Goal: Task Accomplishment & Management: Manage account settings

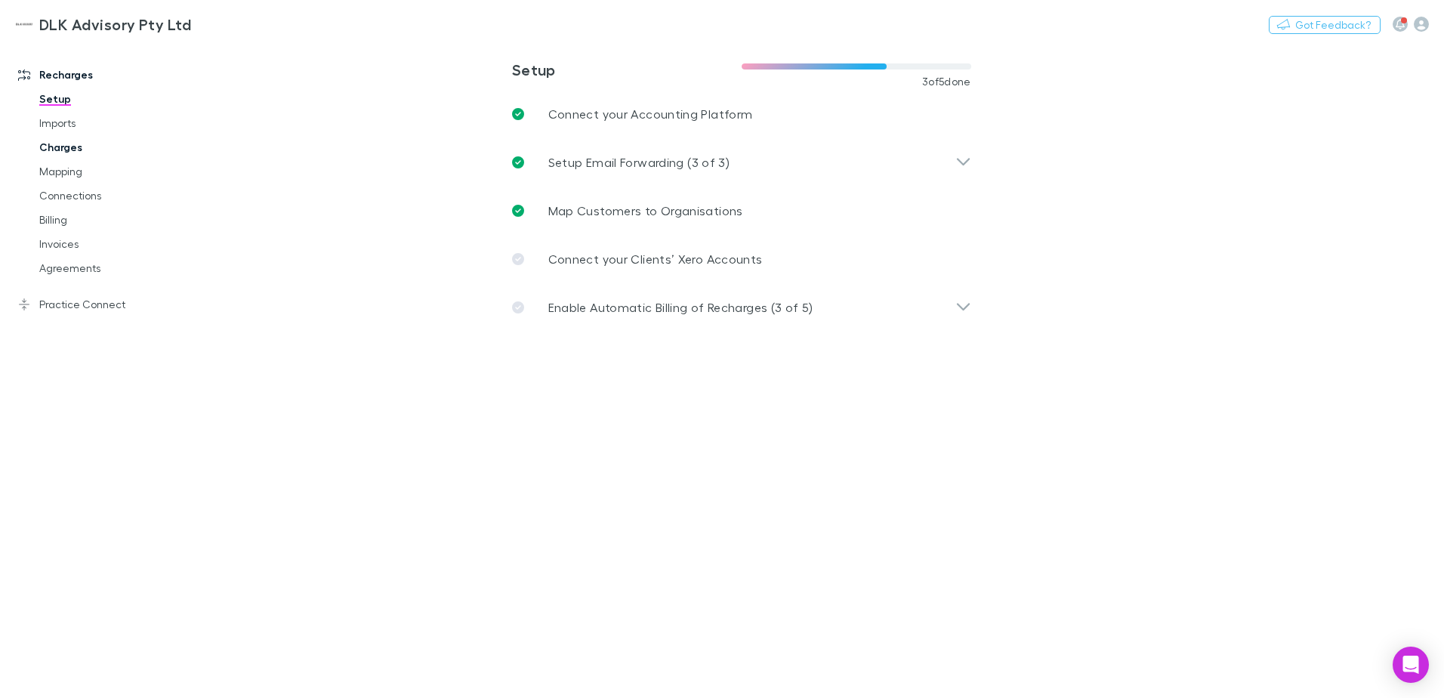
click at [70, 145] on link "Charges" at bounding box center [114, 147] width 180 height 24
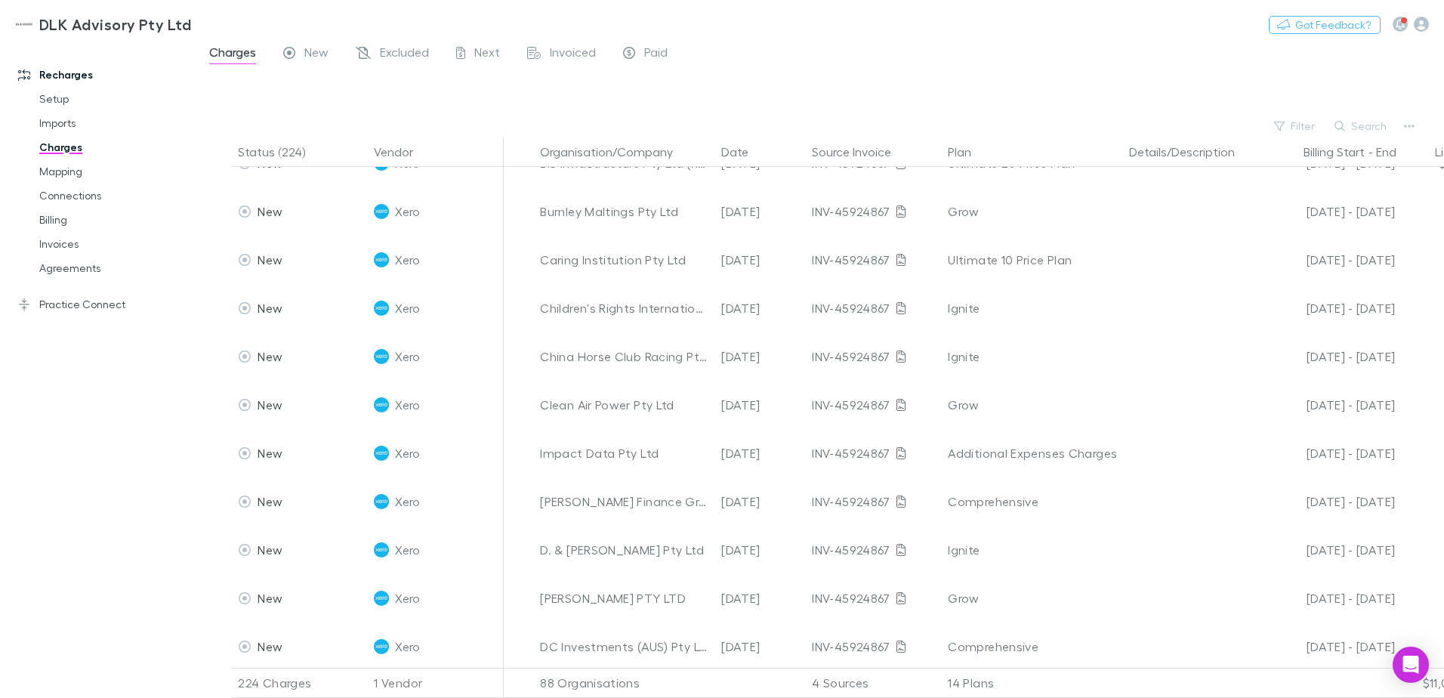
scroll to position [1133, 0]
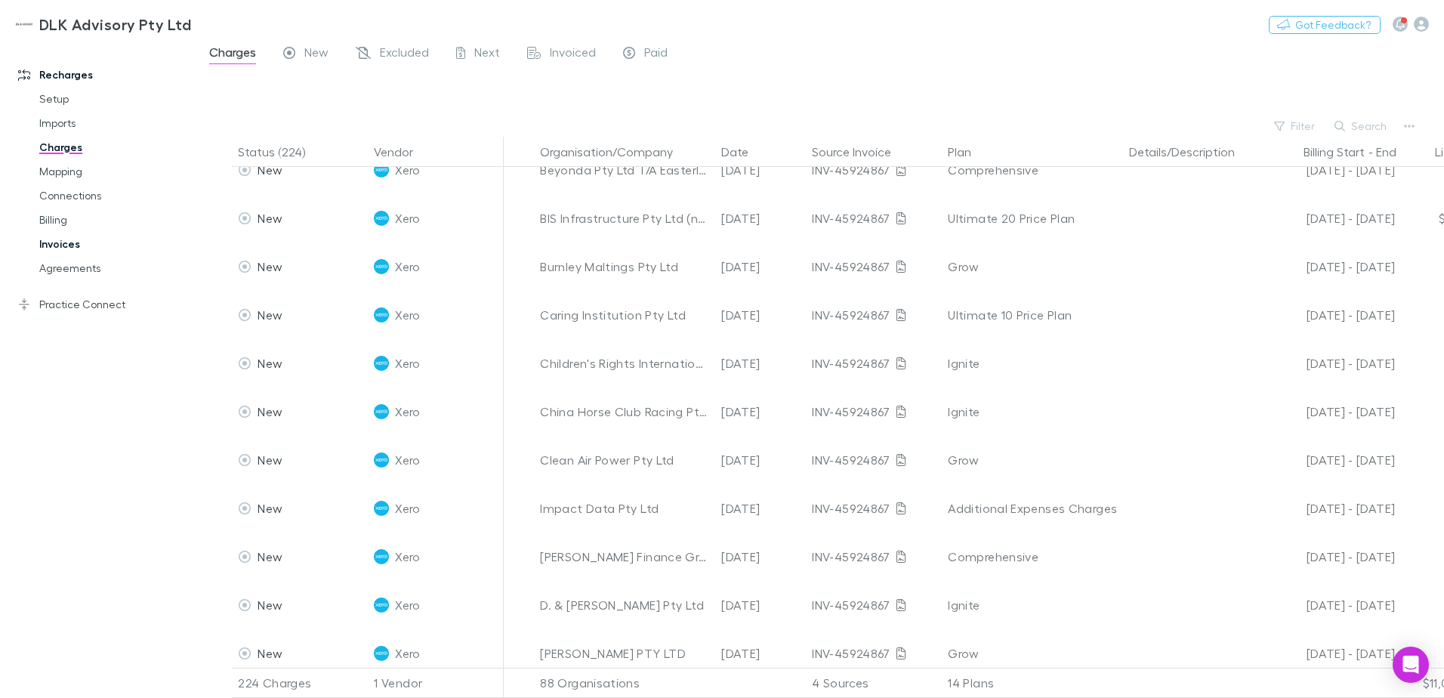
click at [63, 245] on link "Invoices" at bounding box center [114, 244] width 180 height 24
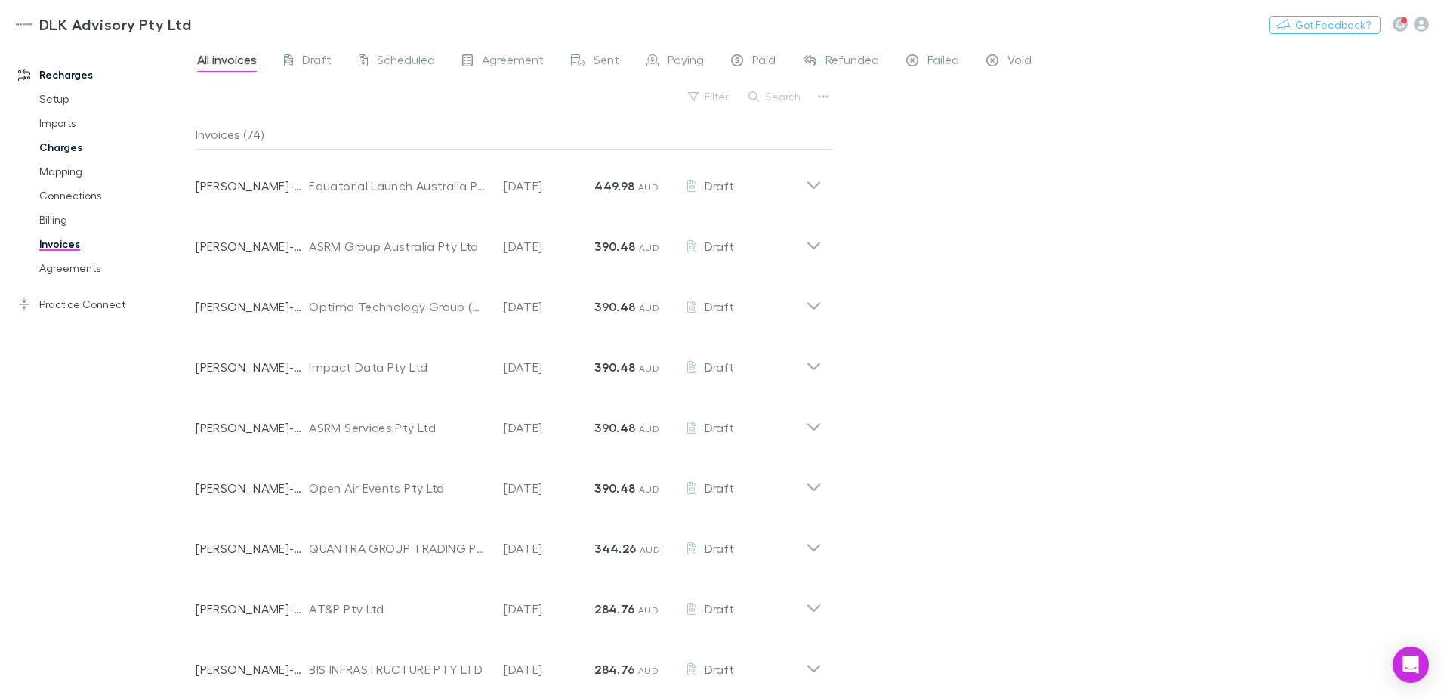
click at [72, 145] on link "Charges" at bounding box center [114, 147] width 180 height 24
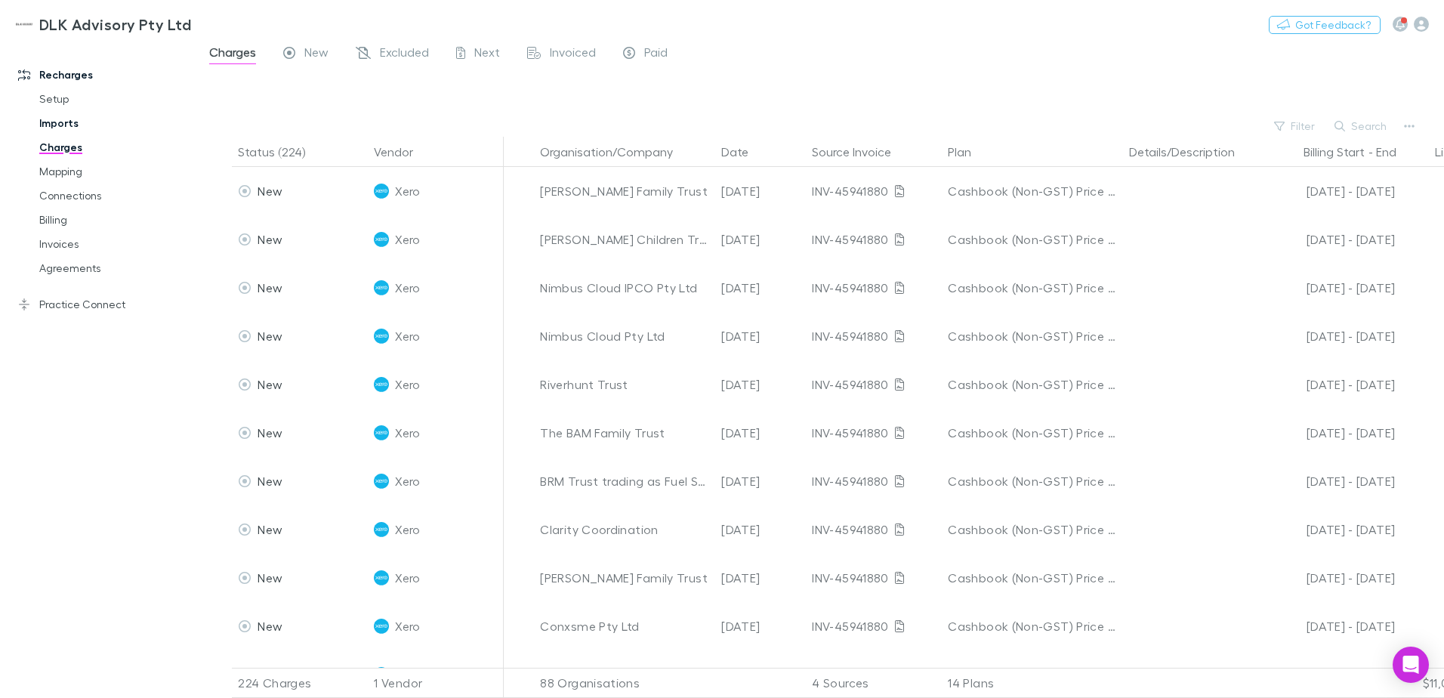
click at [48, 125] on link "Imports" at bounding box center [114, 123] width 180 height 24
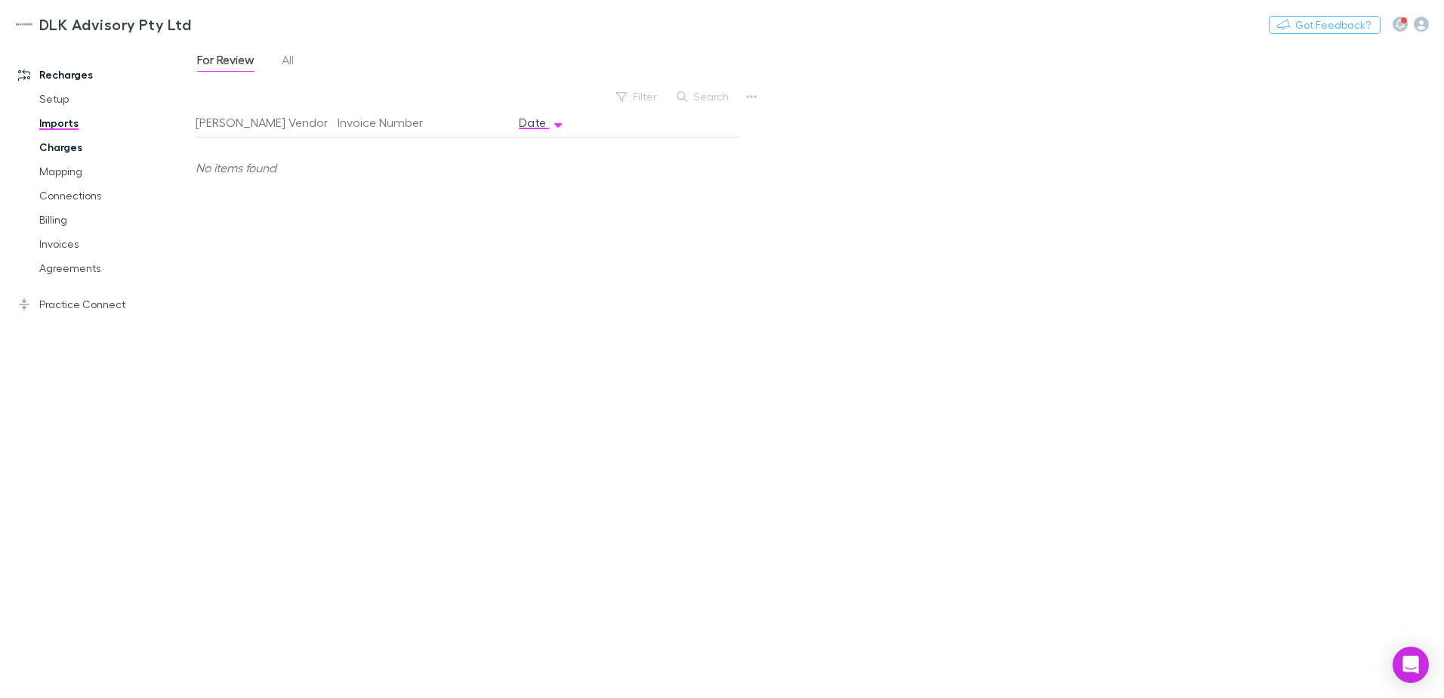
click at [69, 146] on link "Charges" at bounding box center [114, 147] width 180 height 24
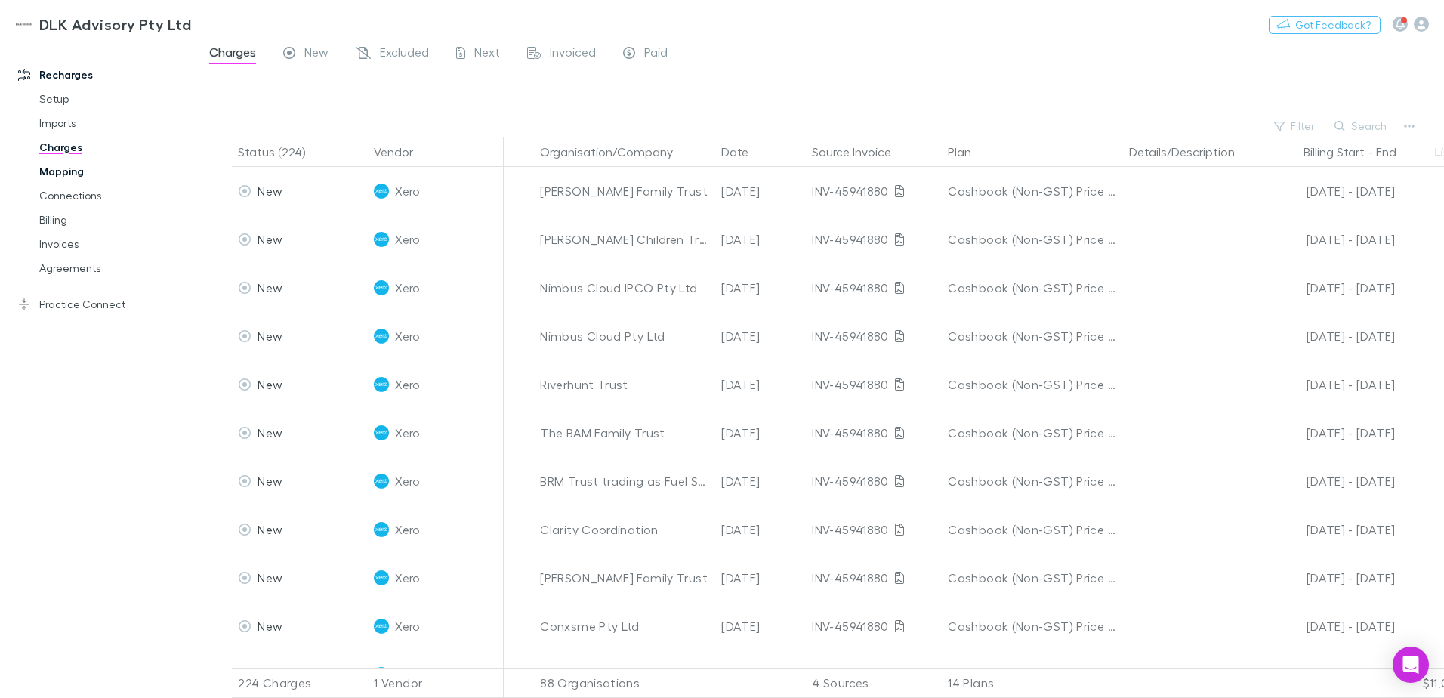
click at [69, 173] on link "Mapping" at bounding box center [114, 171] width 180 height 24
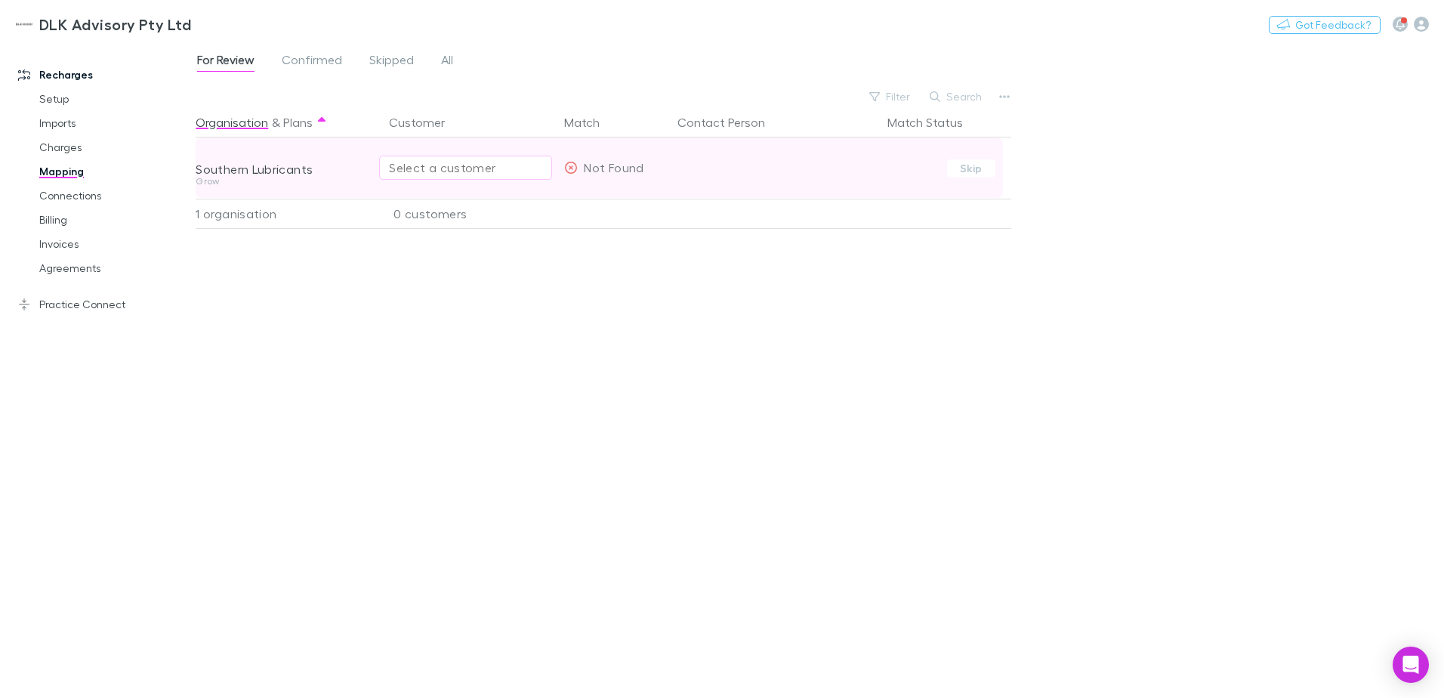
click at [458, 165] on div "Select a customer" at bounding box center [465, 168] width 153 height 18
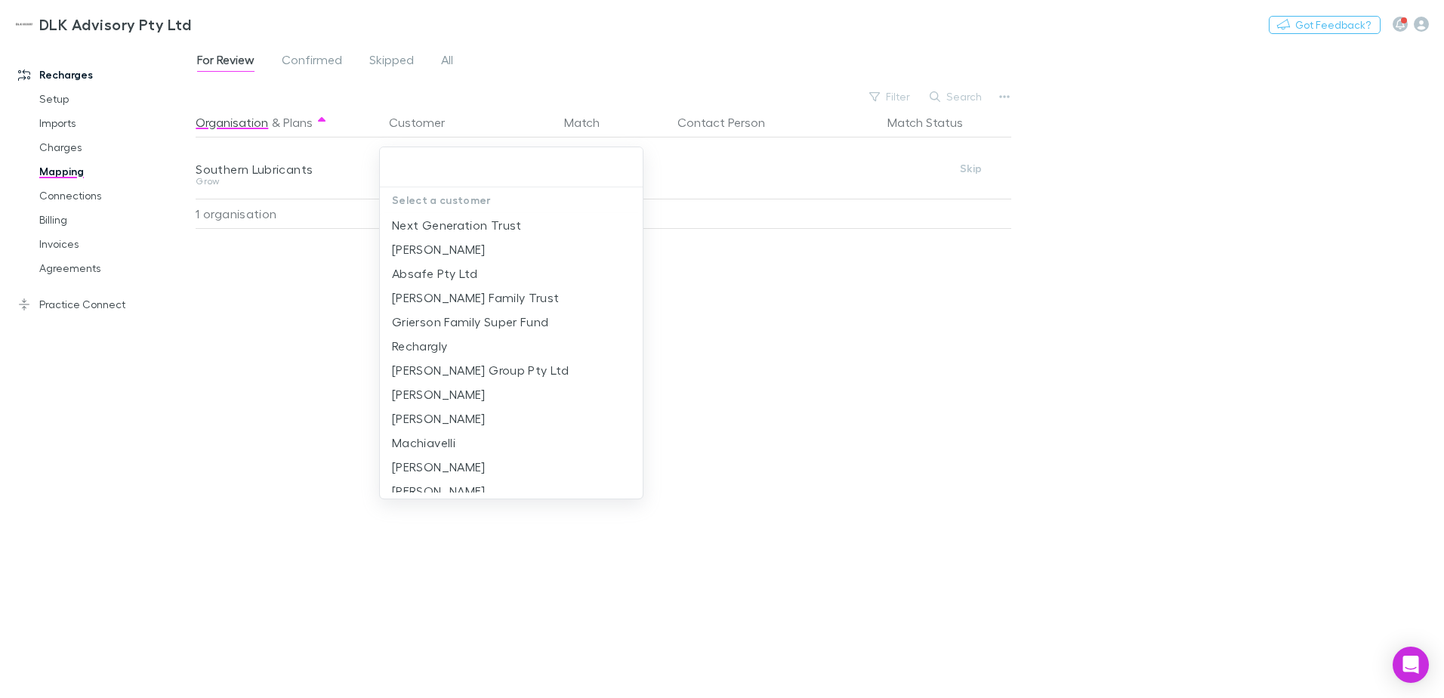
click at [973, 388] on div at bounding box center [722, 349] width 1444 height 698
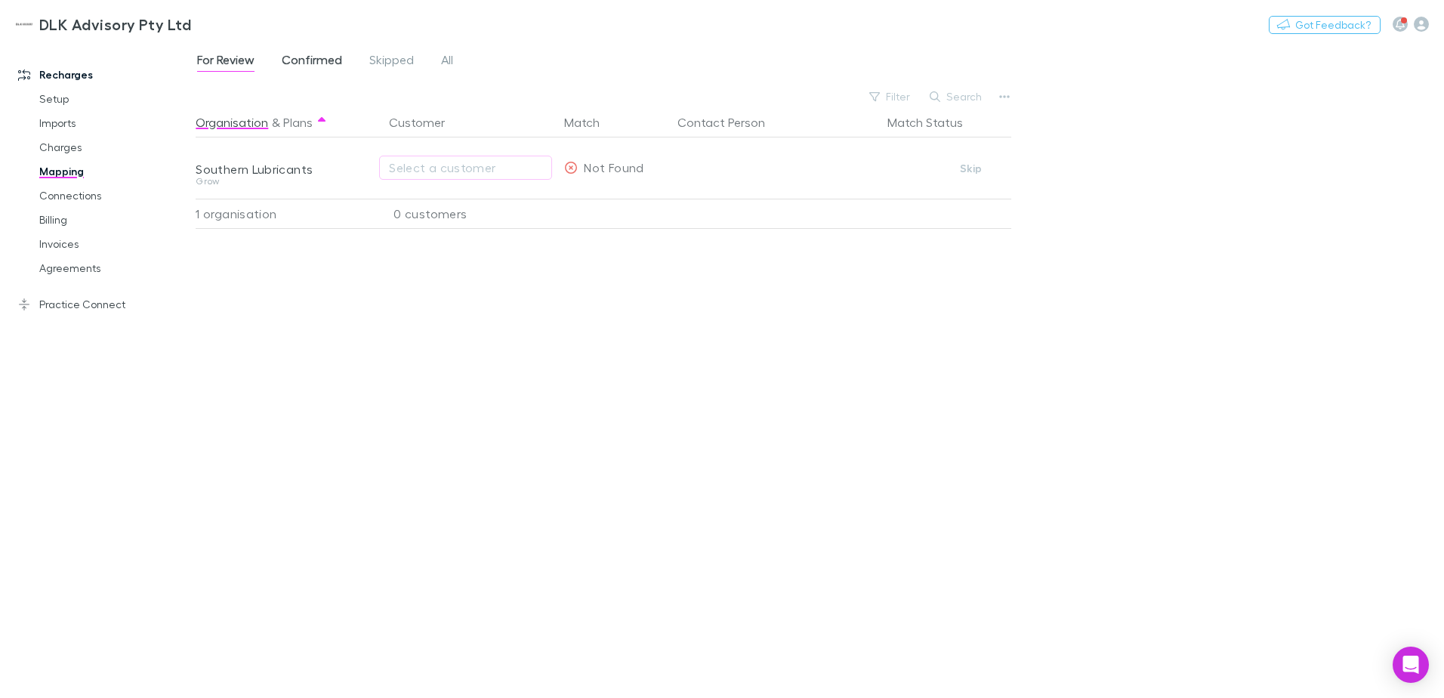
click at [329, 57] on span "Confirmed" at bounding box center [312, 62] width 60 height 20
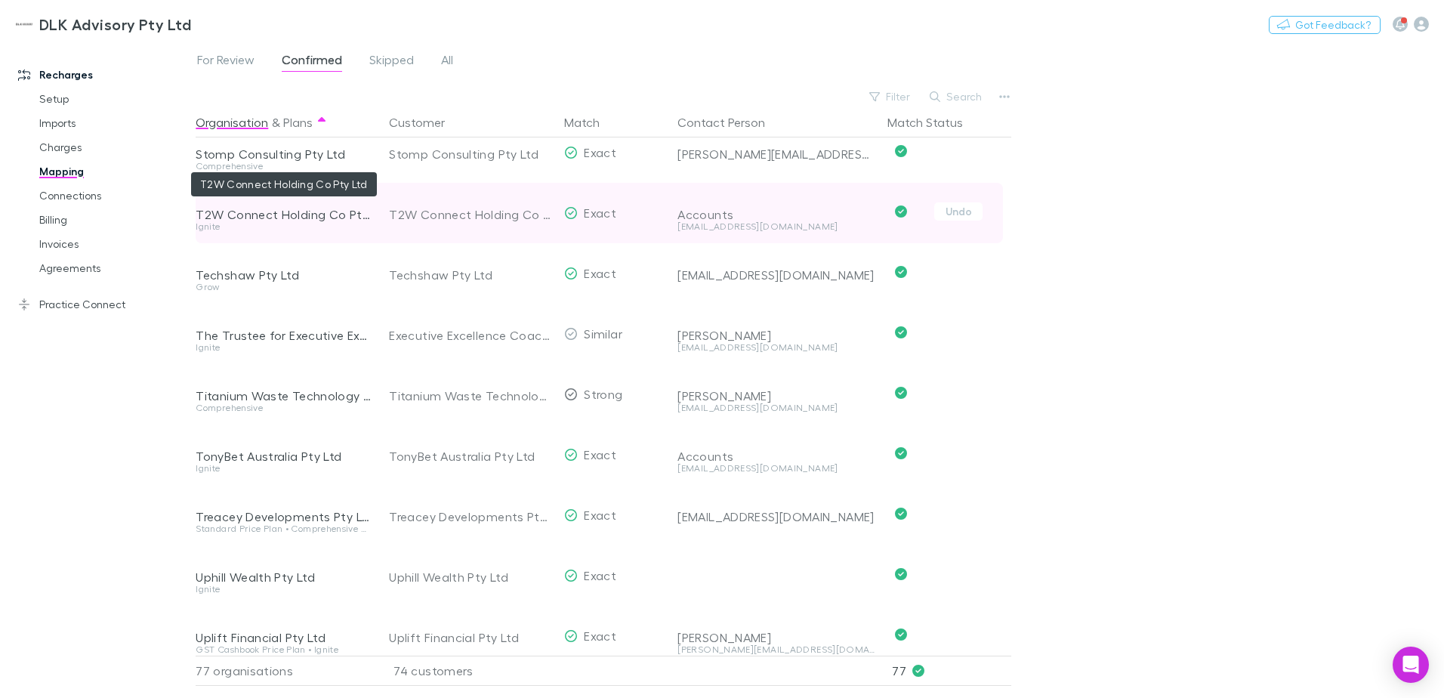
scroll to position [4145, 0]
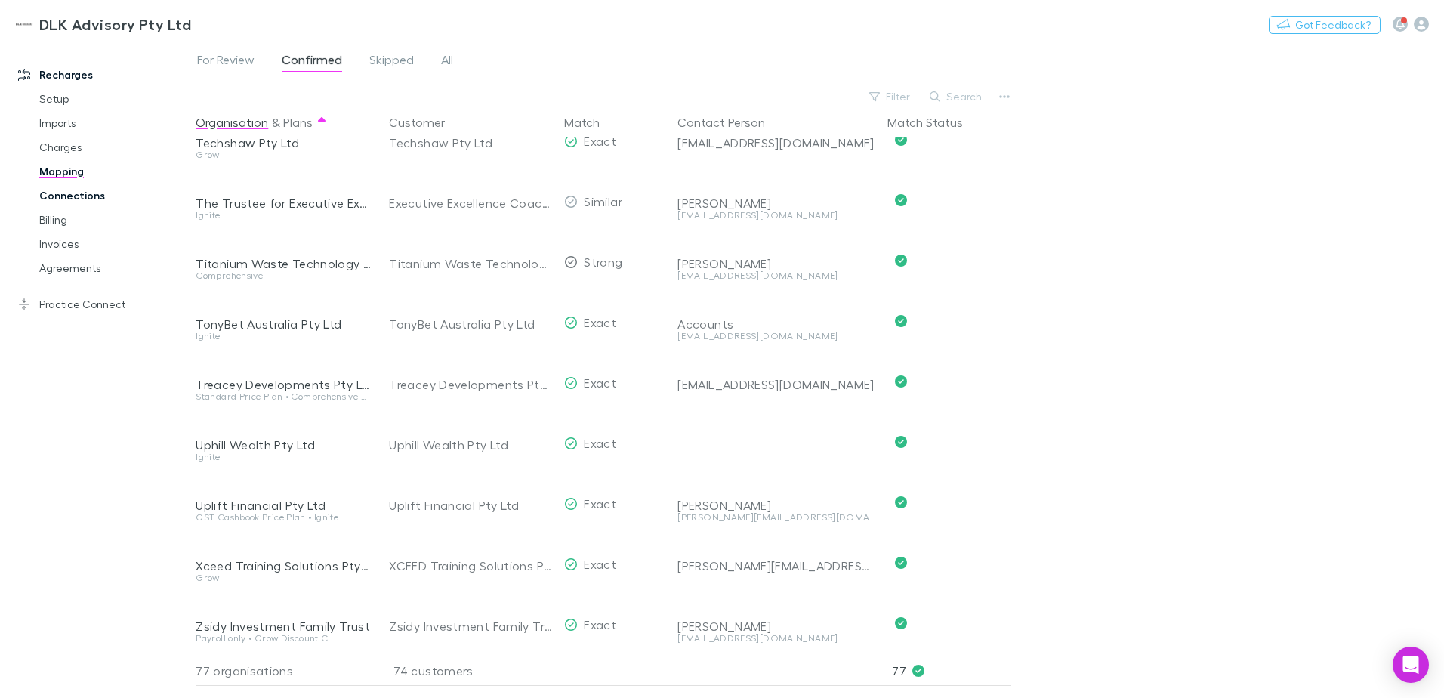
click at [79, 201] on link "Connections" at bounding box center [114, 195] width 180 height 24
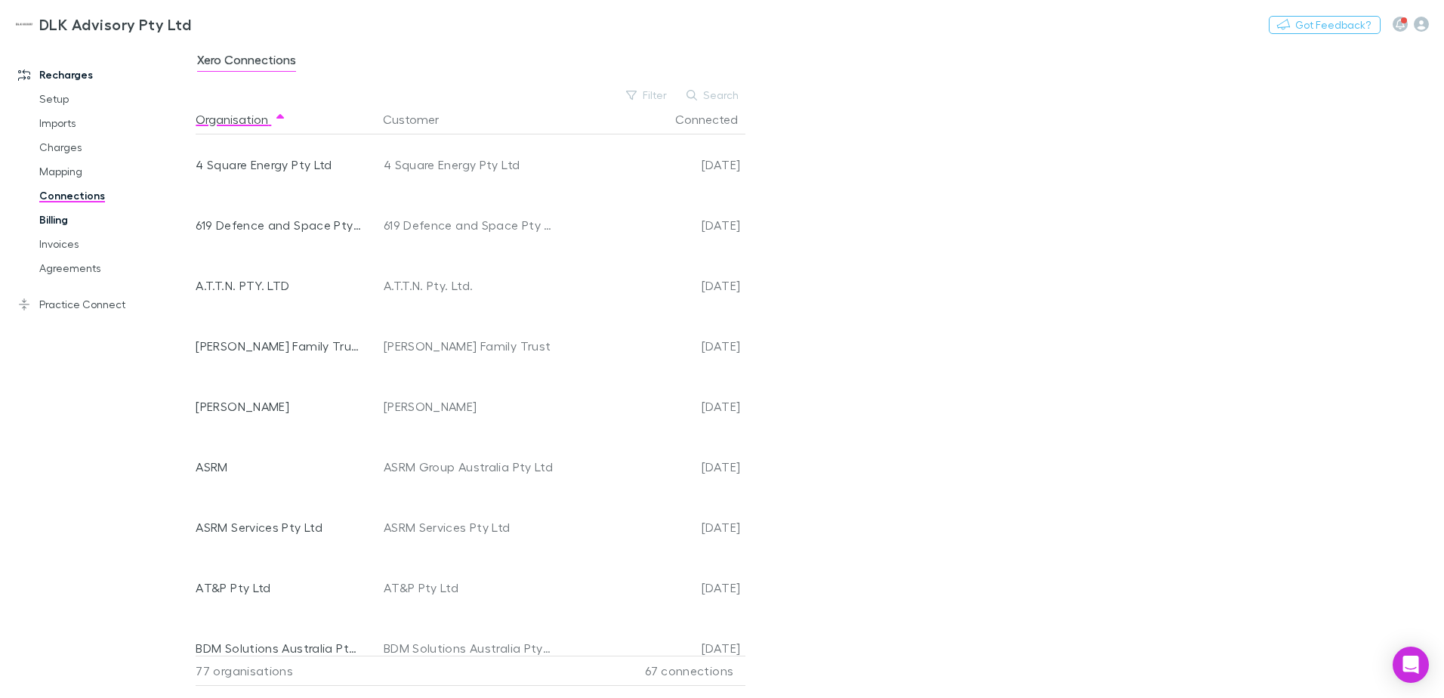
click at [54, 225] on link "Billing" at bounding box center [114, 220] width 180 height 24
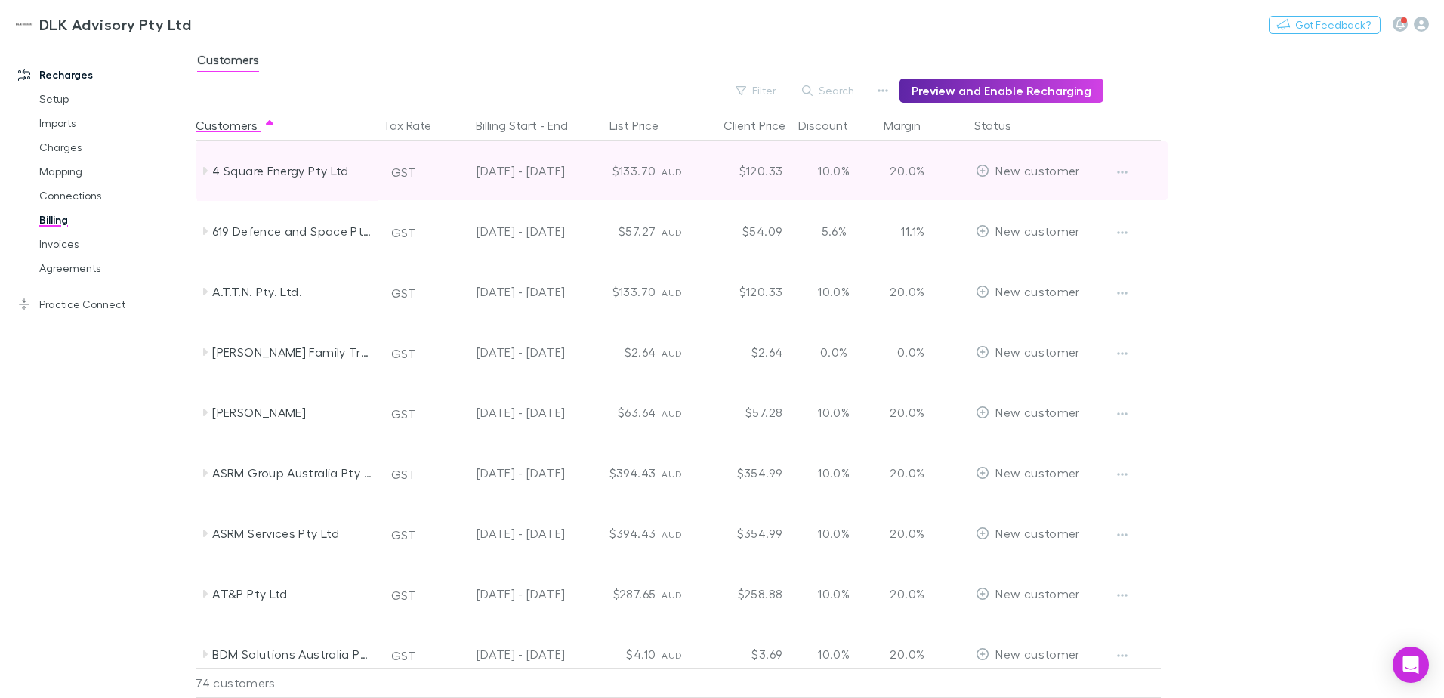
click at [201, 170] on icon at bounding box center [205, 171] width 12 height 12
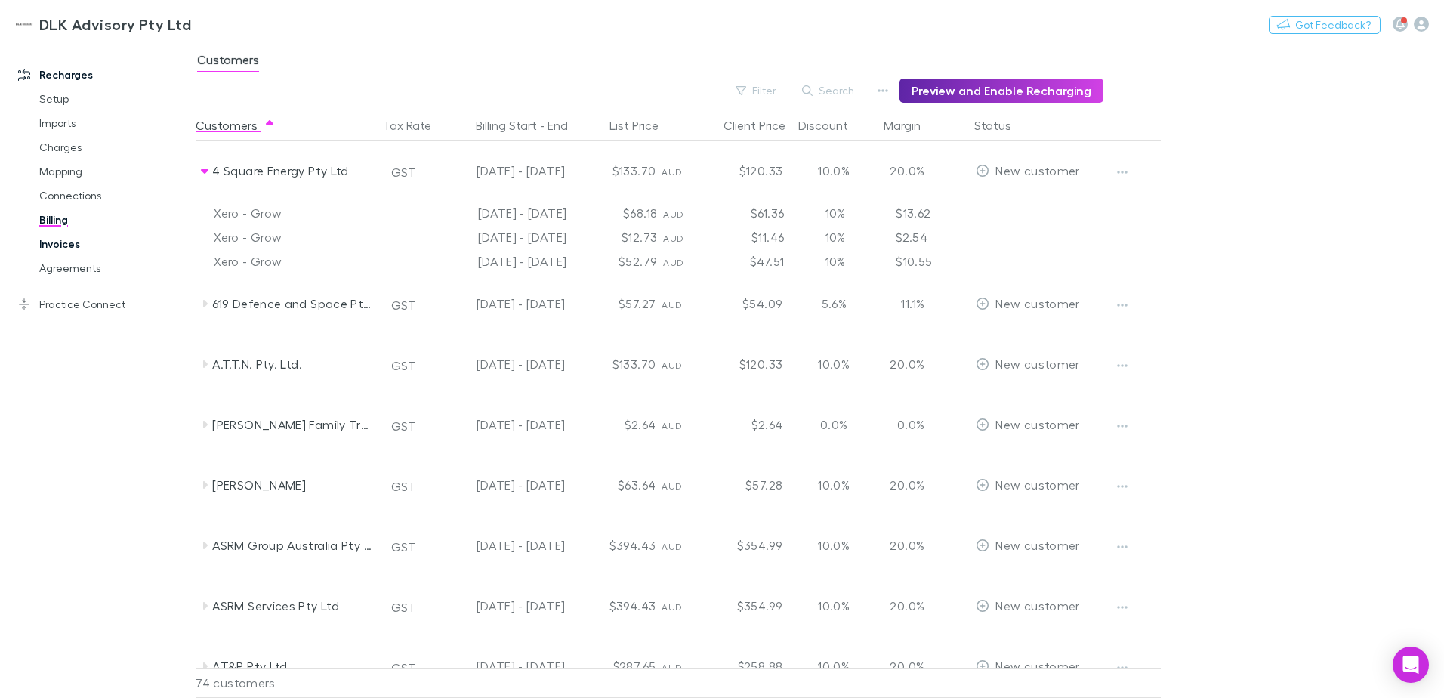
click at [48, 244] on link "Invoices" at bounding box center [114, 244] width 180 height 24
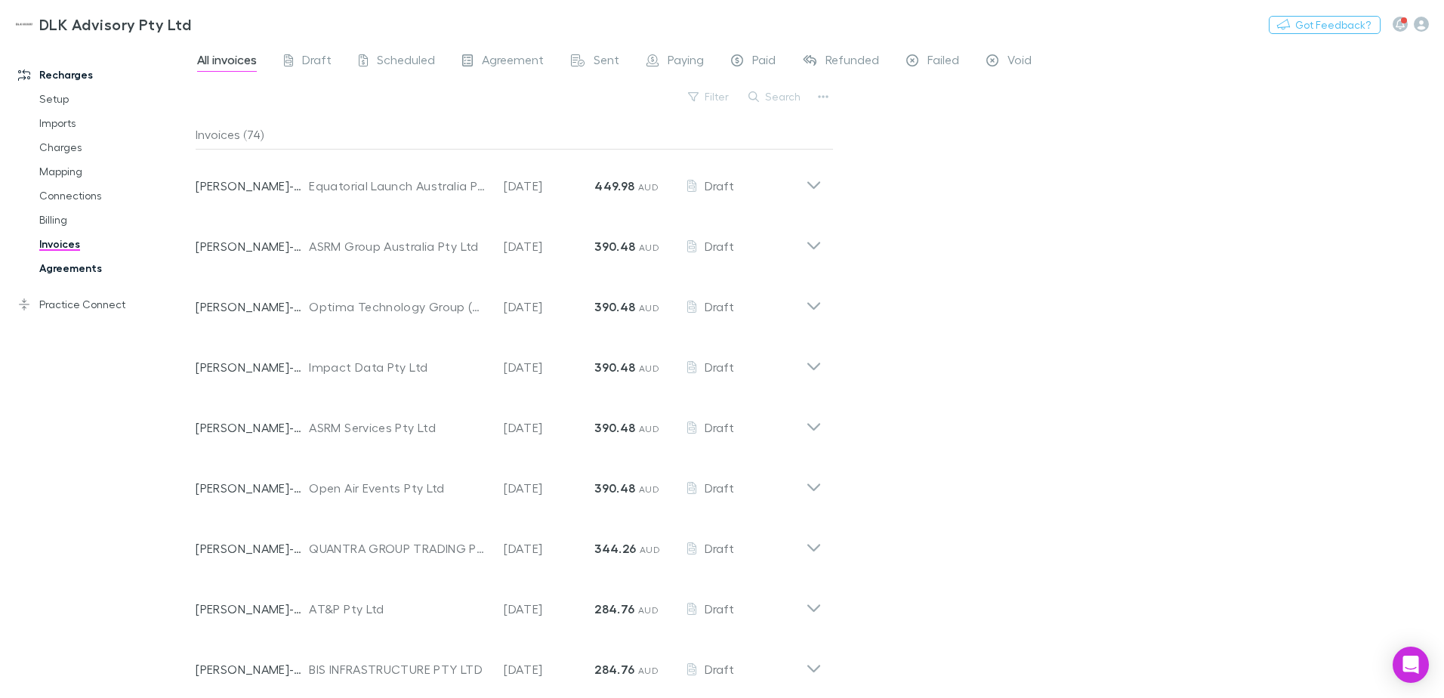
click at [64, 263] on link "Agreements" at bounding box center [114, 268] width 180 height 24
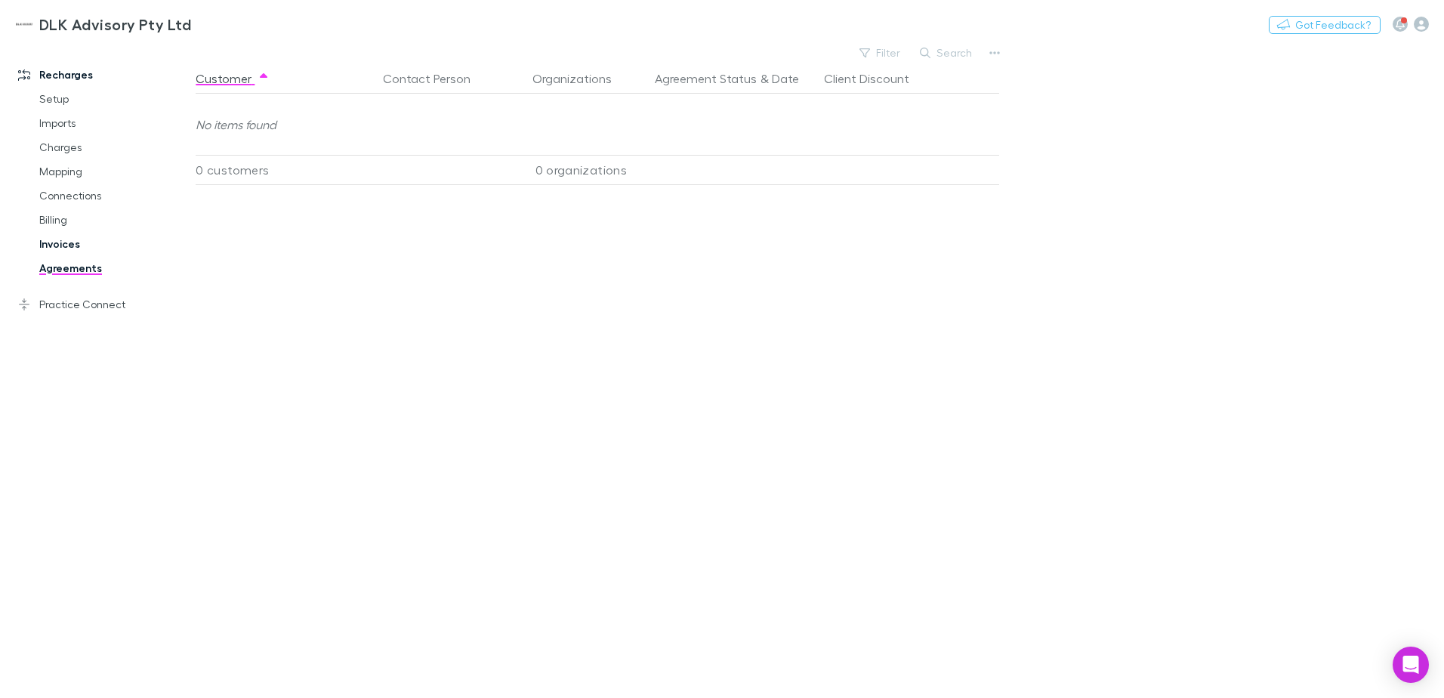
click at [60, 245] on link "Invoices" at bounding box center [114, 244] width 180 height 24
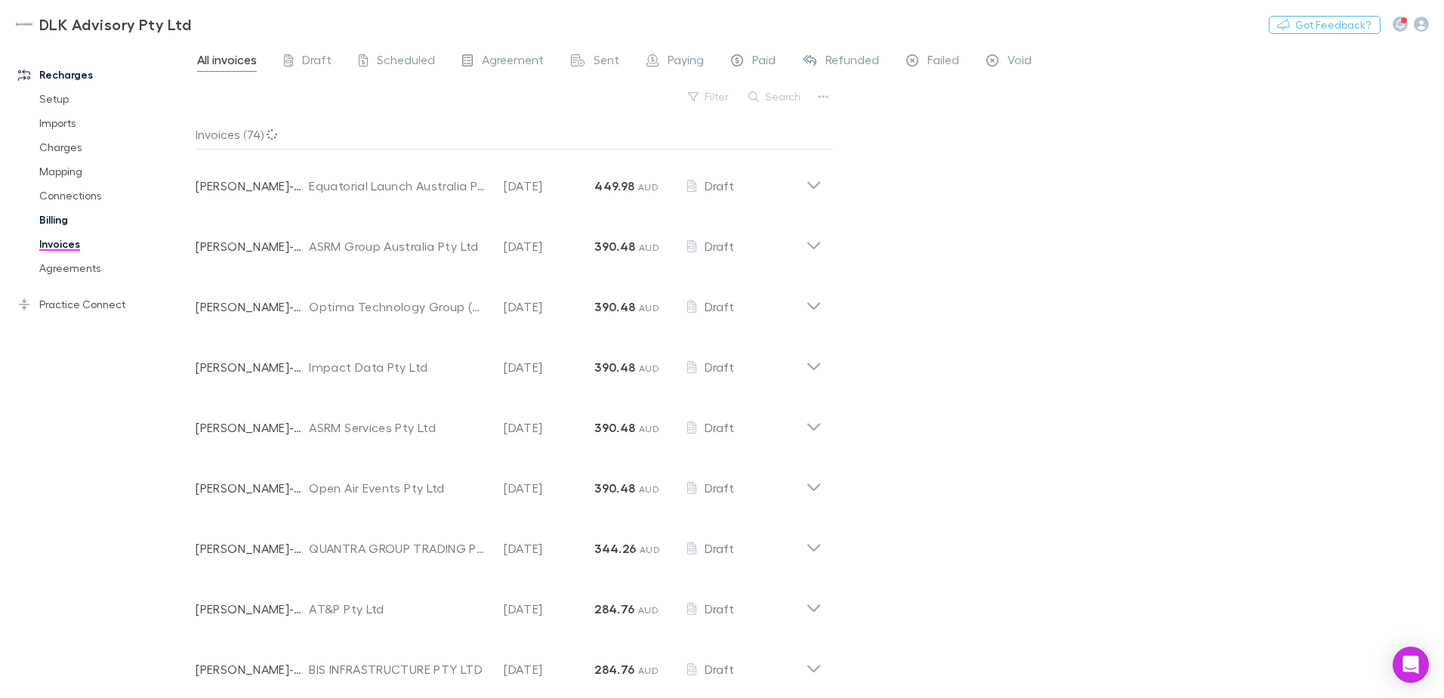
click at [51, 220] on link "Billing" at bounding box center [114, 220] width 180 height 24
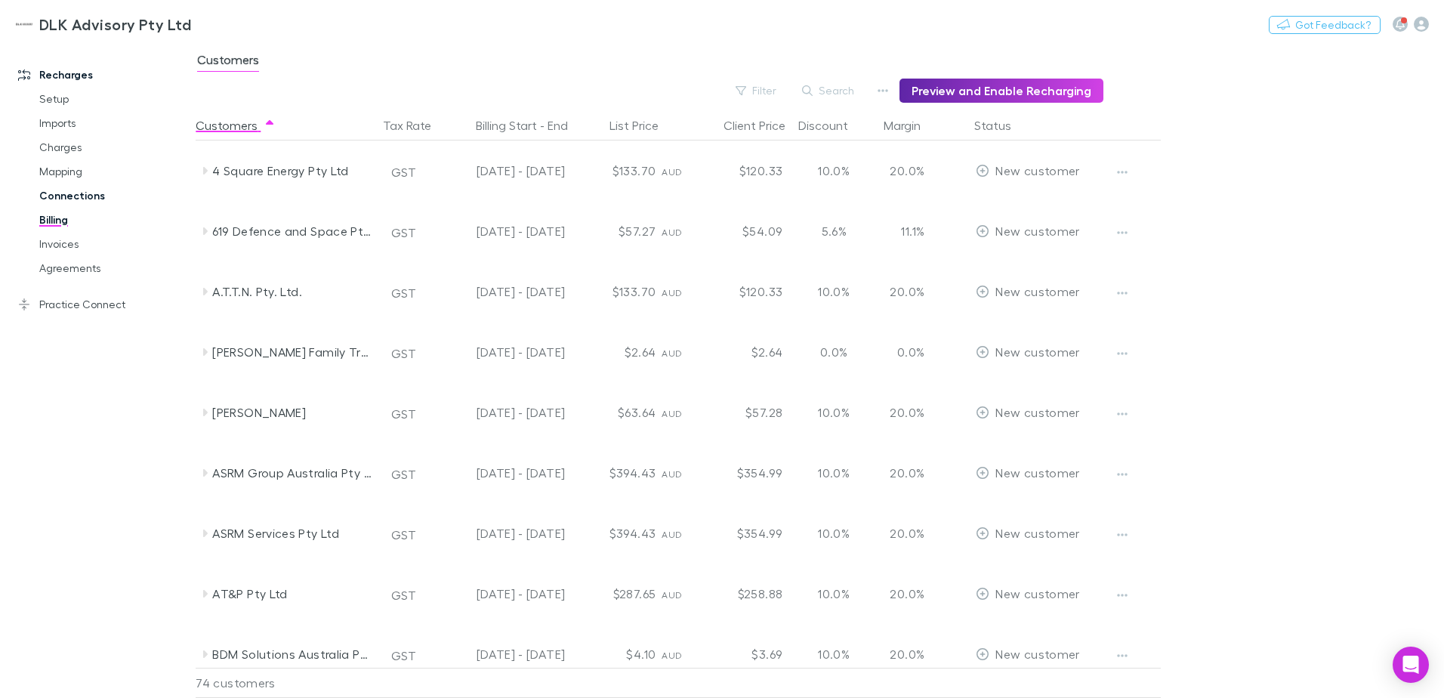
click at [66, 197] on link "Connections" at bounding box center [114, 195] width 180 height 24
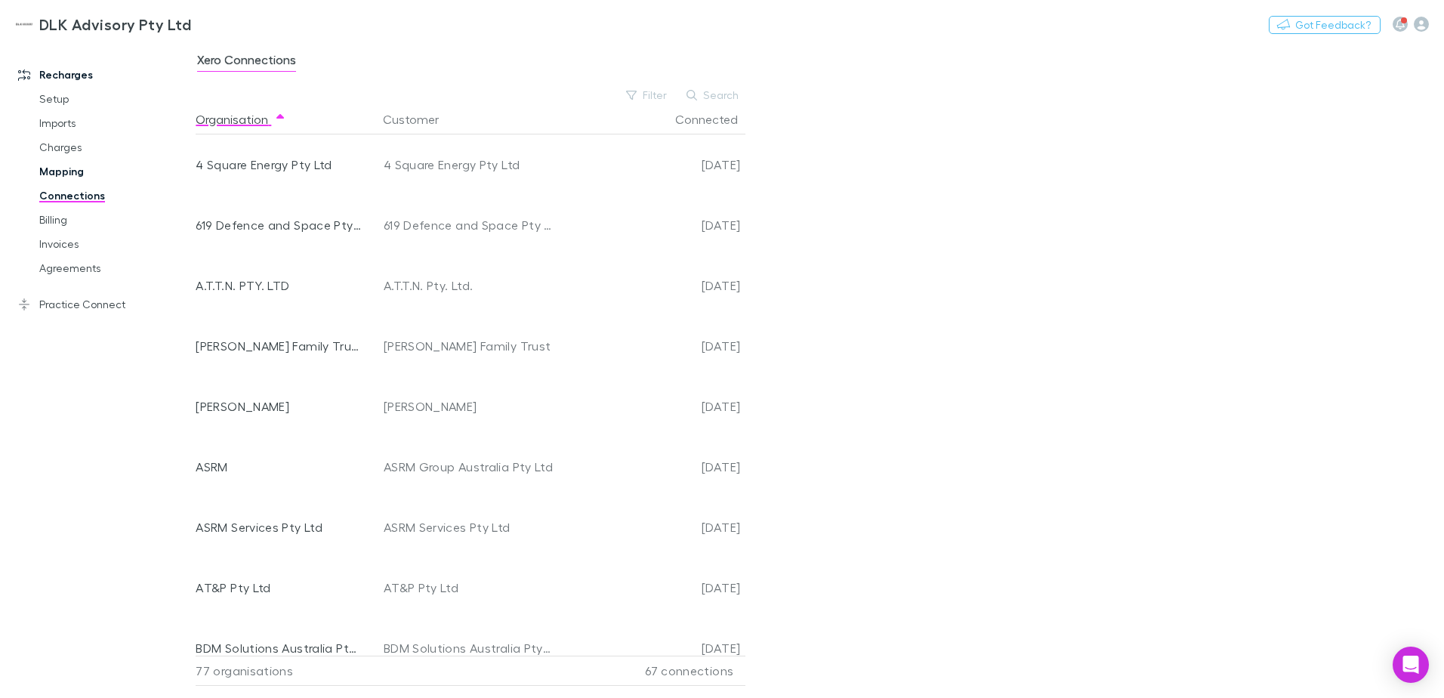
click at [60, 173] on link "Mapping" at bounding box center [114, 171] width 180 height 24
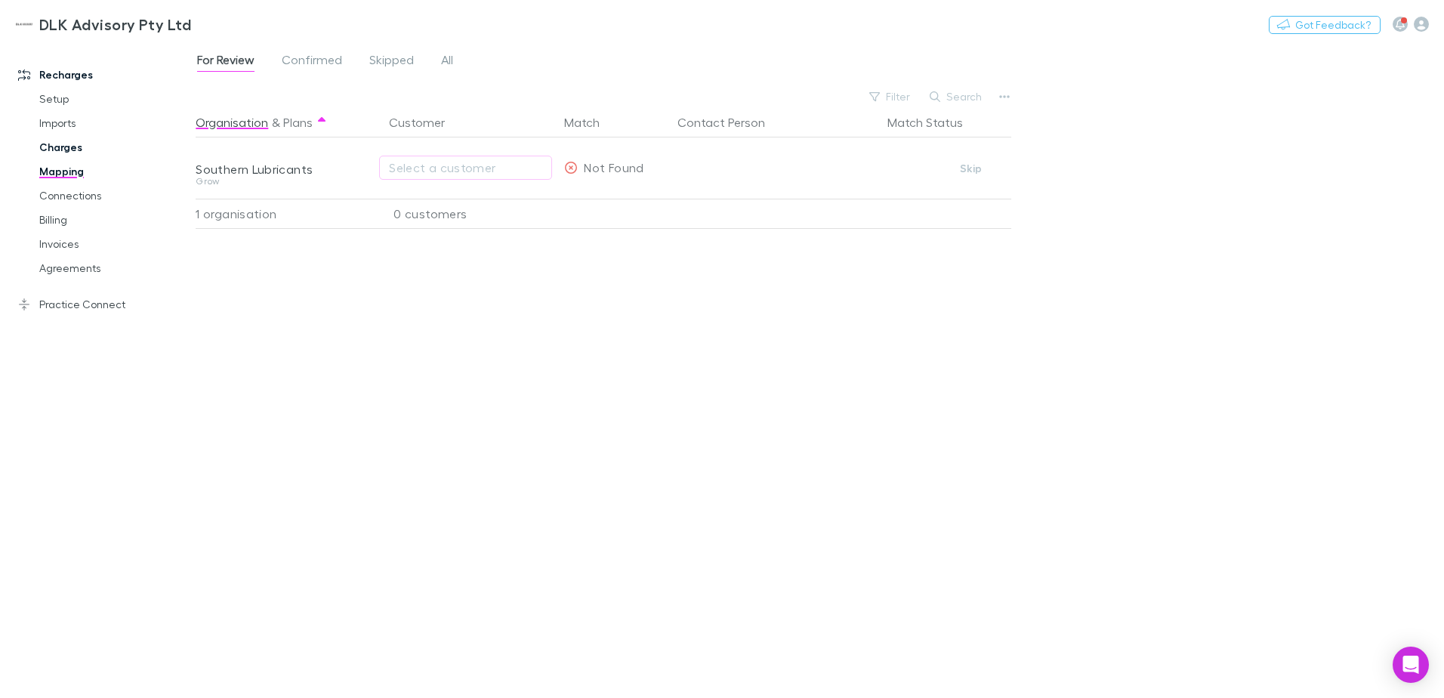
click at [43, 141] on link "Charges" at bounding box center [114, 147] width 180 height 24
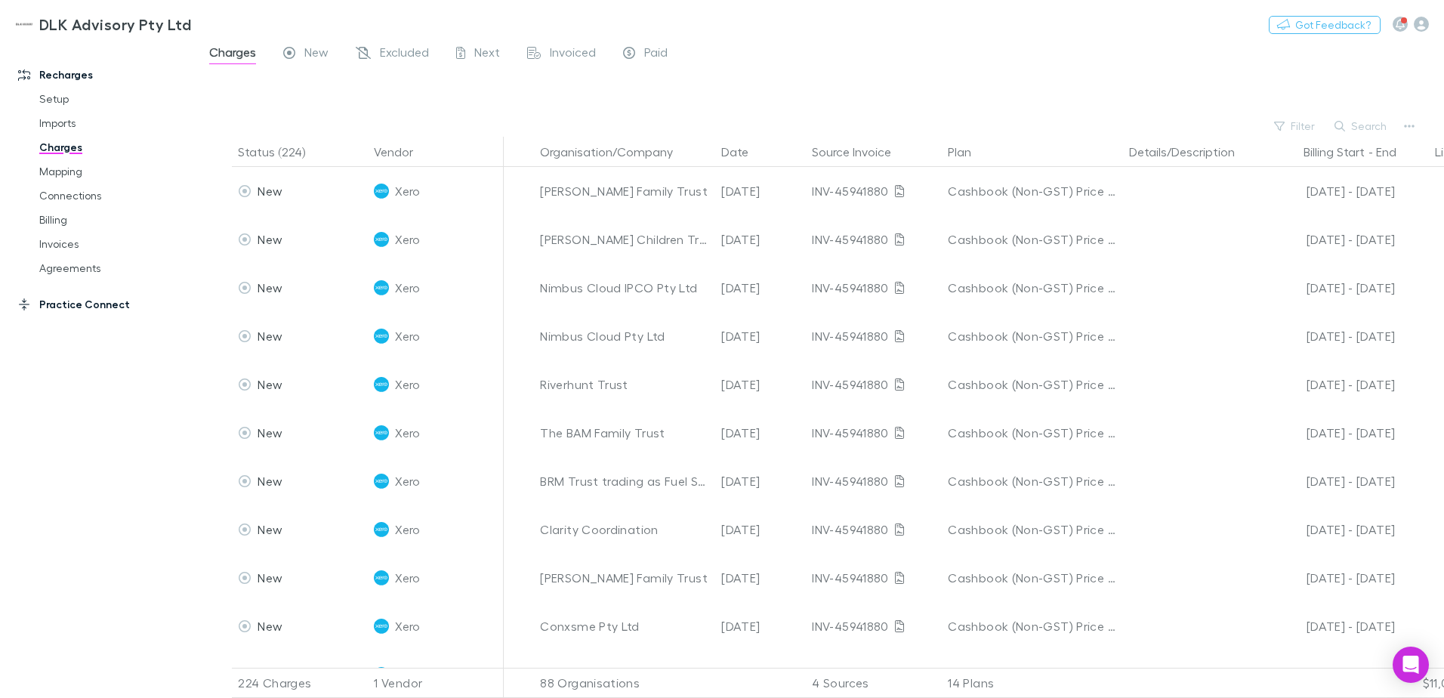
click at [65, 303] on link "Practice Connect" at bounding box center [103, 304] width 201 height 24
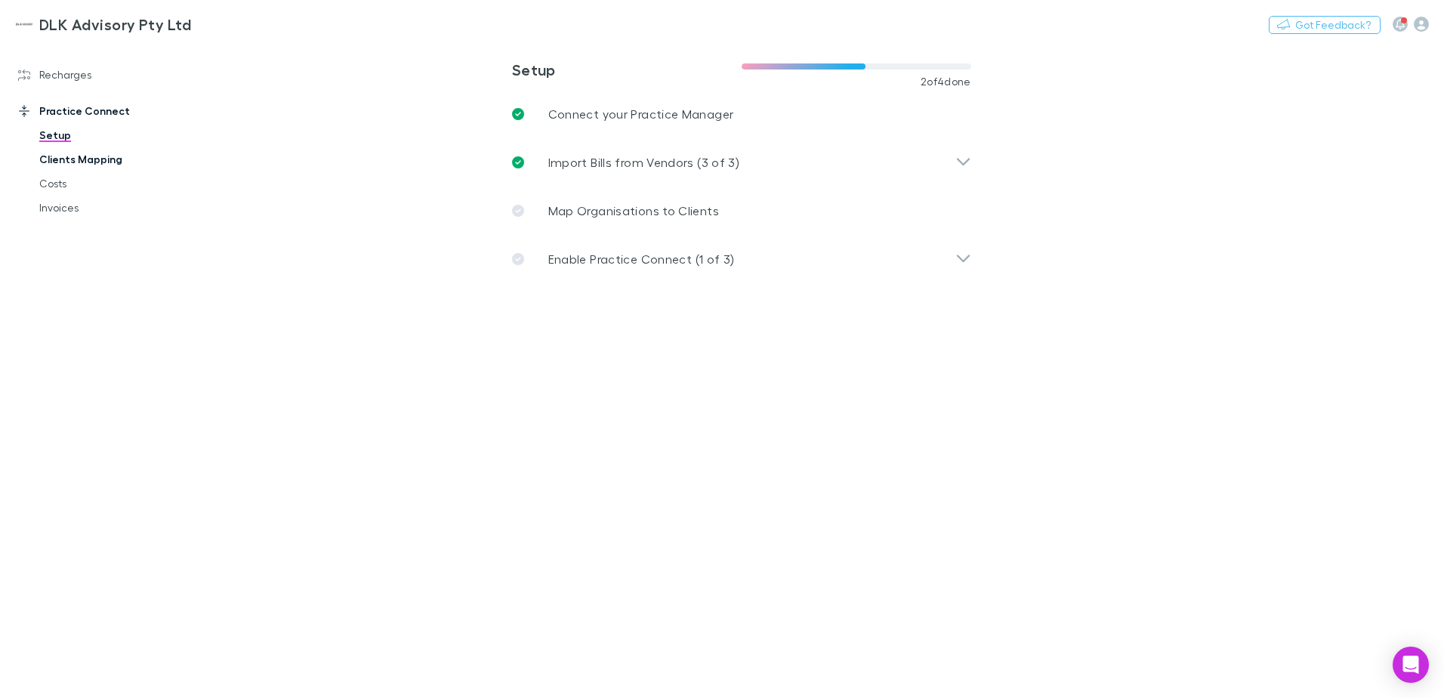
click at [79, 159] on link "Clients Mapping" at bounding box center [114, 159] width 180 height 24
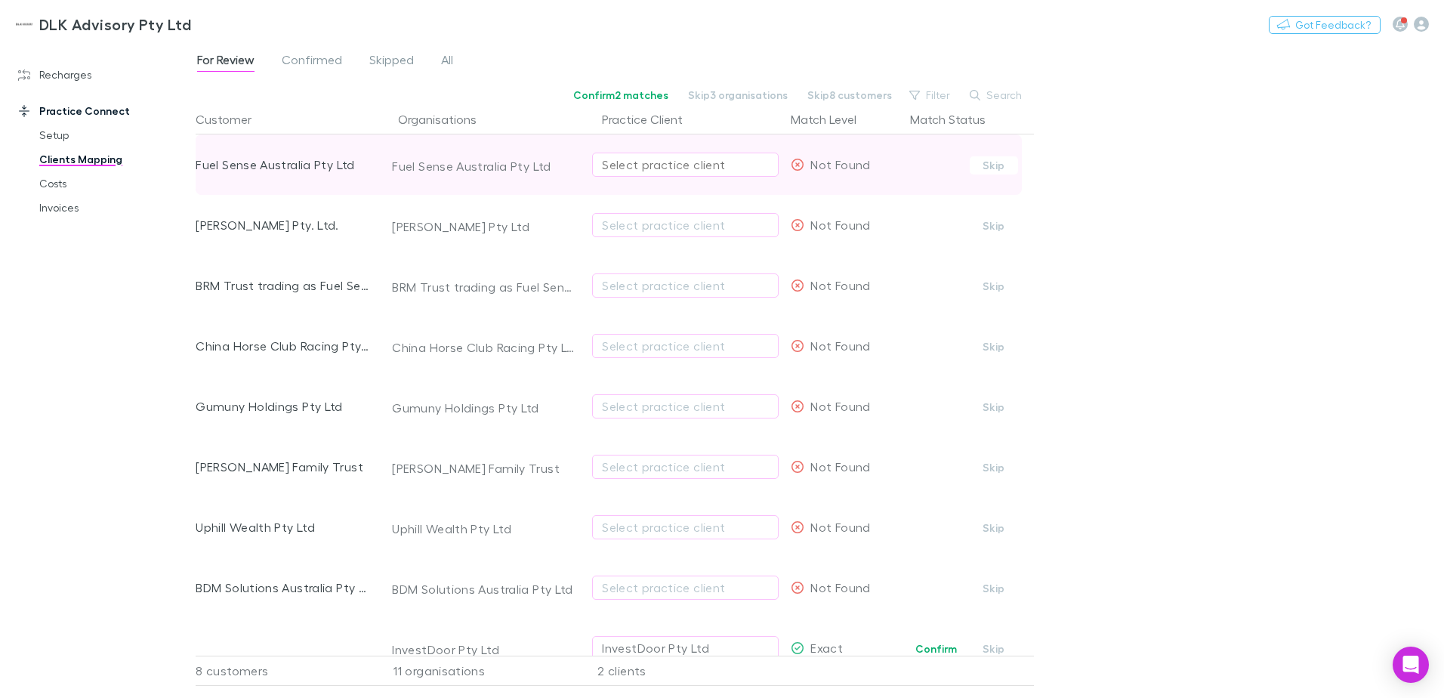
click at [644, 167] on div "Select practice client" at bounding box center [685, 165] width 167 height 18
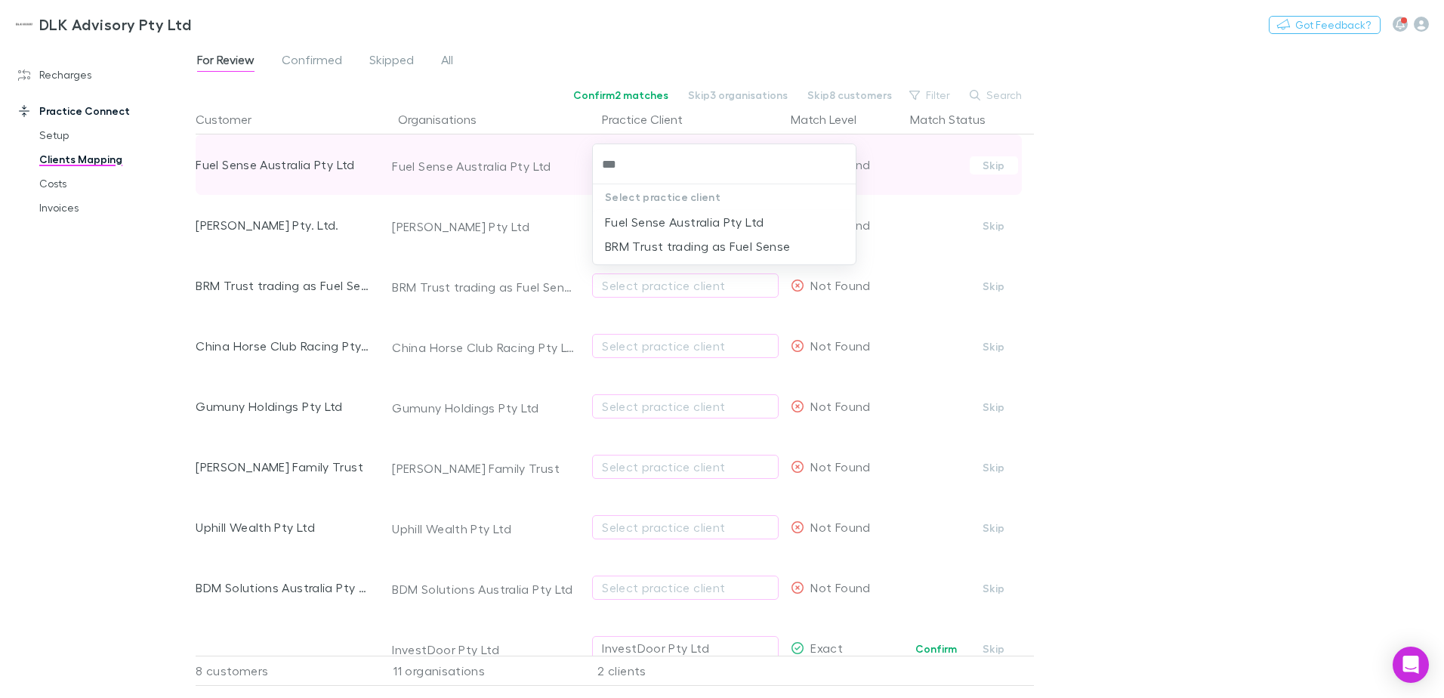
type input "****"
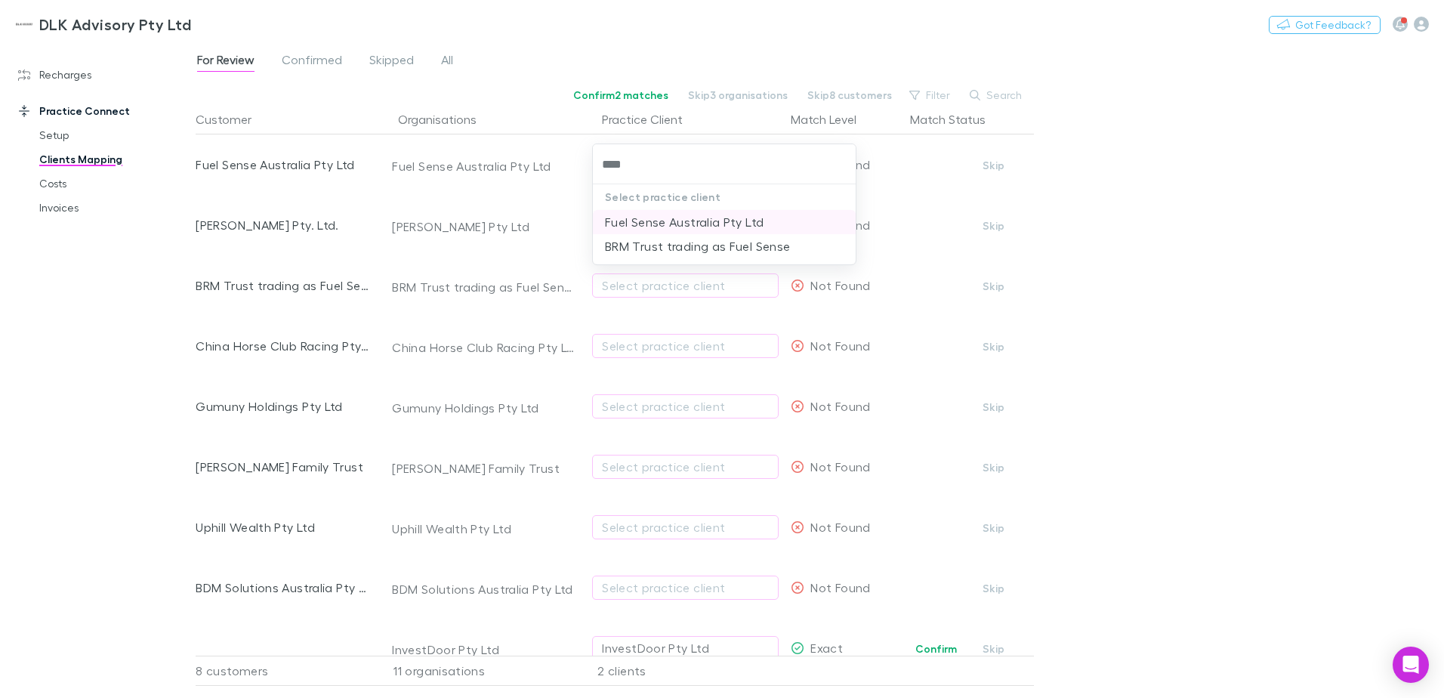
click at [675, 220] on li "Fuel Sense Australia Pty Ltd" at bounding box center [724, 222] width 263 height 24
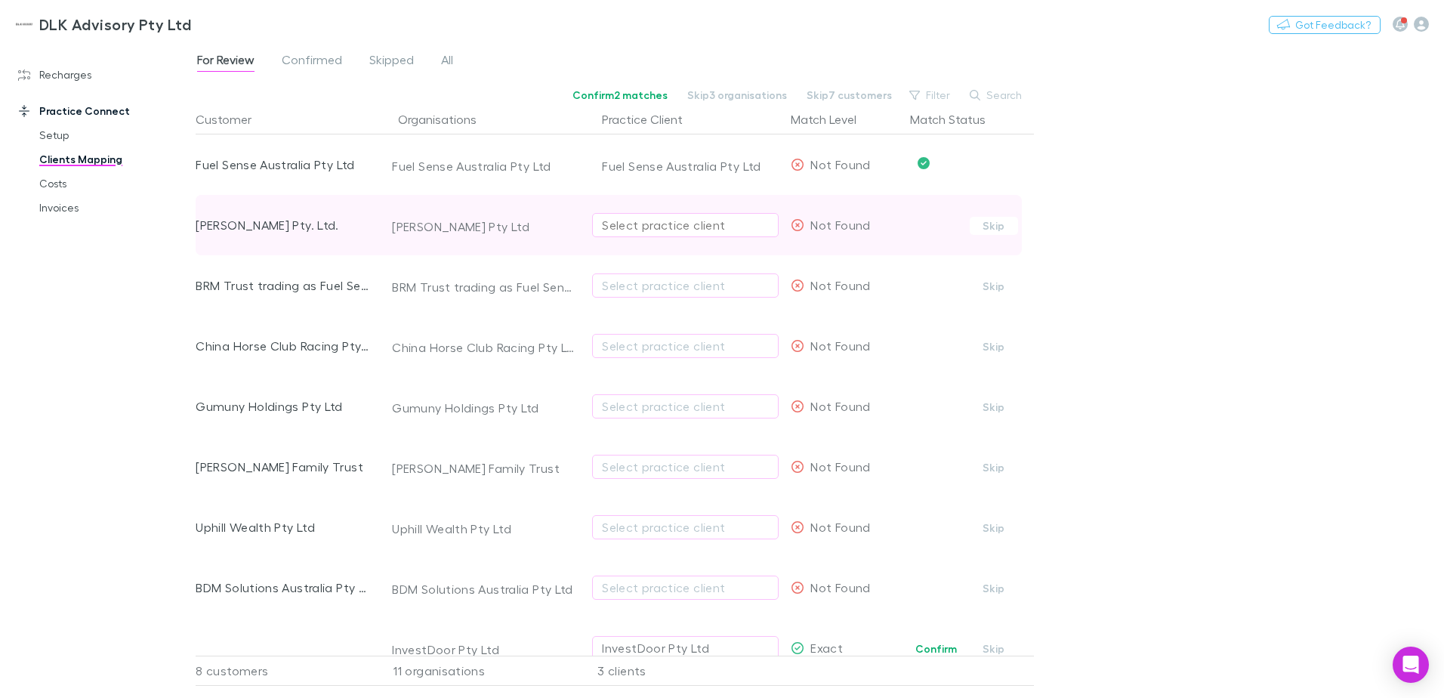
click at [698, 224] on div "Select practice client" at bounding box center [685, 225] width 167 height 18
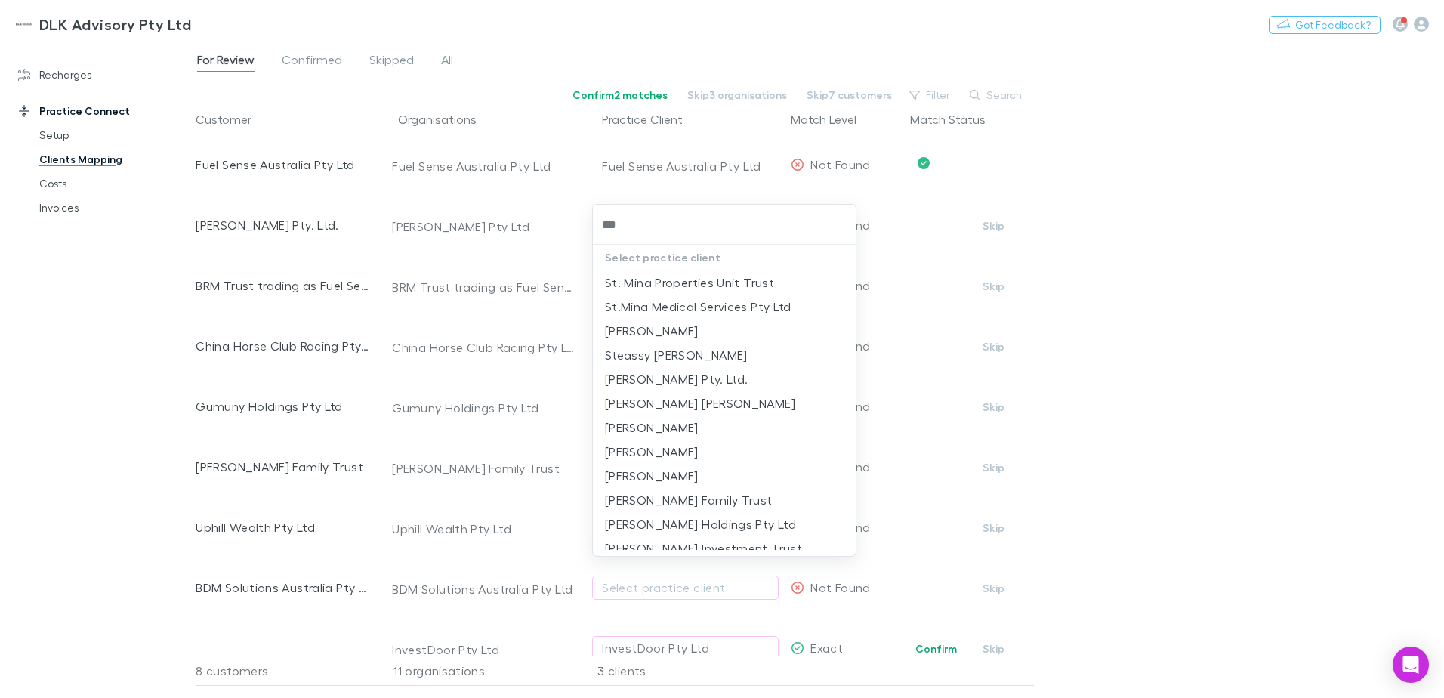
type input "****"
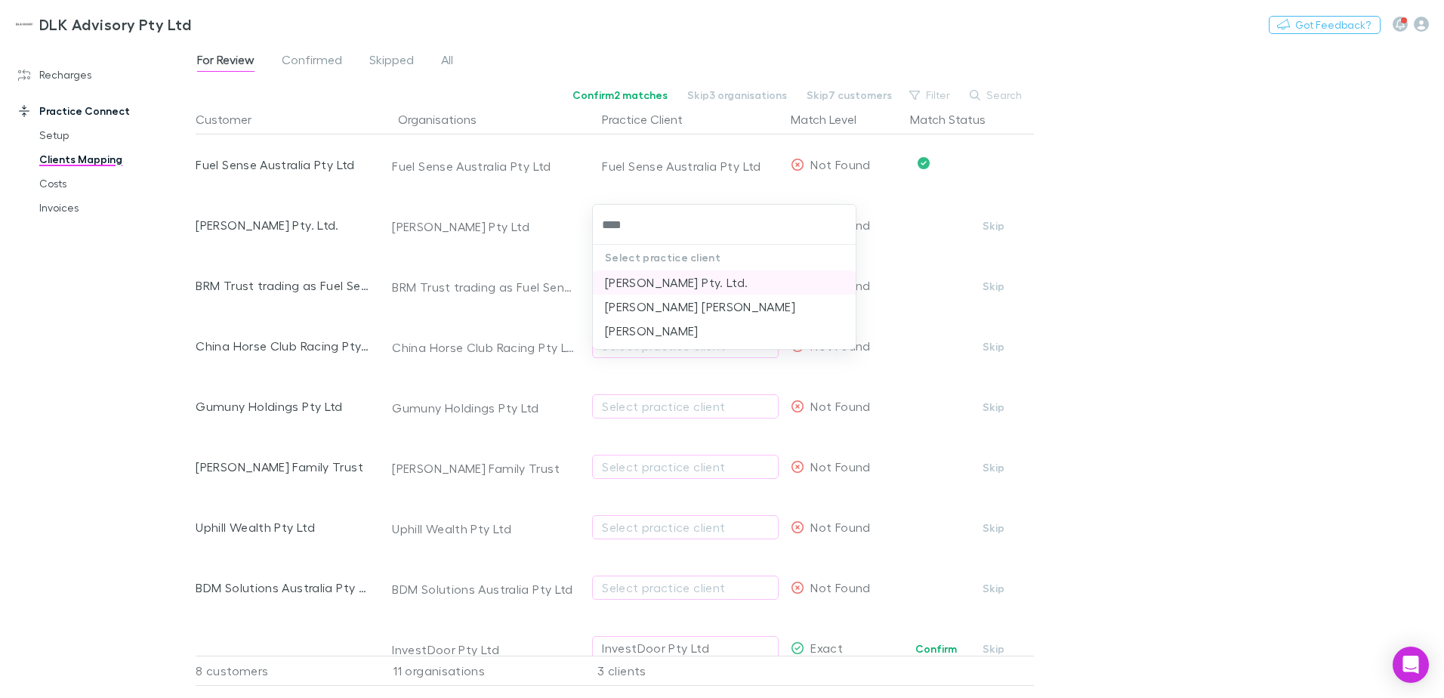
click at [684, 288] on li "[PERSON_NAME] Pty. Ltd." at bounding box center [724, 282] width 263 height 24
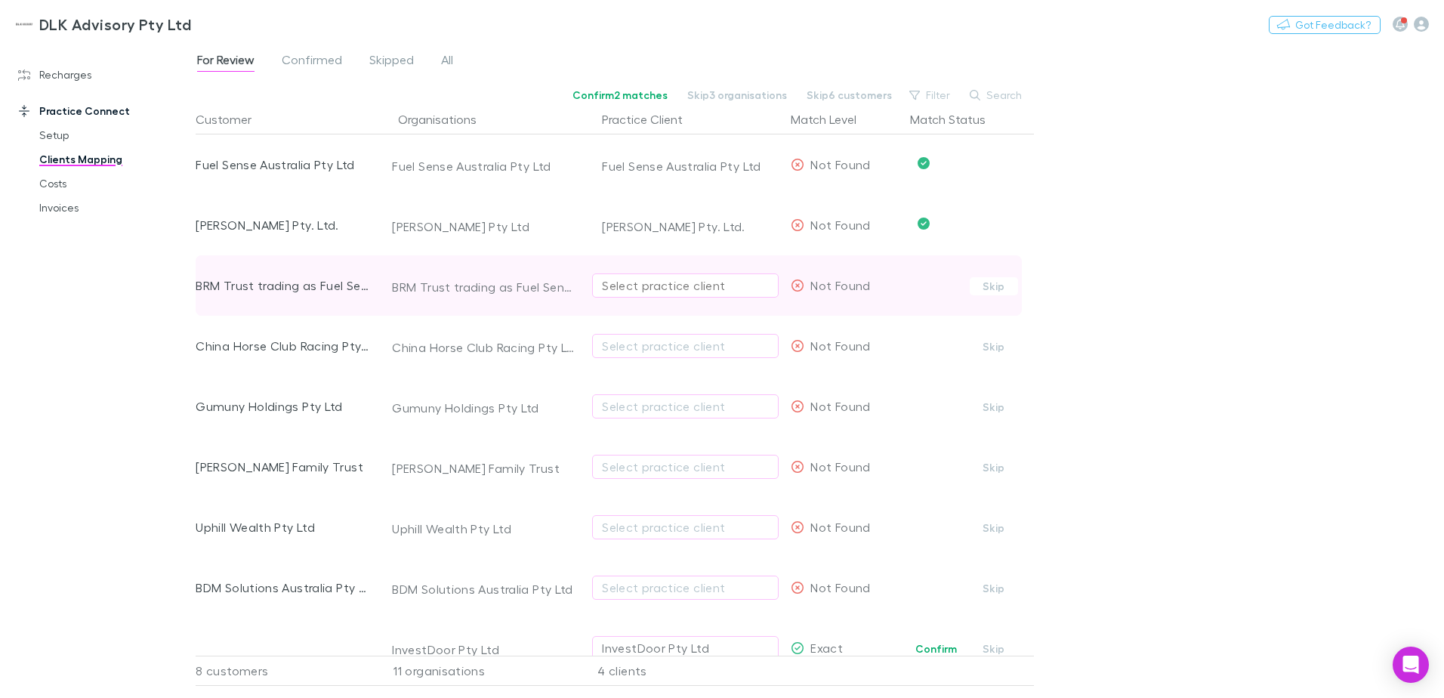
click at [674, 283] on div "Select practice client" at bounding box center [685, 285] width 167 height 18
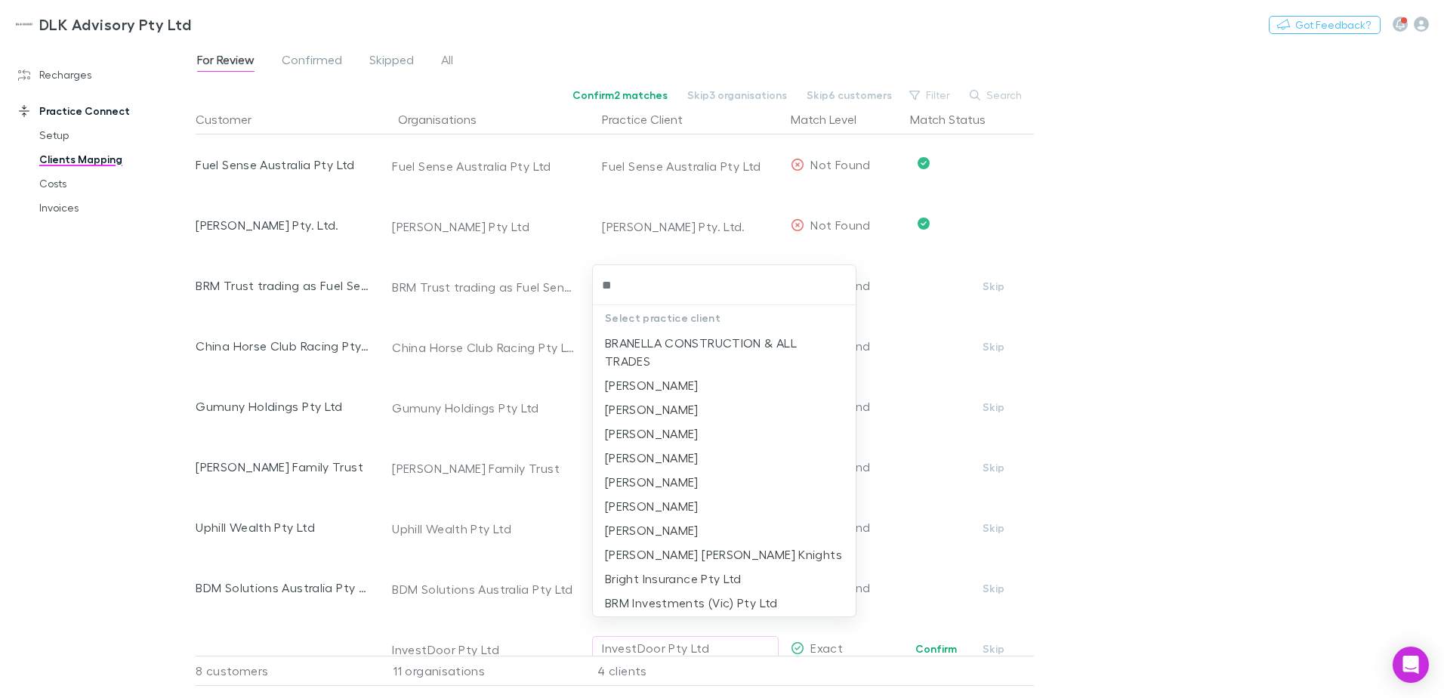
type input "***"
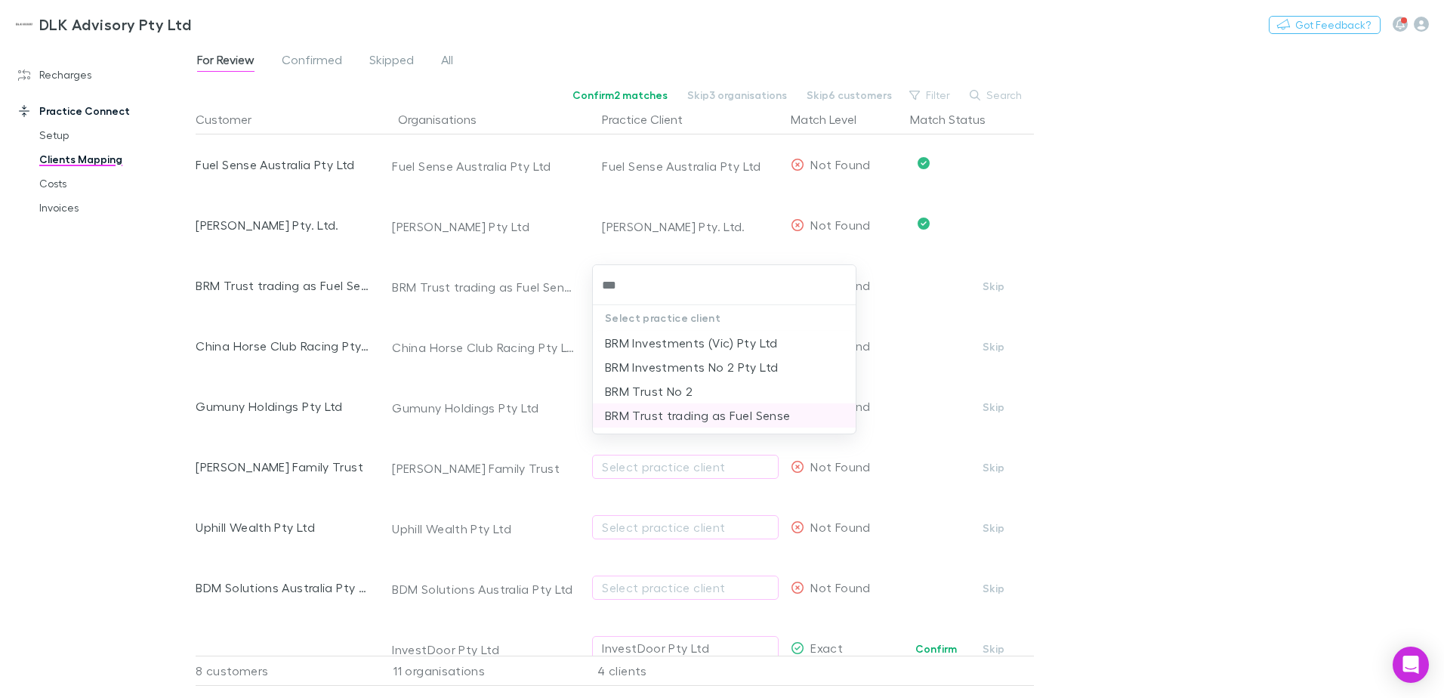
click at [708, 419] on li "BRM Trust trading as Fuel Sense" at bounding box center [724, 415] width 263 height 24
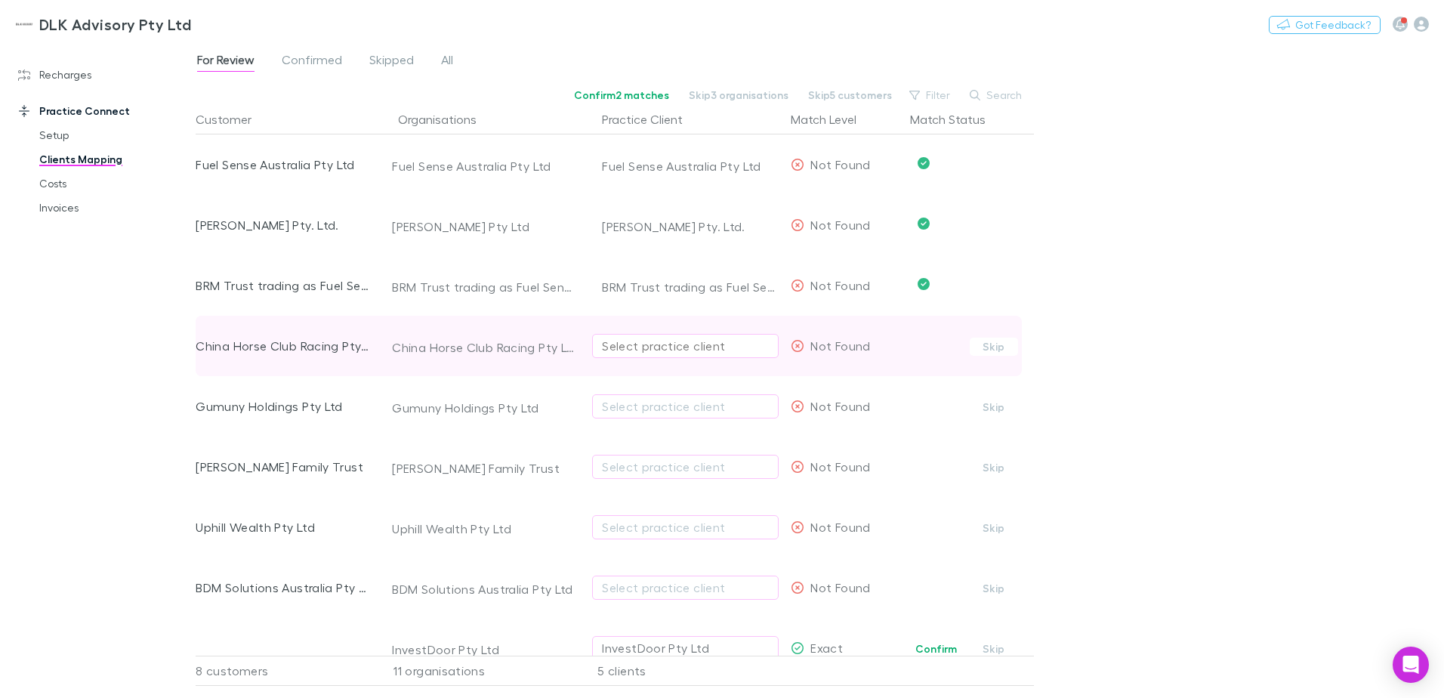
click at [664, 345] on div "Select practice client" at bounding box center [685, 346] width 167 height 18
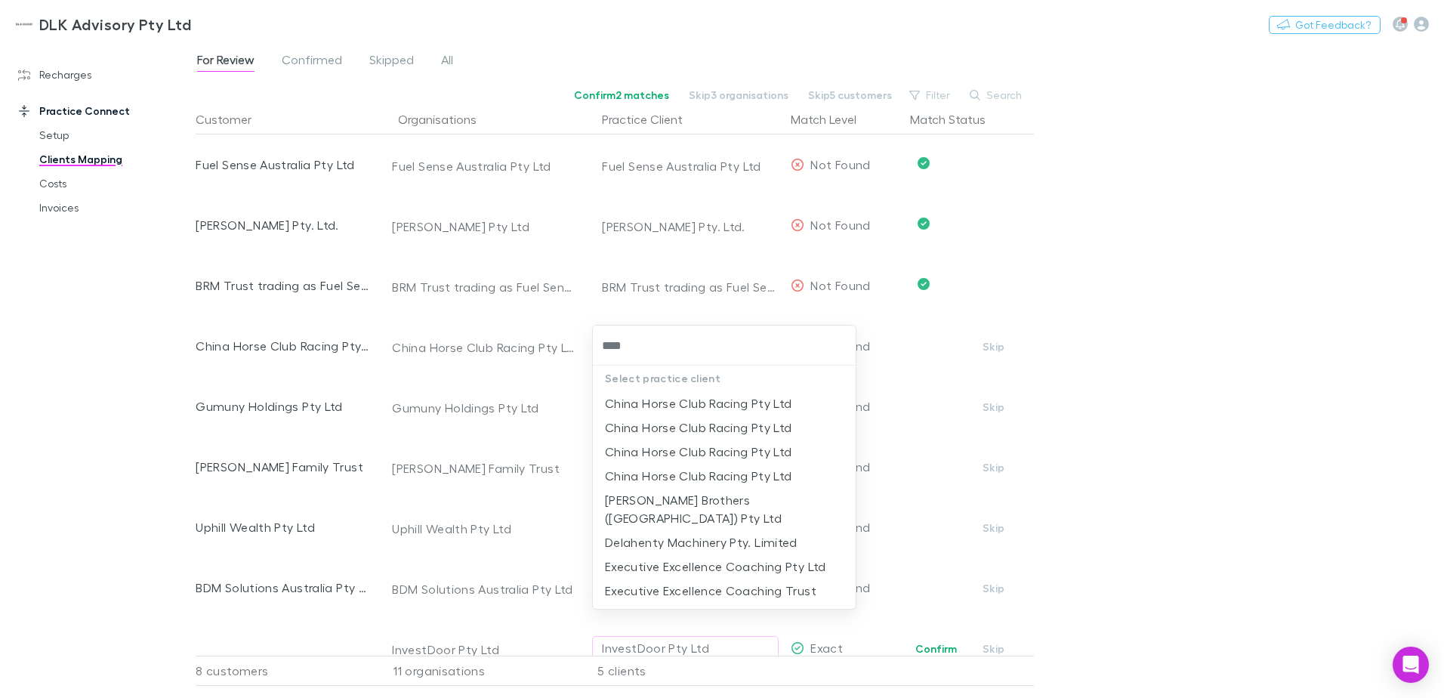
type input "*****"
click at [723, 405] on li "China Horse Club Racing Pty Ltd" at bounding box center [724, 403] width 263 height 24
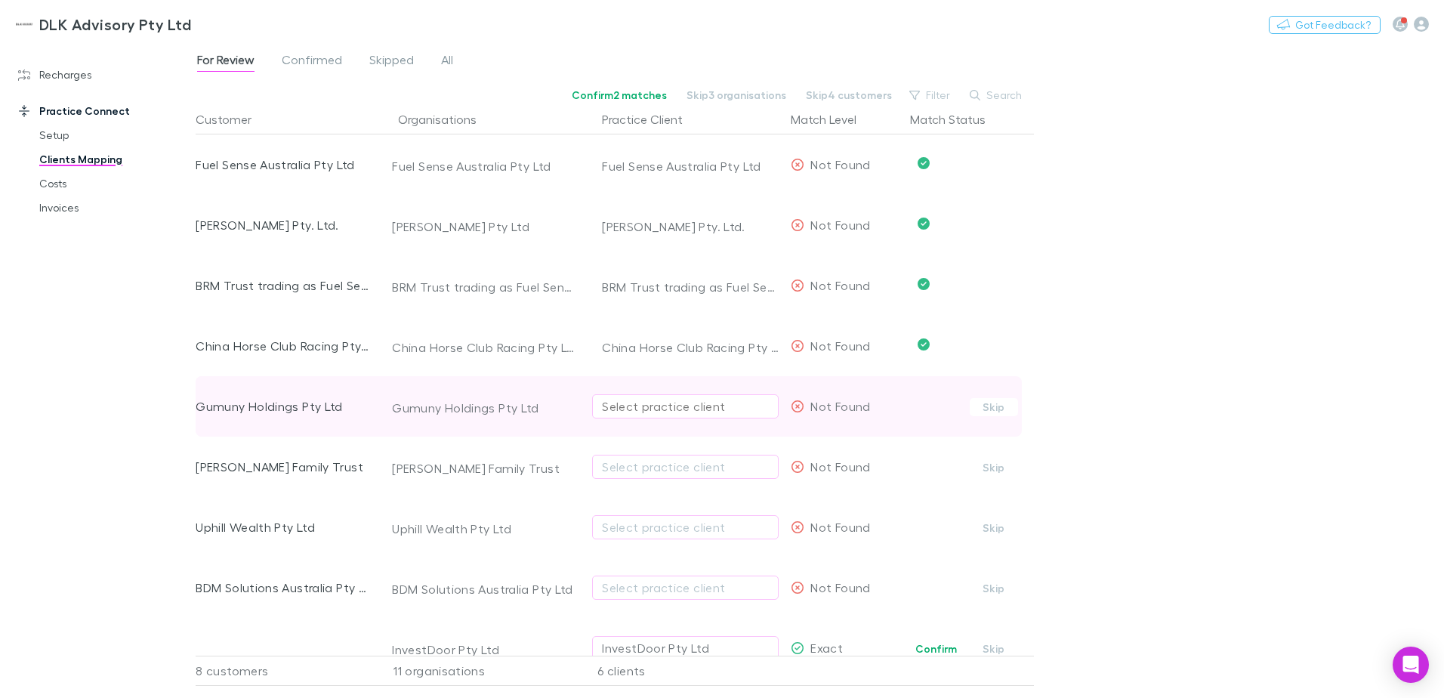
click at [651, 406] on div "Select practice client" at bounding box center [685, 406] width 167 height 18
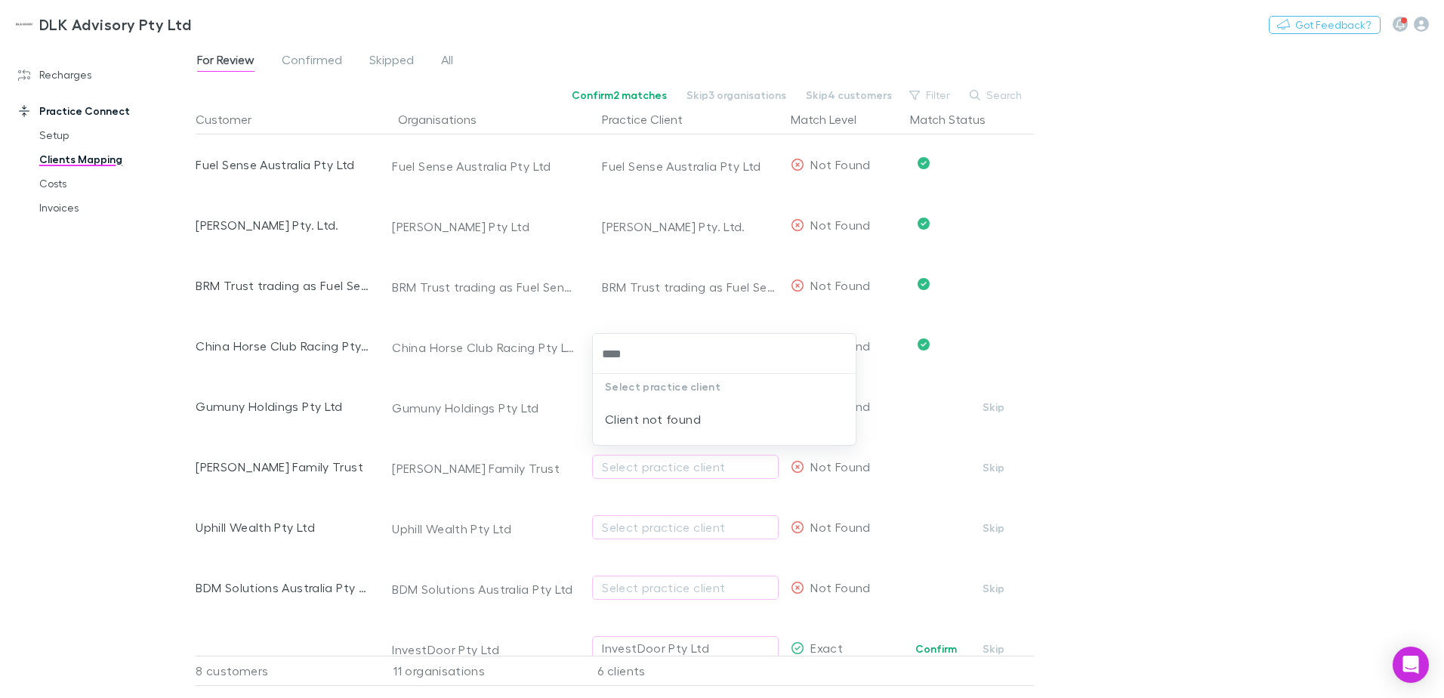
type input "***"
click at [696, 415] on li "Gumuny Holdings Pty Ltd" at bounding box center [724, 411] width 263 height 24
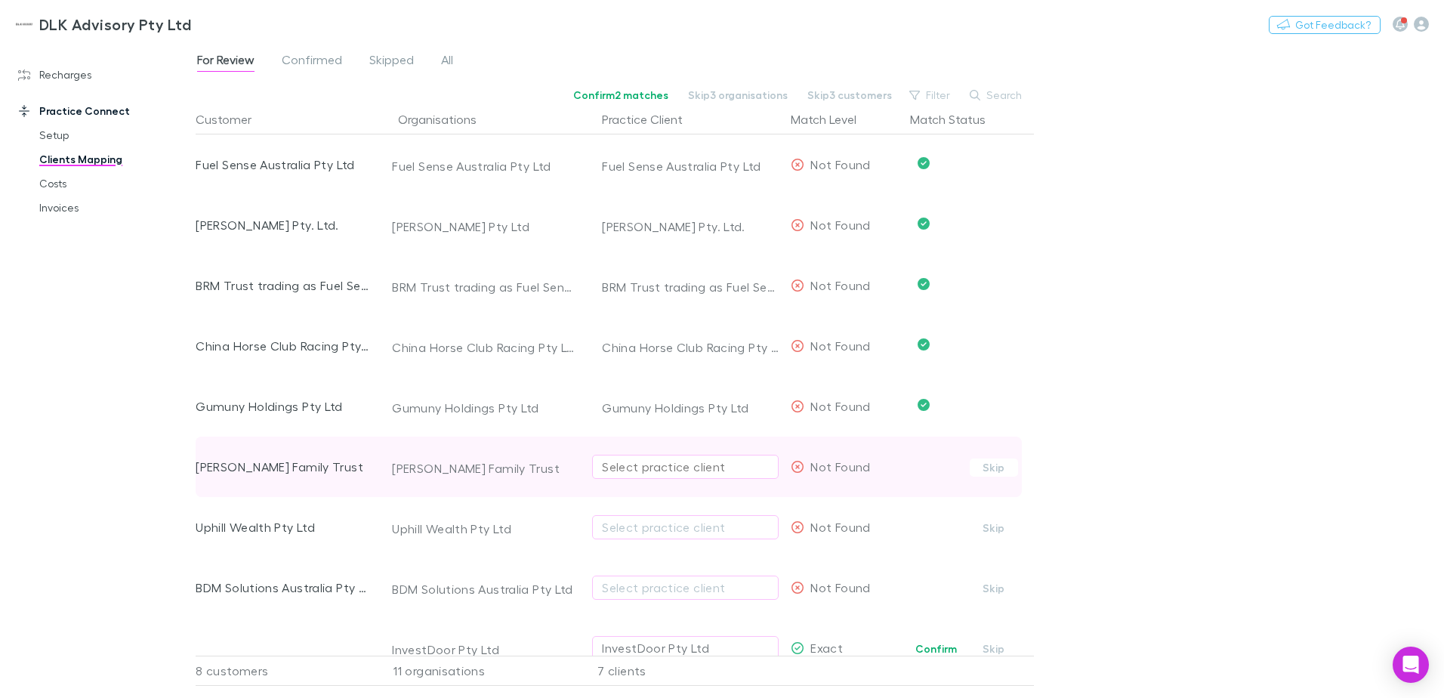
click at [648, 462] on div "Select practice client" at bounding box center [685, 467] width 167 height 18
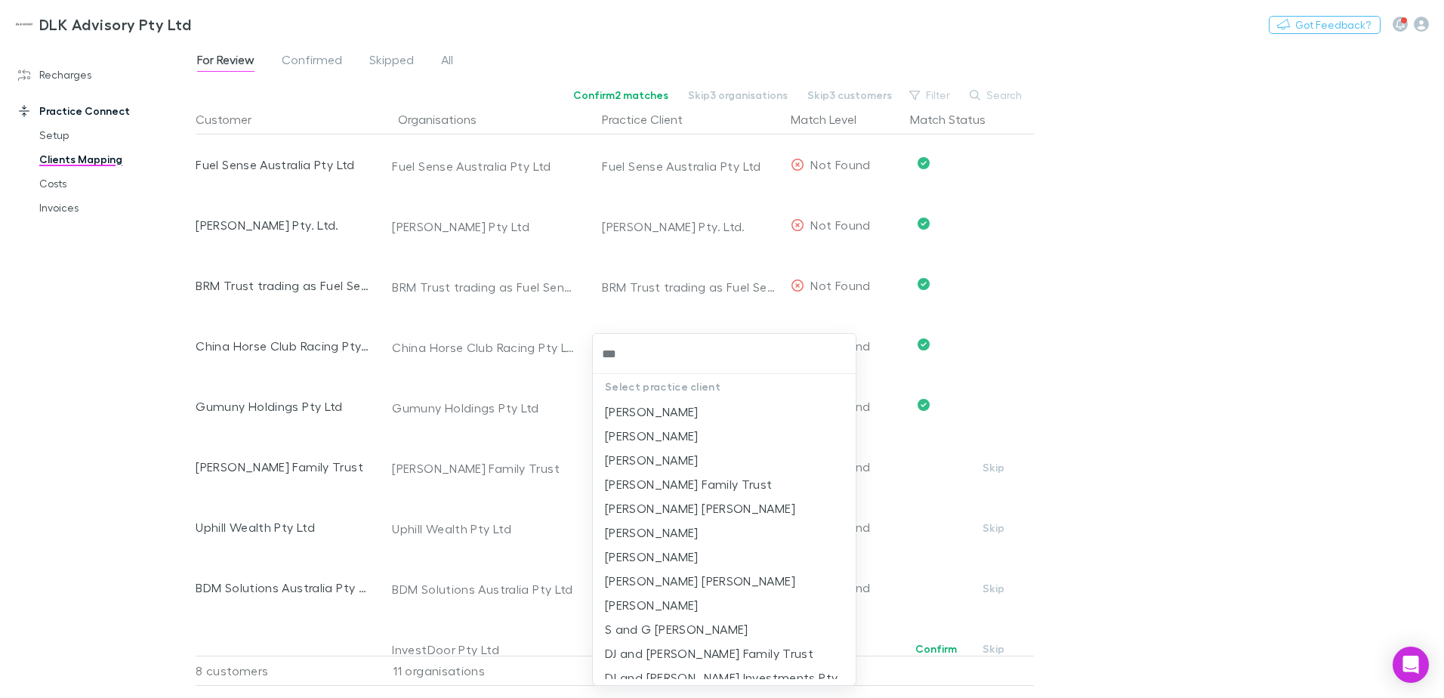
type input "****"
click at [712, 485] on li "[PERSON_NAME] Family Trust" at bounding box center [724, 484] width 263 height 24
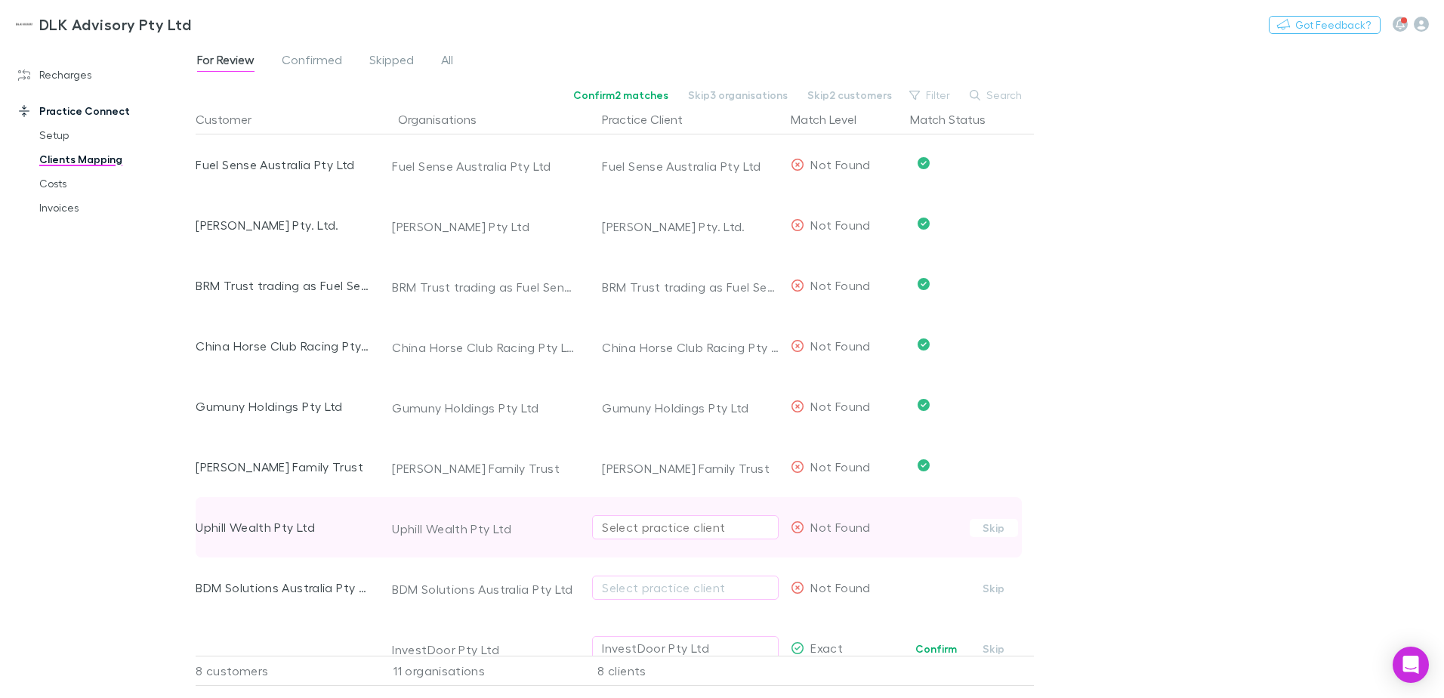
click at [667, 528] on div "Select practice client" at bounding box center [685, 527] width 167 height 18
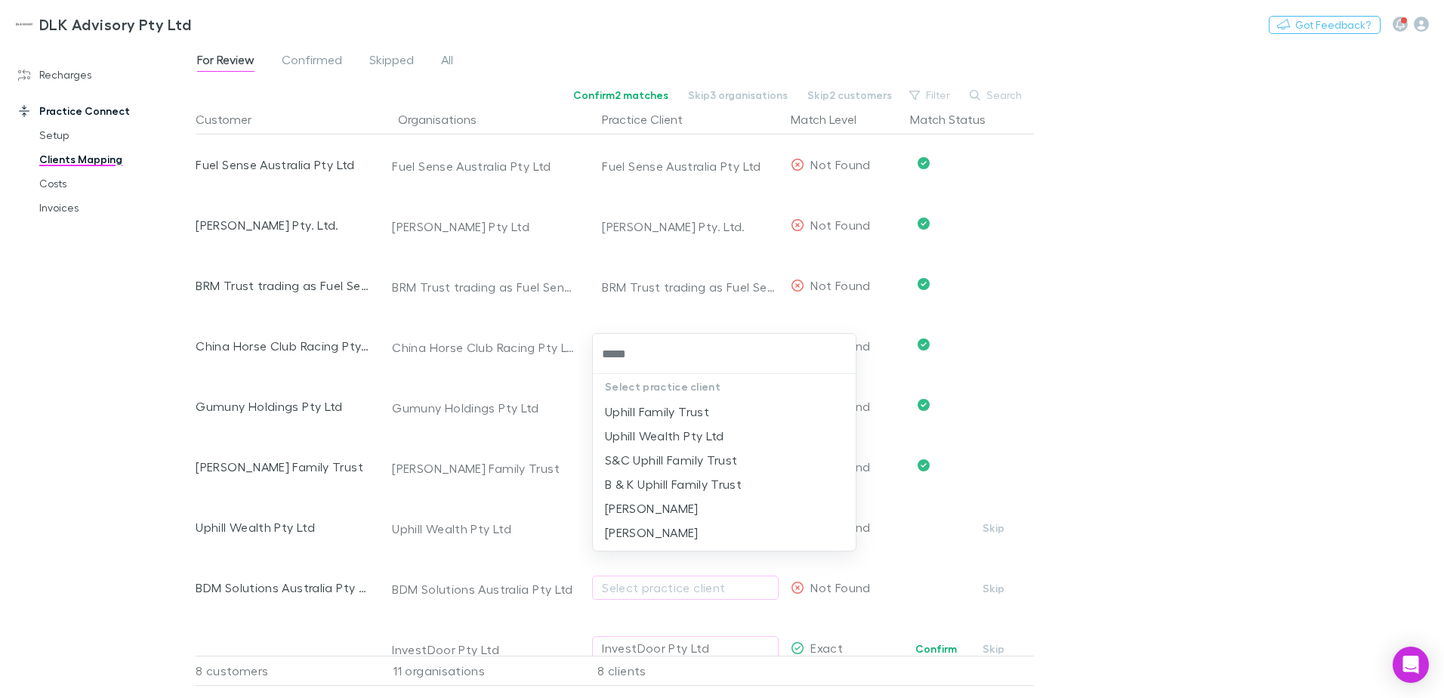
type input "******"
click at [689, 425] on li "Uphill Wealth Pty Ltd" at bounding box center [724, 436] width 263 height 24
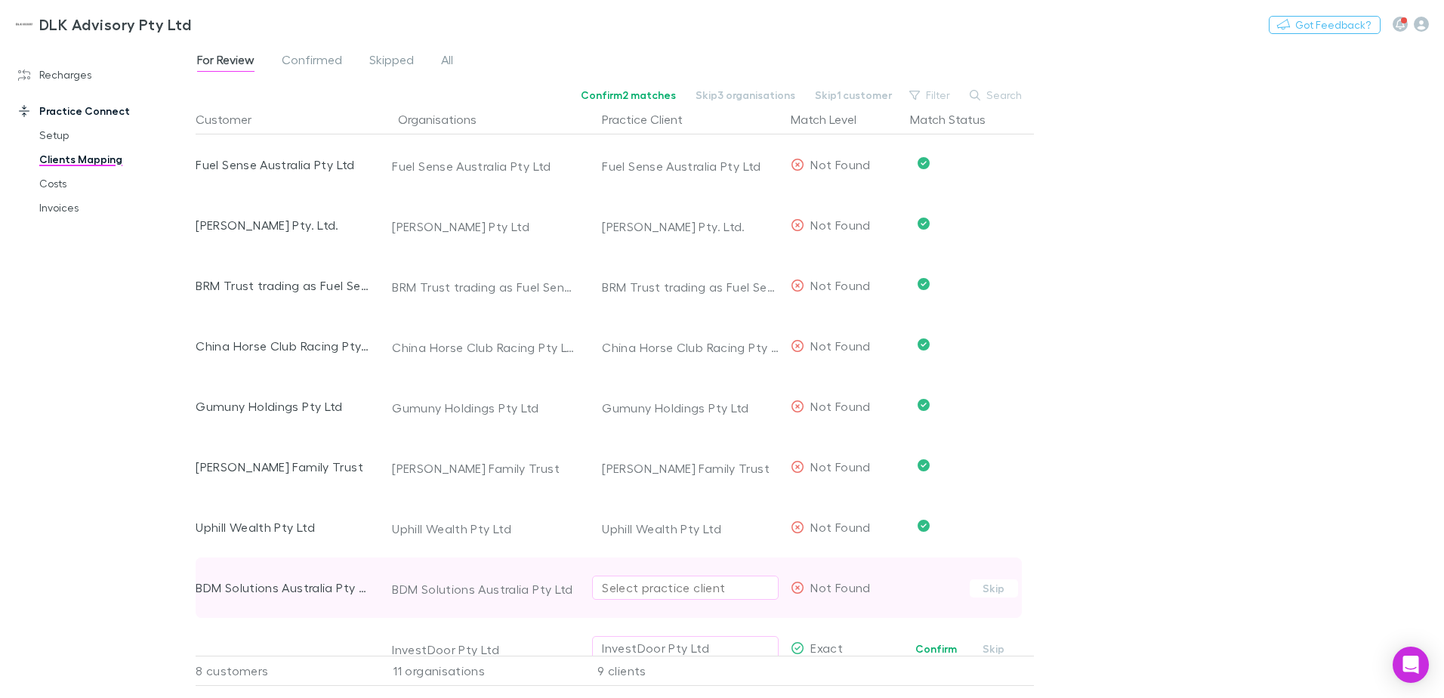
click at [683, 580] on div "Select practice client" at bounding box center [685, 587] width 167 height 18
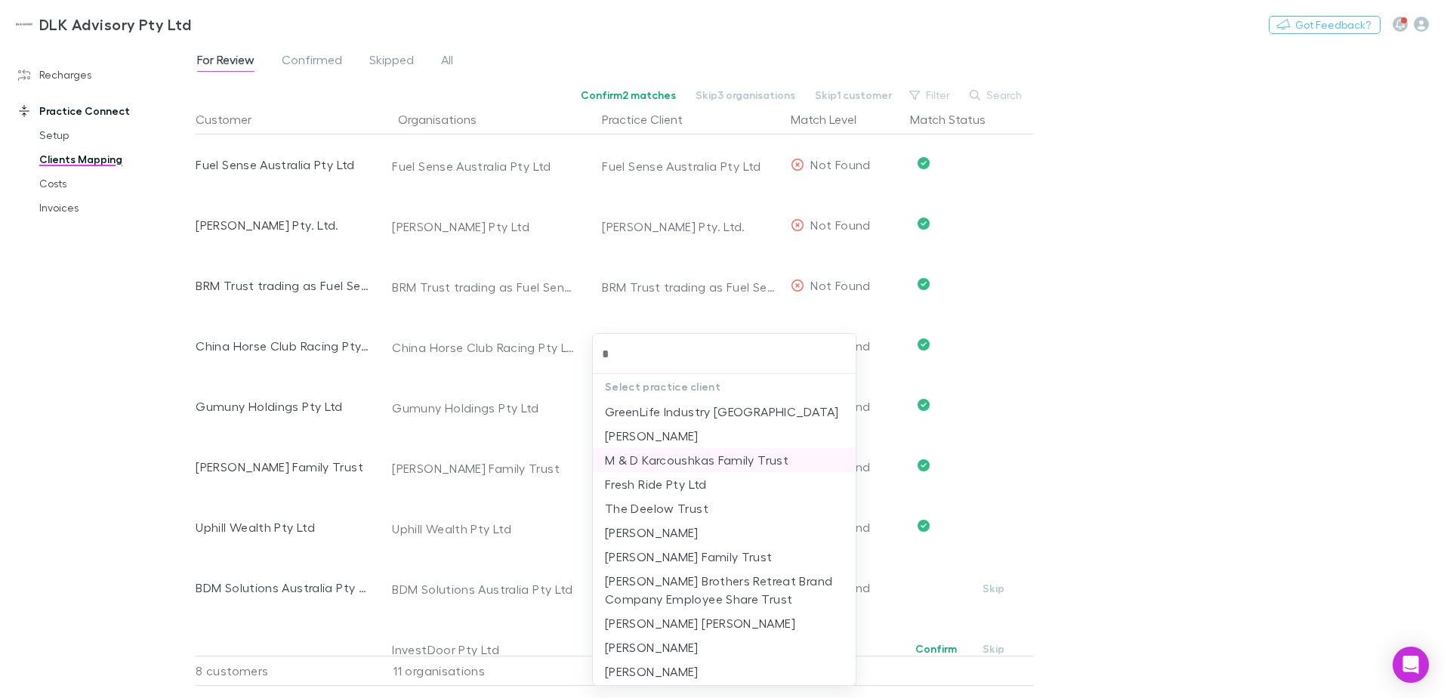
type input "**"
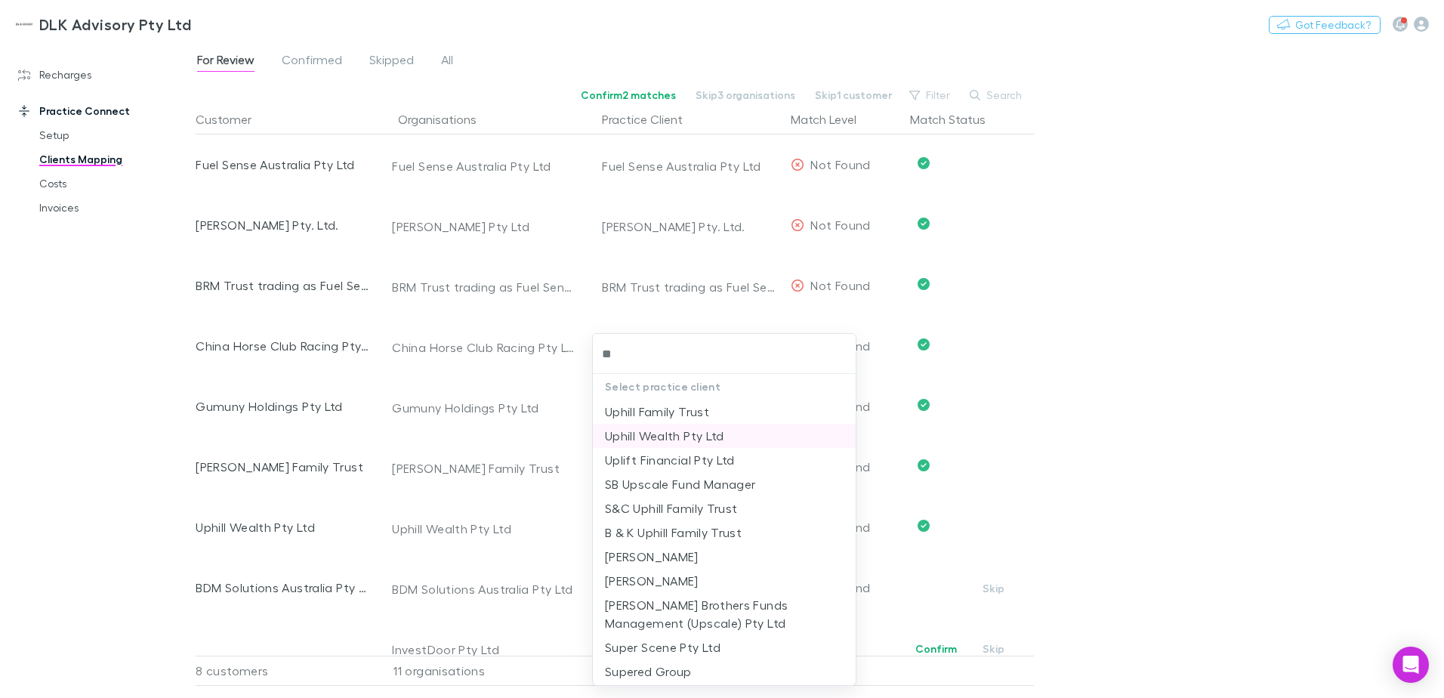
click at [738, 438] on li "Uphill Wealth Pty Ltd" at bounding box center [724, 436] width 263 height 24
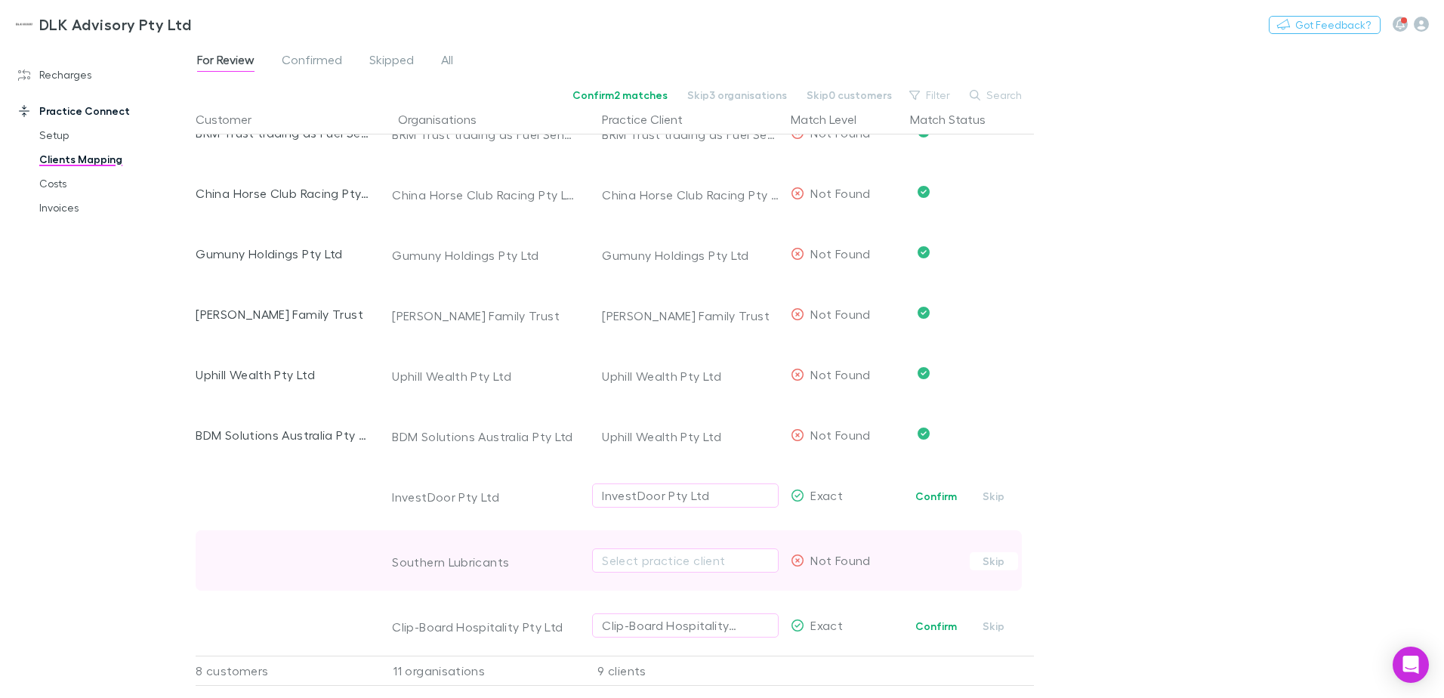
scroll to position [169, 0]
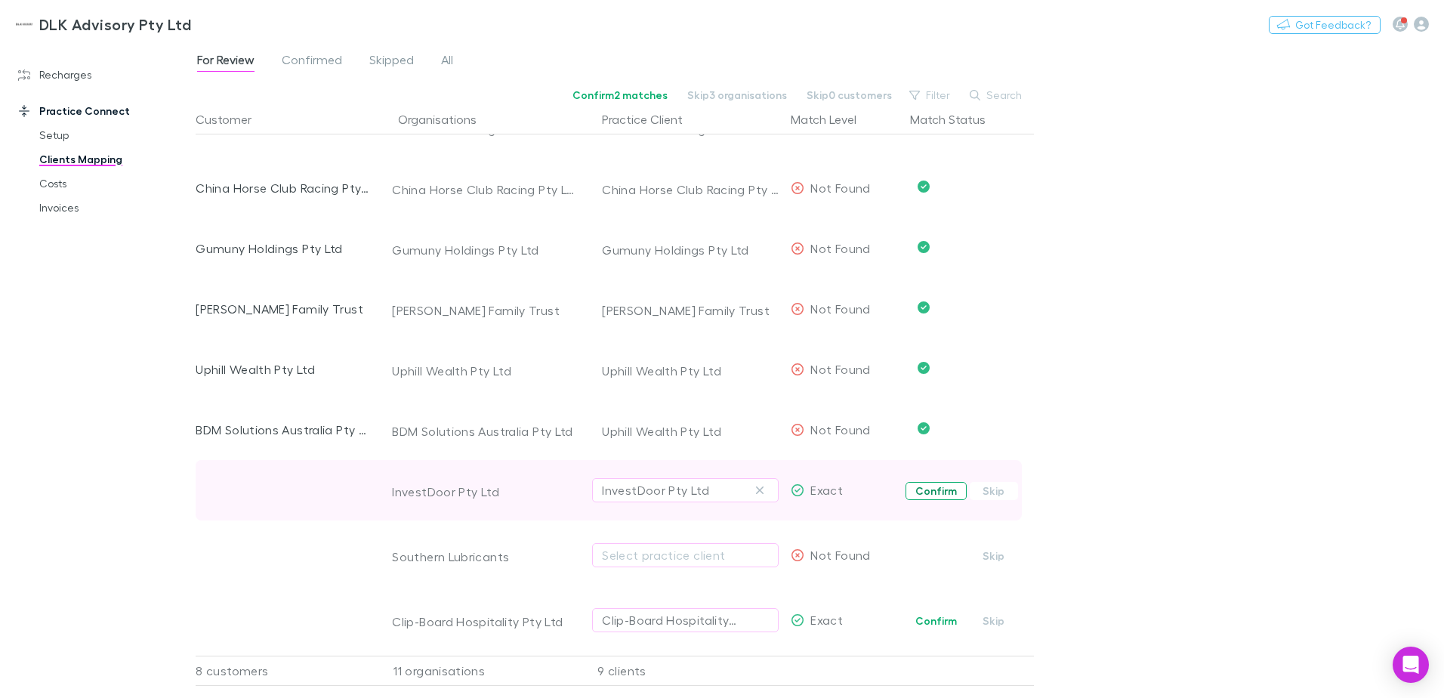
click at [939, 482] on button "Confirm" at bounding box center [935, 491] width 61 height 18
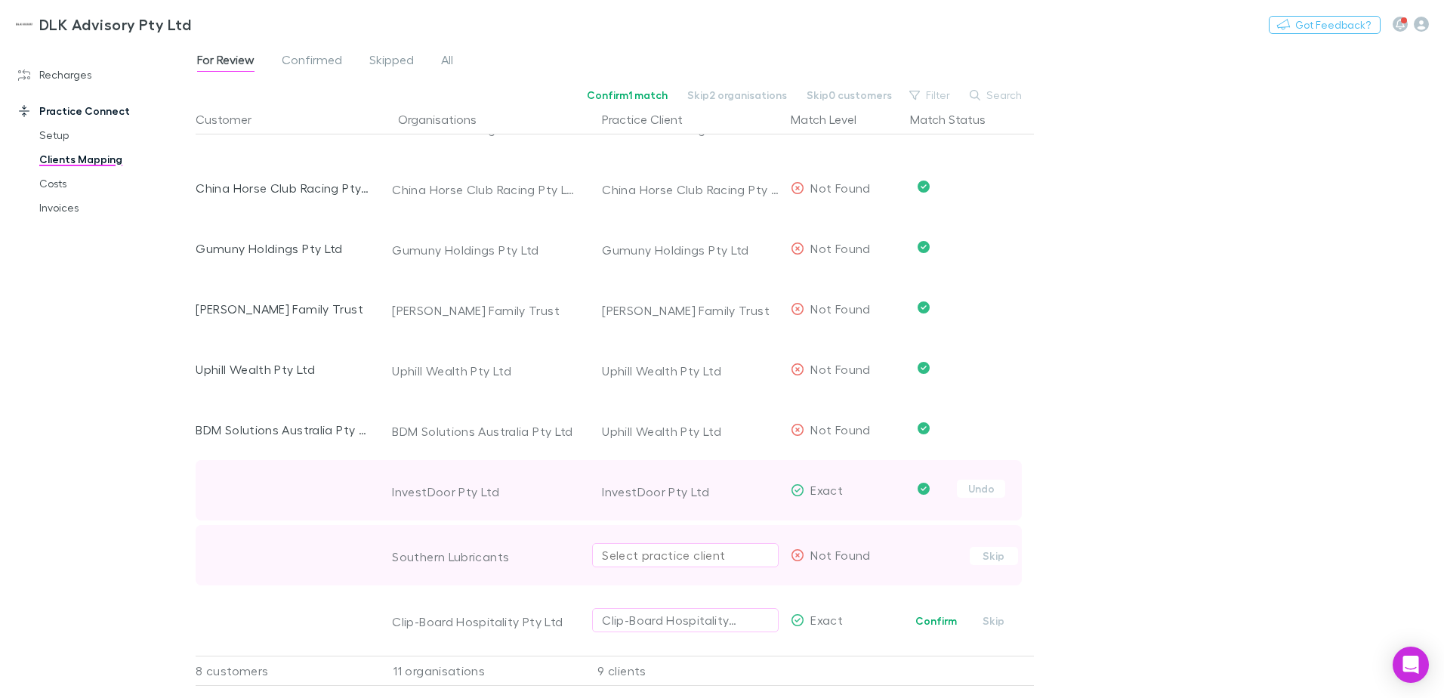
click at [632, 546] on div "Select practice client" at bounding box center [685, 555] width 167 height 18
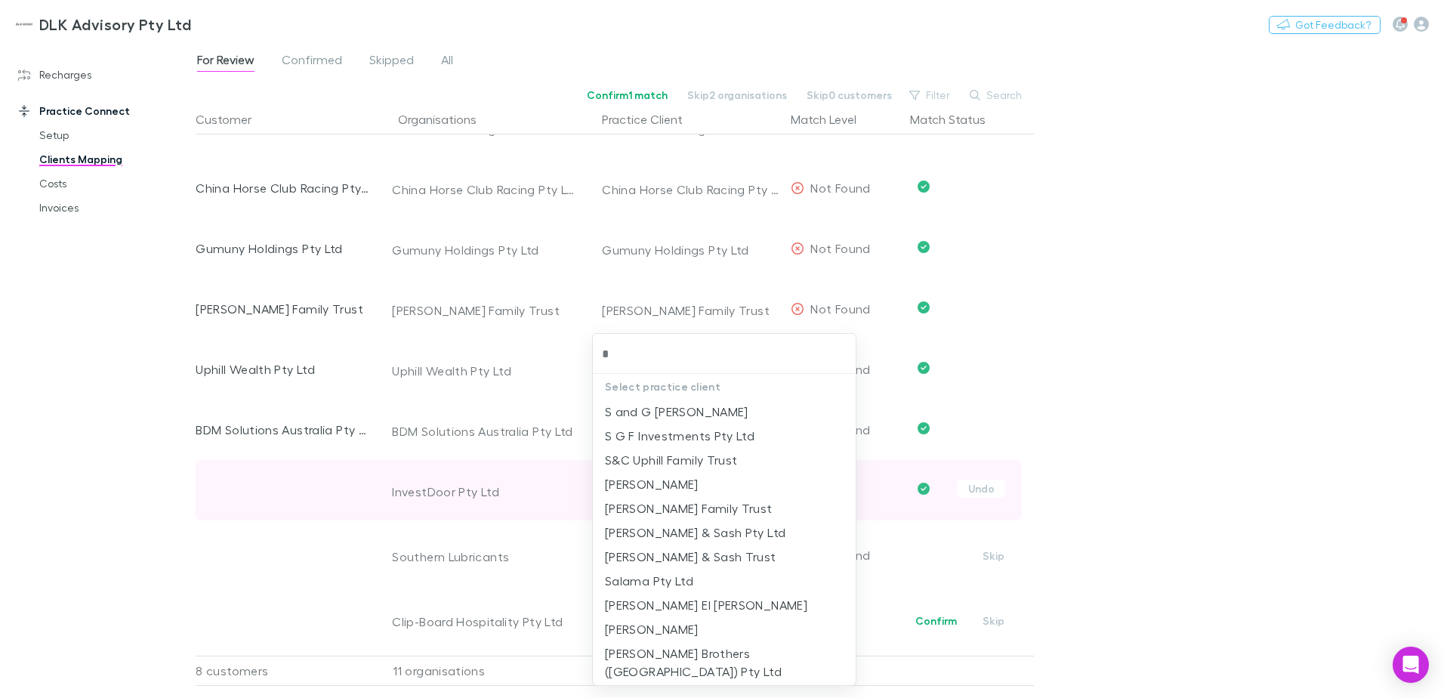
type input "*"
click at [1242, 515] on div at bounding box center [722, 349] width 1444 height 698
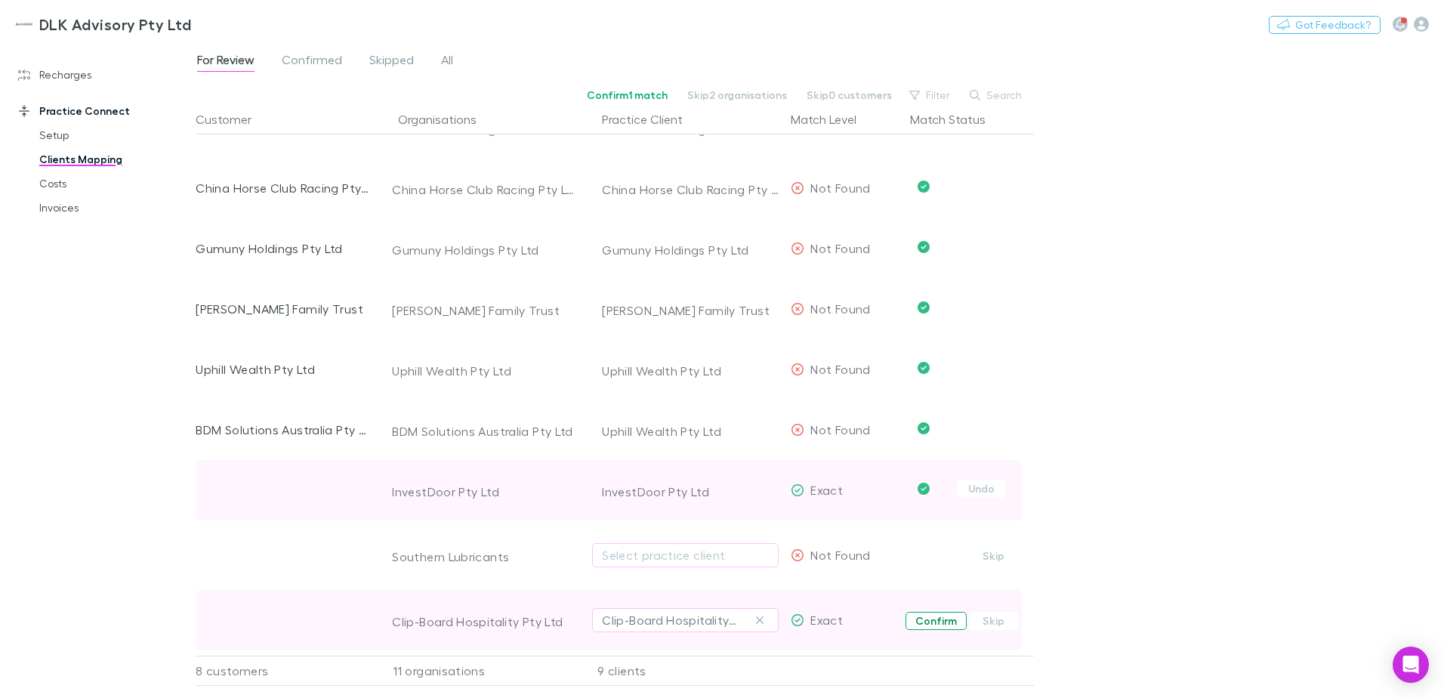
click at [927, 612] on button "Confirm" at bounding box center [935, 621] width 61 height 18
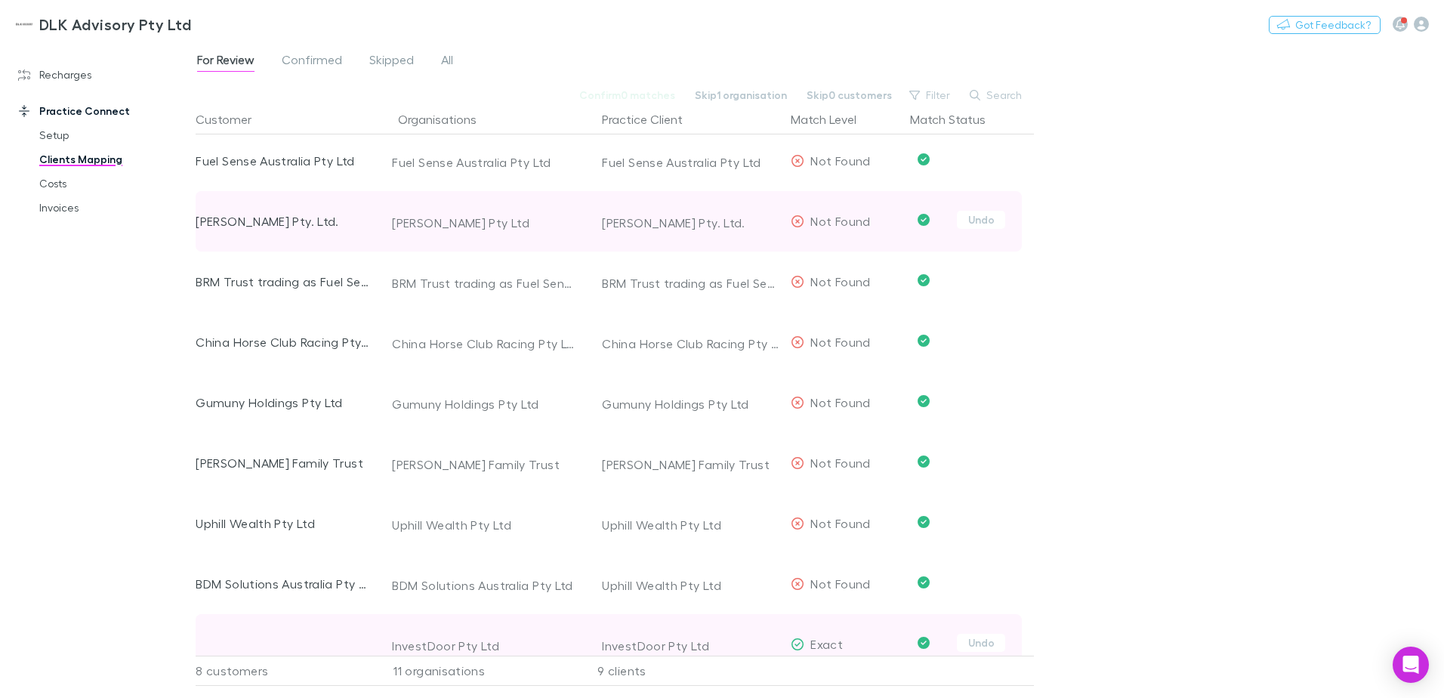
scroll to position [0, 0]
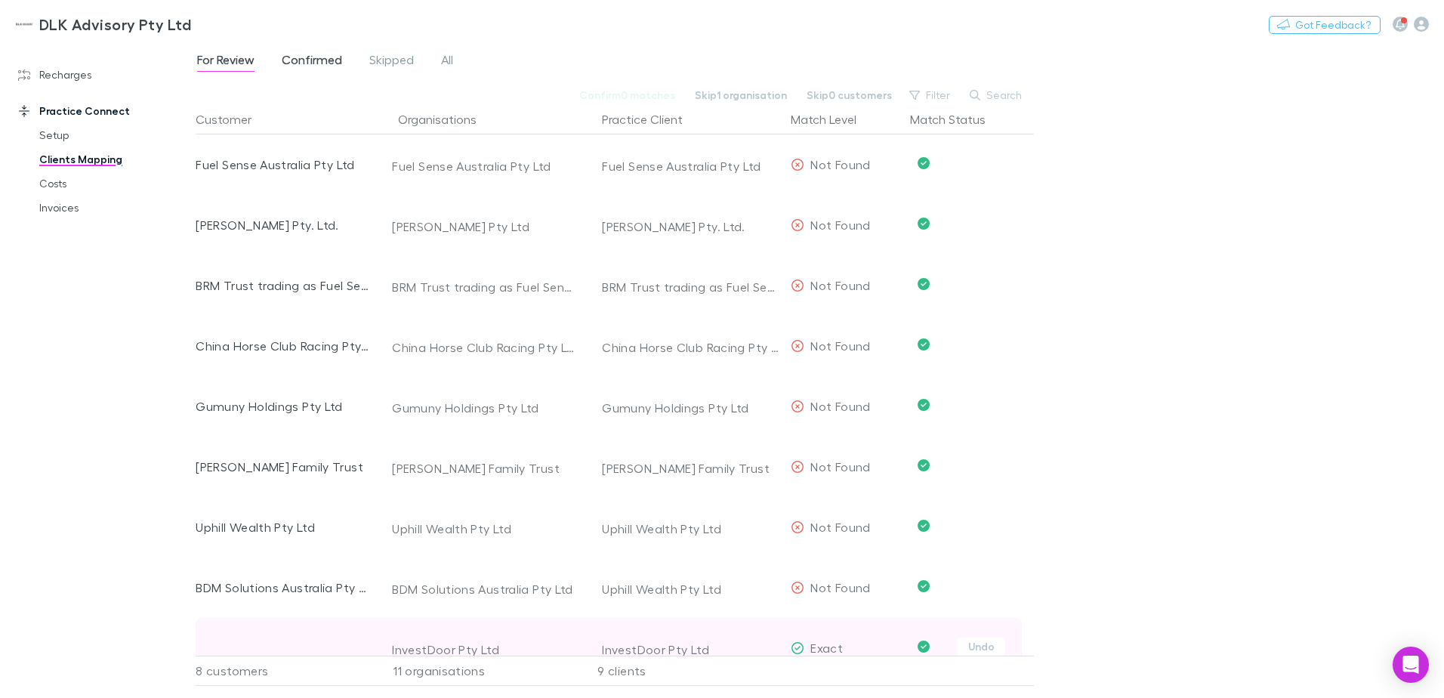
click at [304, 66] on span "Confirmed" at bounding box center [312, 62] width 60 height 20
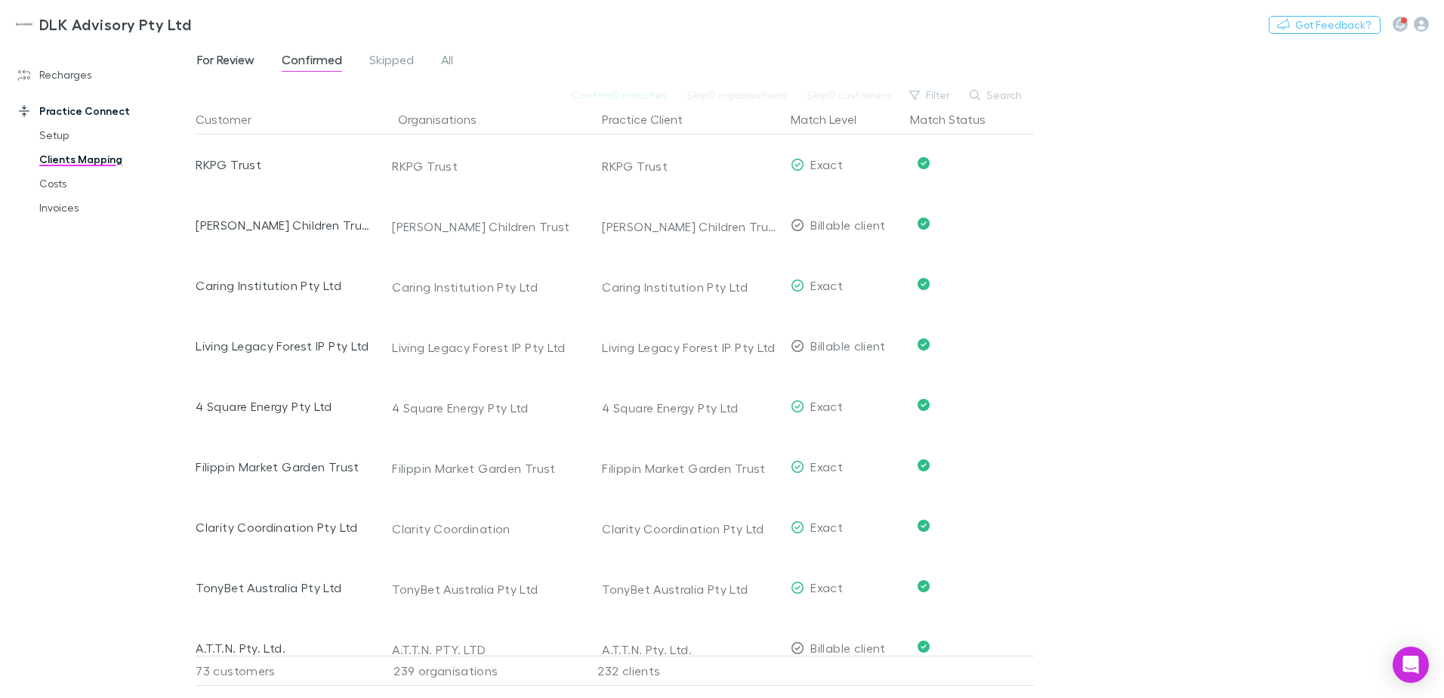
click at [233, 67] on span "For Review" at bounding box center [225, 62] width 57 height 20
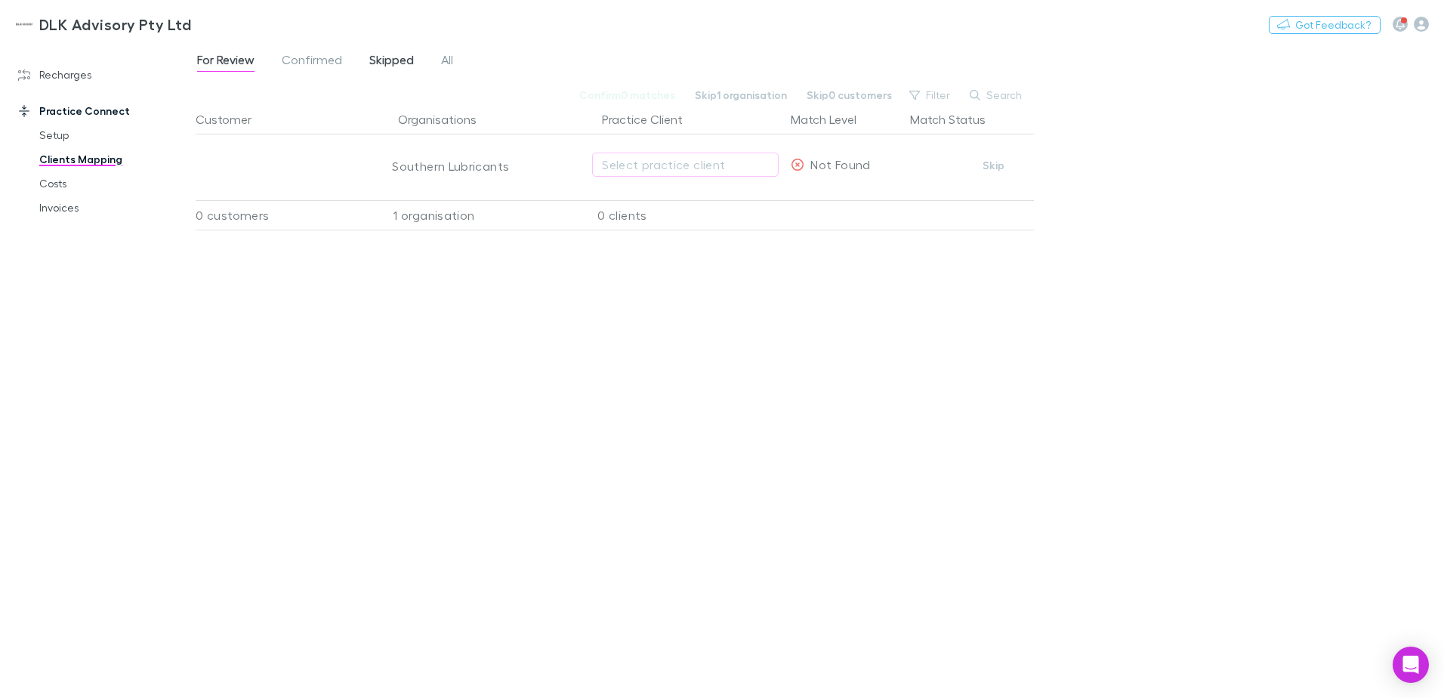
click at [386, 66] on span "Skipped" at bounding box center [391, 62] width 45 height 20
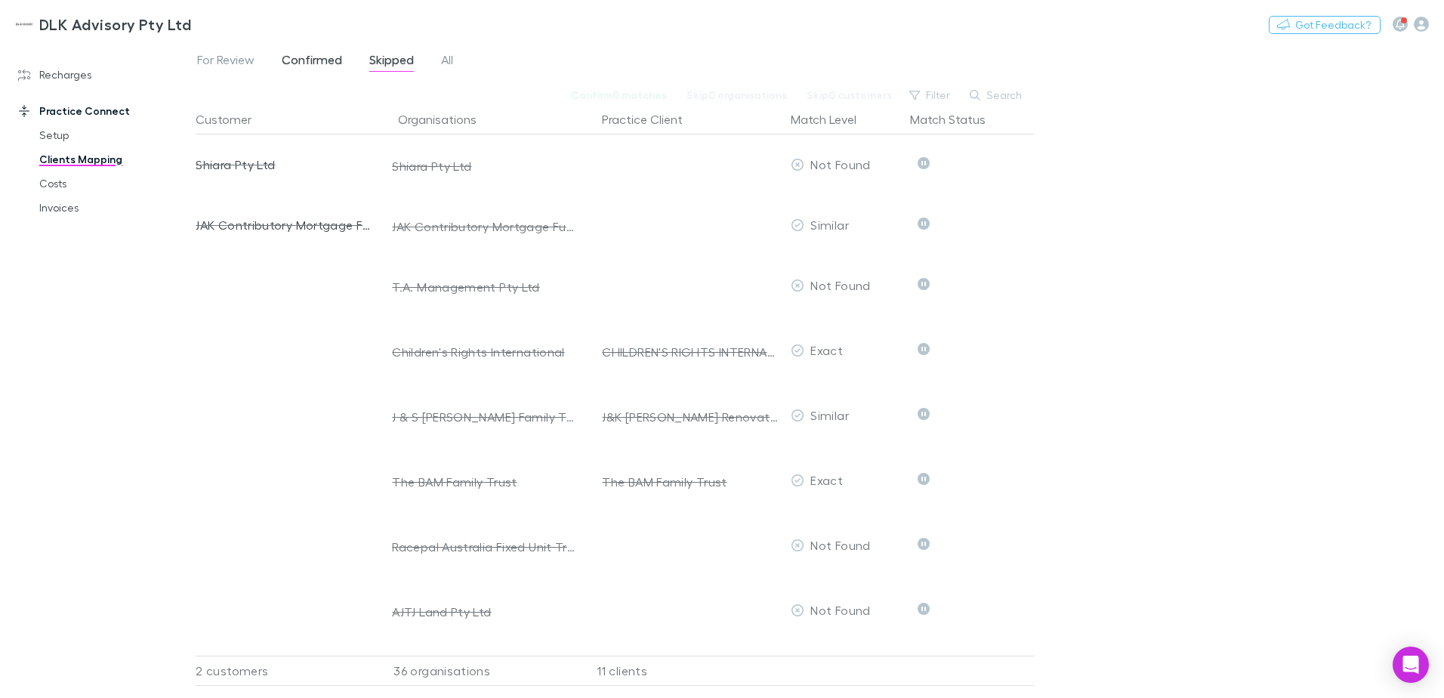
click at [298, 69] on span "Confirmed" at bounding box center [312, 62] width 60 height 20
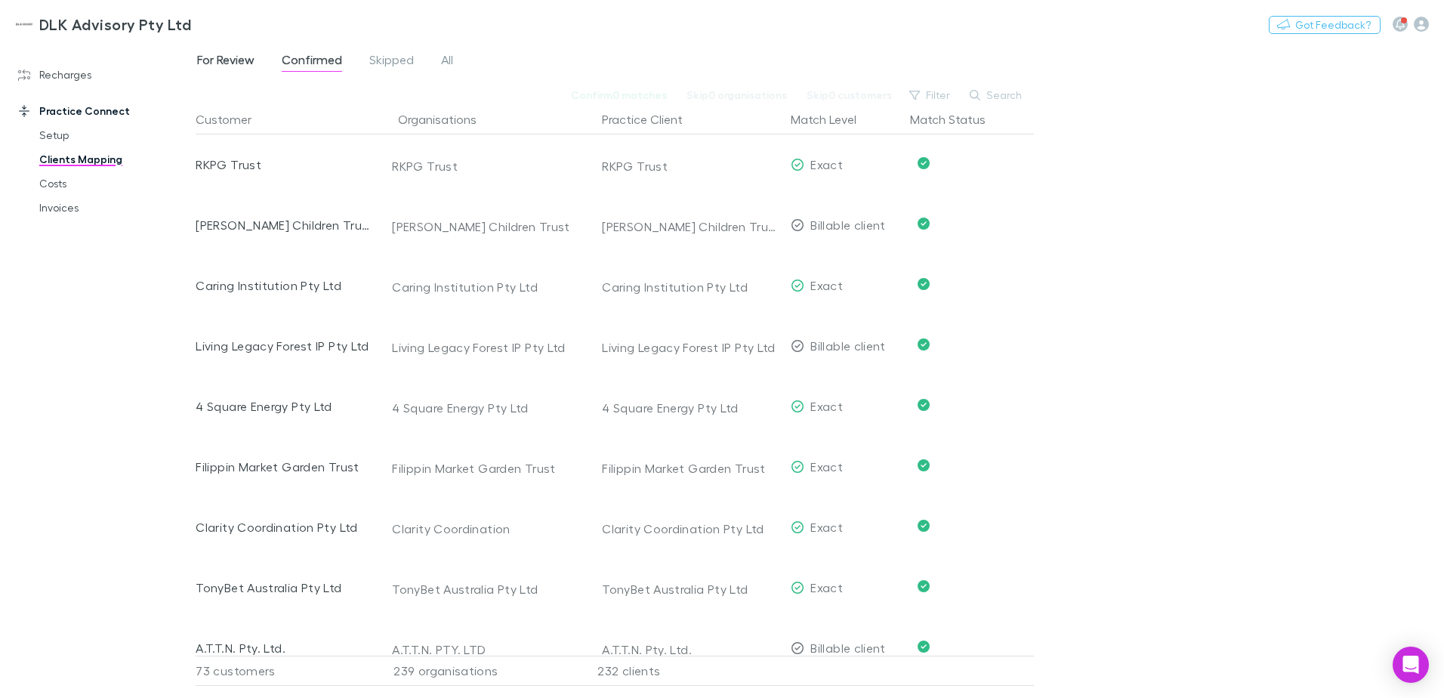
click at [236, 63] on span "For Review" at bounding box center [225, 62] width 57 height 20
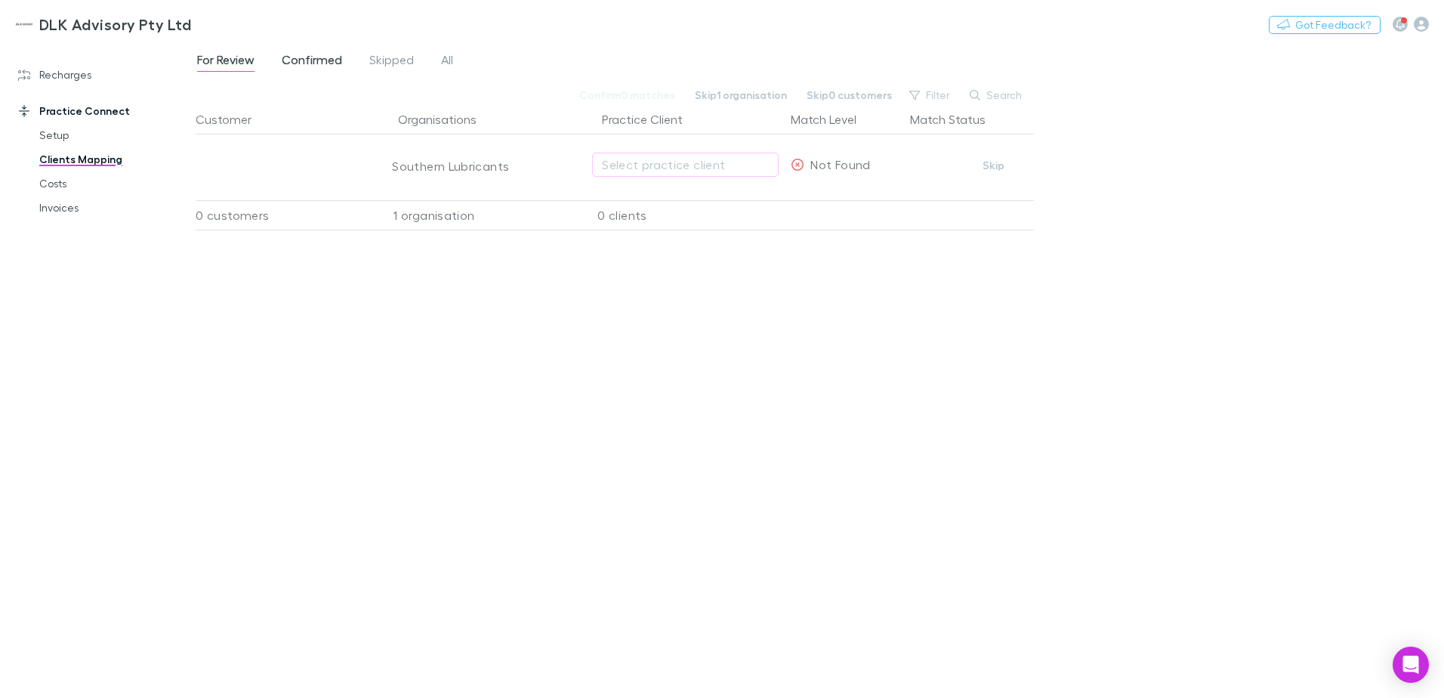
click at [330, 60] on span "Confirmed" at bounding box center [312, 62] width 60 height 20
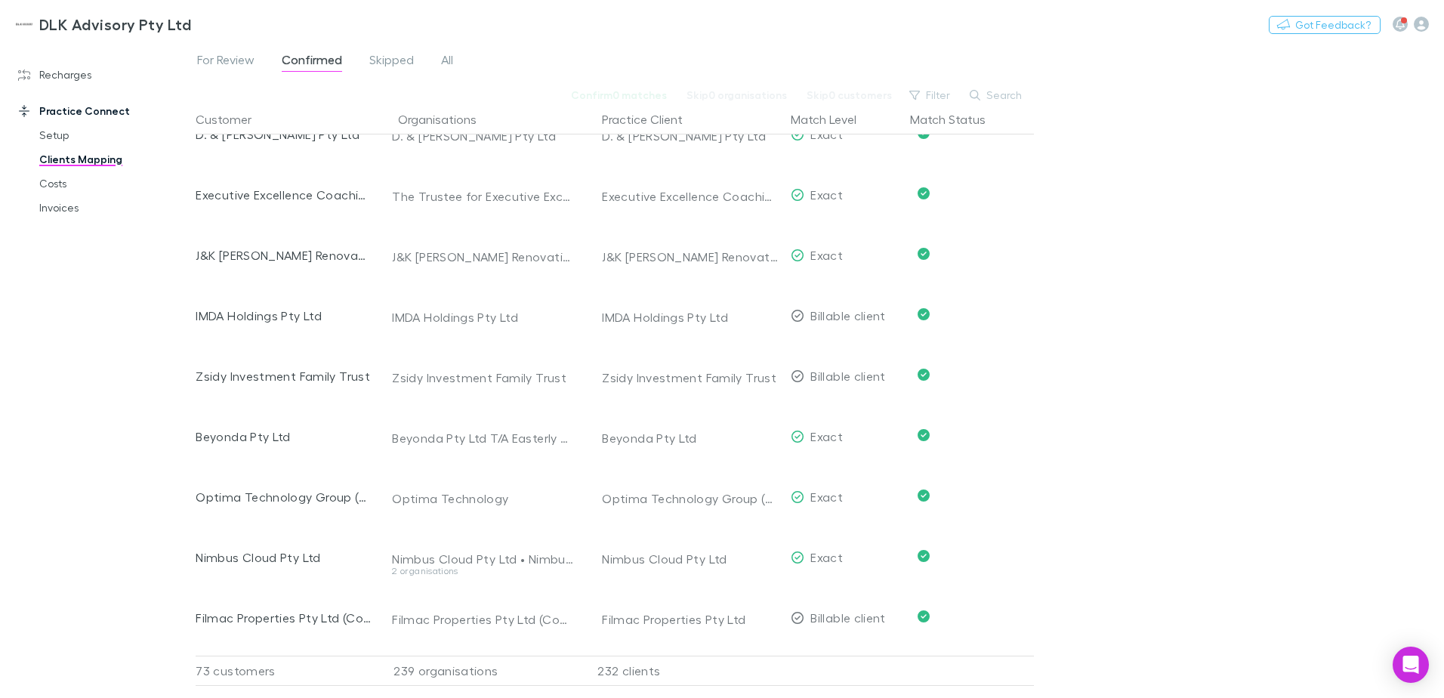
scroll to position [1284, 0]
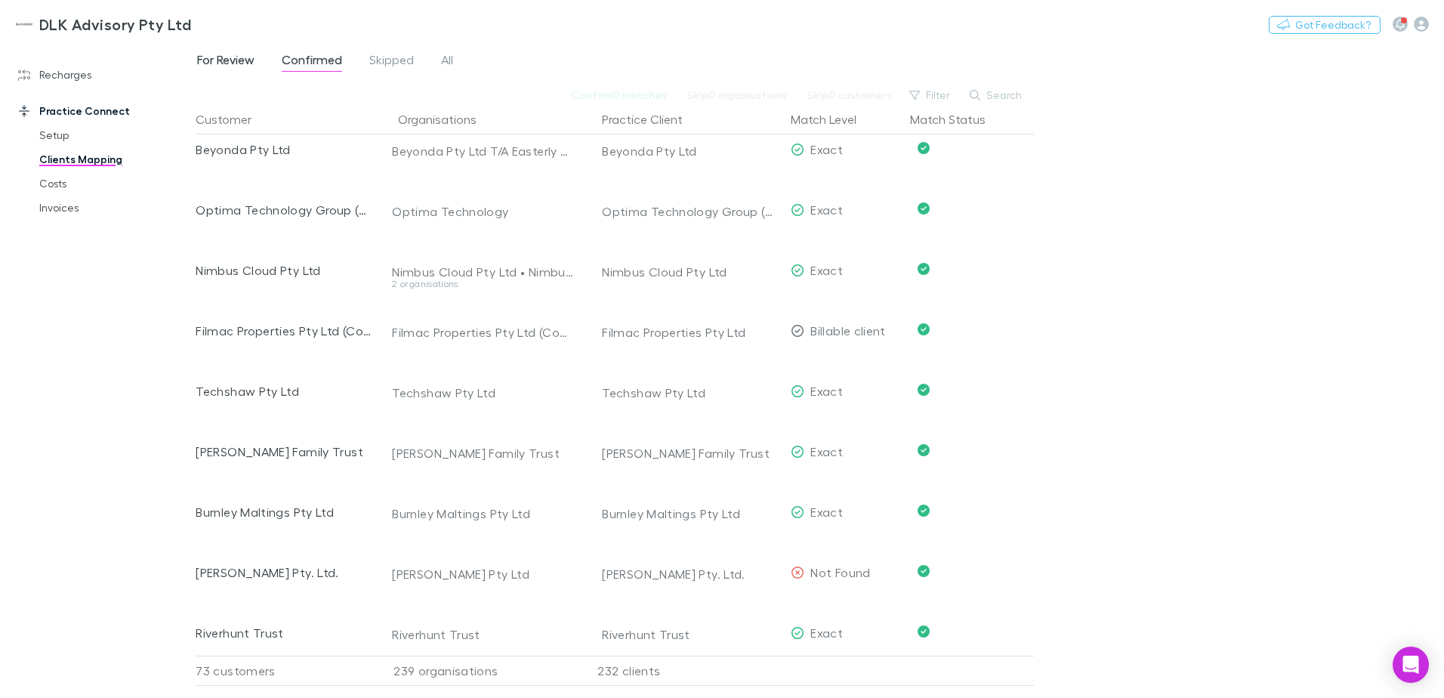
click at [223, 60] on span "For Review" at bounding box center [225, 62] width 57 height 20
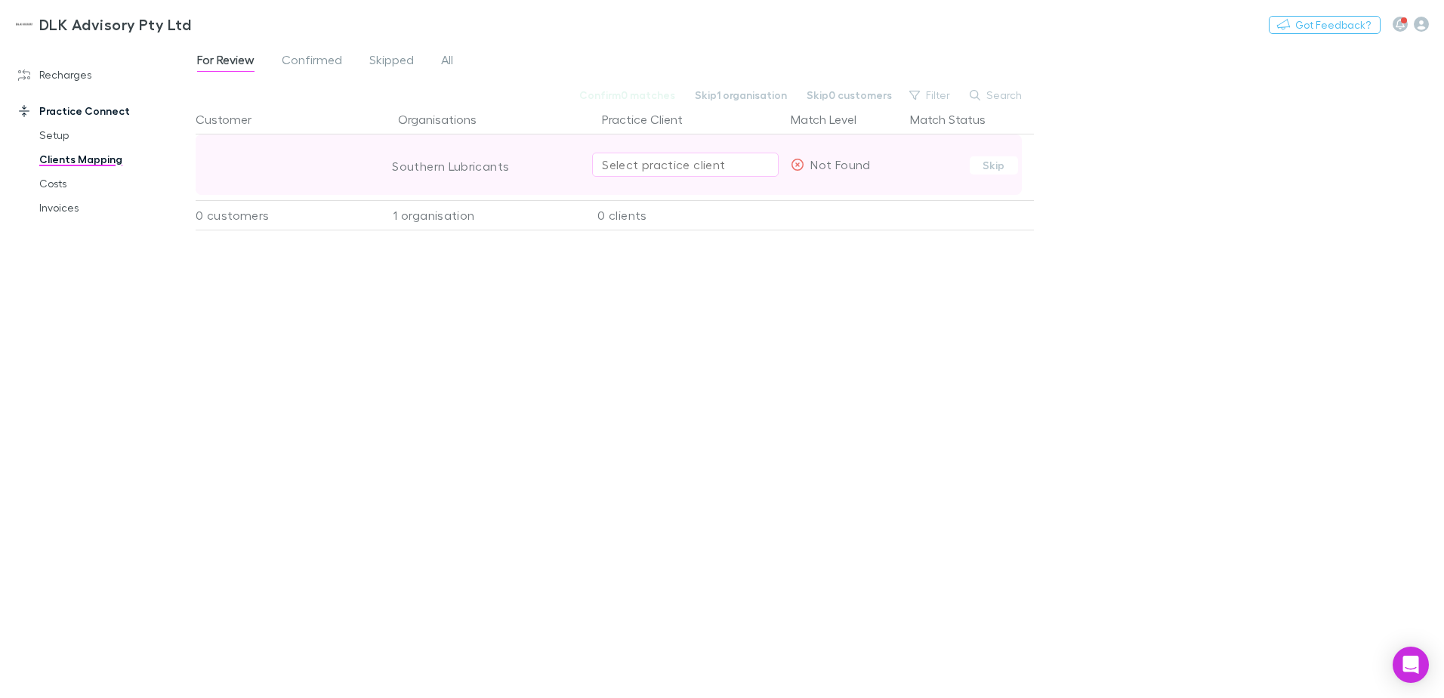
click at [617, 172] on div "Select practice client" at bounding box center [685, 165] width 167 height 18
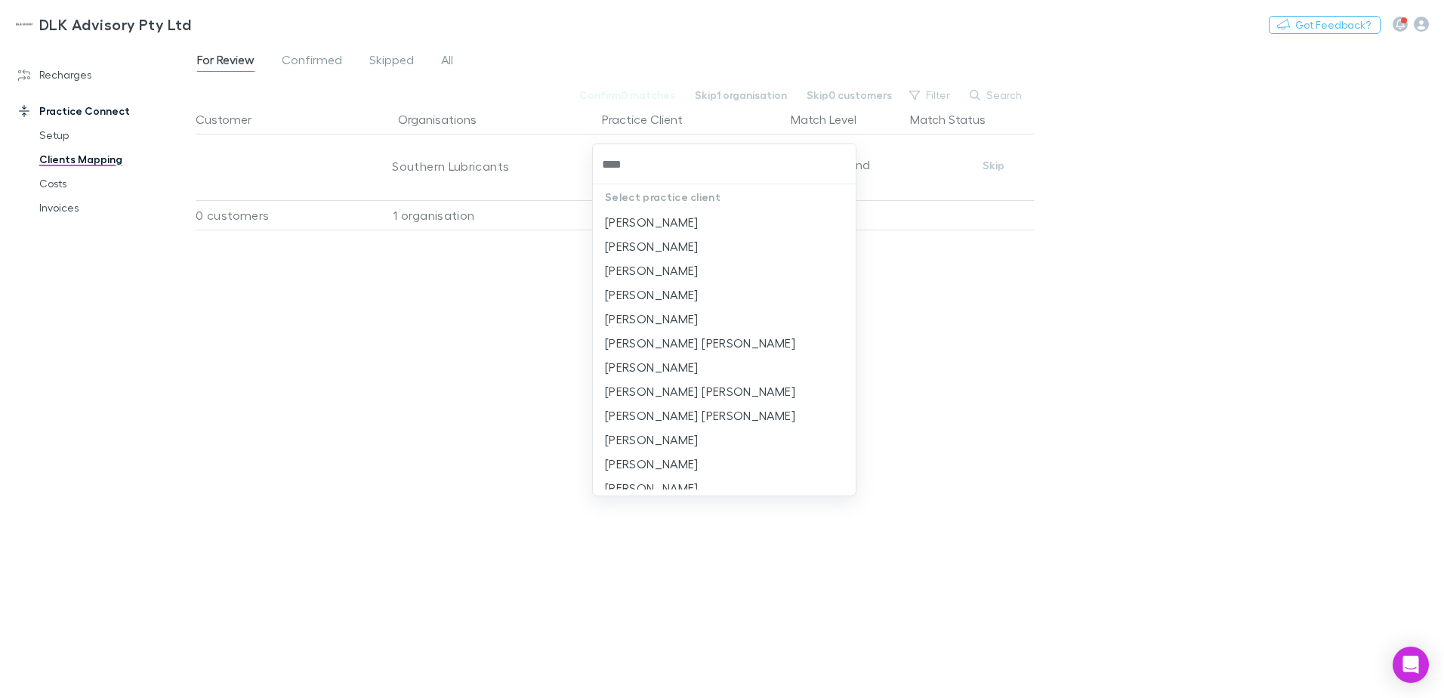
type input "*****"
click at [640, 241] on li "Robert Marlais" at bounding box center [724, 246] width 263 height 24
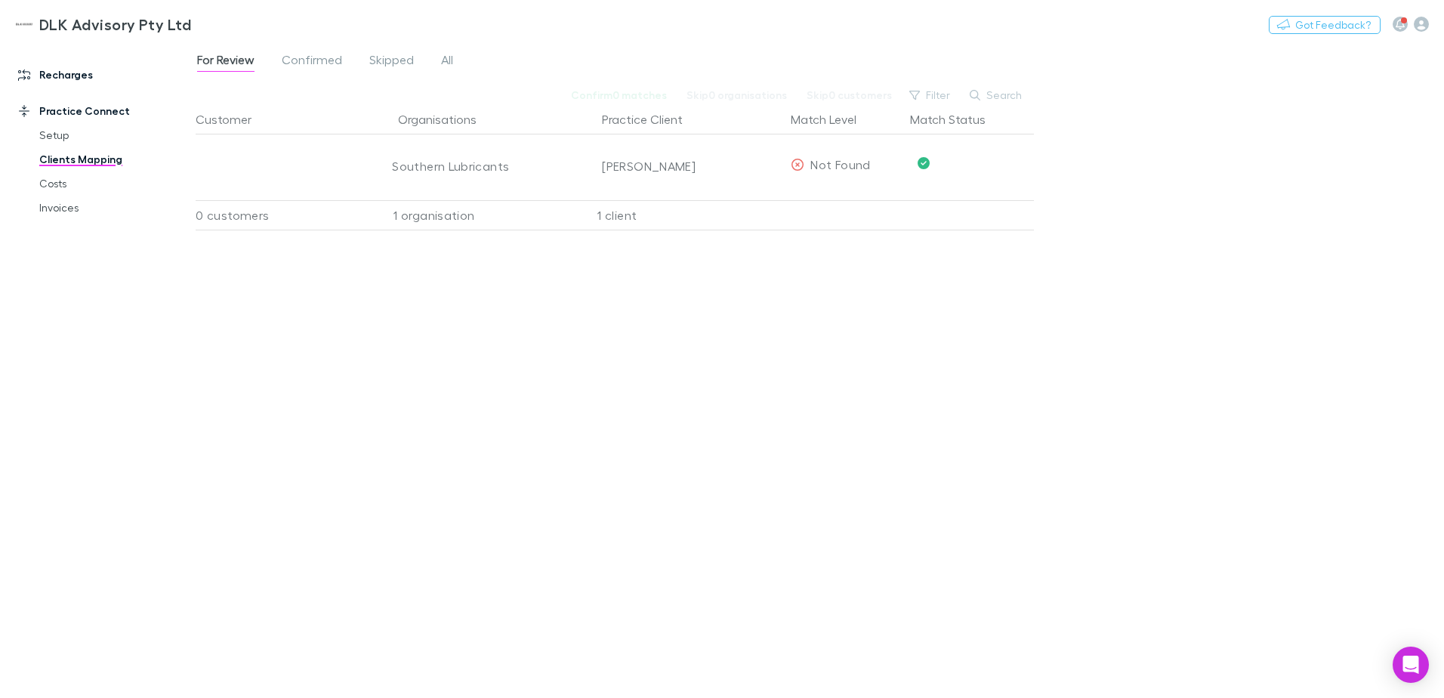
click at [61, 79] on link "Recharges" at bounding box center [103, 75] width 201 height 24
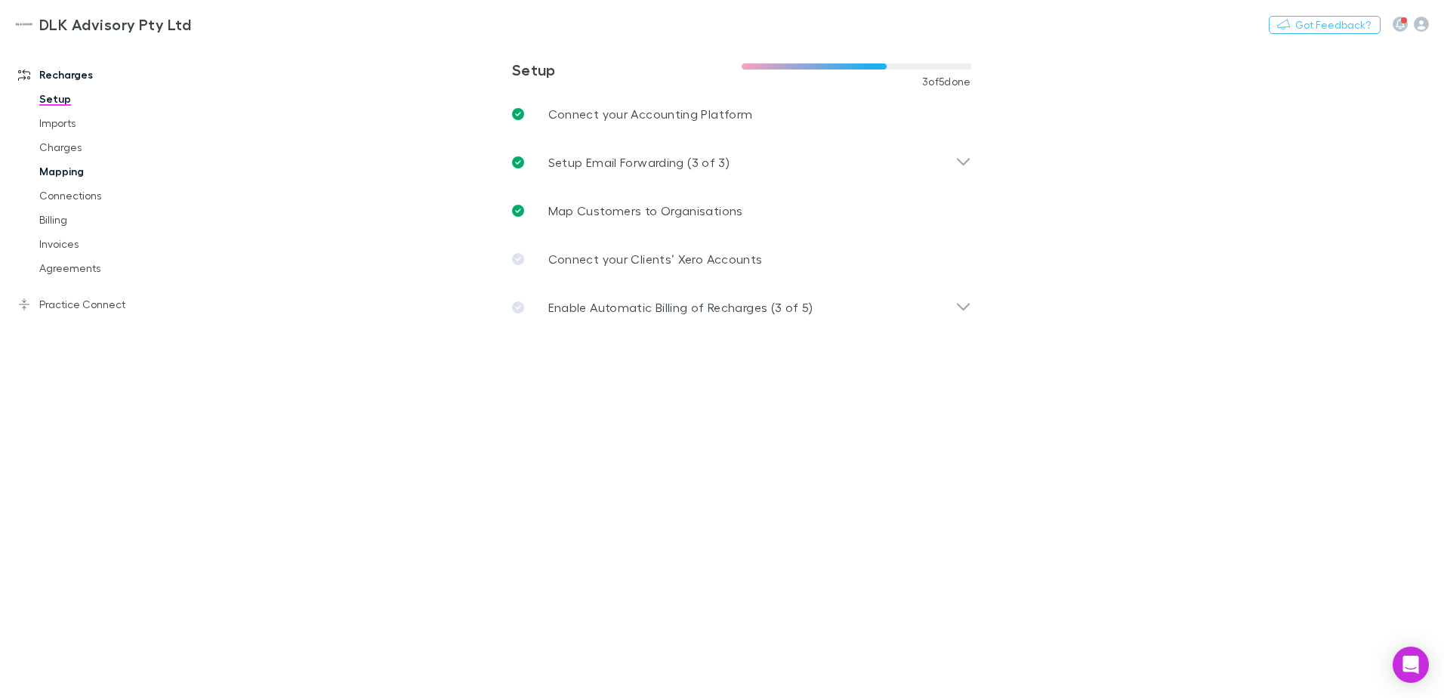
click at [62, 169] on link "Mapping" at bounding box center [114, 171] width 180 height 24
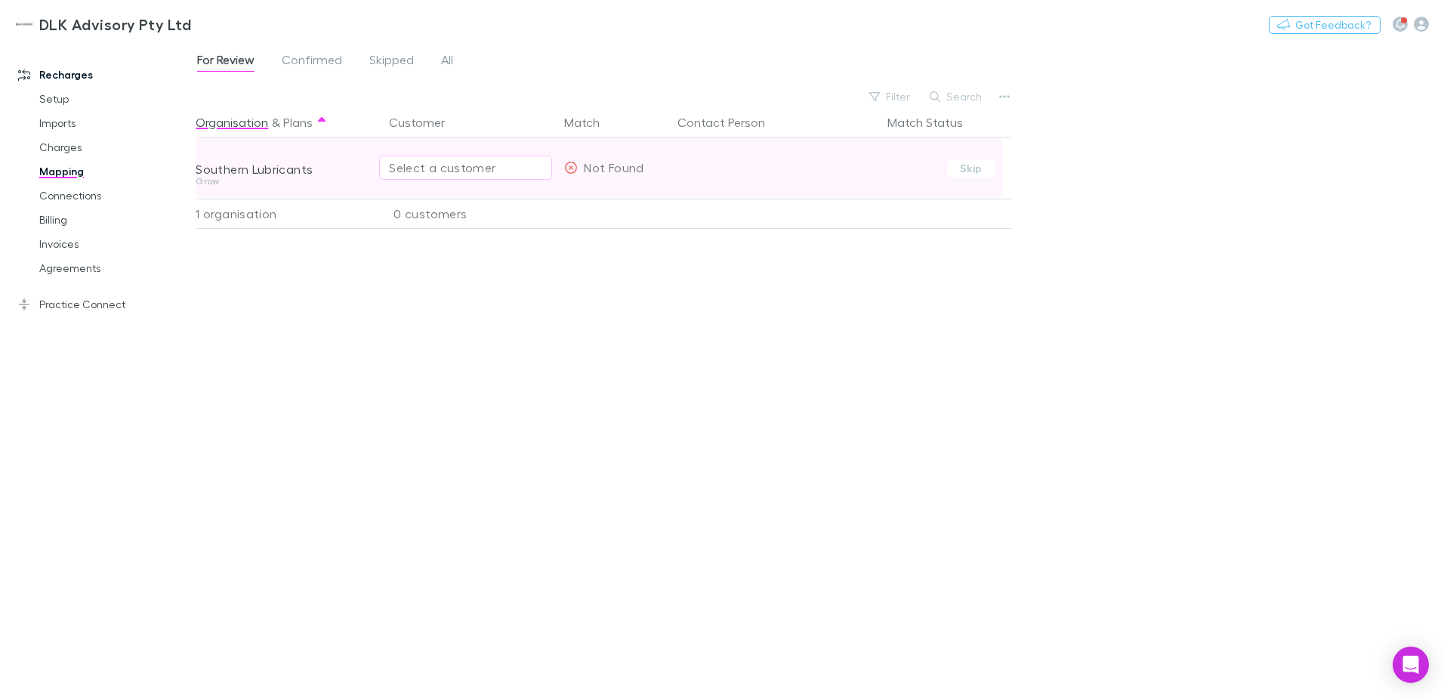
click at [413, 165] on div "Select a customer" at bounding box center [465, 168] width 153 height 18
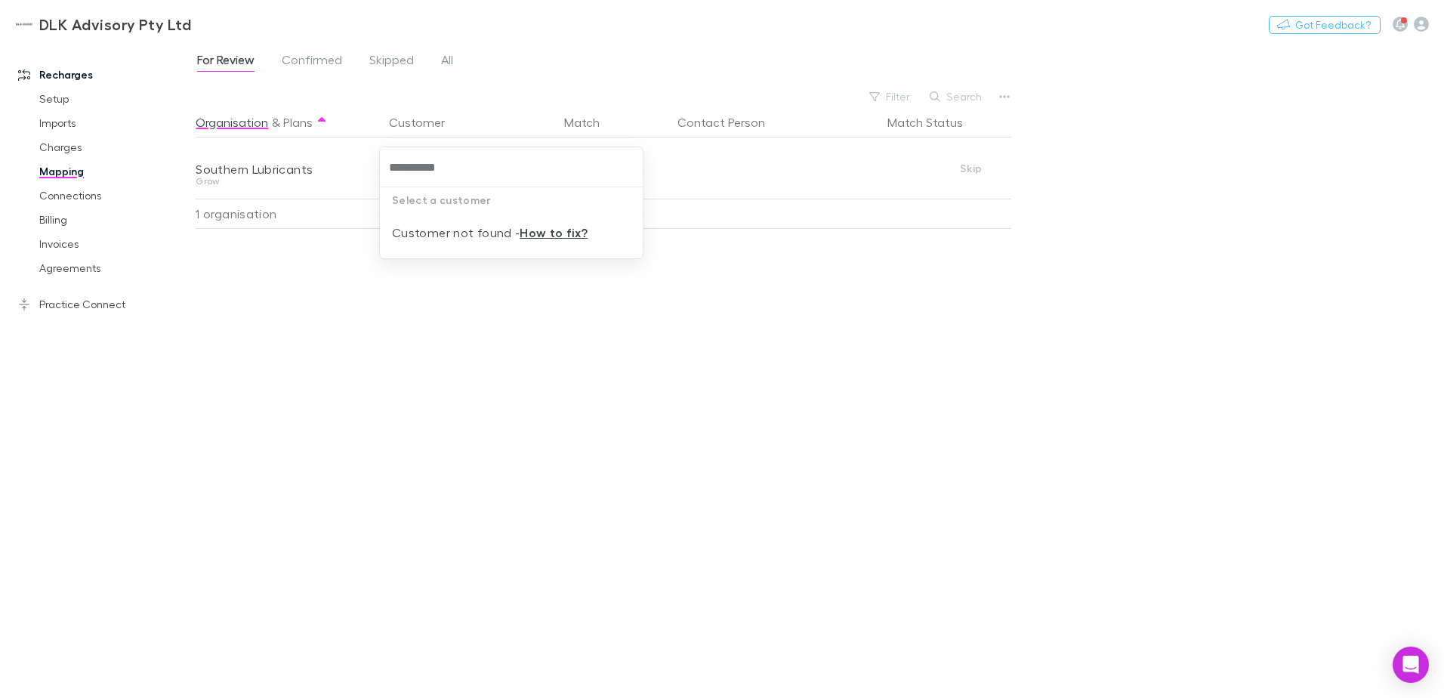
type input "**********"
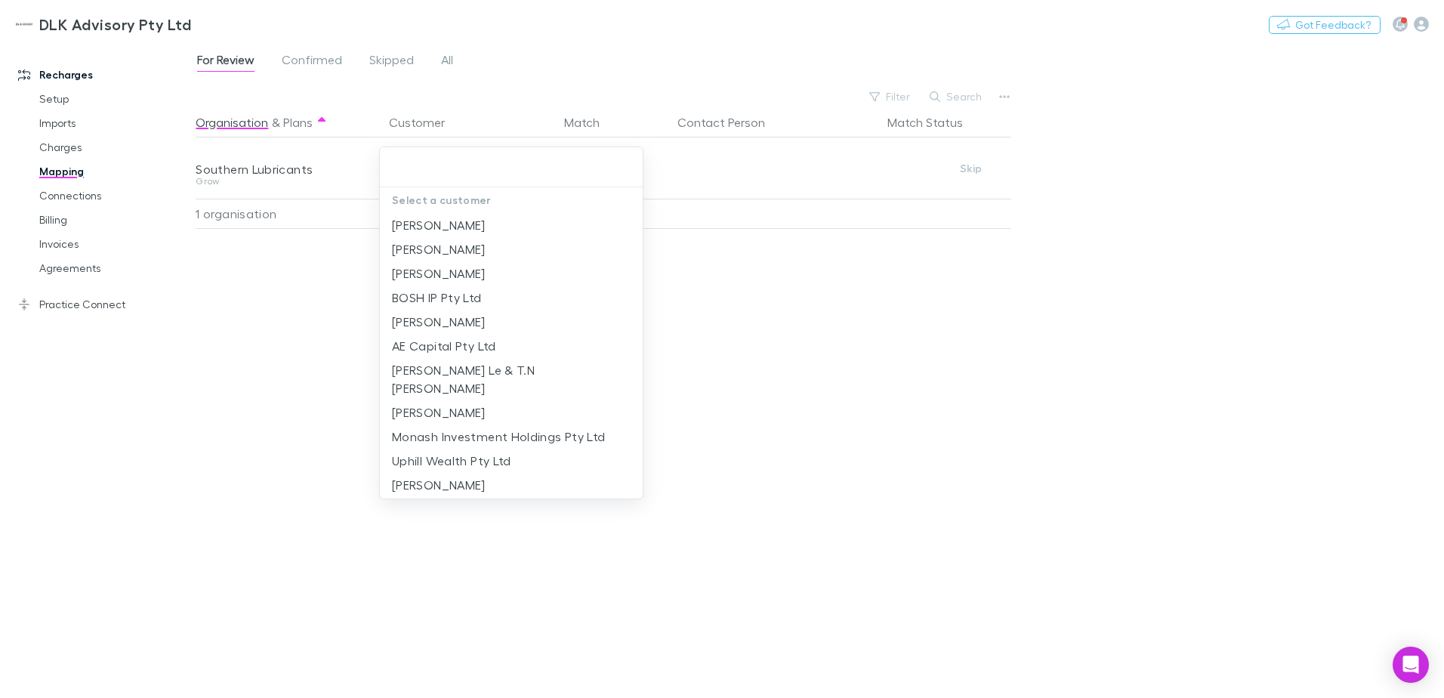
click at [456, 151] on div at bounding box center [511, 167] width 263 height 40
click at [783, 305] on div at bounding box center [722, 349] width 1444 height 698
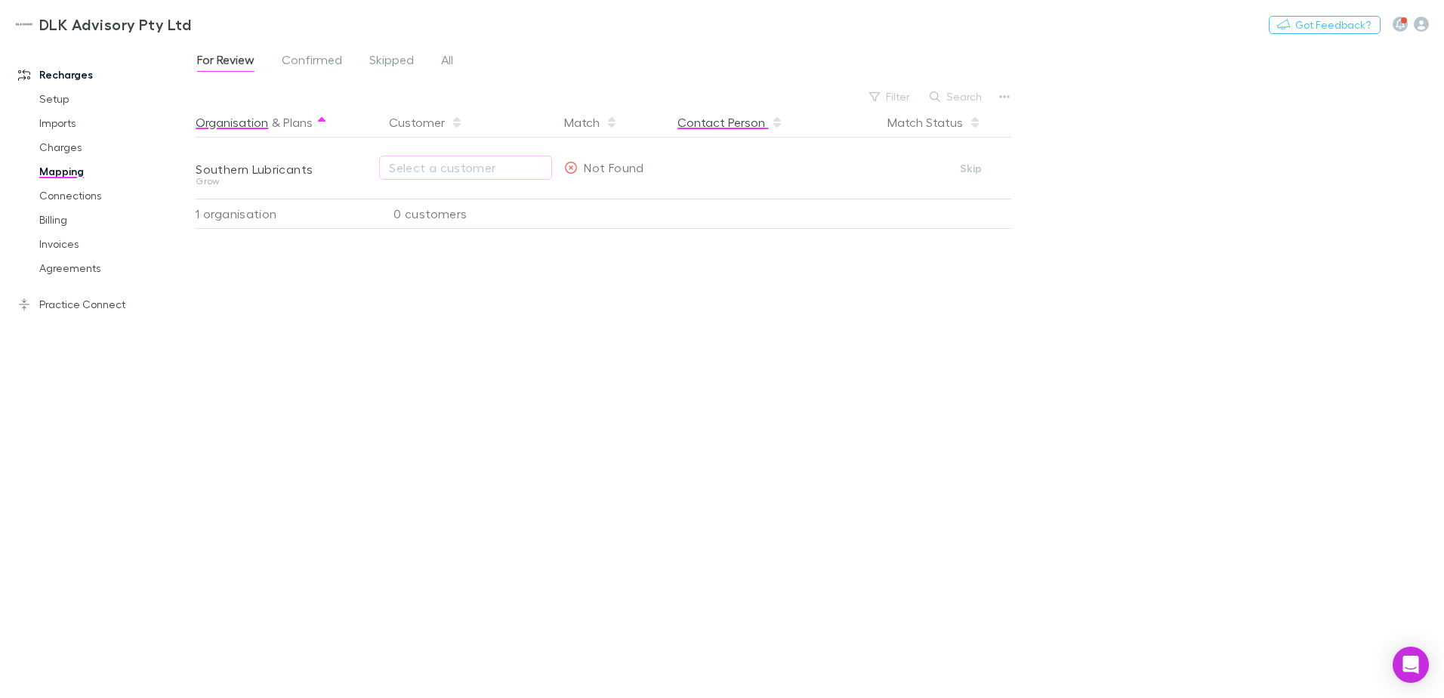
click at [708, 119] on button "Contact Person" at bounding box center [730, 122] width 106 height 30
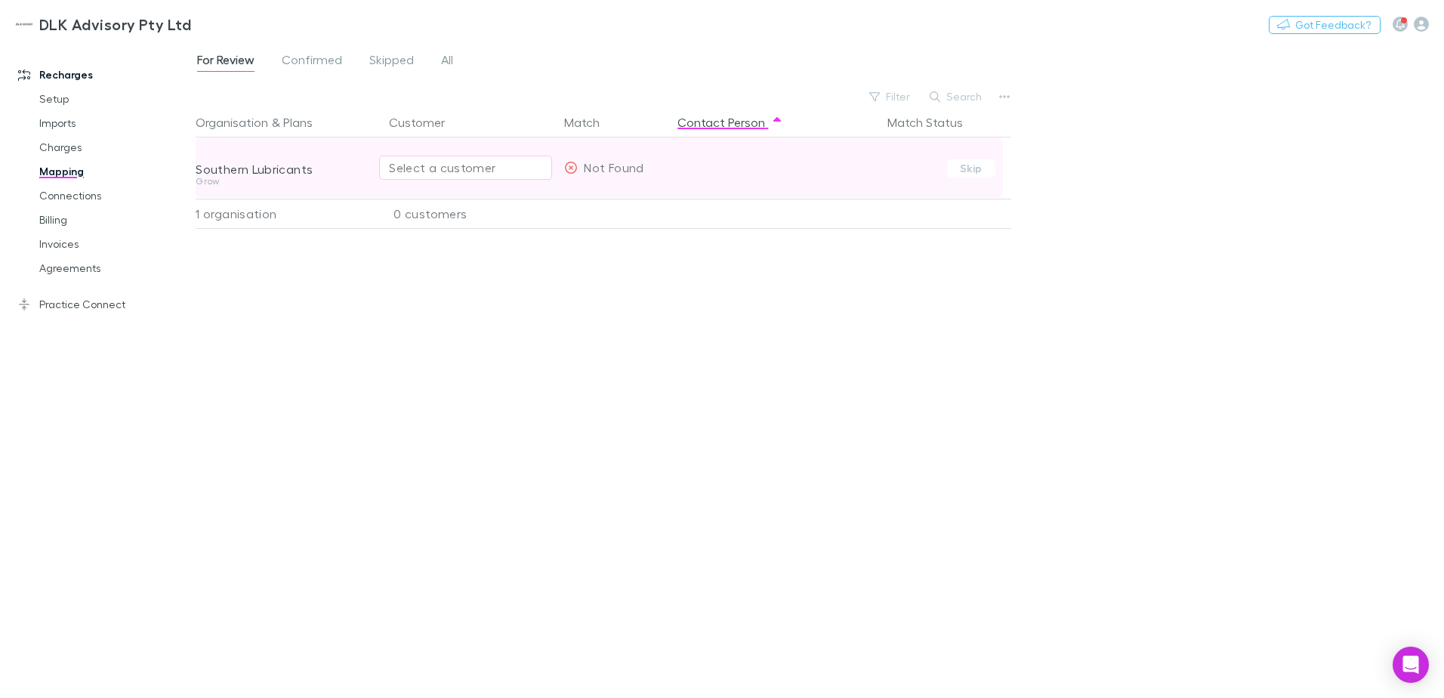
click at [482, 160] on div "Select a customer" at bounding box center [465, 168] width 153 height 18
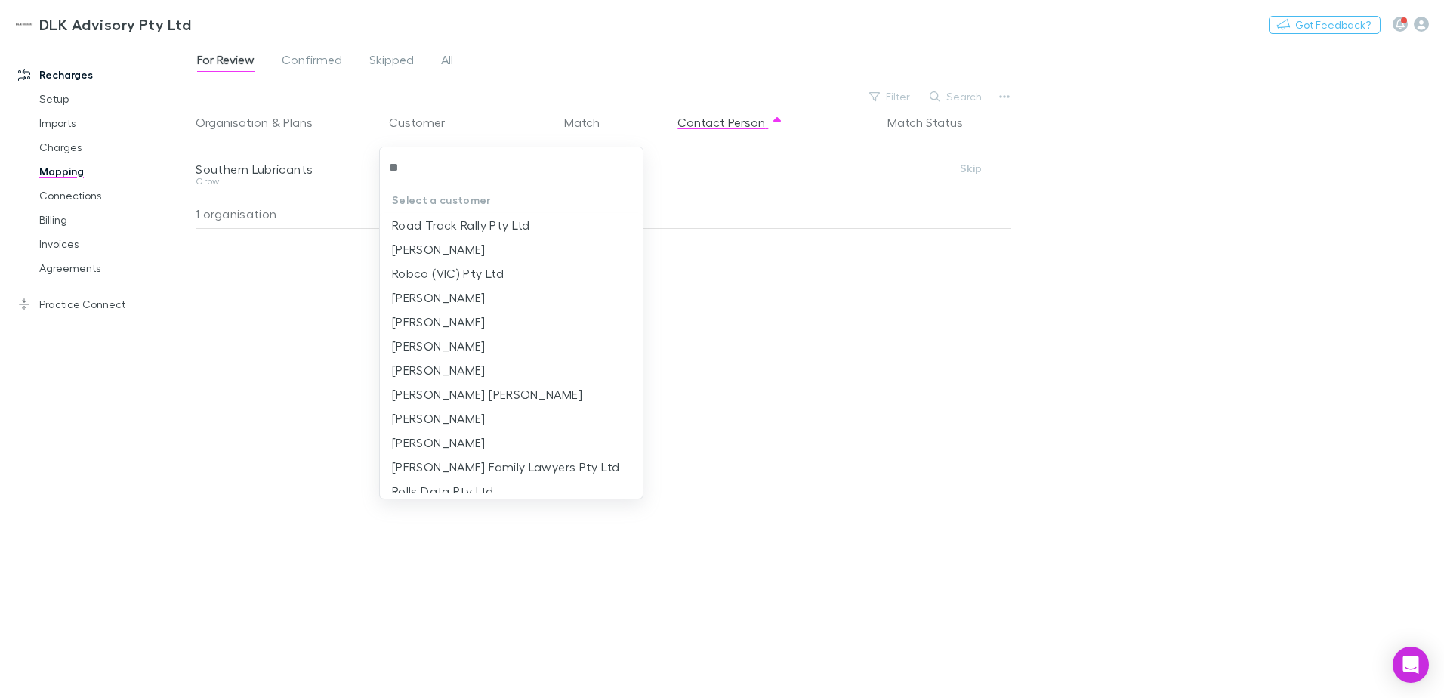
type input "*"
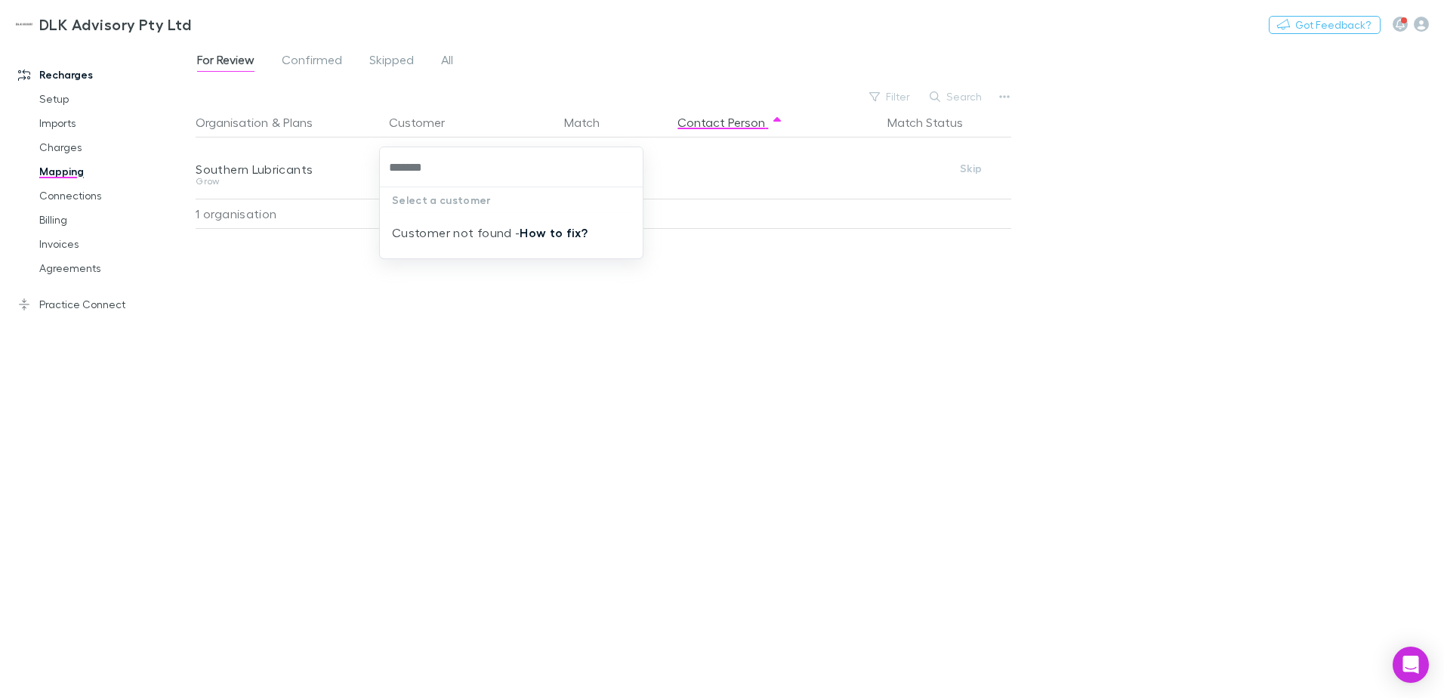
click at [560, 232] on link "How to fix?" at bounding box center [554, 232] width 68 height 15
type input "*******"
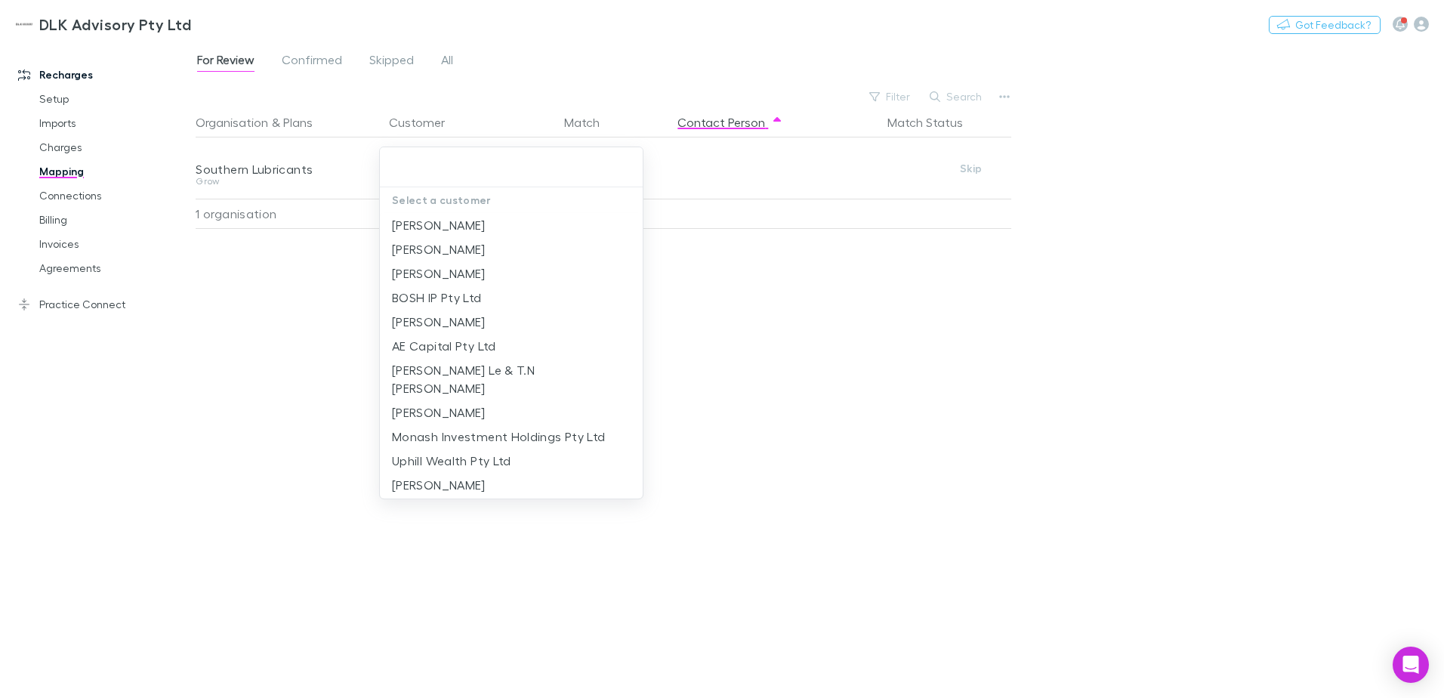
click at [211, 389] on div at bounding box center [722, 349] width 1444 height 698
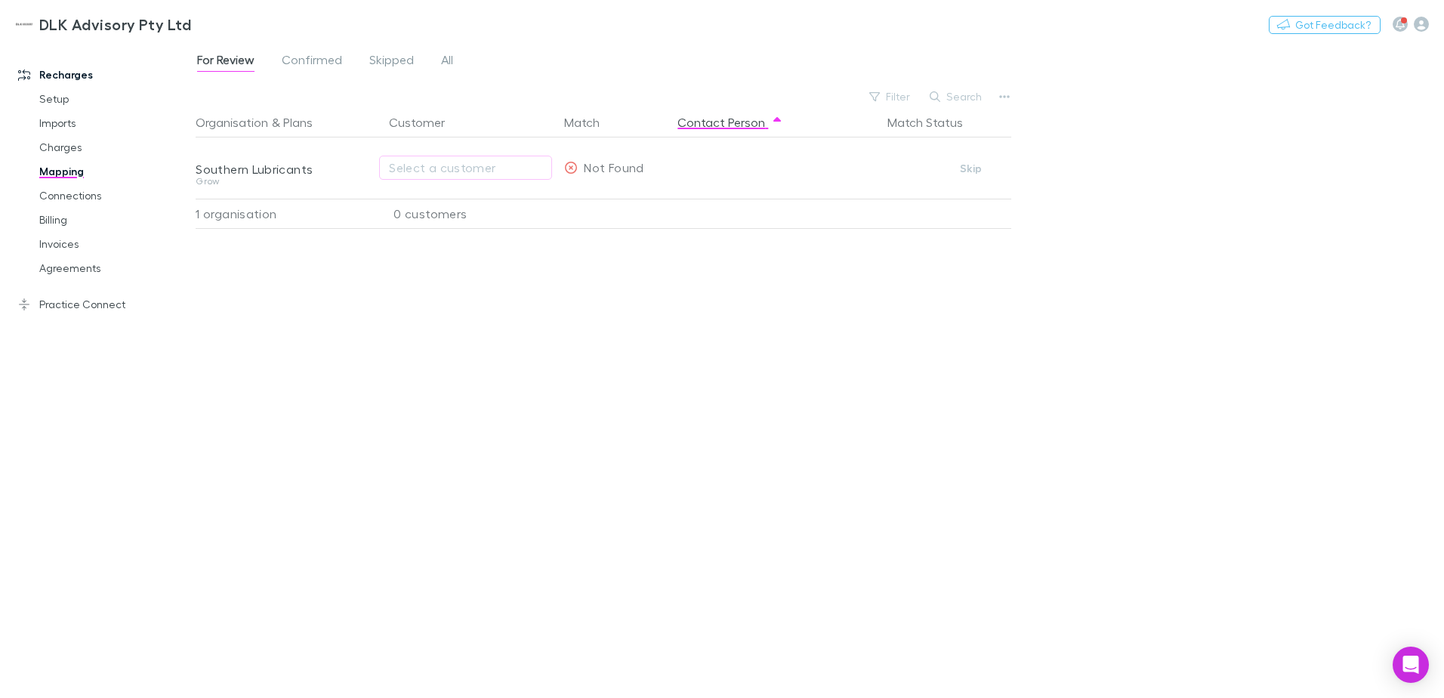
click at [273, 60] on div "For Review Confirmed Skipped All" at bounding box center [331, 62] width 271 height 24
click at [309, 59] on span "Confirmed" at bounding box center [312, 62] width 60 height 20
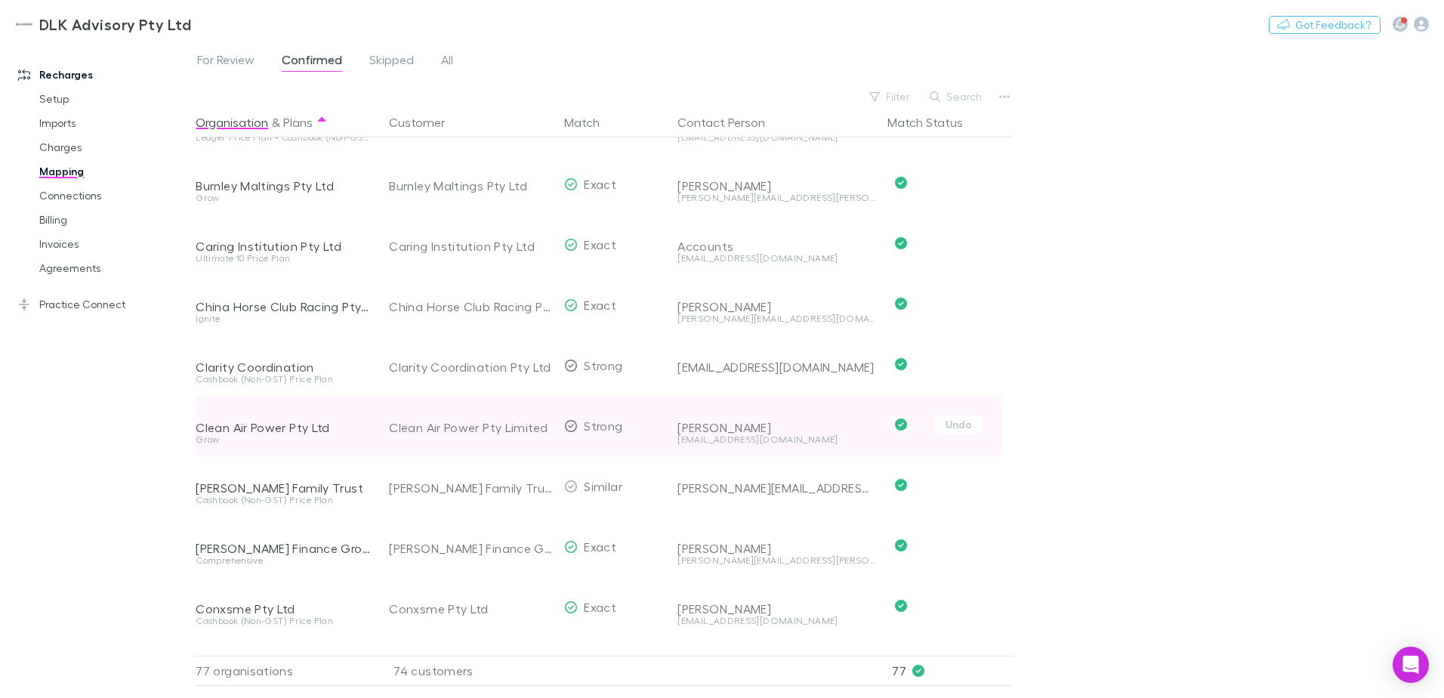
scroll to position [906, 0]
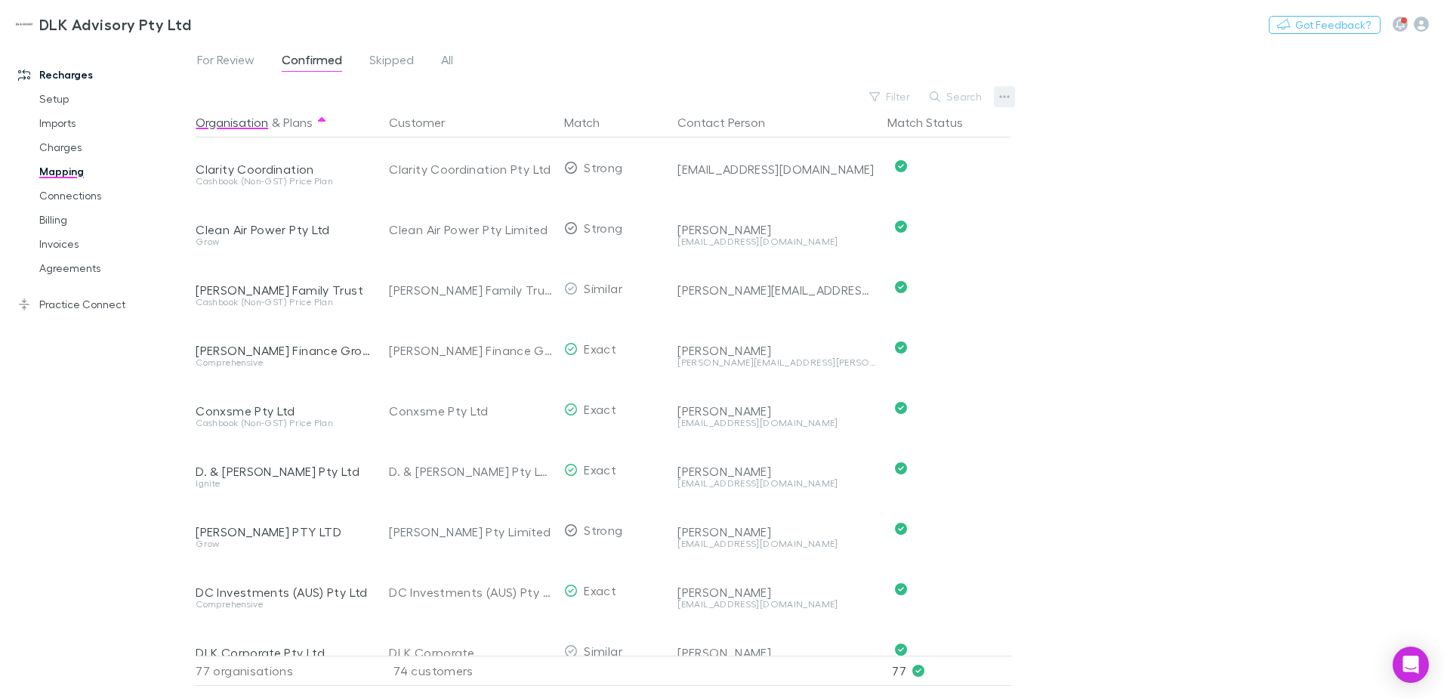
click at [1010, 95] on button "button" at bounding box center [1004, 96] width 21 height 21
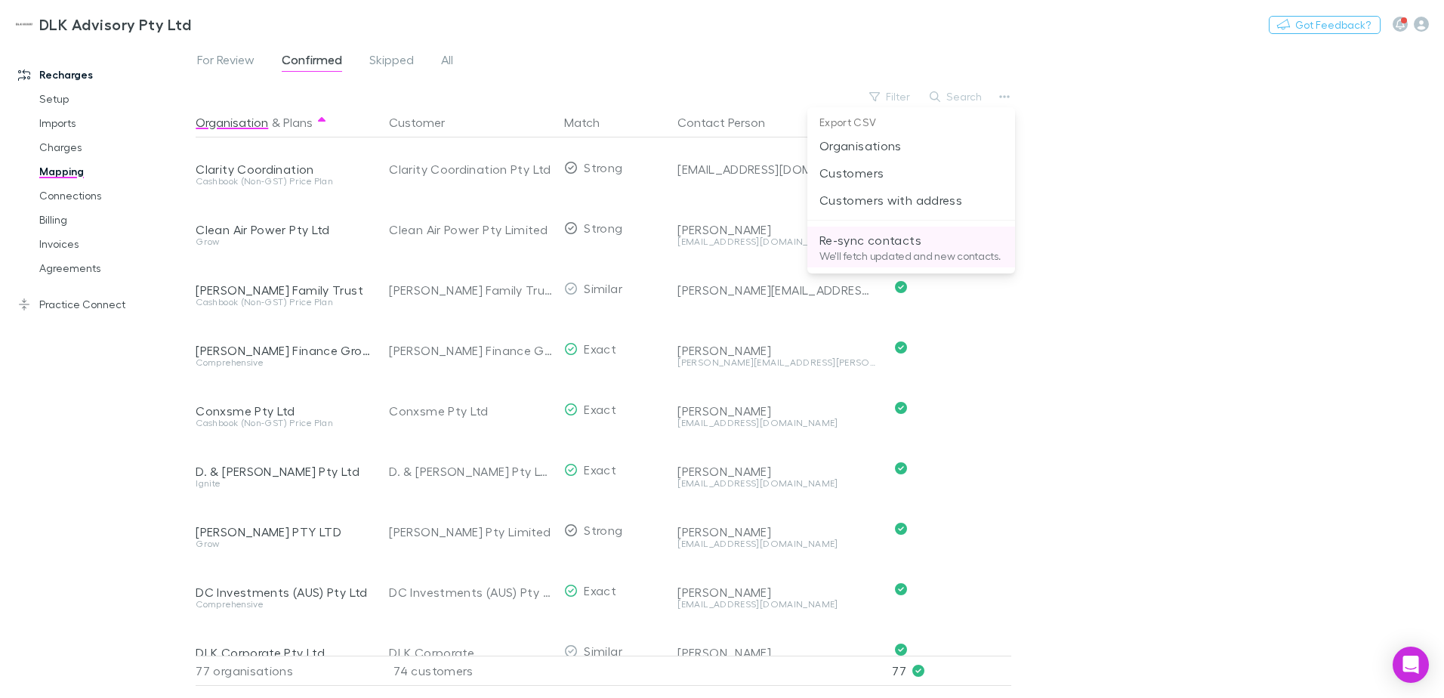
click at [870, 250] on p "We'll fetch updated and new contacts." at bounding box center [910, 256] width 183 height 14
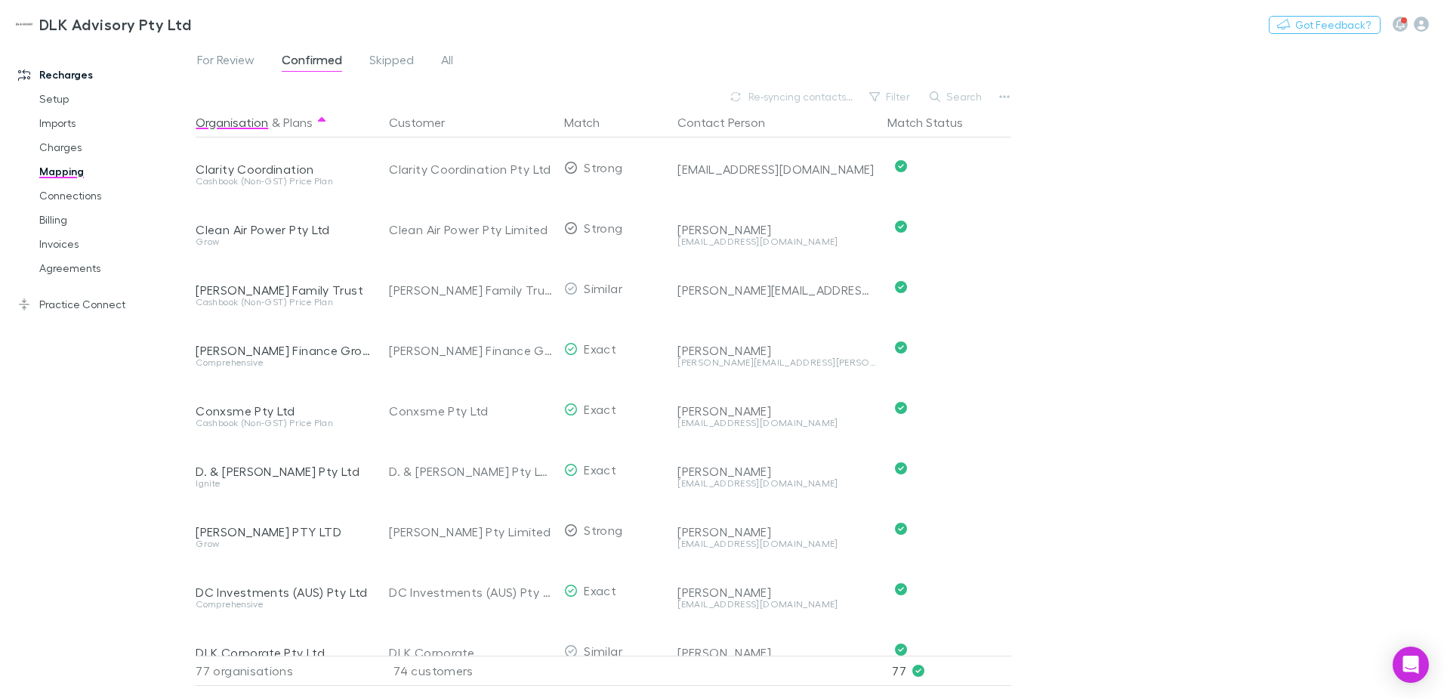
click at [461, 58] on div "For Review Confirmed Skipped All" at bounding box center [331, 62] width 271 height 24
click at [449, 60] on span "All" at bounding box center [447, 62] width 12 height 20
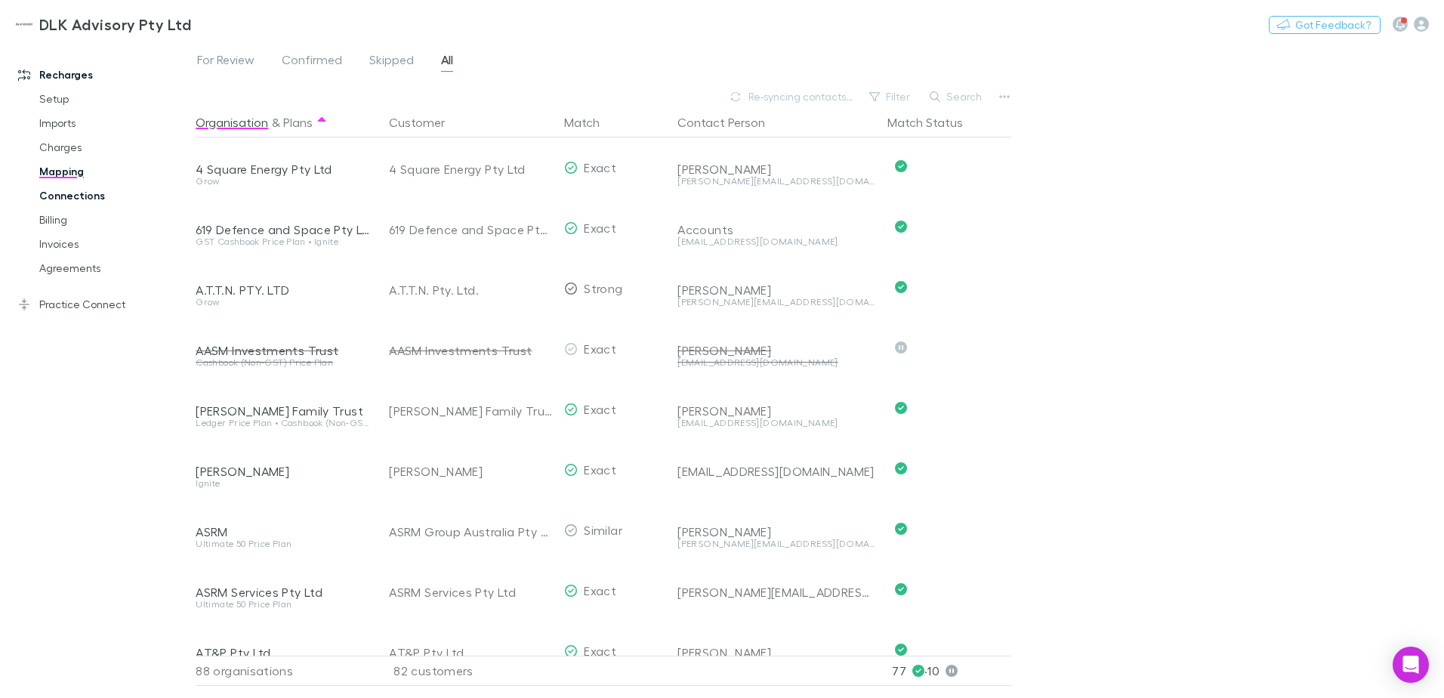
click at [58, 193] on link "Connections" at bounding box center [114, 195] width 180 height 24
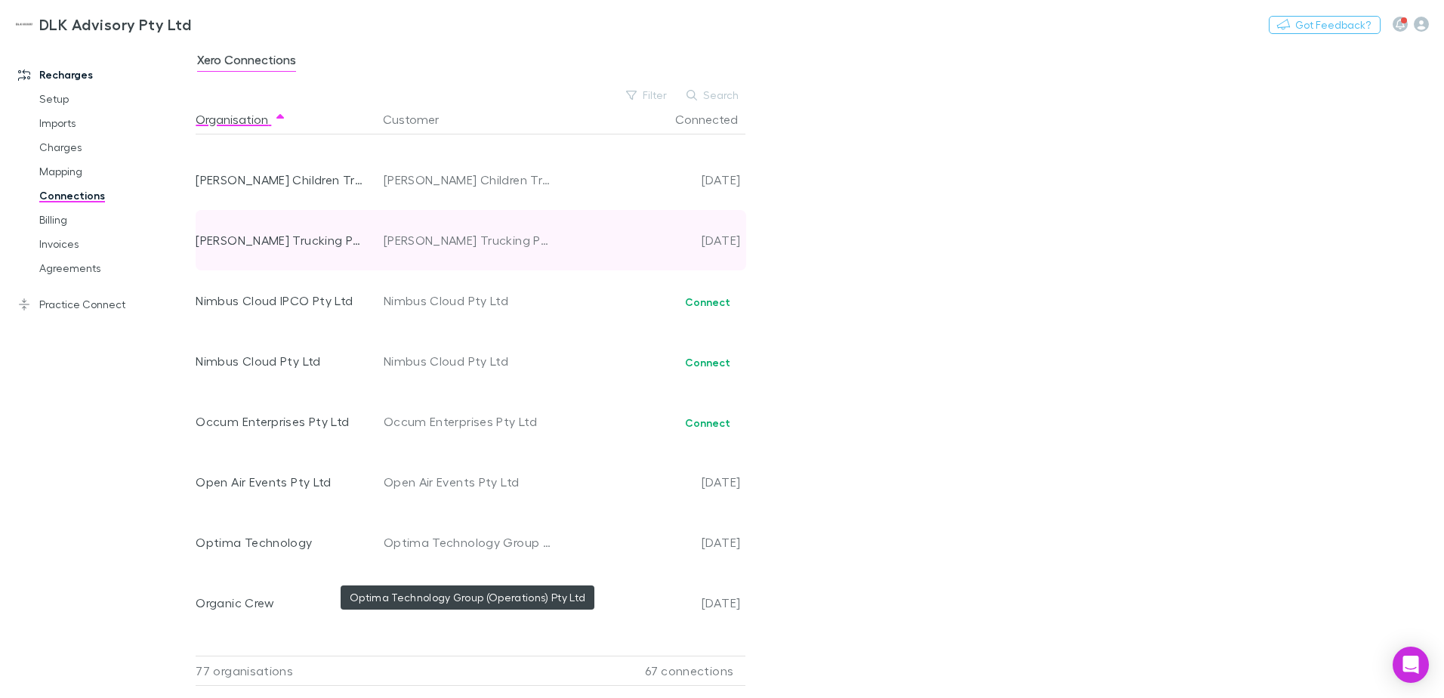
scroll to position [2878, 0]
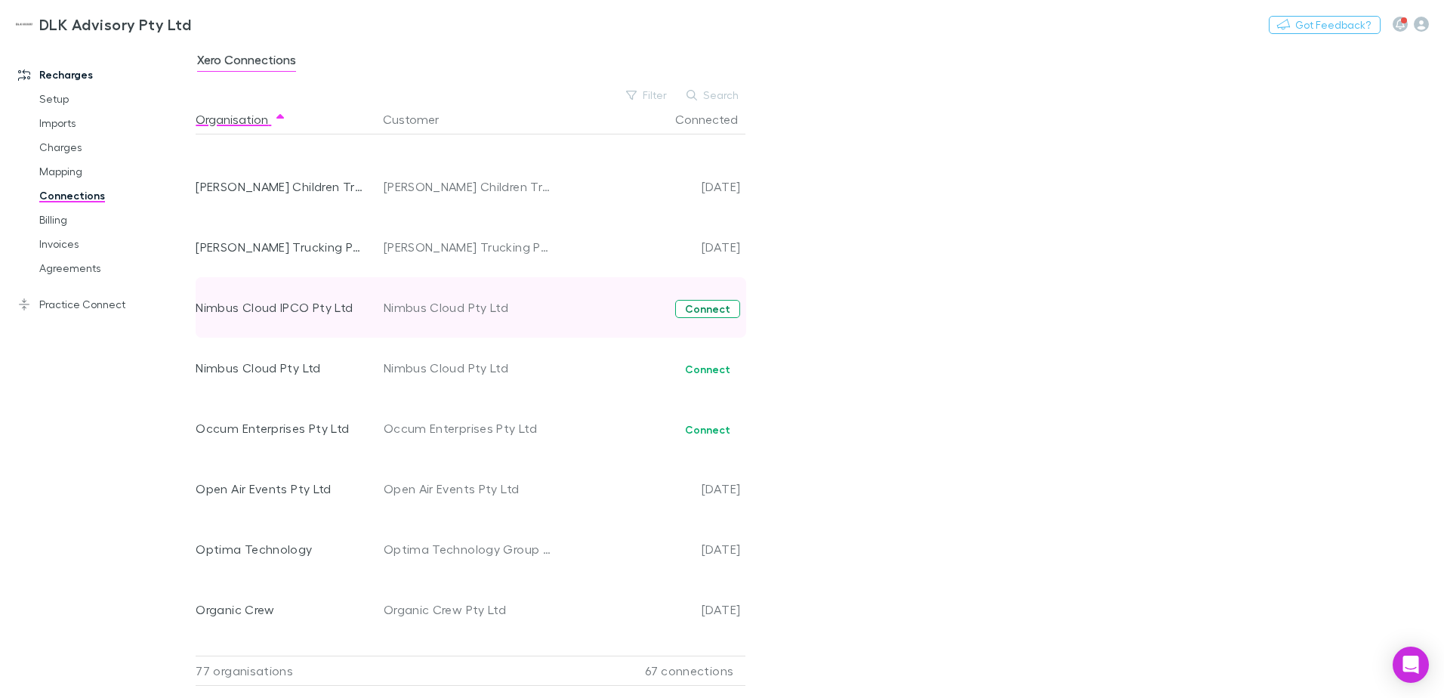
click at [716, 307] on button "Connect" at bounding box center [707, 309] width 65 height 18
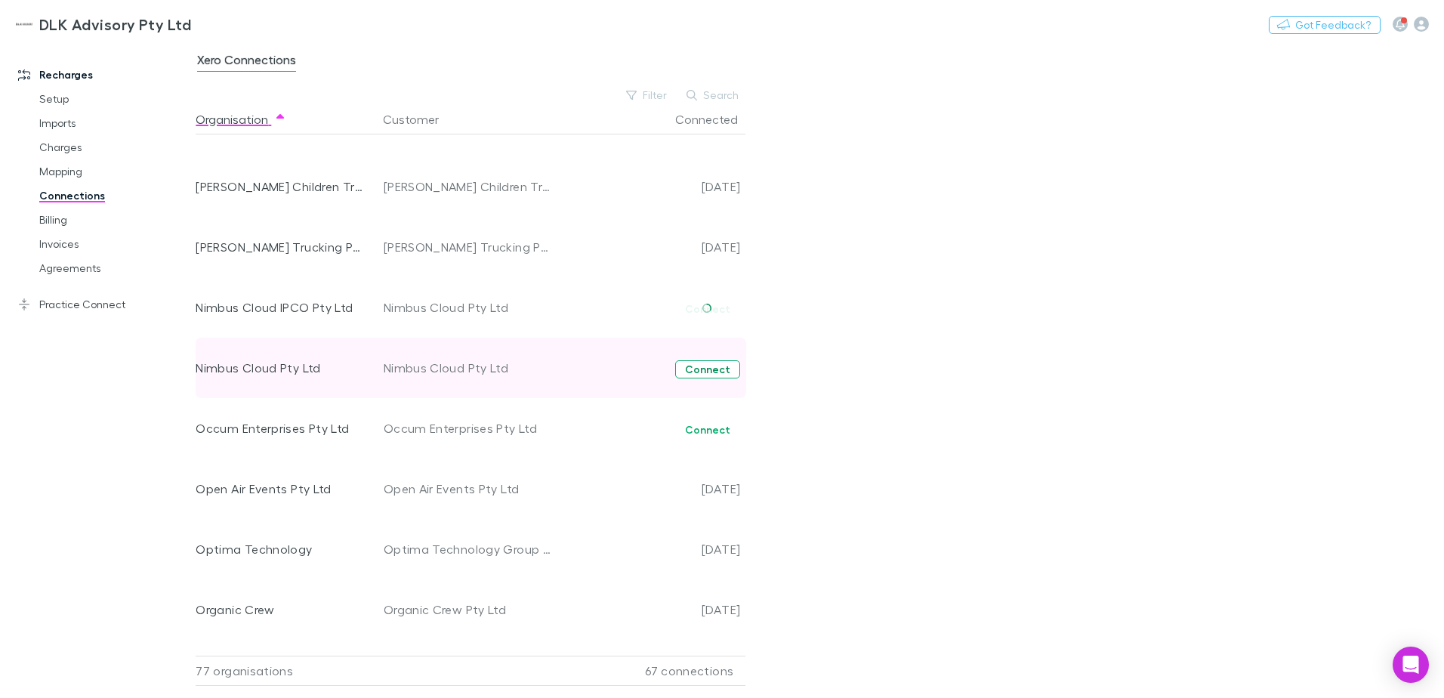
click at [711, 366] on button "Connect" at bounding box center [707, 369] width 65 height 18
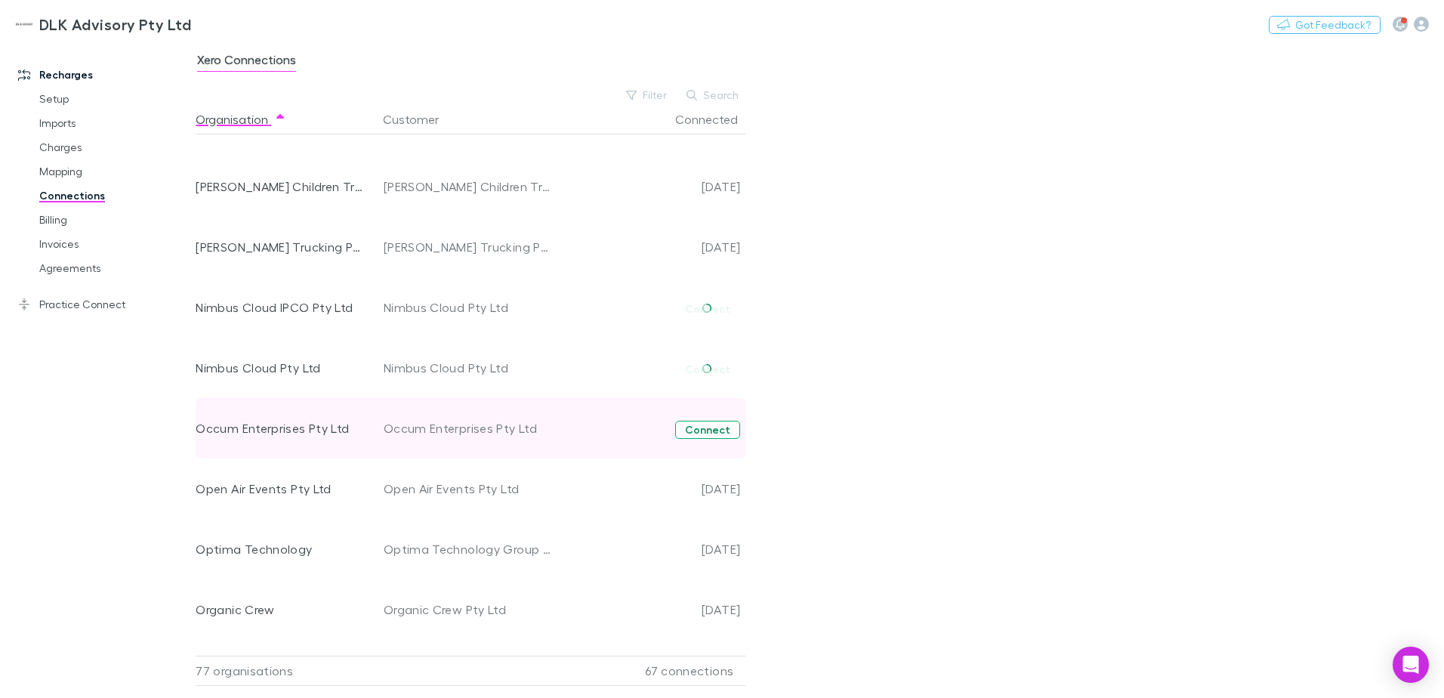
click at [705, 433] on button "Connect" at bounding box center [707, 430] width 65 height 18
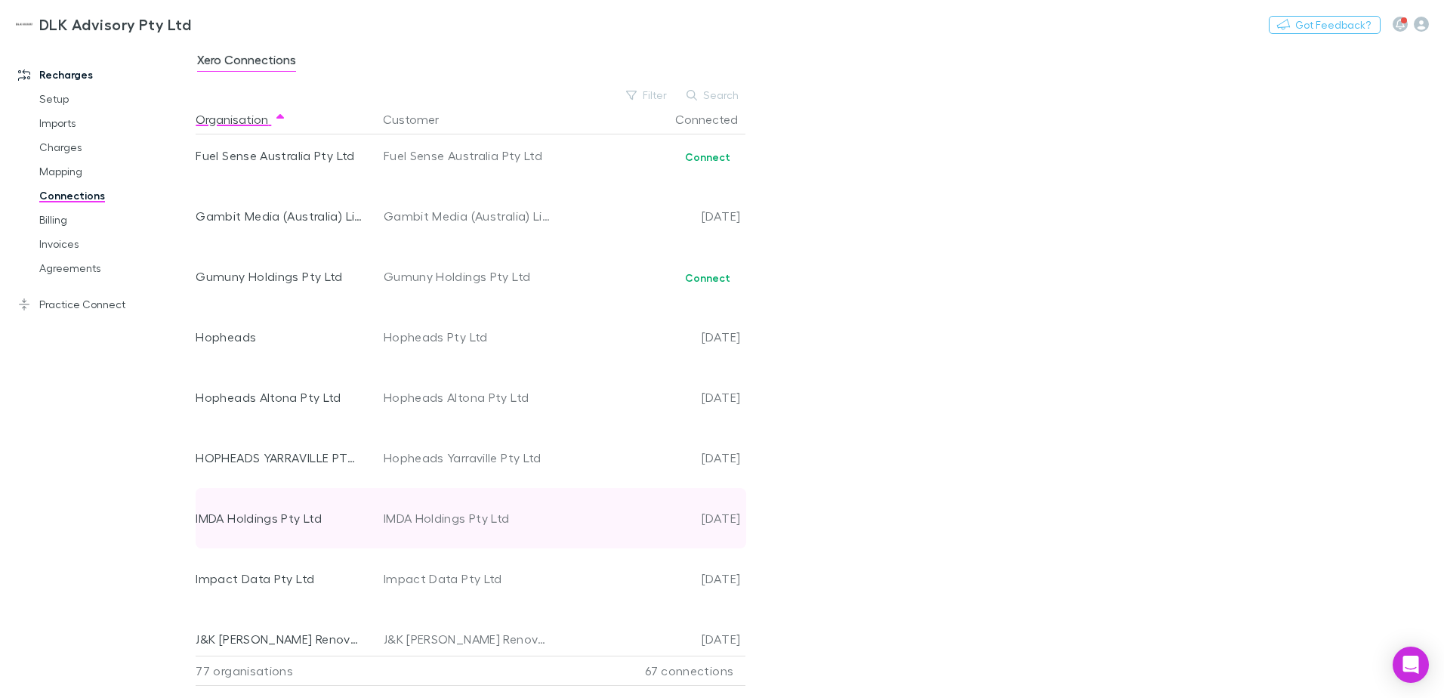
scroll to position [1670, 0]
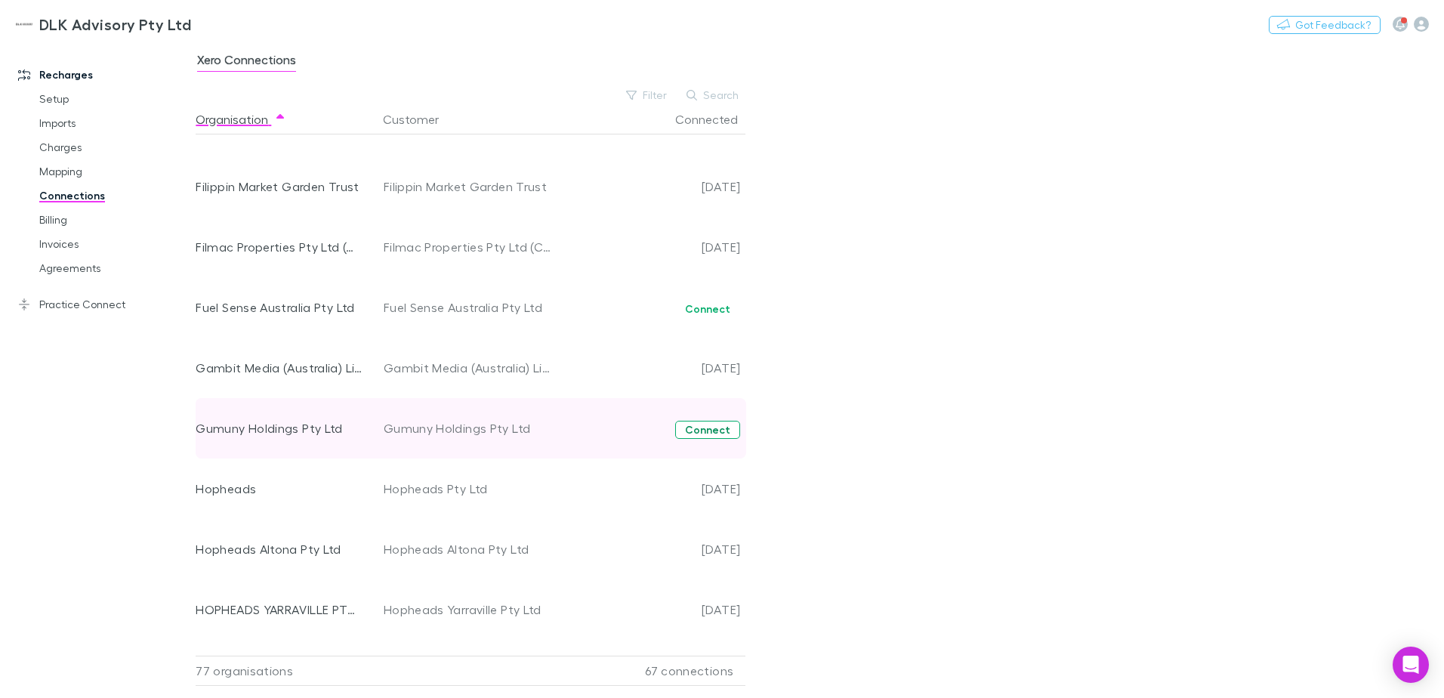
click at [688, 429] on button "Connect" at bounding box center [707, 430] width 65 height 18
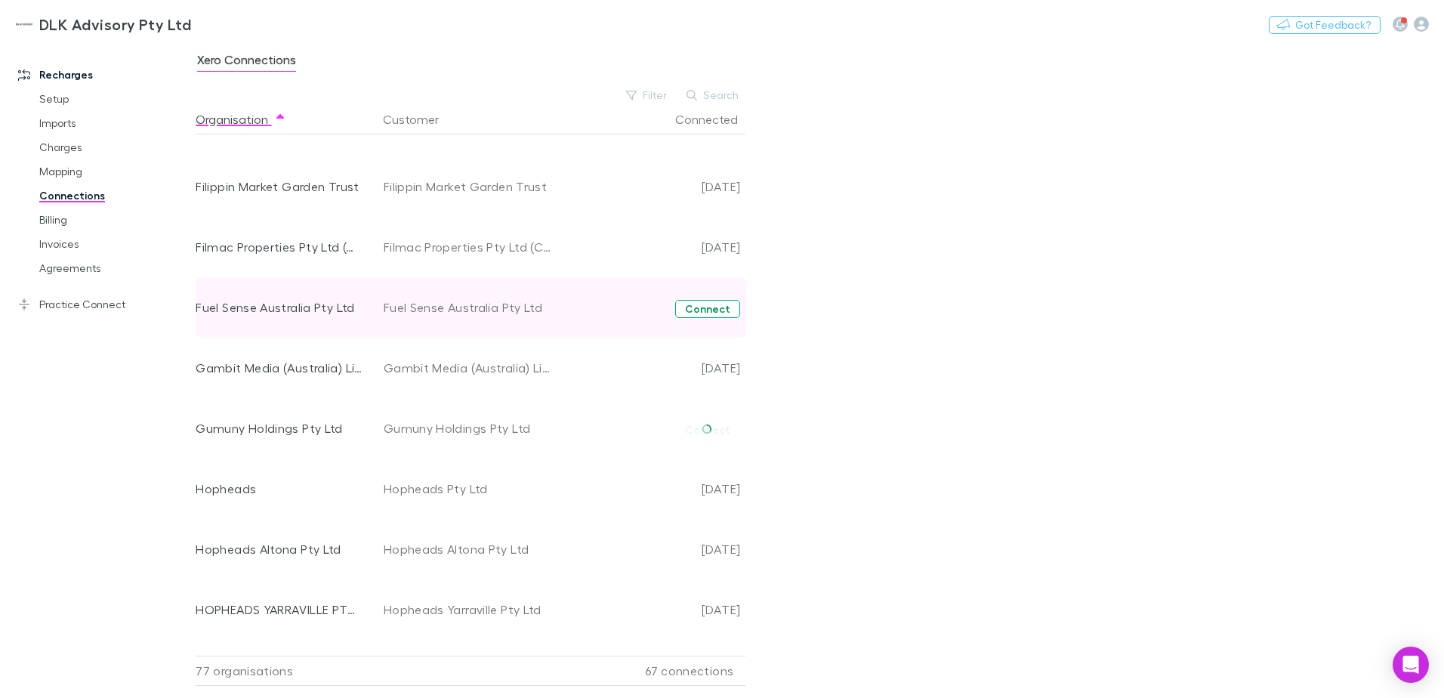
click at [694, 310] on button "Connect" at bounding box center [707, 309] width 65 height 18
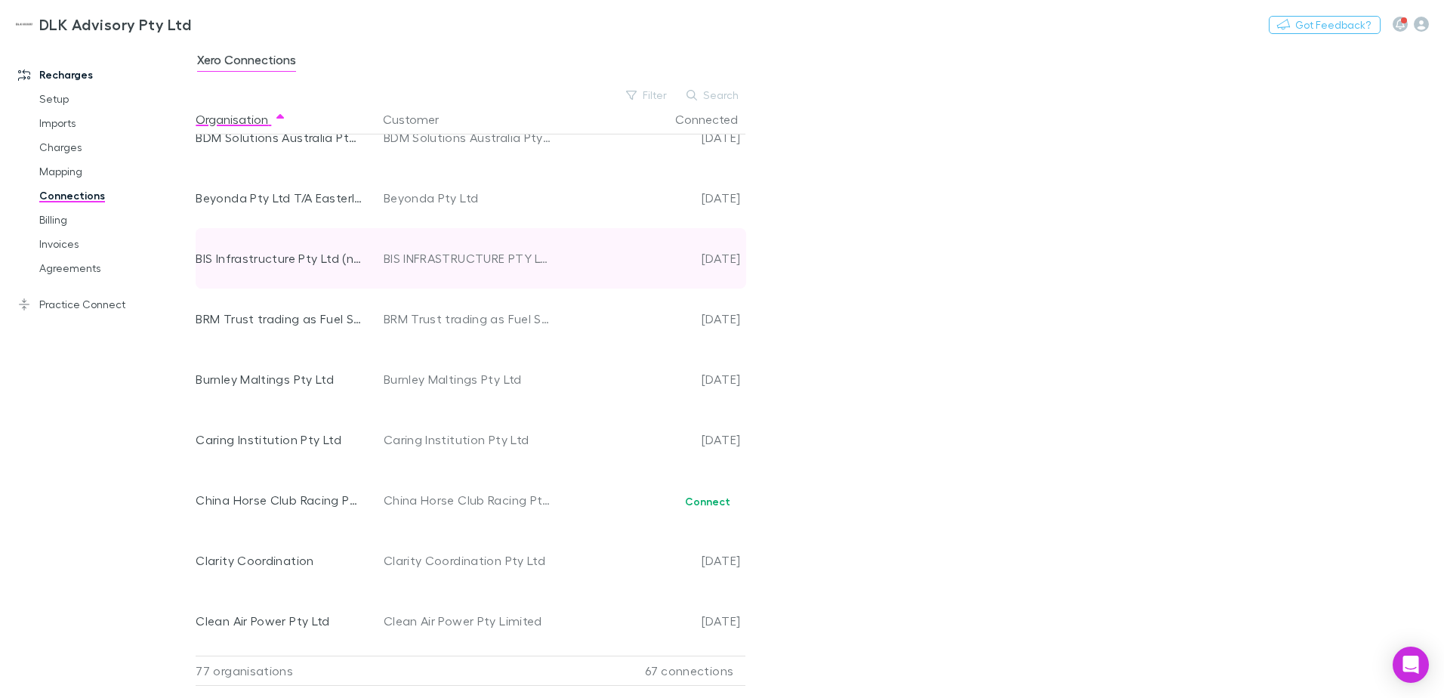
scroll to position [537, 0]
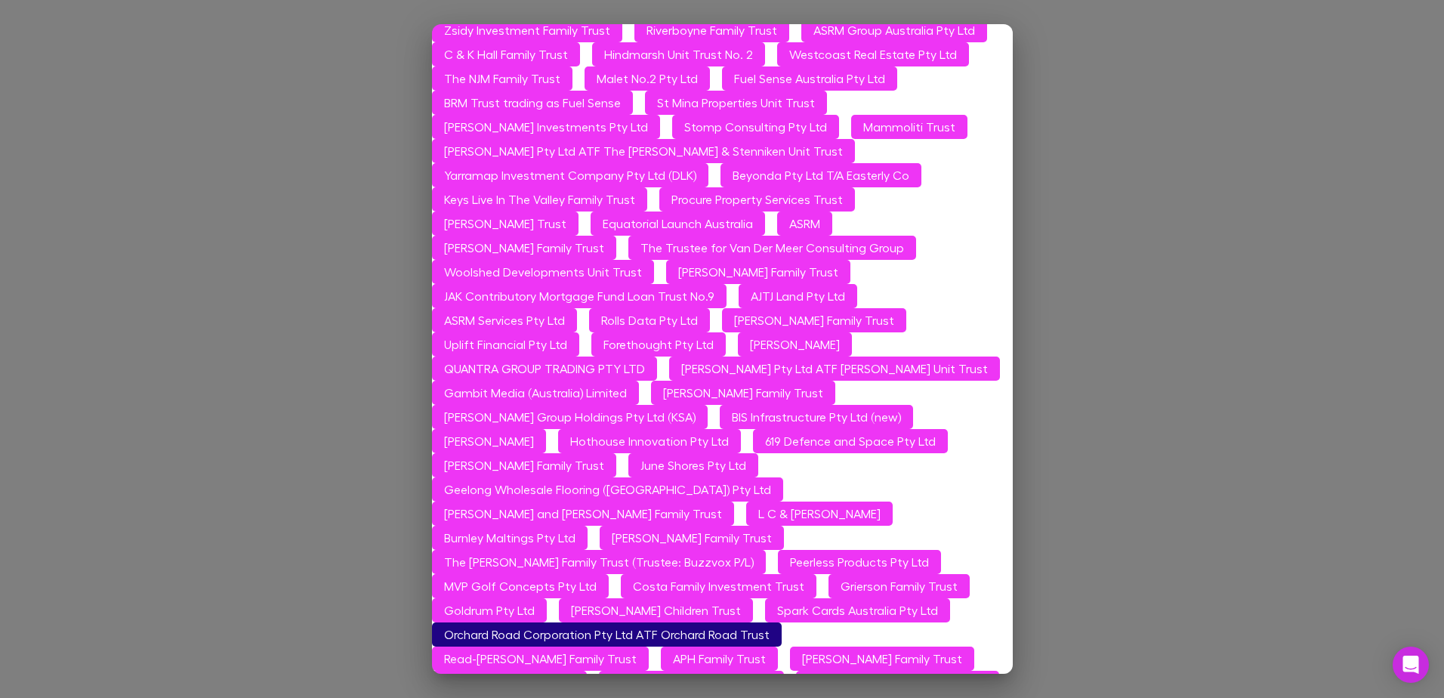
scroll to position [1886, 0]
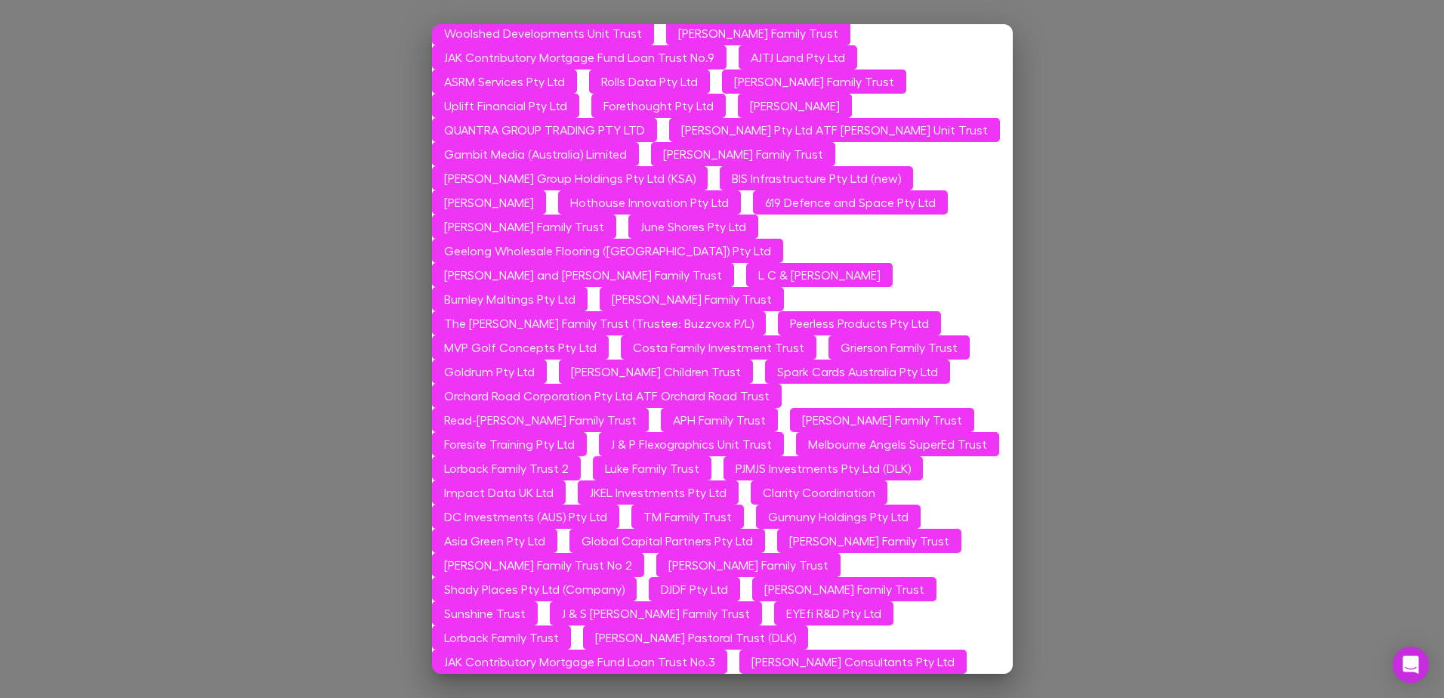
click at [1241, 597] on div "Multiple organizations found Your have connected 270 organizations to B & K Uph…" at bounding box center [722, 349] width 1444 height 698
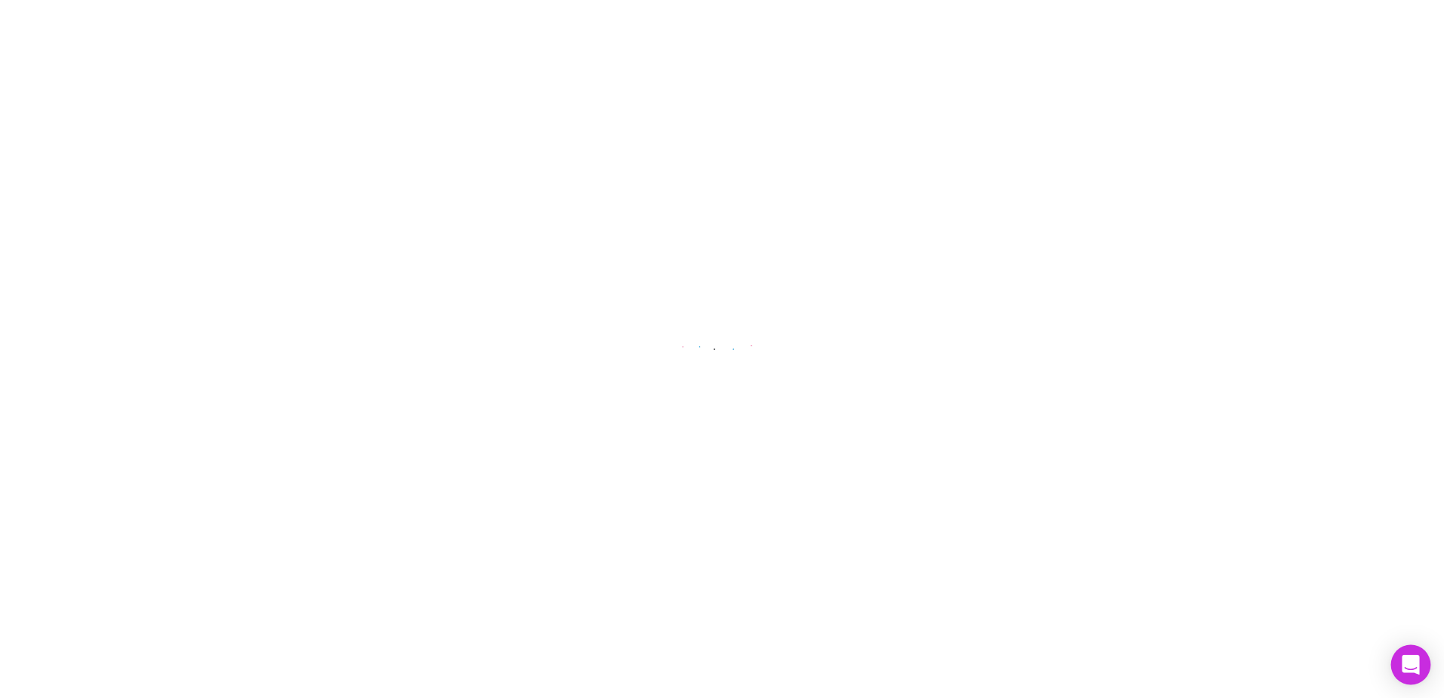
click at [1392, 668] on body at bounding box center [722, 349] width 1444 height 698
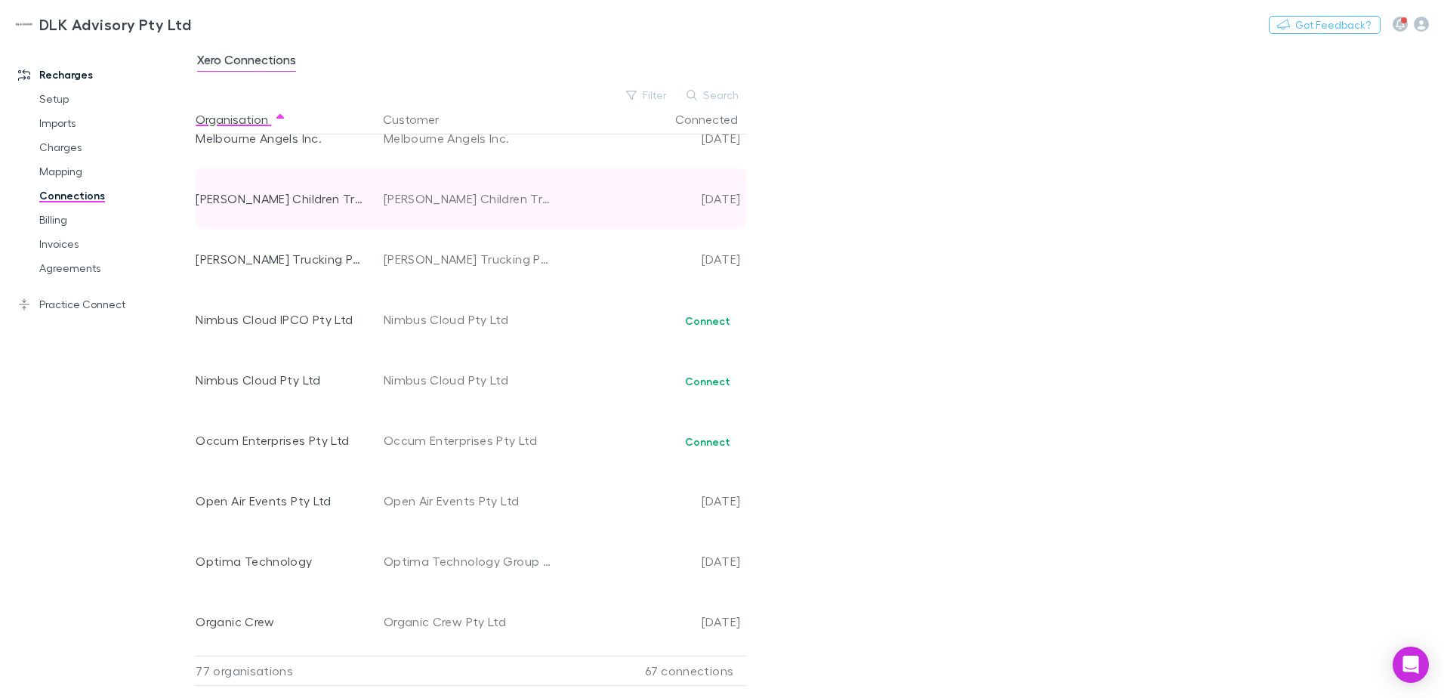
scroll to position [2878, 0]
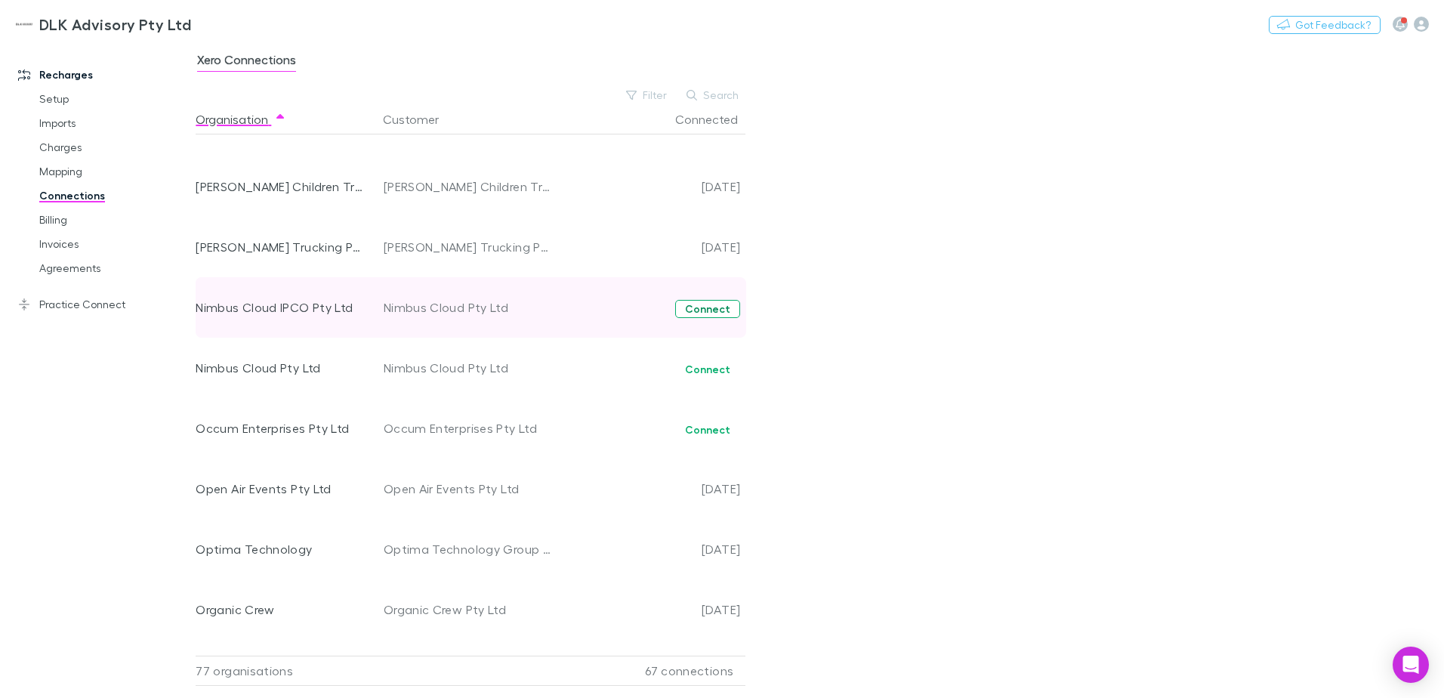
click at [695, 307] on button "Connect" at bounding box center [707, 309] width 65 height 18
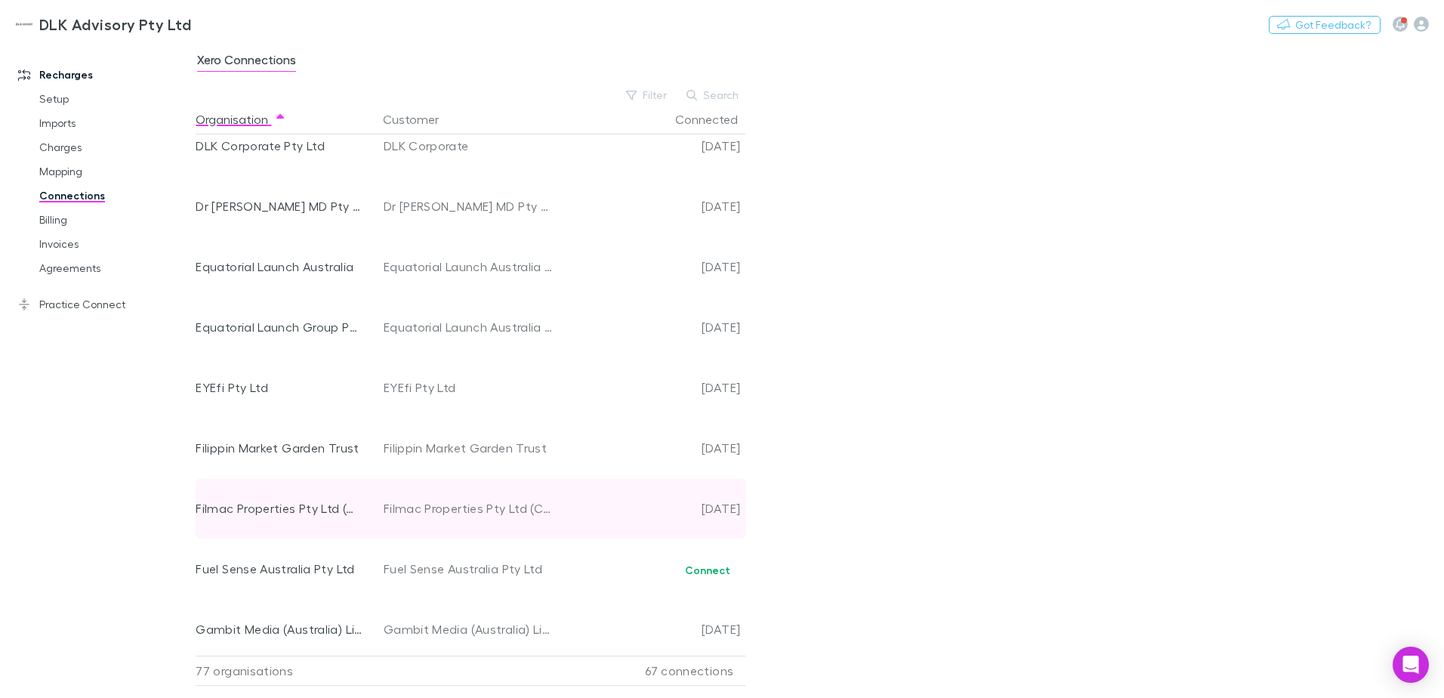
scroll to position [1435, 0]
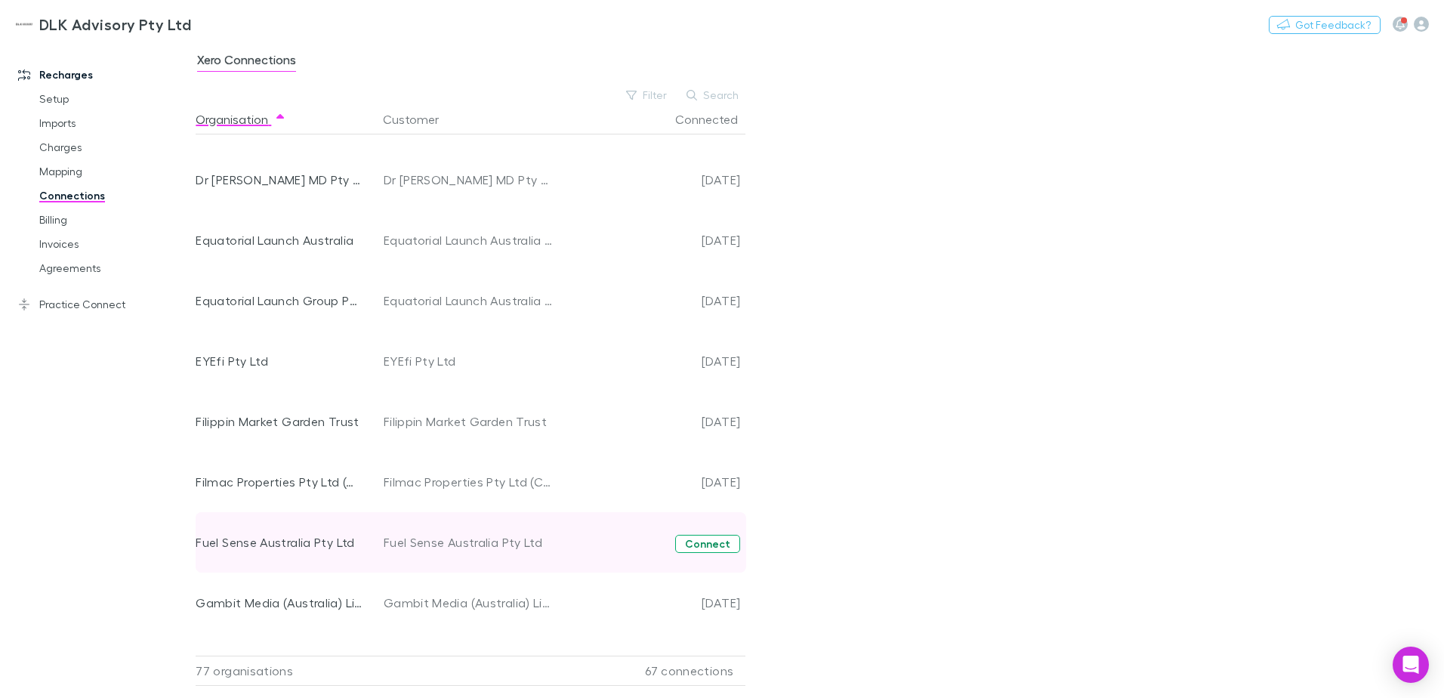
click at [695, 550] on button "Connect" at bounding box center [707, 544] width 65 height 18
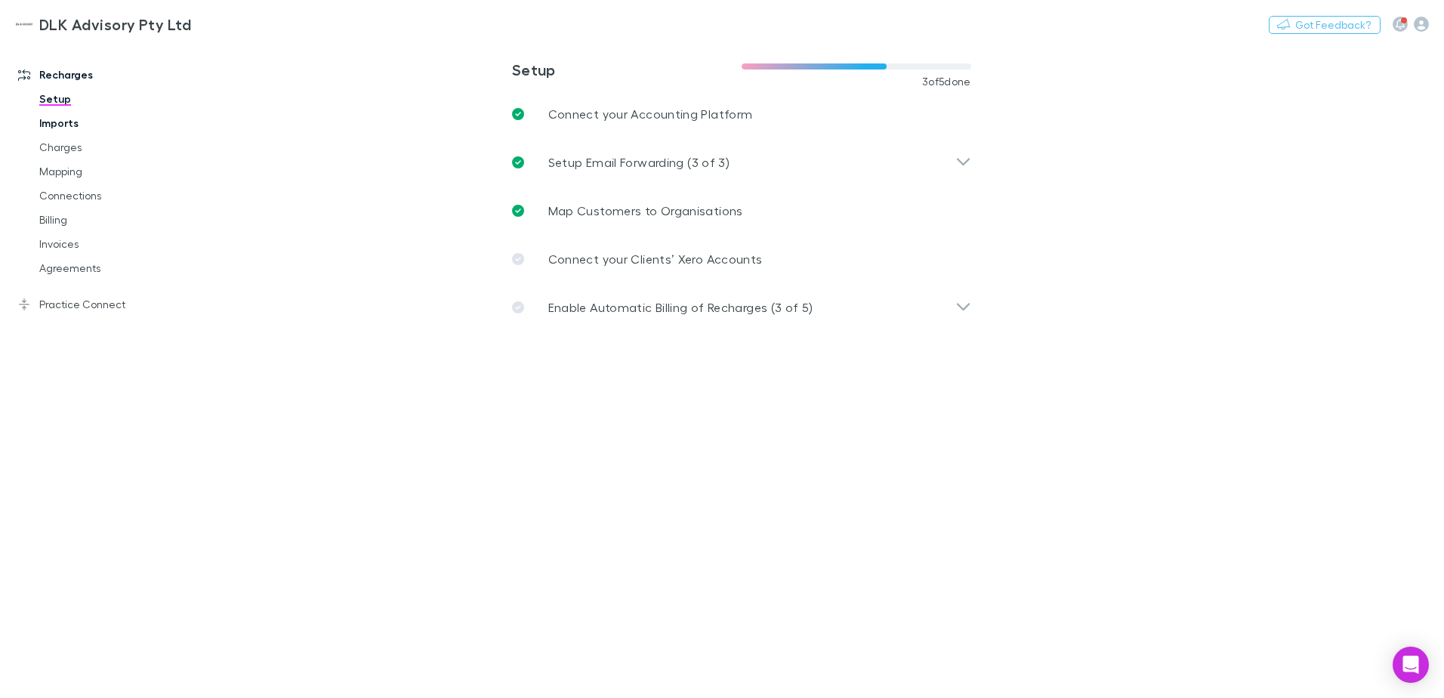
click at [69, 128] on link "Imports" at bounding box center [114, 123] width 180 height 24
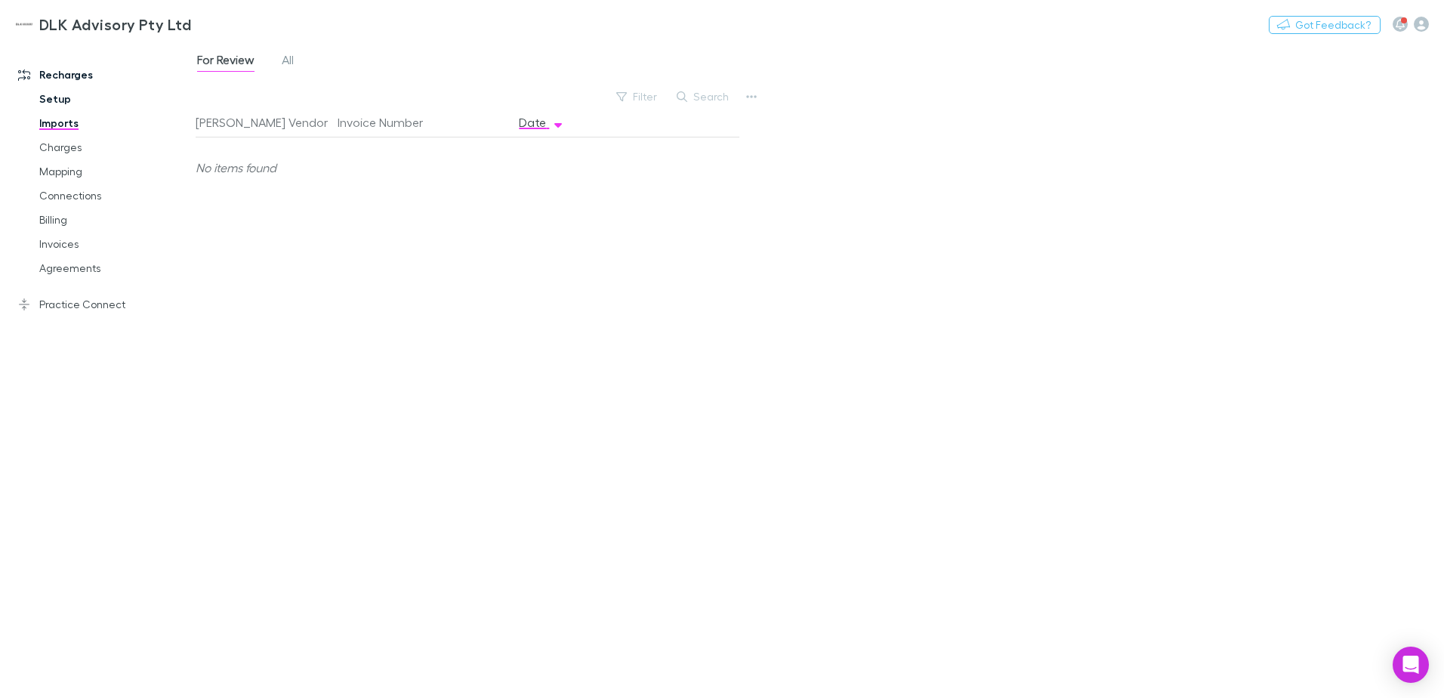
click at [55, 97] on link "Setup" at bounding box center [114, 99] width 180 height 24
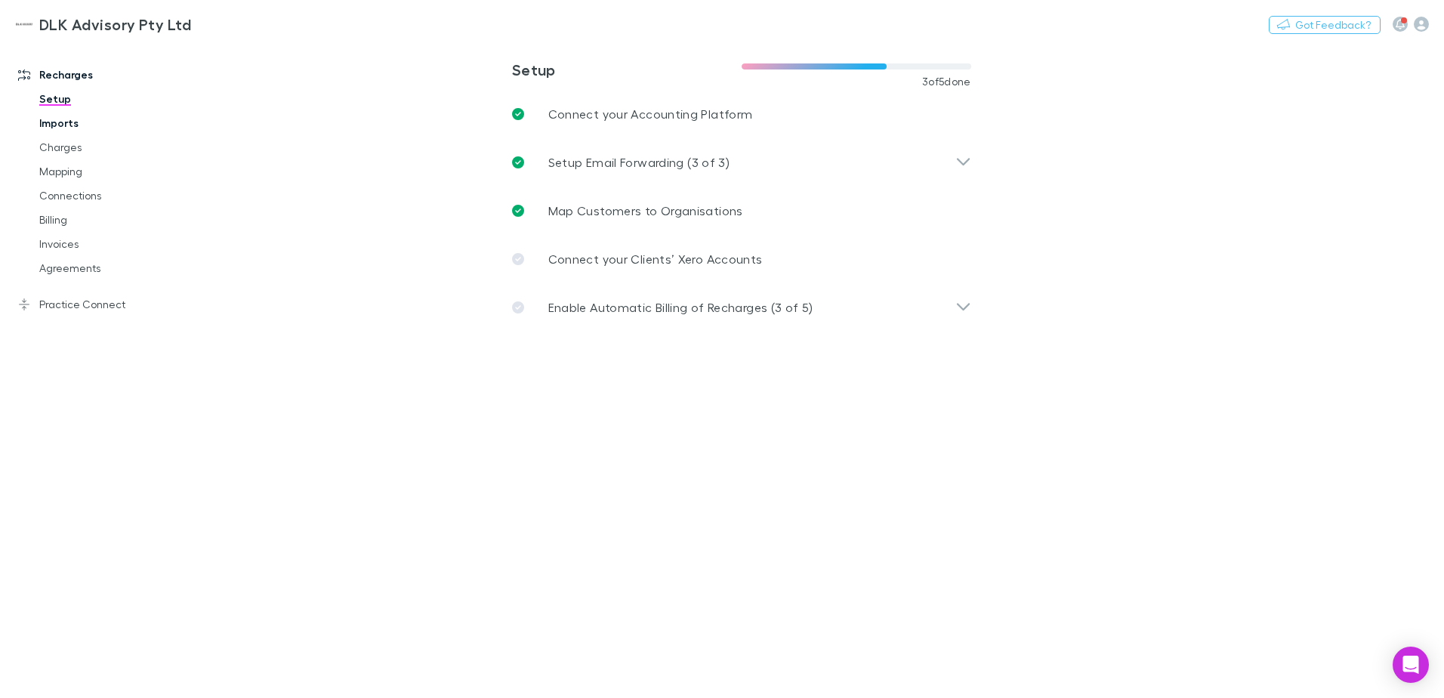
click at [54, 123] on link "Imports" at bounding box center [114, 123] width 180 height 24
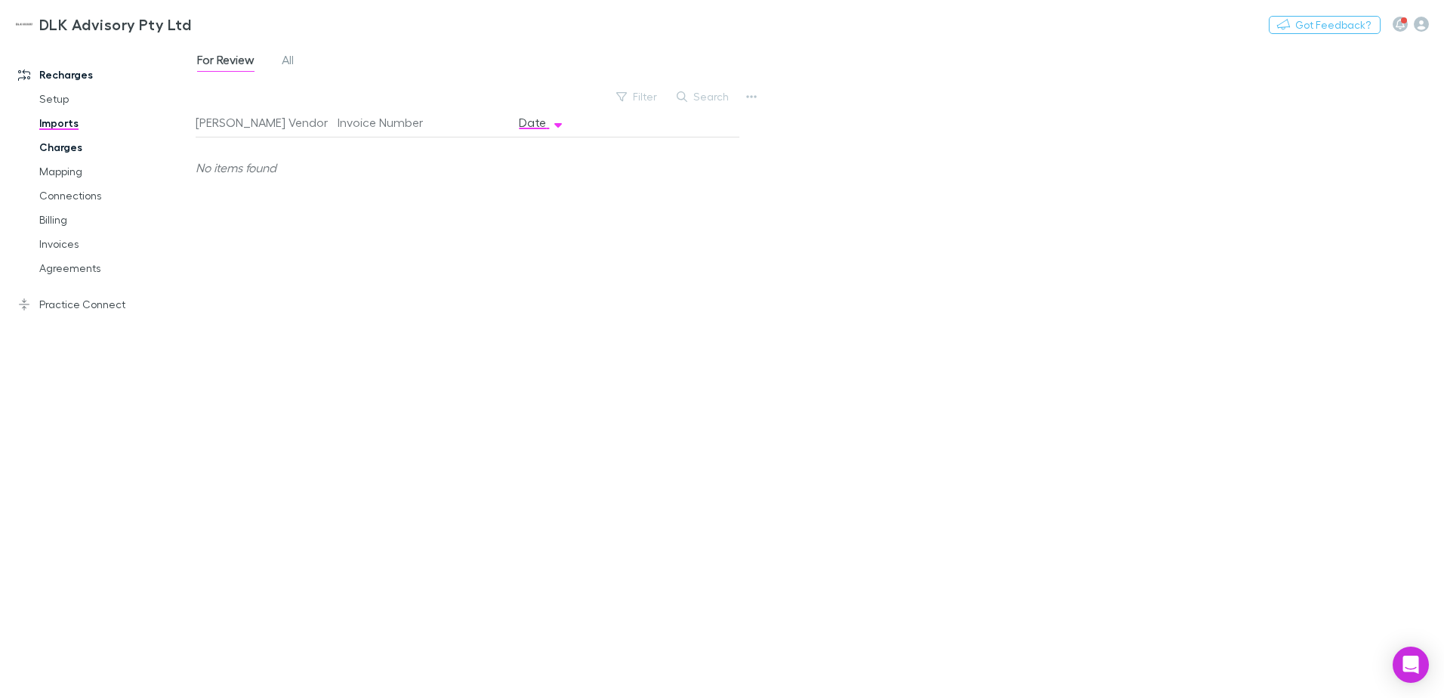
click at [53, 153] on link "Charges" at bounding box center [114, 147] width 180 height 24
click at [60, 167] on link "Mapping" at bounding box center [114, 171] width 180 height 24
click at [68, 199] on link "Connections" at bounding box center [114, 195] width 180 height 24
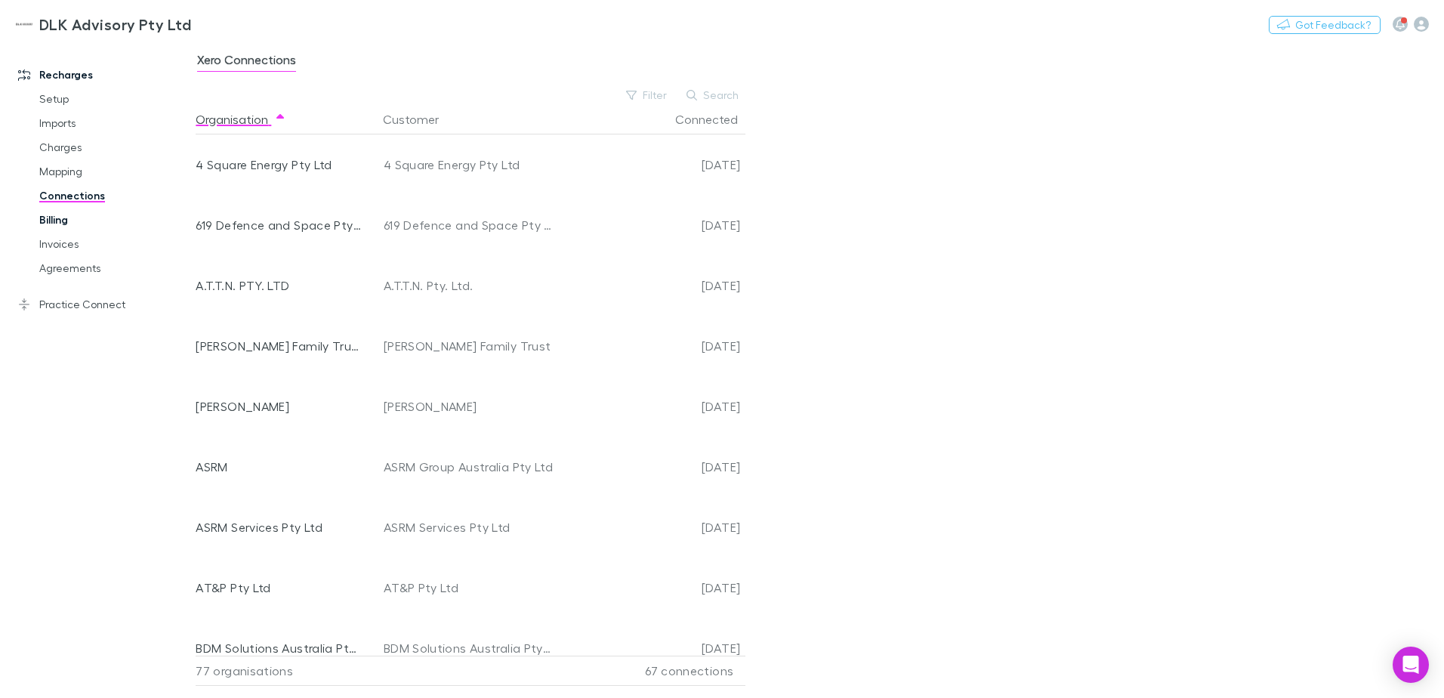
click at [75, 214] on link "Billing" at bounding box center [114, 220] width 180 height 24
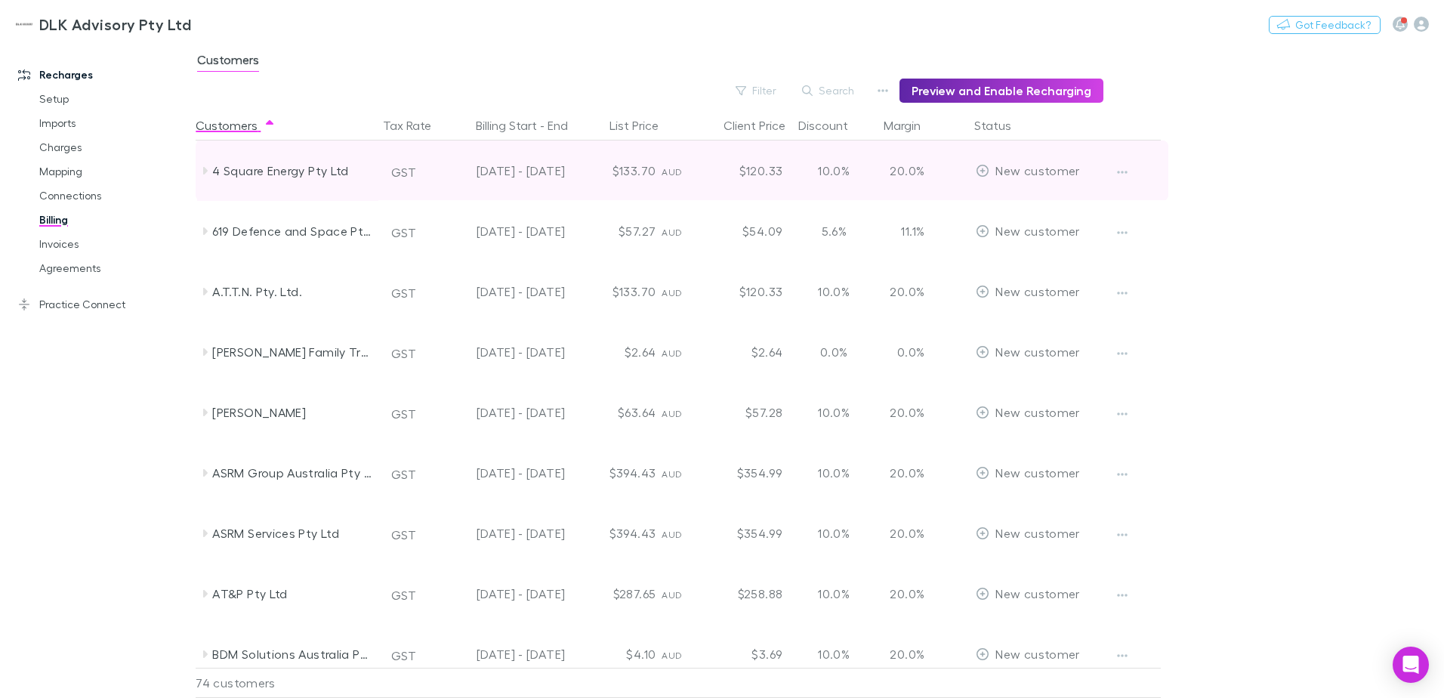
click at [200, 168] on icon at bounding box center [205, 171] width 12 height 12
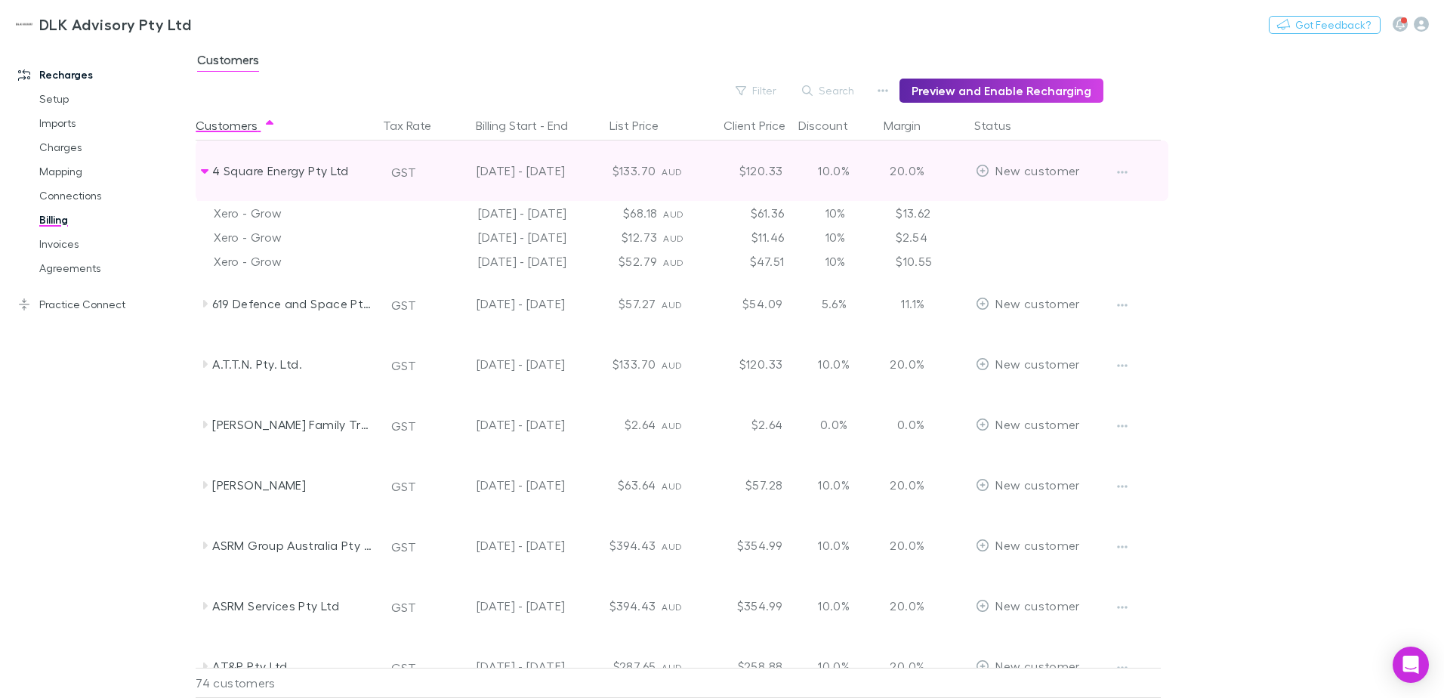
click at [200, 168] on icon at bounding box center [205, 171] width 12 height 12
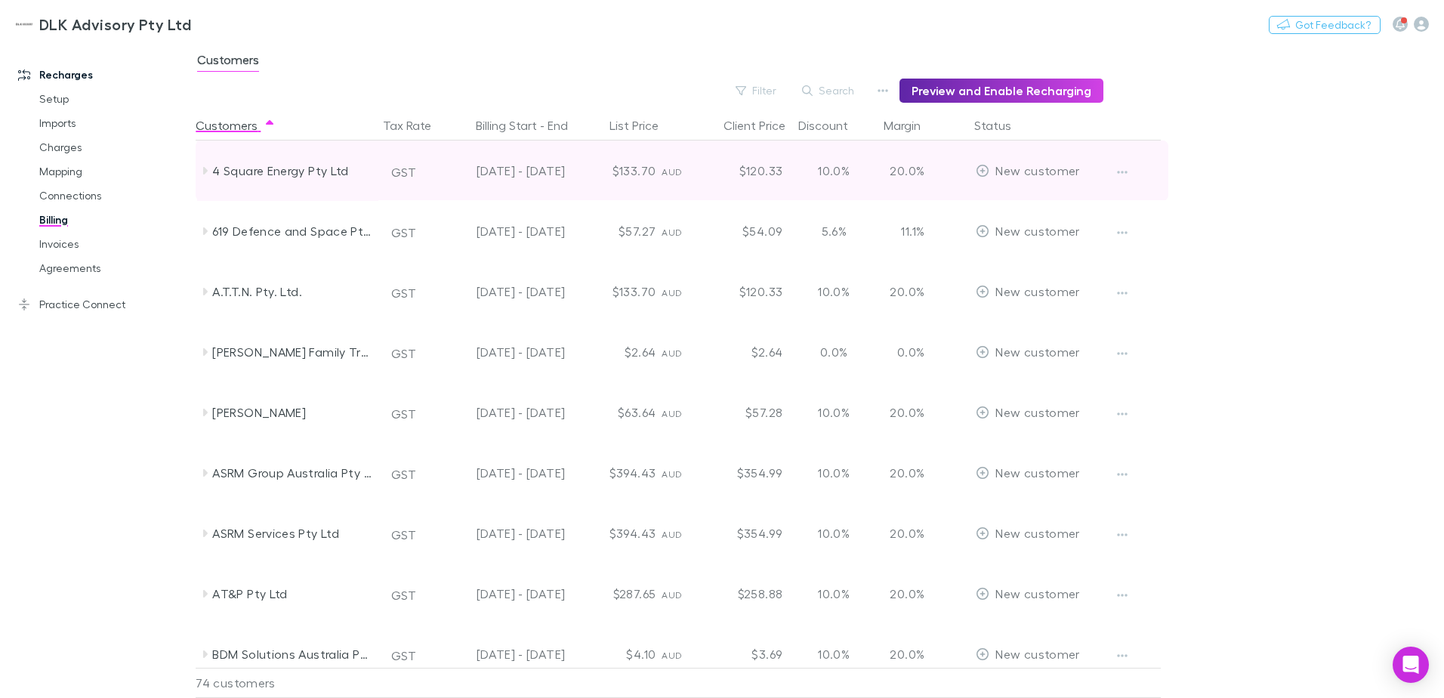
click at [207, 173] on icon at bounding box center [205, 171] width 12 height 12
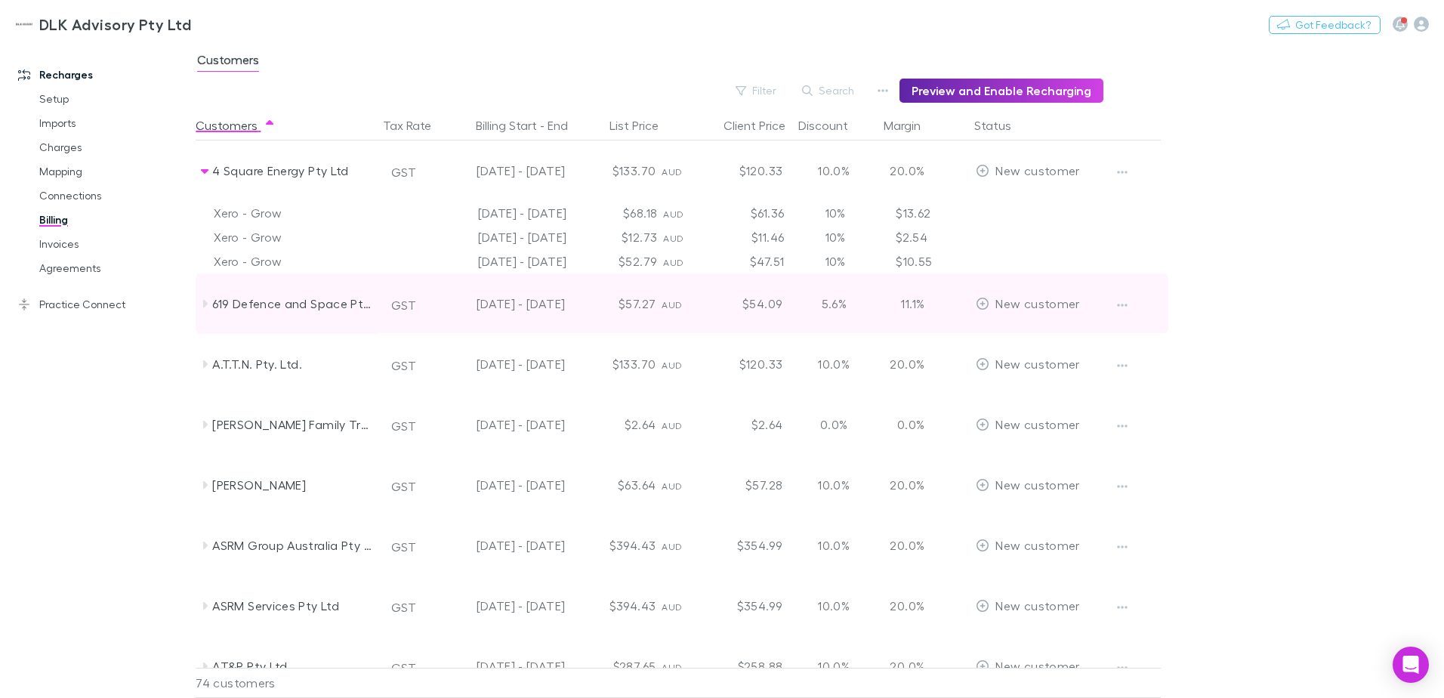
click at [202, 307] on icon at bounding box center [205, 304] width 12 height 12
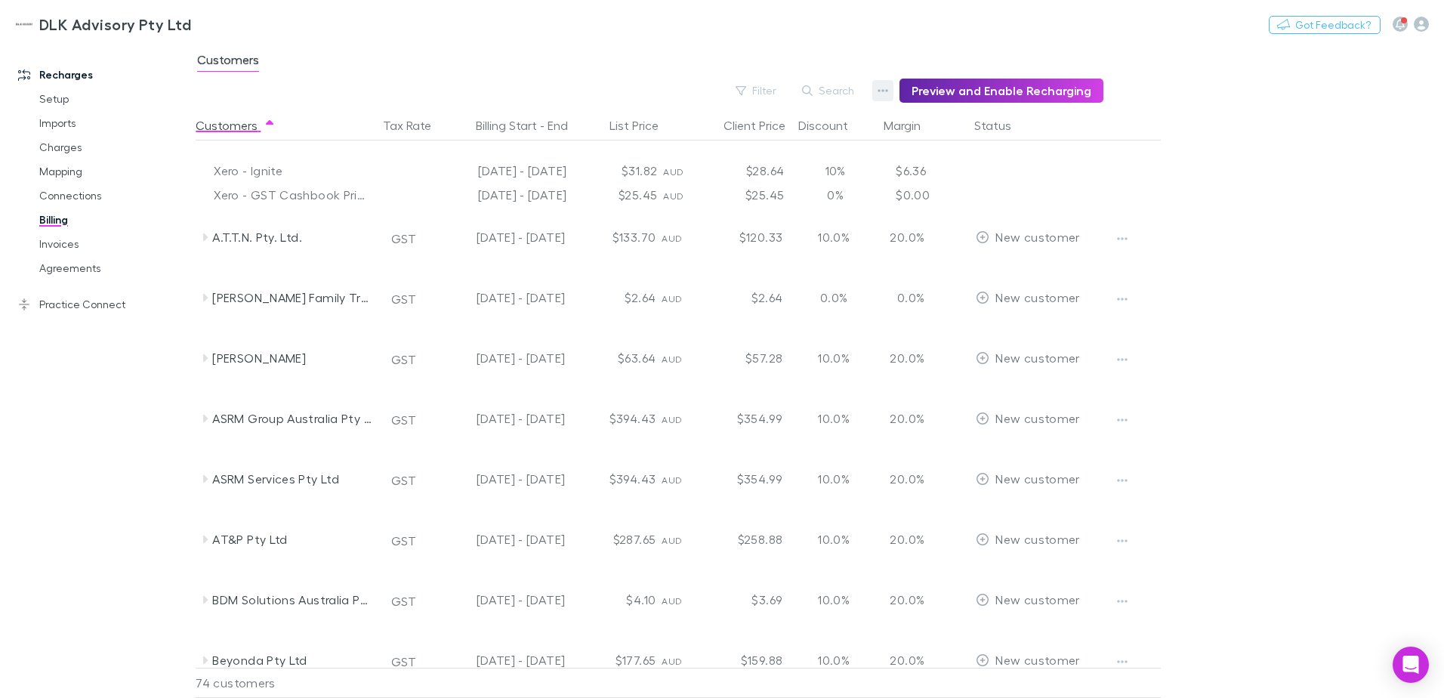
scroll to position [151, 0]
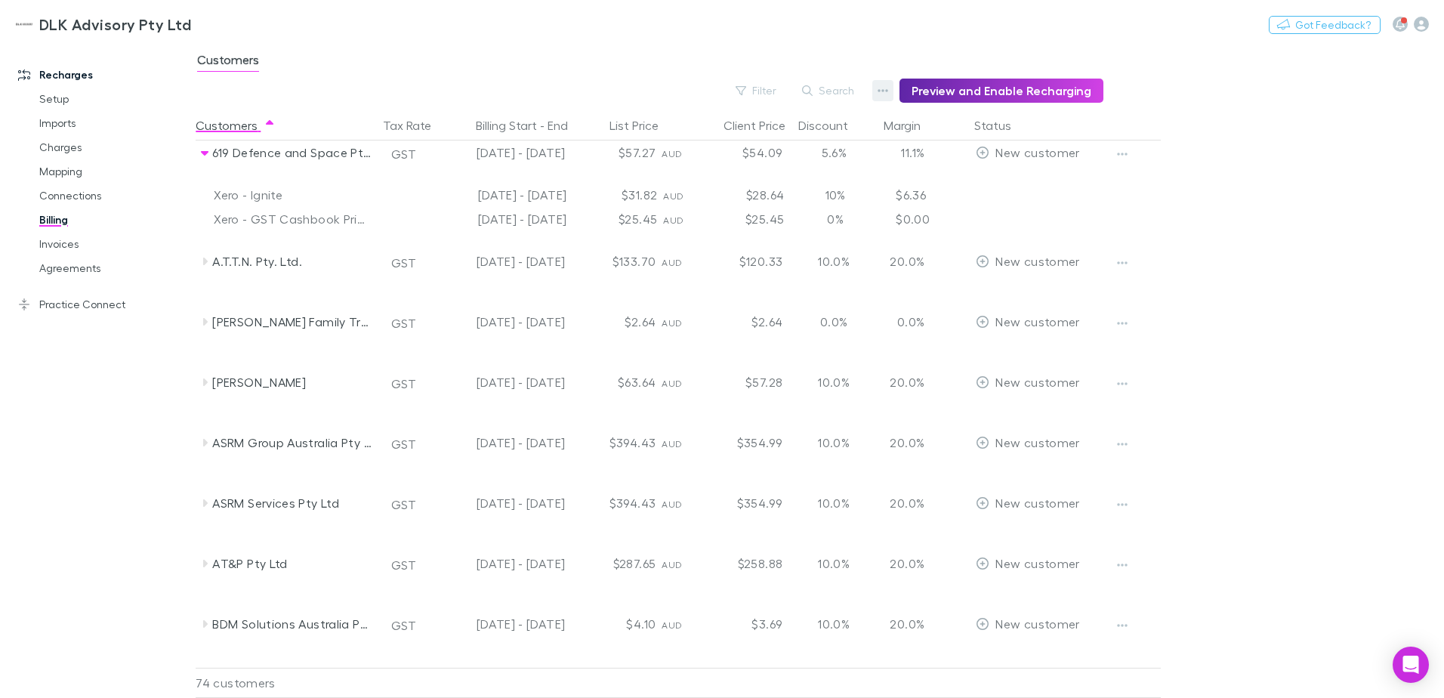
click at [888, 85] on icon "button" at bounding box center [882, 91] width 11 height 12
click at [816, 63] on div at bounding box center [722, 349] width 1444 height 698
drag, startPoint x: 1016, startPoint y: 88, endPoint x: 1161, endPoint y: 113, distance: 146.4
click at [1170, 110] on main "Customers Filter Search Preview and Enable Recharging Customers Tax Rate Billin…" at bounding box center [820, 369] width 1248 height 655
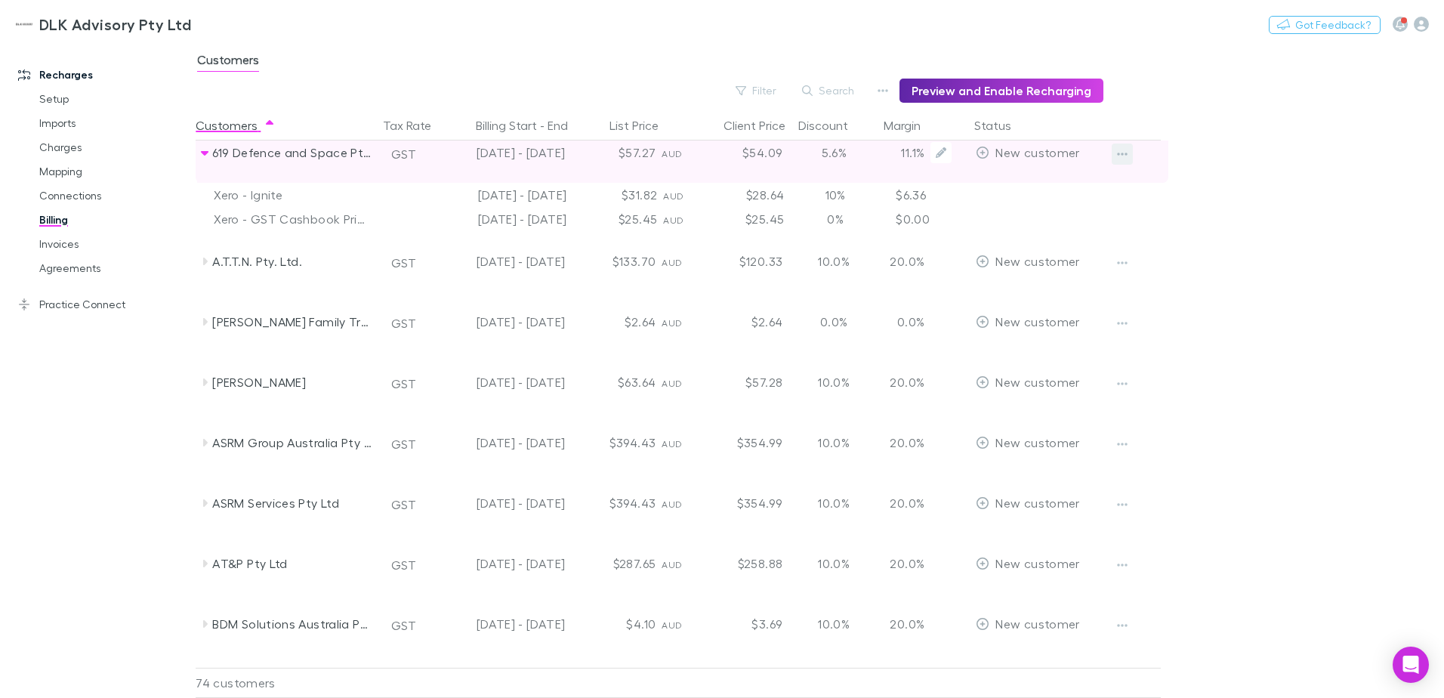
click at [1115, 150] on button "button" at bounding box center [1122, 153] width 21 height 21
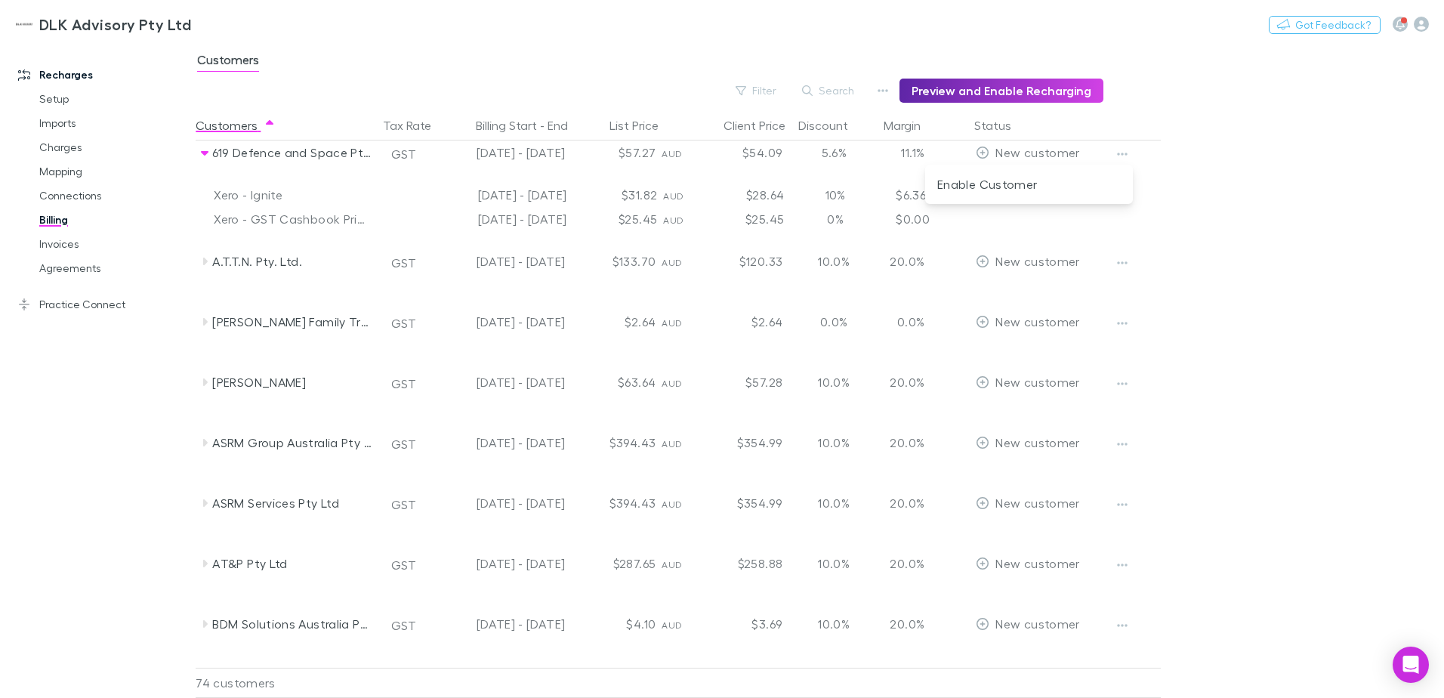
click at [1120, 150] on div at bounding box center [722, 349] width 1444 height 698
click at [1359, 176] on main "Customers Filter Search Preview and Enable Recharging Customers Tax Rate Billin…" at bounding box center [820, 369] width 1248 height 655
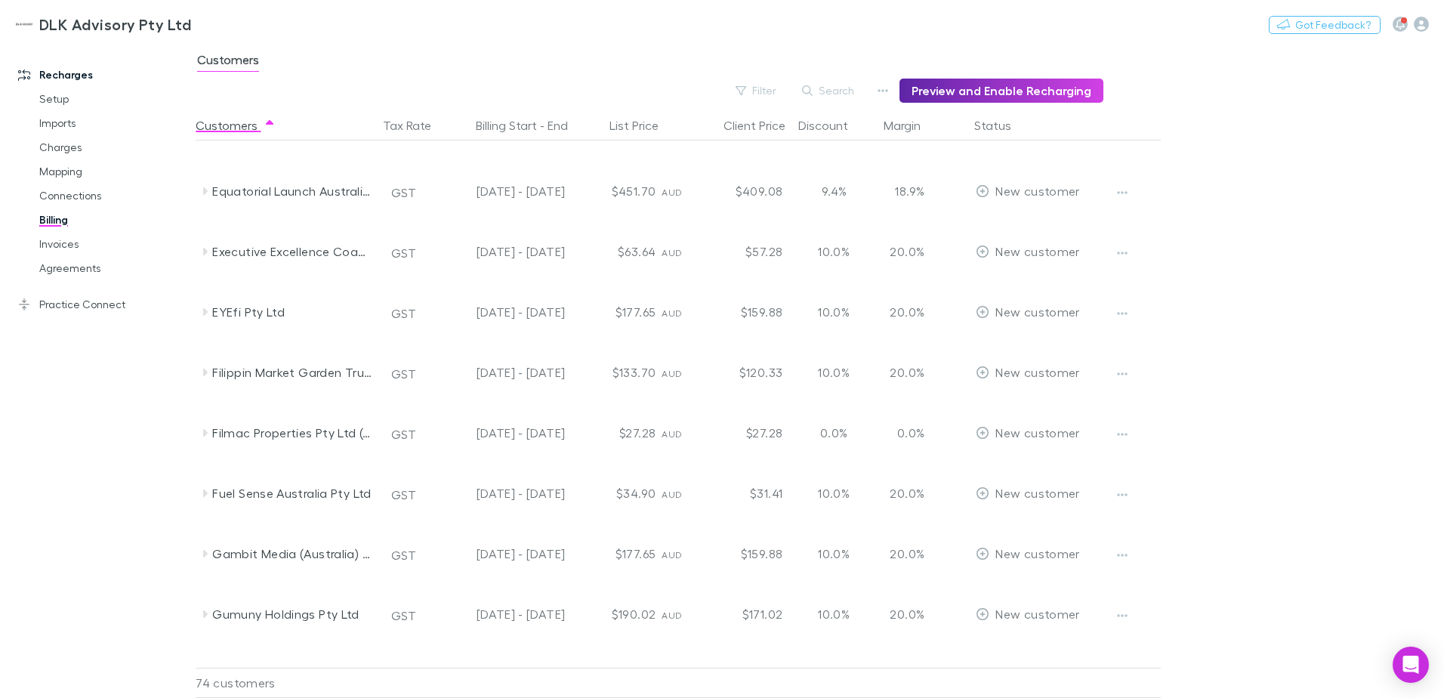
scroll to position [1421, 0]
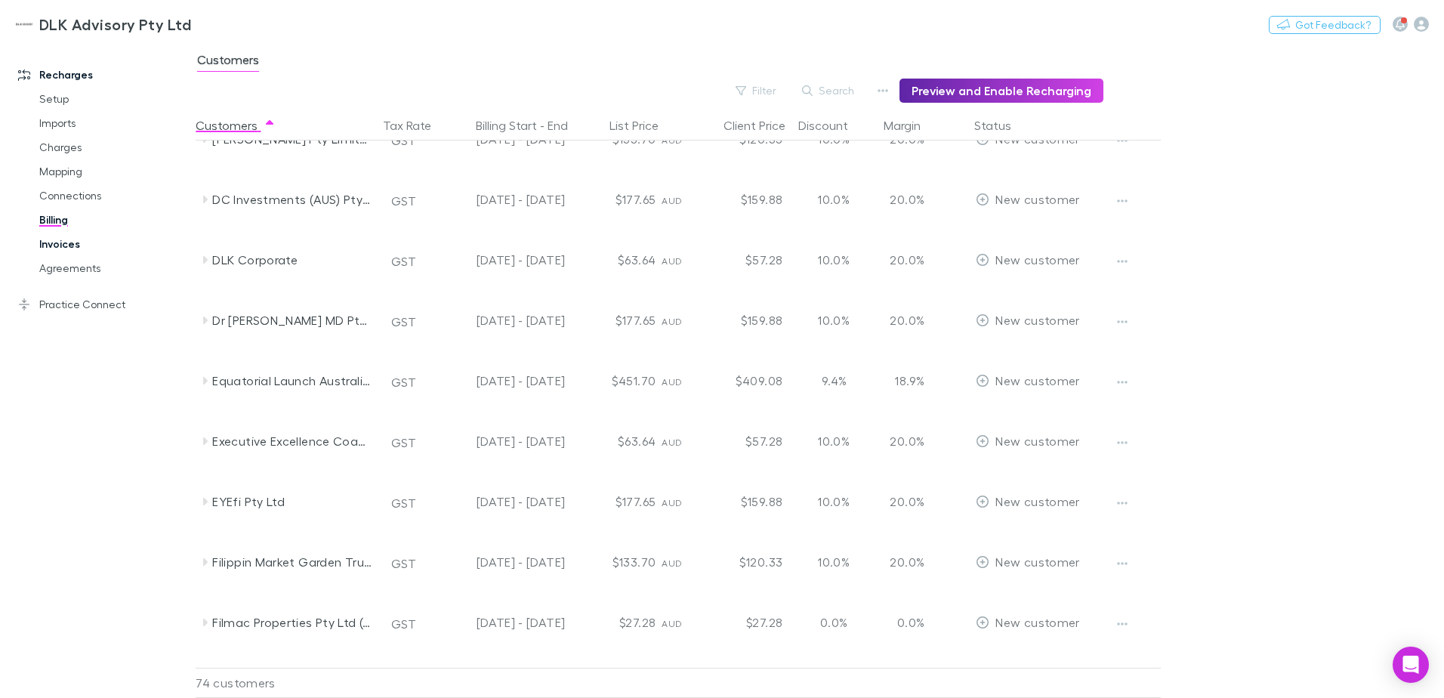
click at [55, 244] on link "Invoices" at bounding box center [114, 244] width 180 height 24
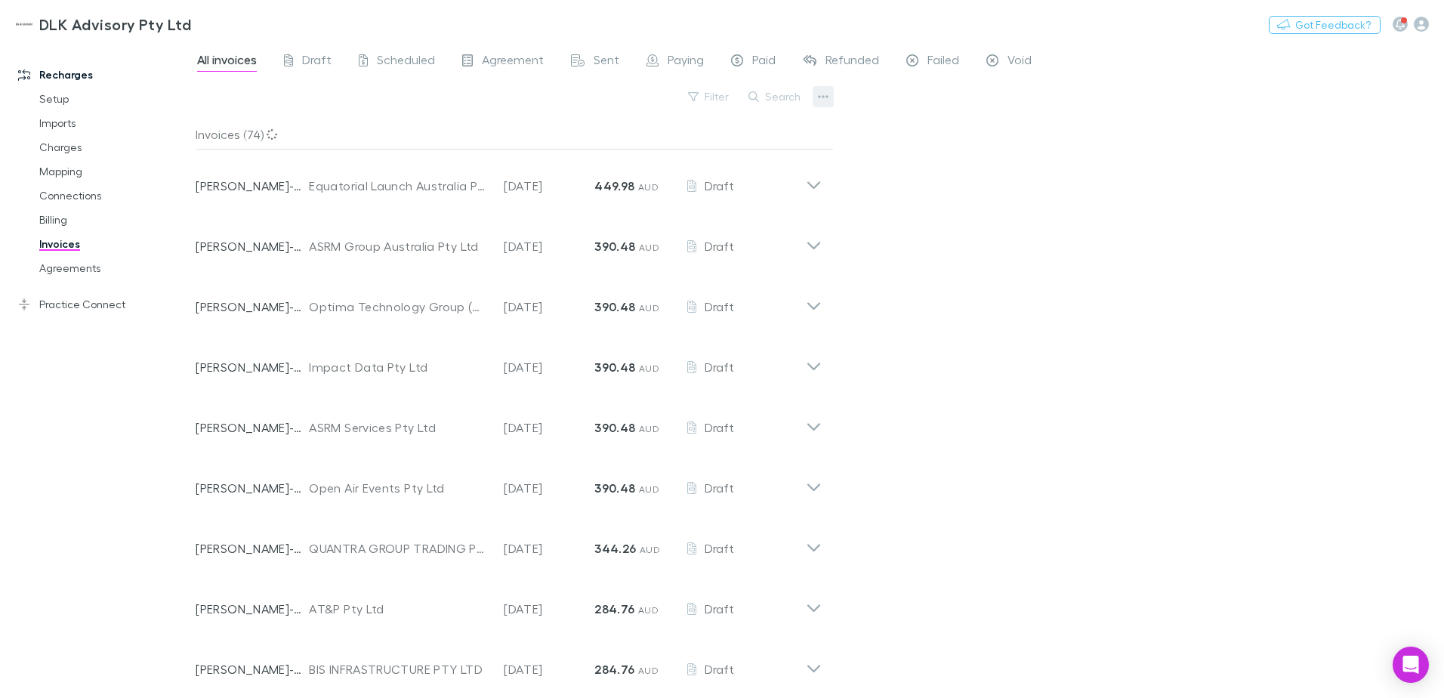
click at [826, 96] on icon "button" at bounding box center [824, 96] width 11 height 3
click at [734, 170] on p "Export line items" at bounding box center [729, 173] width 183 height 18
click at [396, 66] on span "Scheduled" at bounding box center [406, 62] width 58 height 20
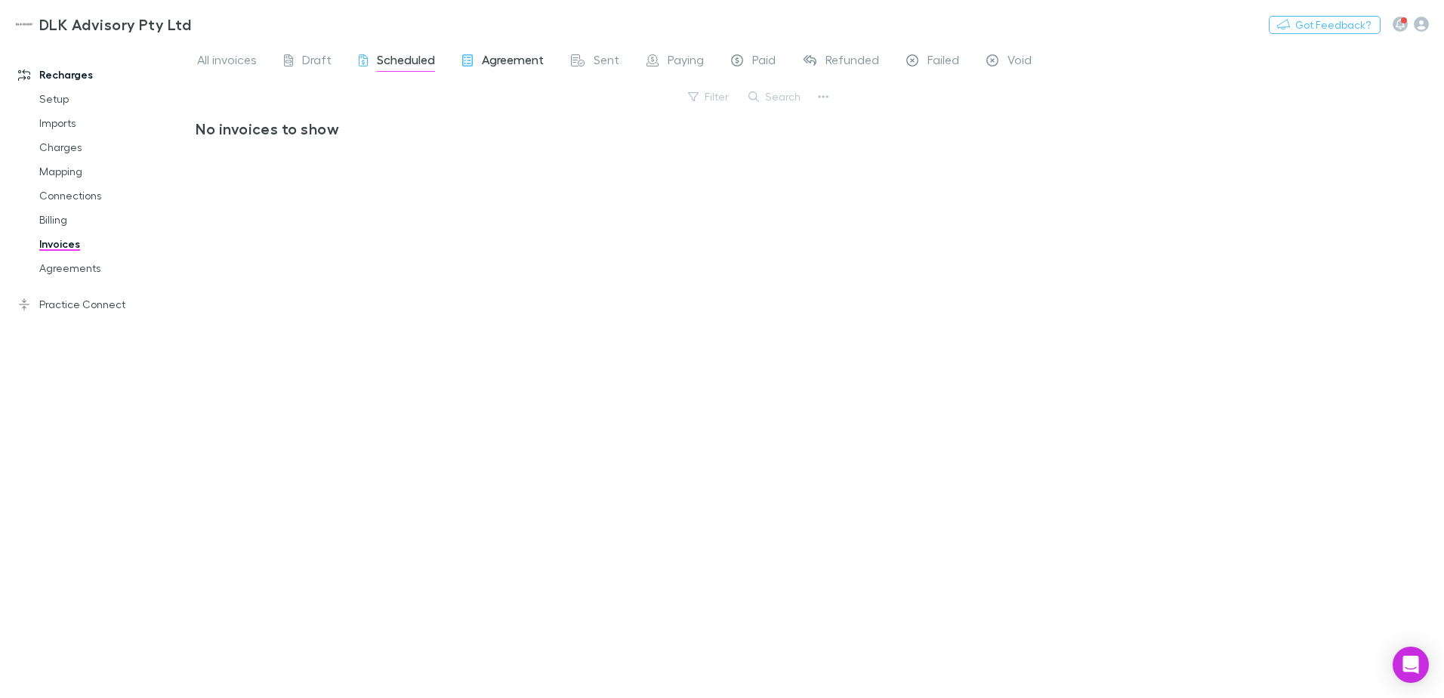
click at [490, 65] on span "Agreement" at bounding box center [513, 62] width 62 height 20
click at [66, 173] on link "Mapping" at bounding box center [114, 171] width 180 height 24
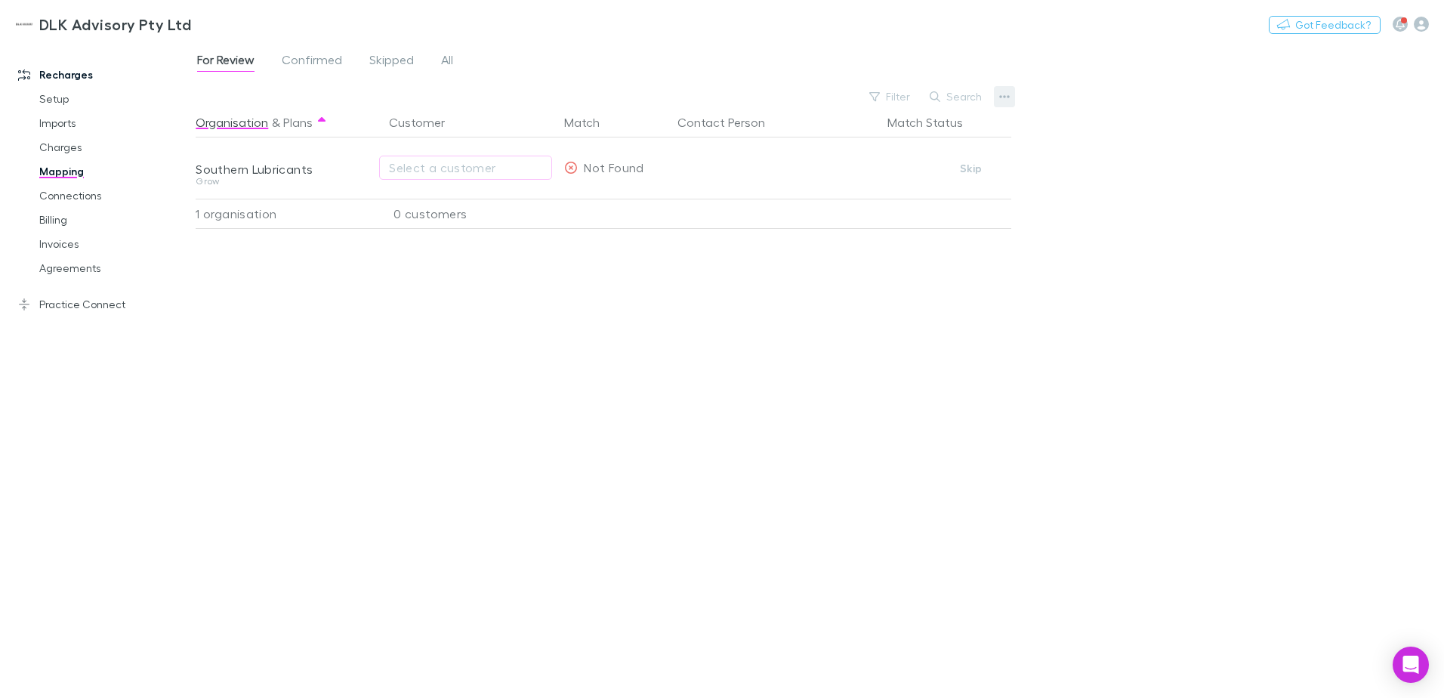
click at [1004, 97] on icon "button" at bounding box center [1004, 97] width 11 height 12
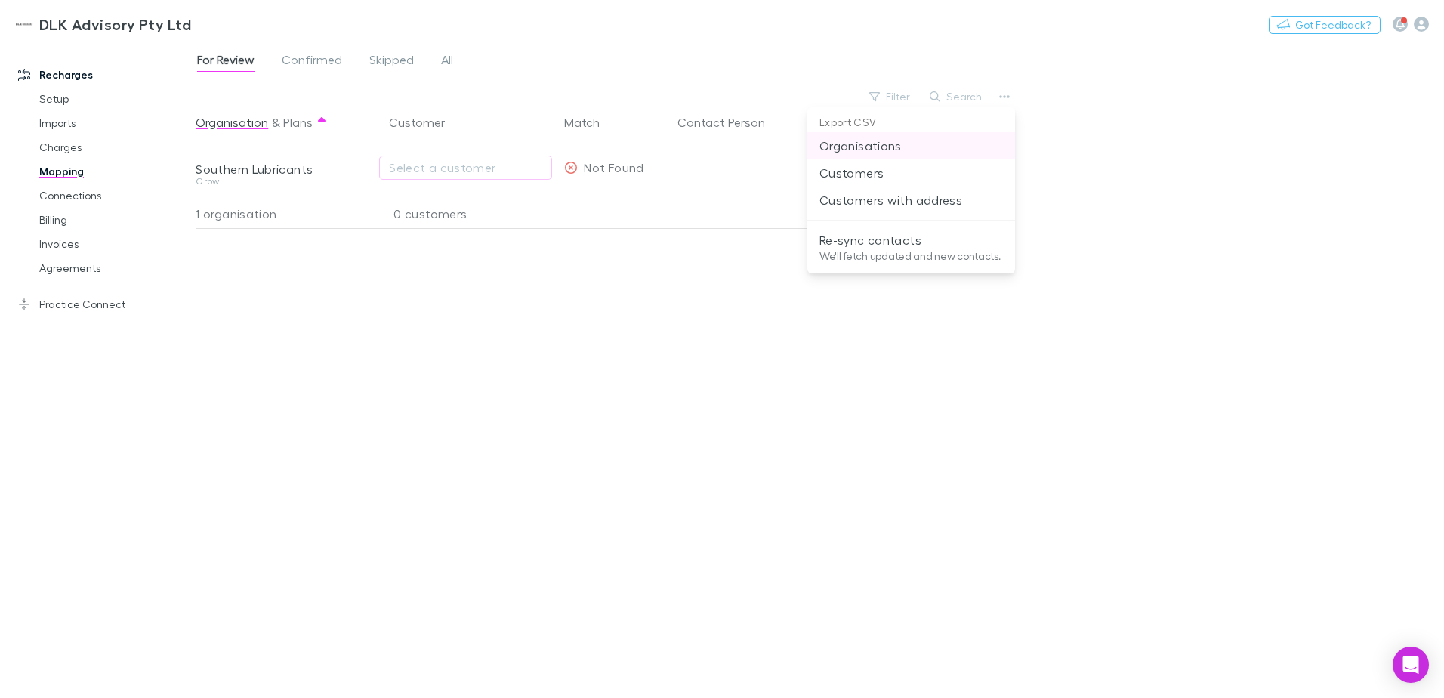
click at [869, 147] on p "Organisations" at bounding box center [910, 146] width 183 height 18
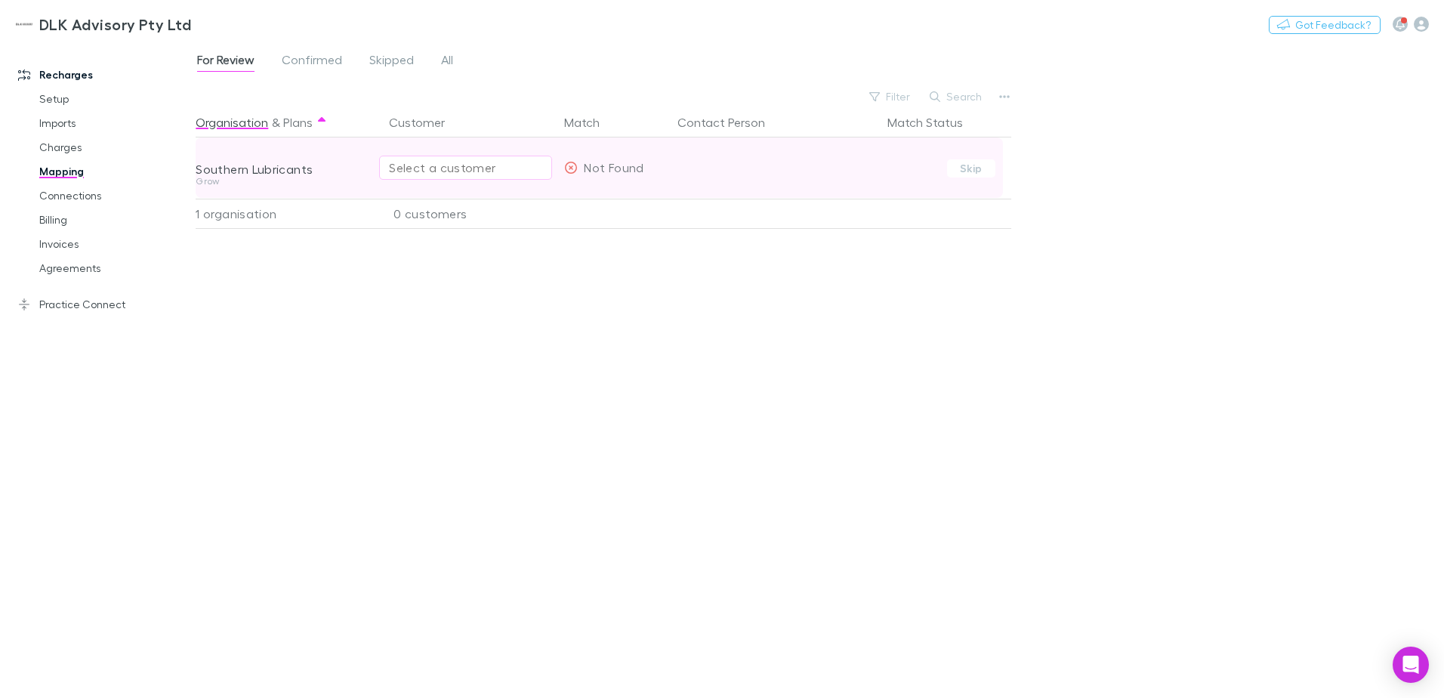
click at [448, 164] on div "Select a customer" at bounding box center [465, 168] width 153 height 18
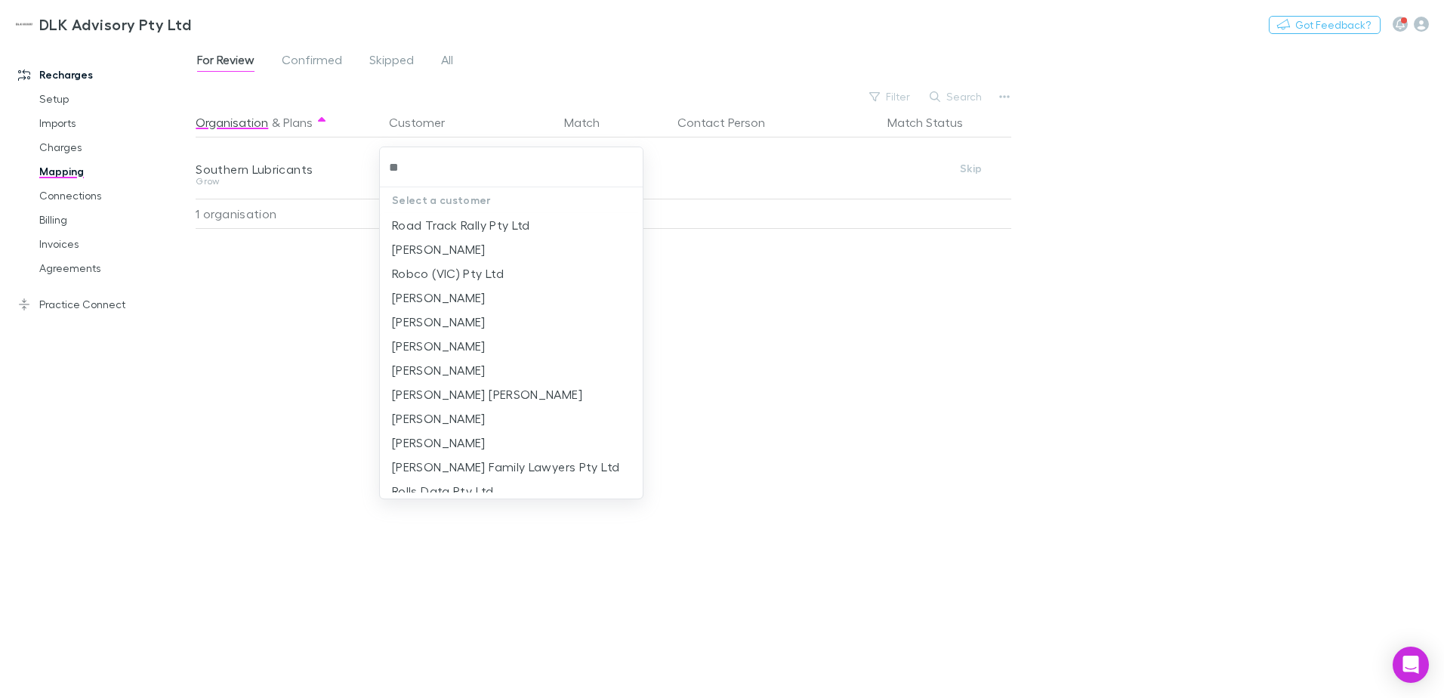
type input "*"
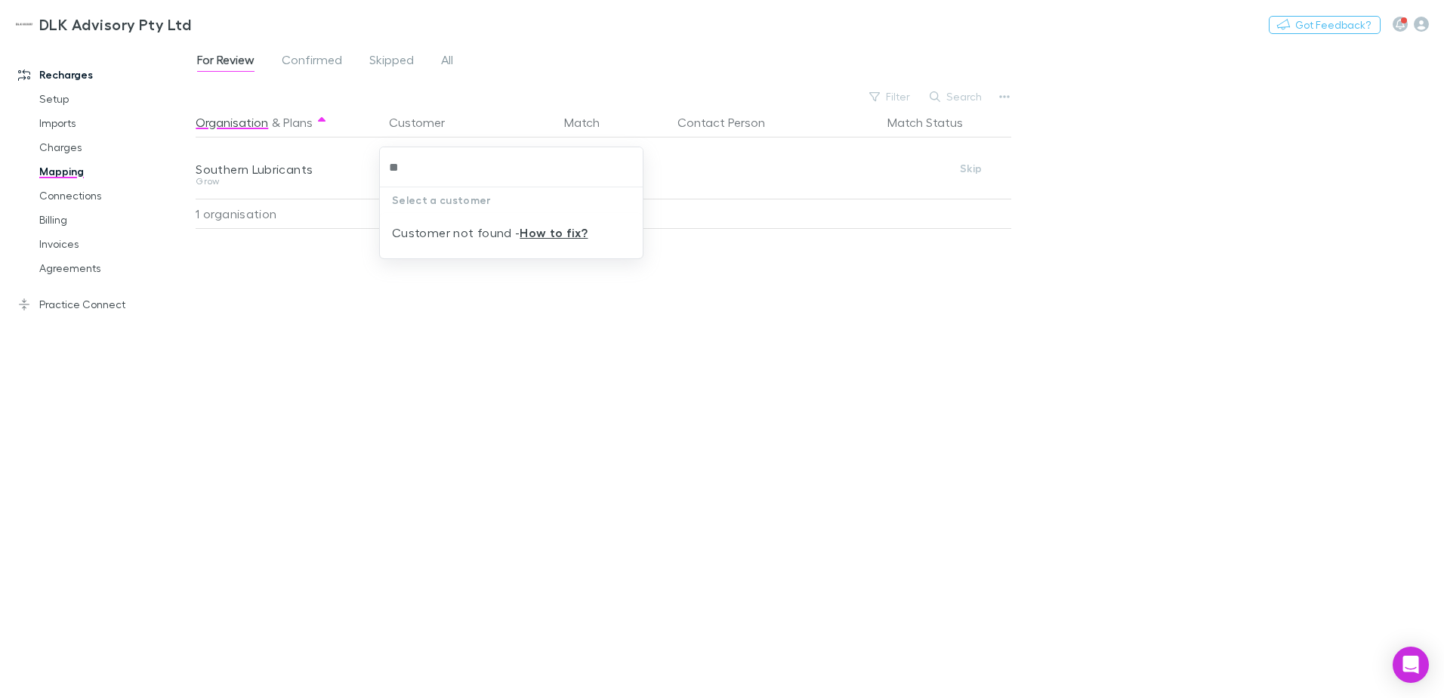
type input "*"
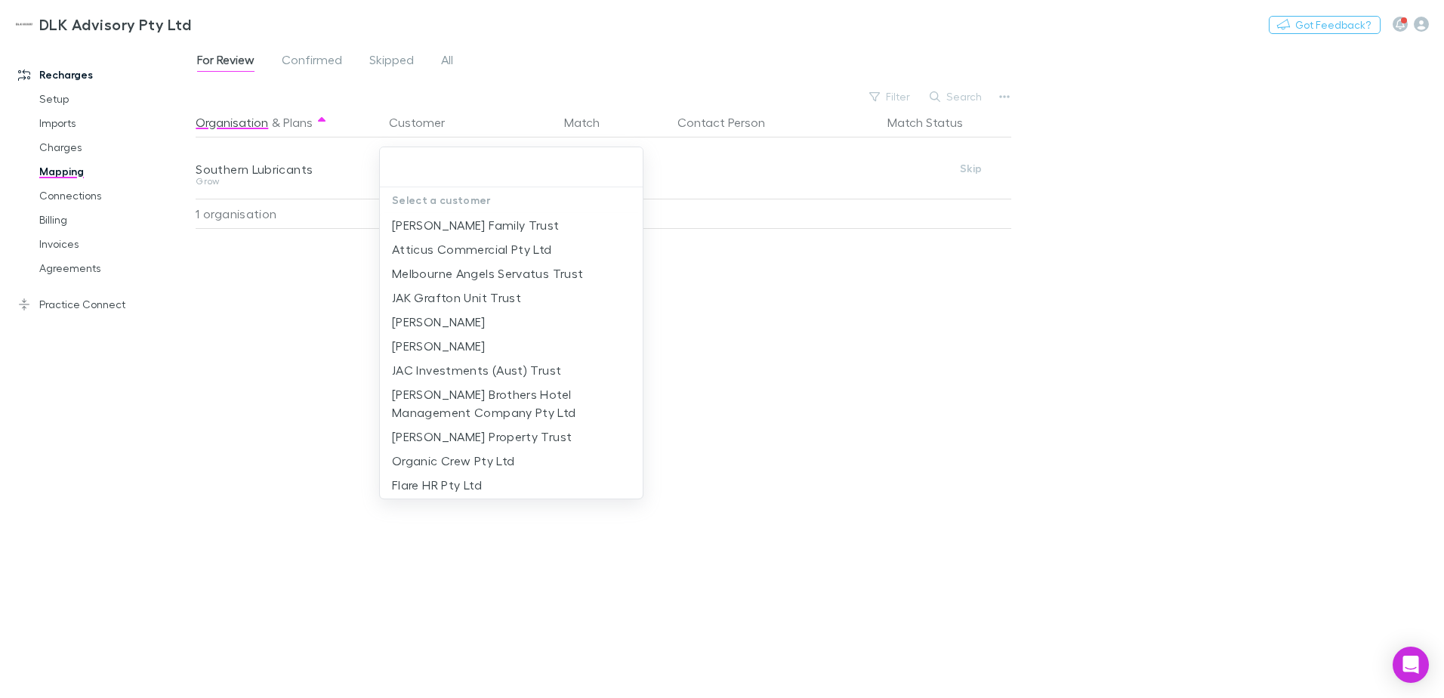
click at [702, 278] on div at bounding box center [722, 349] width 1444 height 698
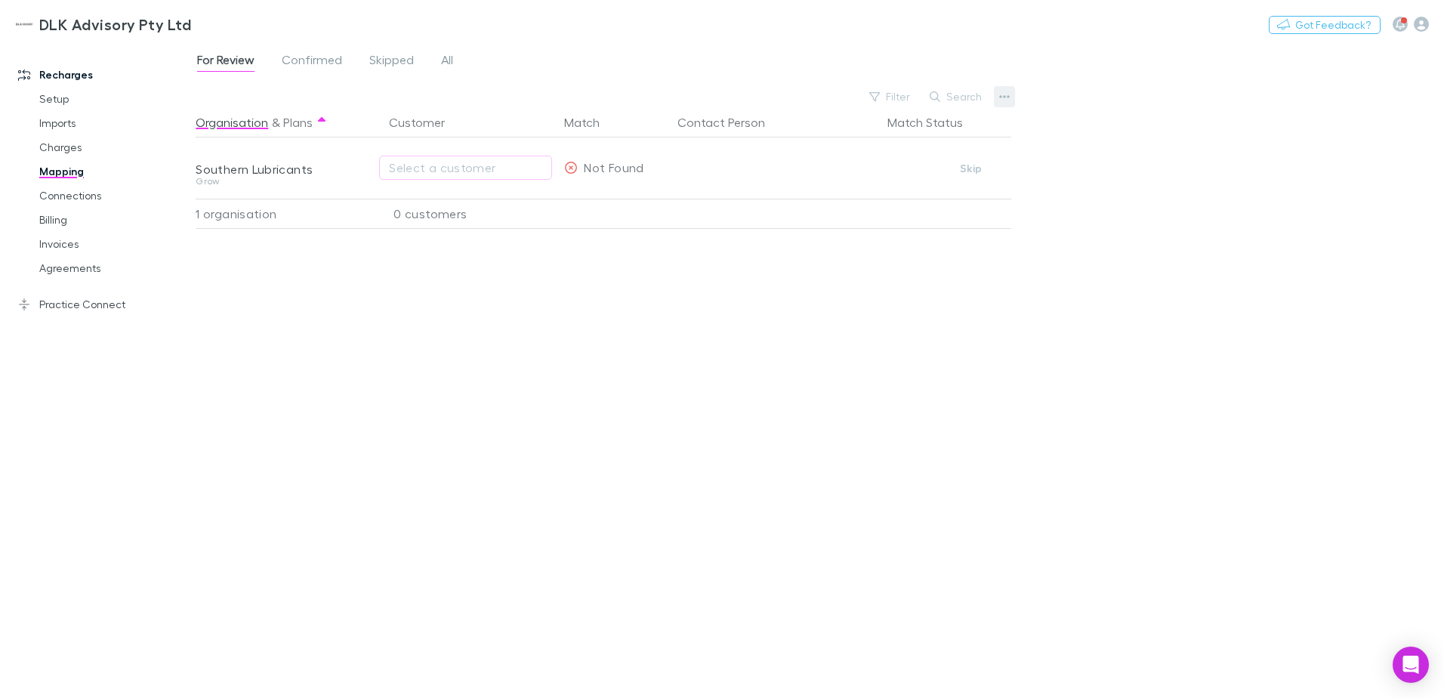
click at [1001, 91] on icon "button" at bounding box center [1004, 97] width 11 height 12
click at [1002, 96] on div at bounding box center [722, 349] width 1444 height 698
click at [998, 98] on button "button" at bounding box center [1004, 96] width 21 height 21
click at [535, 308] on div at bounding box center [722, 349] width 1444 height 698
click at [76, 151] on link "Charges" at bounding box center [114, 147] width 180 height 24
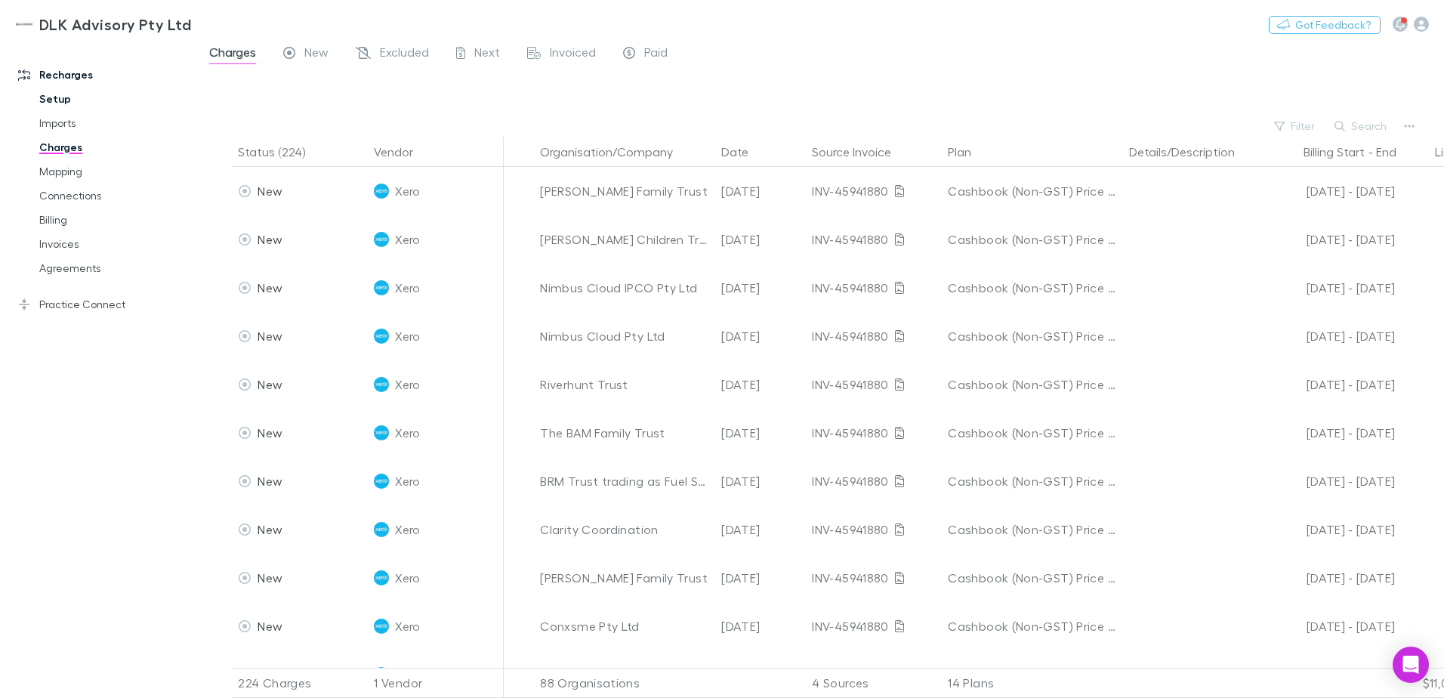
click at [53, 106] on link "Setup" at bounding box center [114, 99] width 180 height 24
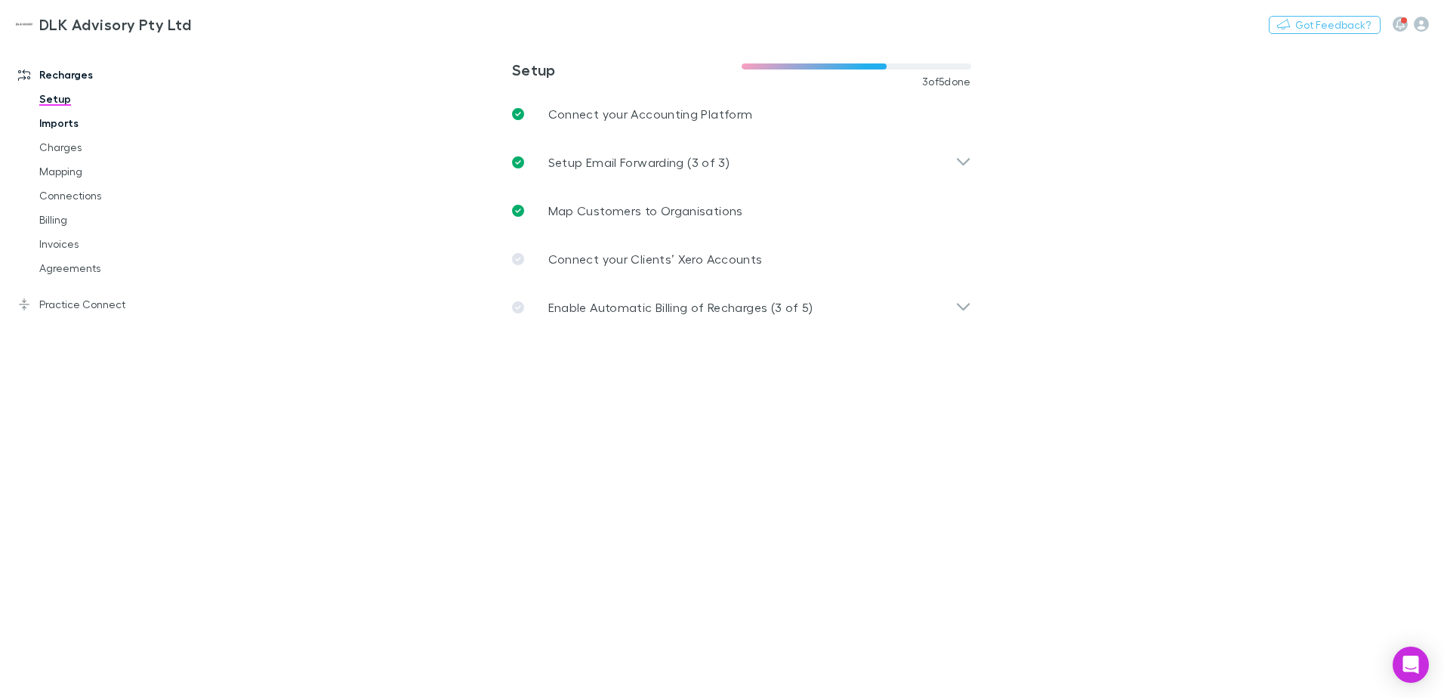
click at [69, 127] on link "Imports" at bounding box center [114, 123] width 180 height 24
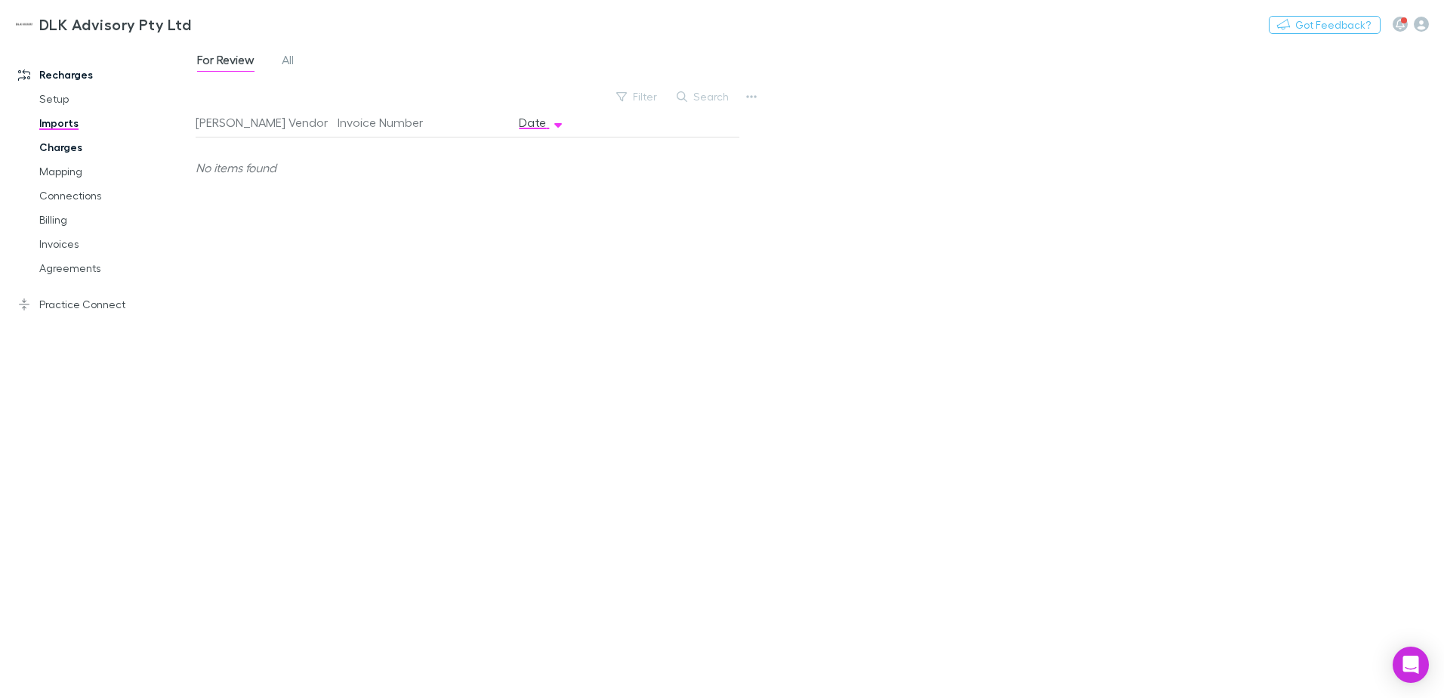
click at [65, 149] on link "Charges" at bounding box center [114, 147] width 180 height 24
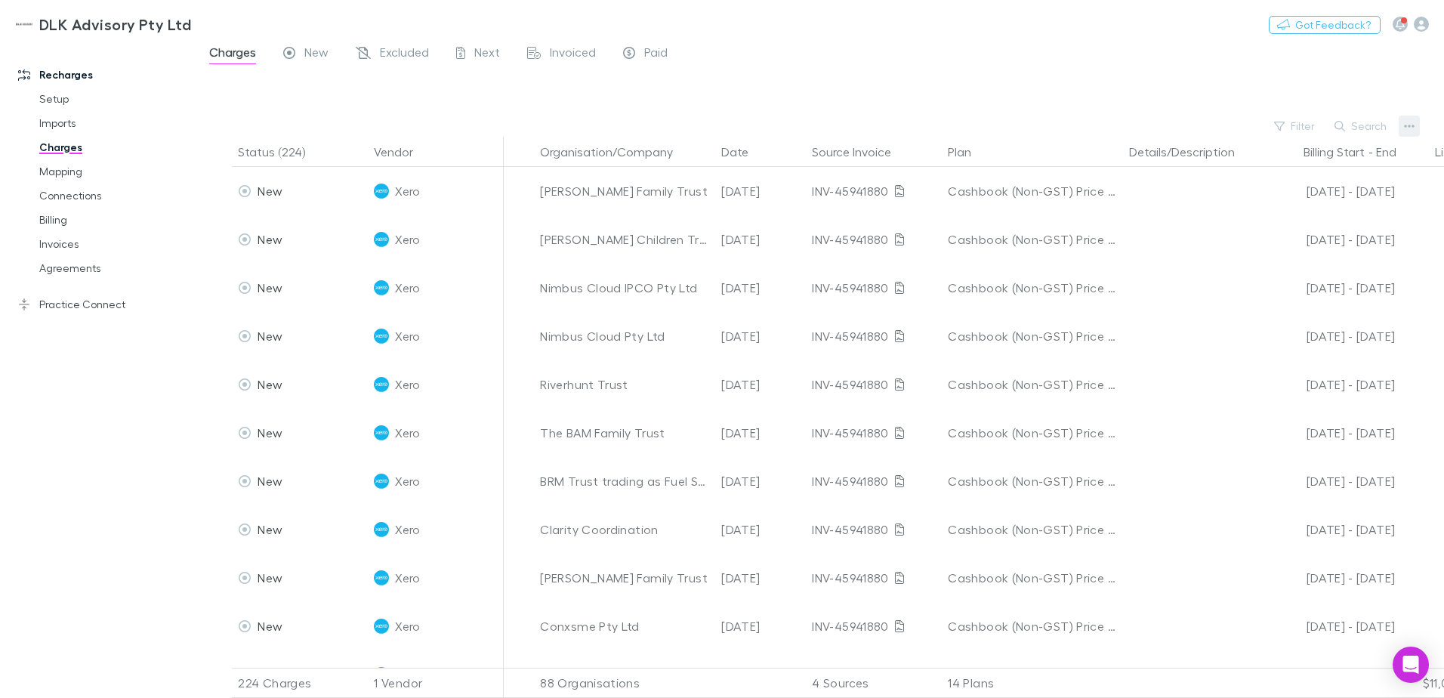
click at [1411, 129] on icon "button" at bounding box center [1409, 126] width 11 height 12
click at [1290, 243] on p "Export charges" at bounding box center [1315, 242] width 183 height 18
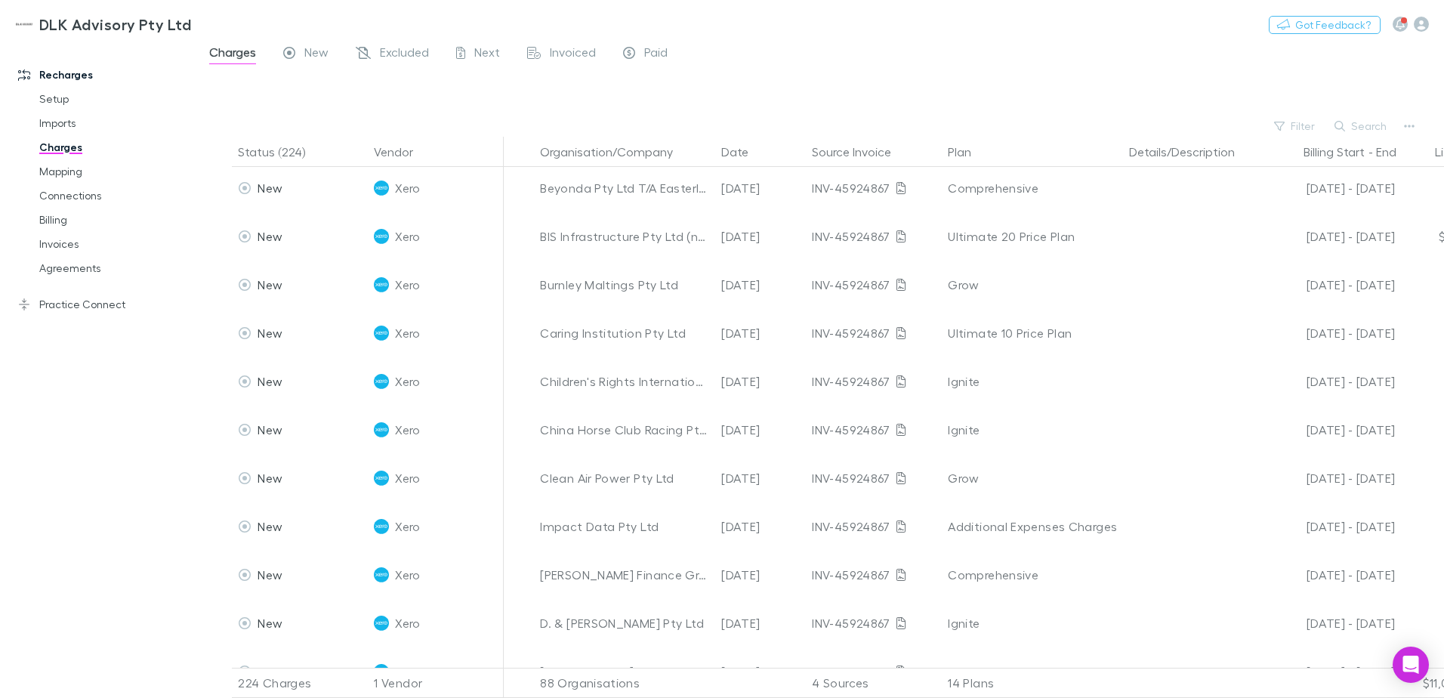
scroll to position [982, 0]
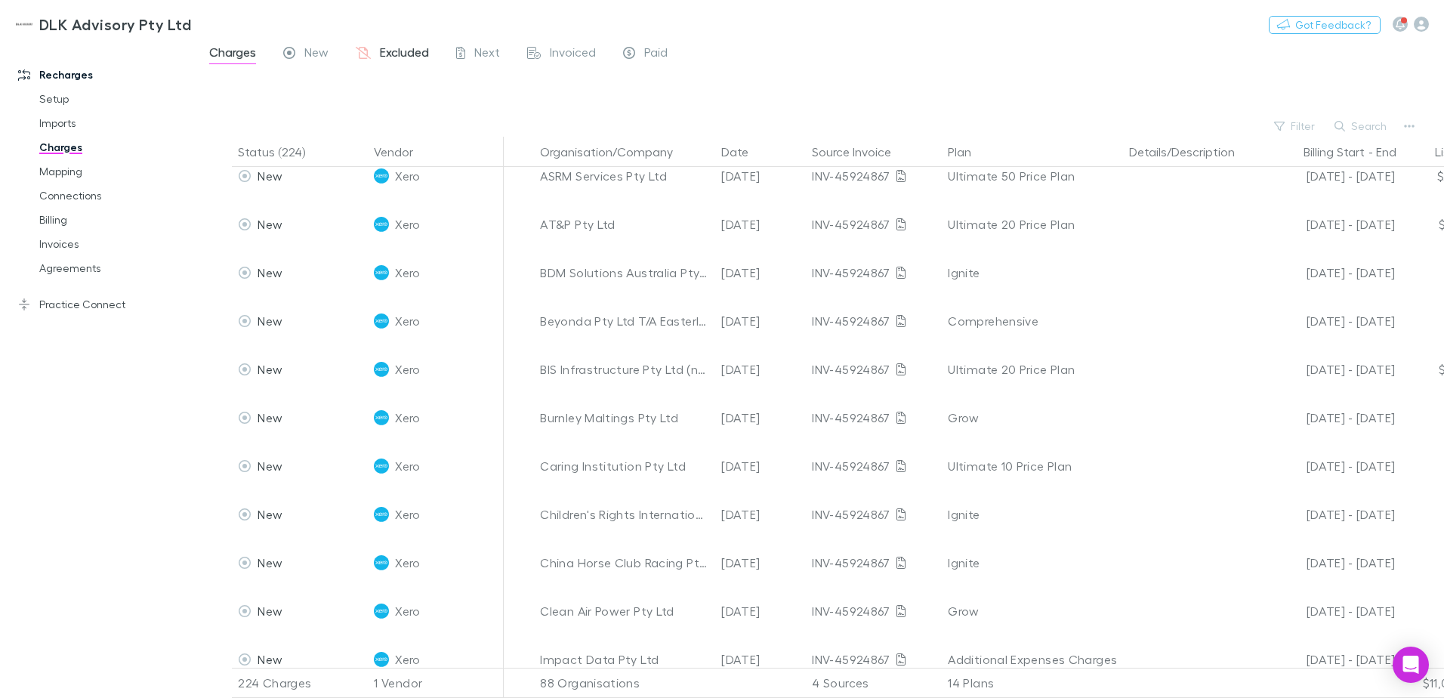
click at [388, 51] on span "Excluded" at bounding box center [404, 55] width 49 height 20
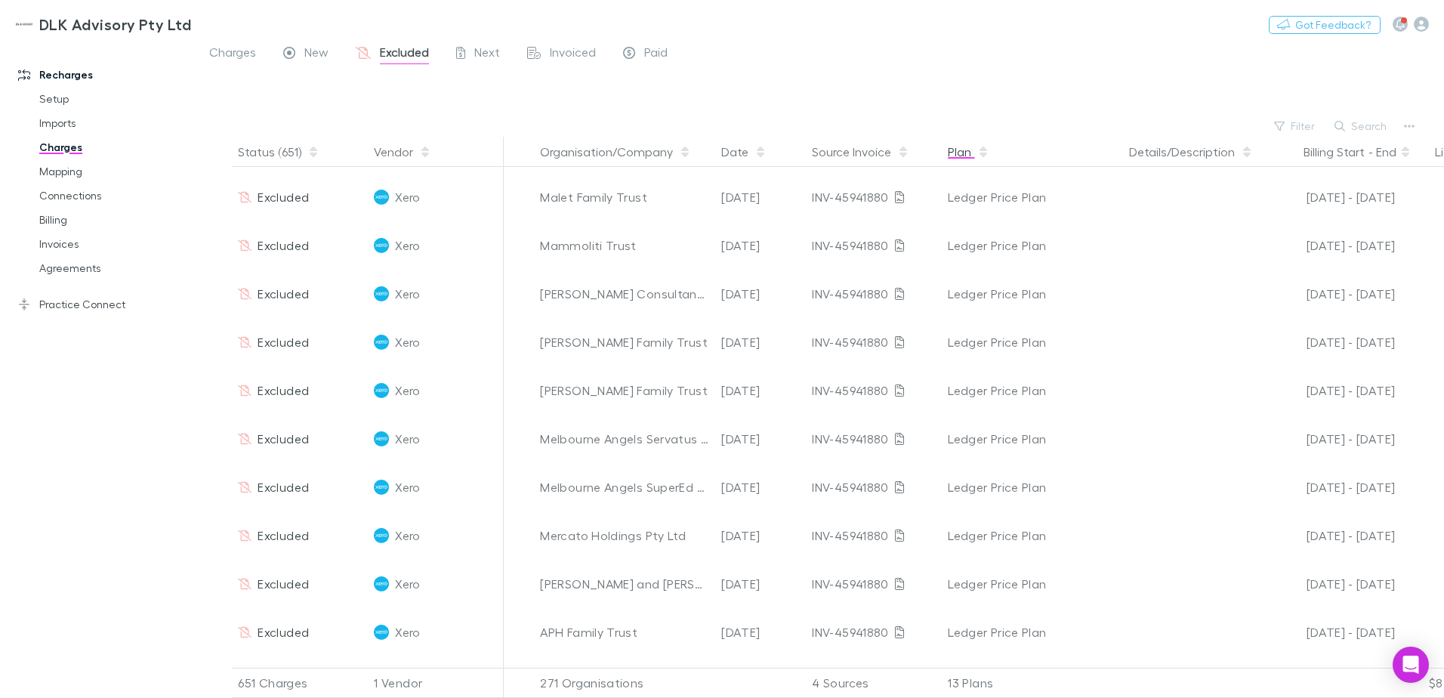
scroll to position [906, 0]
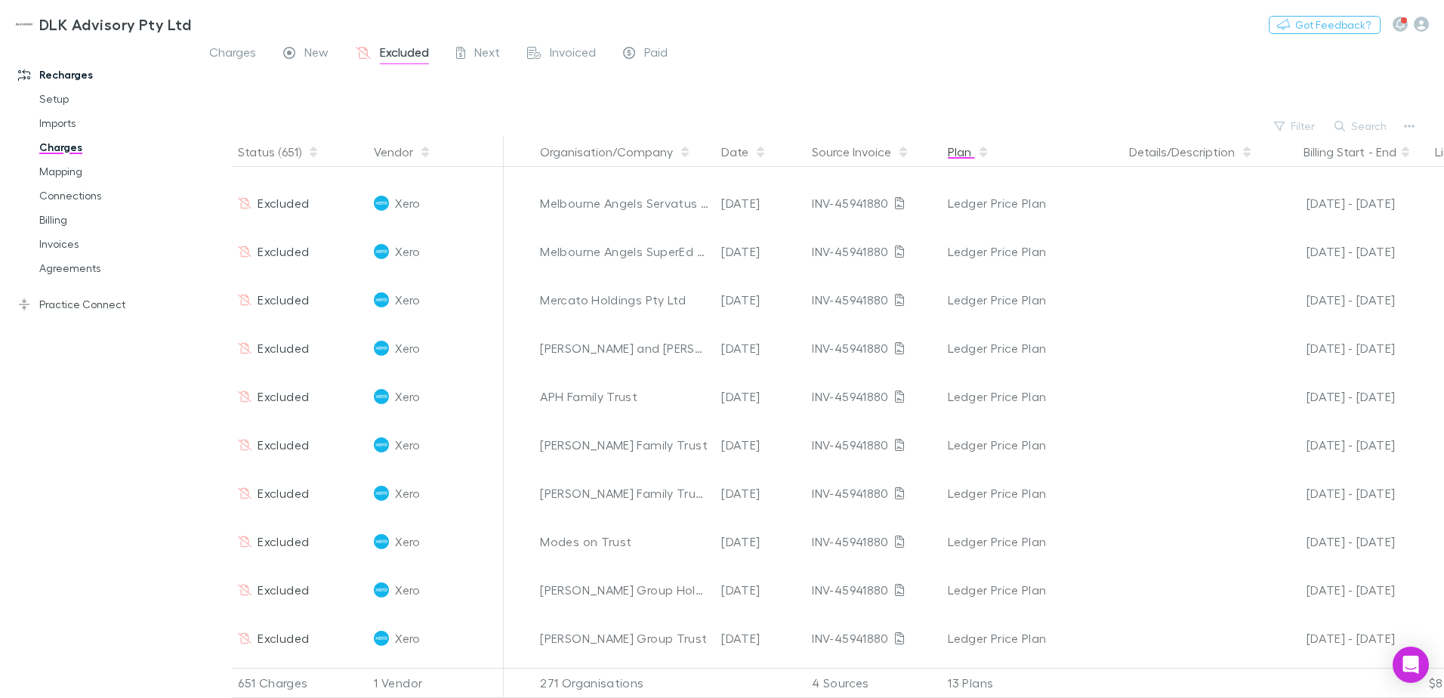
click at [966, 152] on button "Plan" at bounding box center [969, 152] width 42 height 30
click at [970, 151] on button "Plan" at bounding box center [969, 152] width 42 height 30
click at [967, 152] on button "Plan" at bounding box center [969, 152] width 42 height 30
click at [58, 150] on link "Charges" at bounding box center [114, 147] width 180 height 24
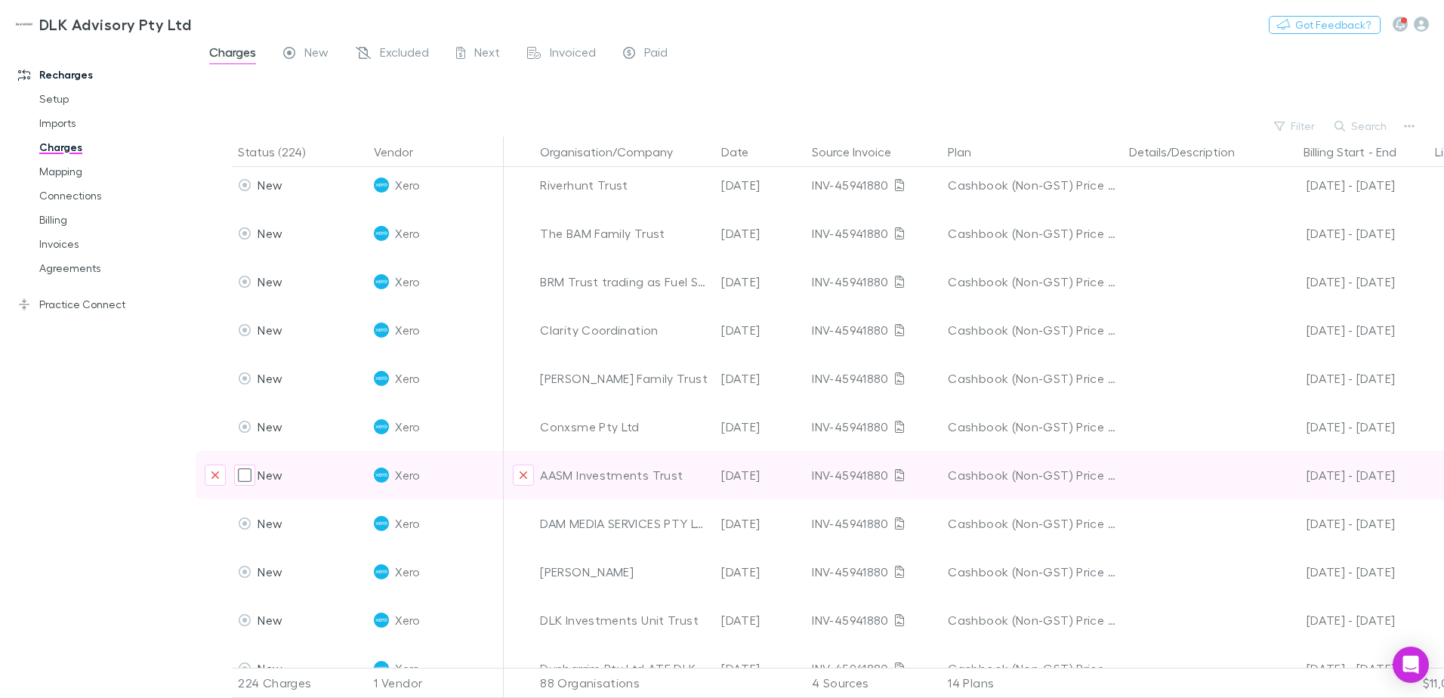
scroll to position [227, 0]
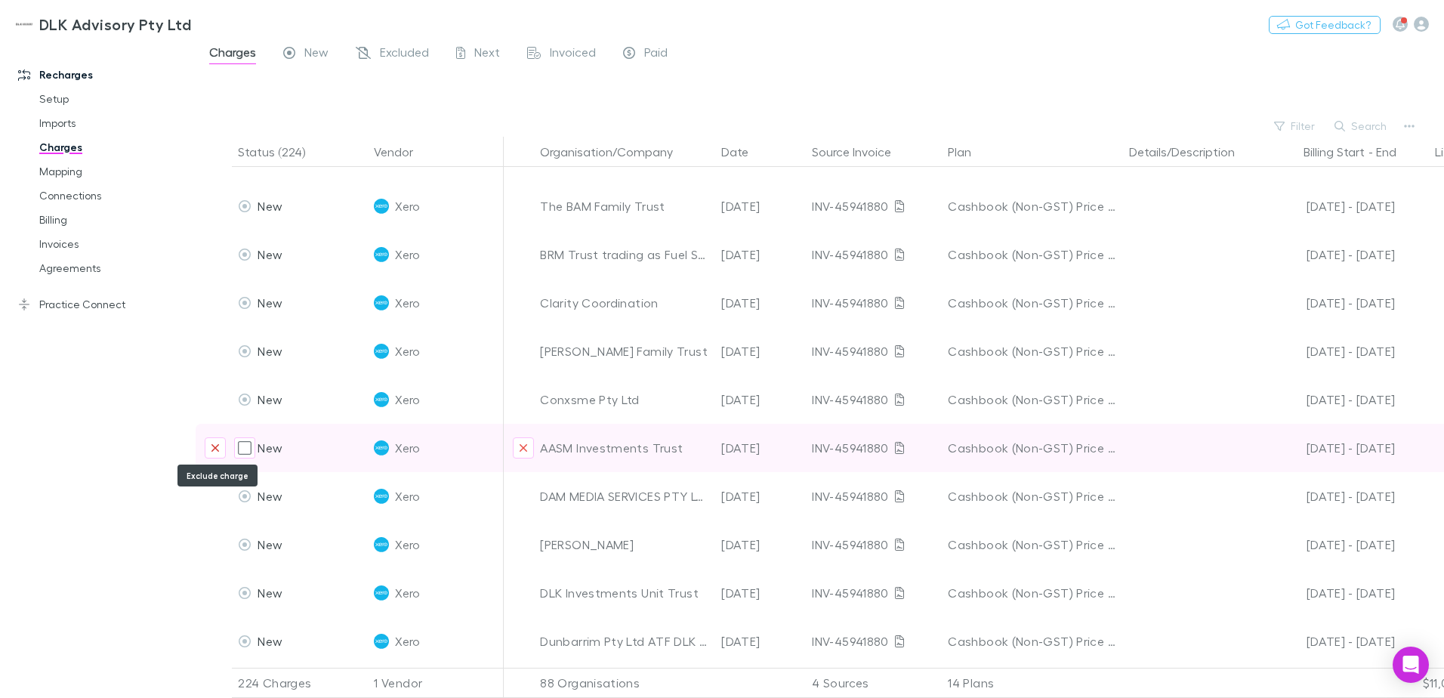
click at [213, 447] on icon "Exclude charge" at bounding box center [215, 448] width 9 height 12
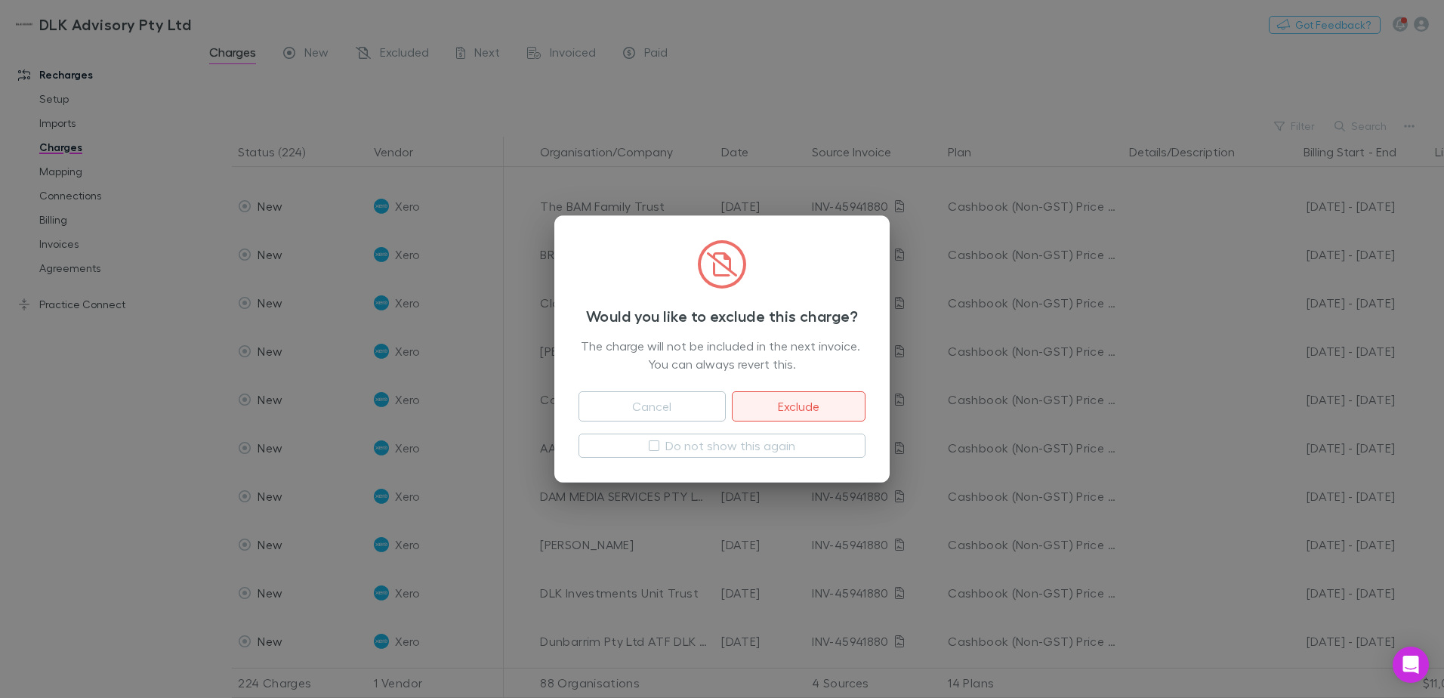
click at [803, 408] on button "Exclude" at bounding box center [799, 406] width 134 height 30
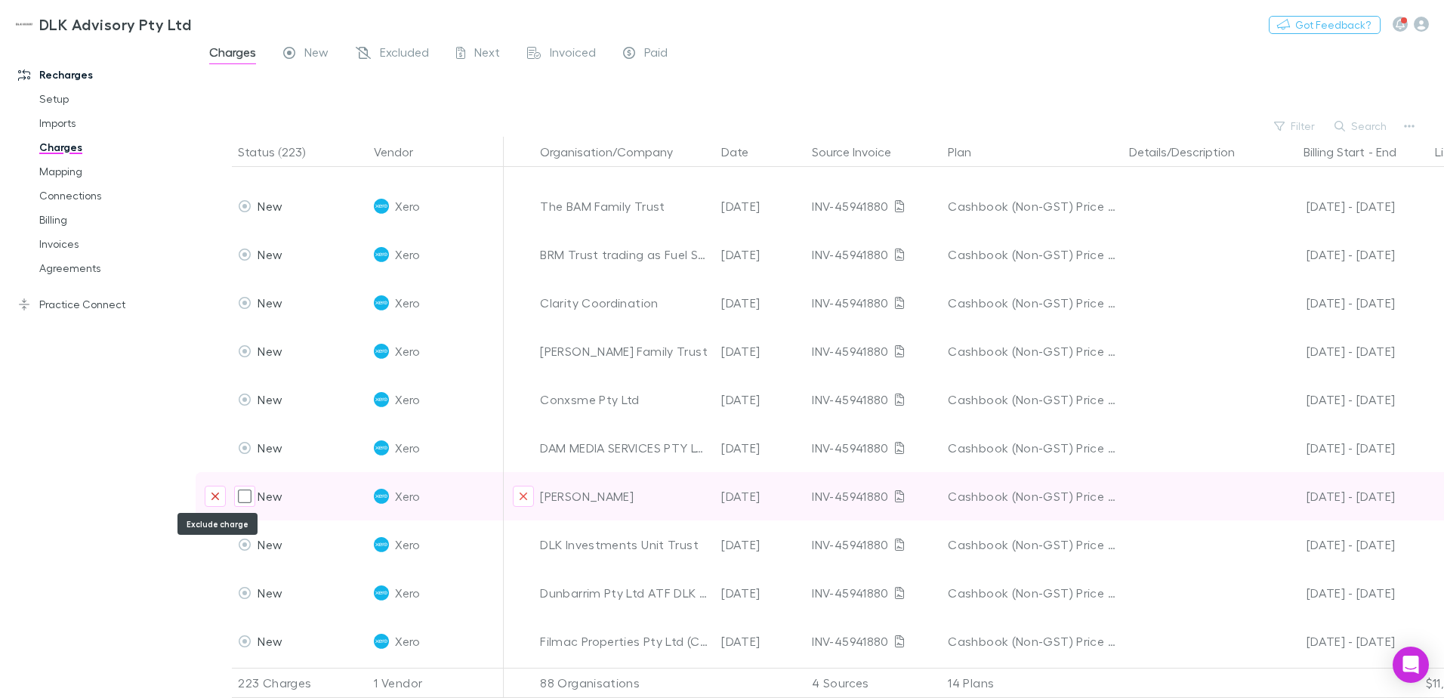
click at [208, 503] on button "Exclude charge" at bounding box center [215, 496] width 21 height 21
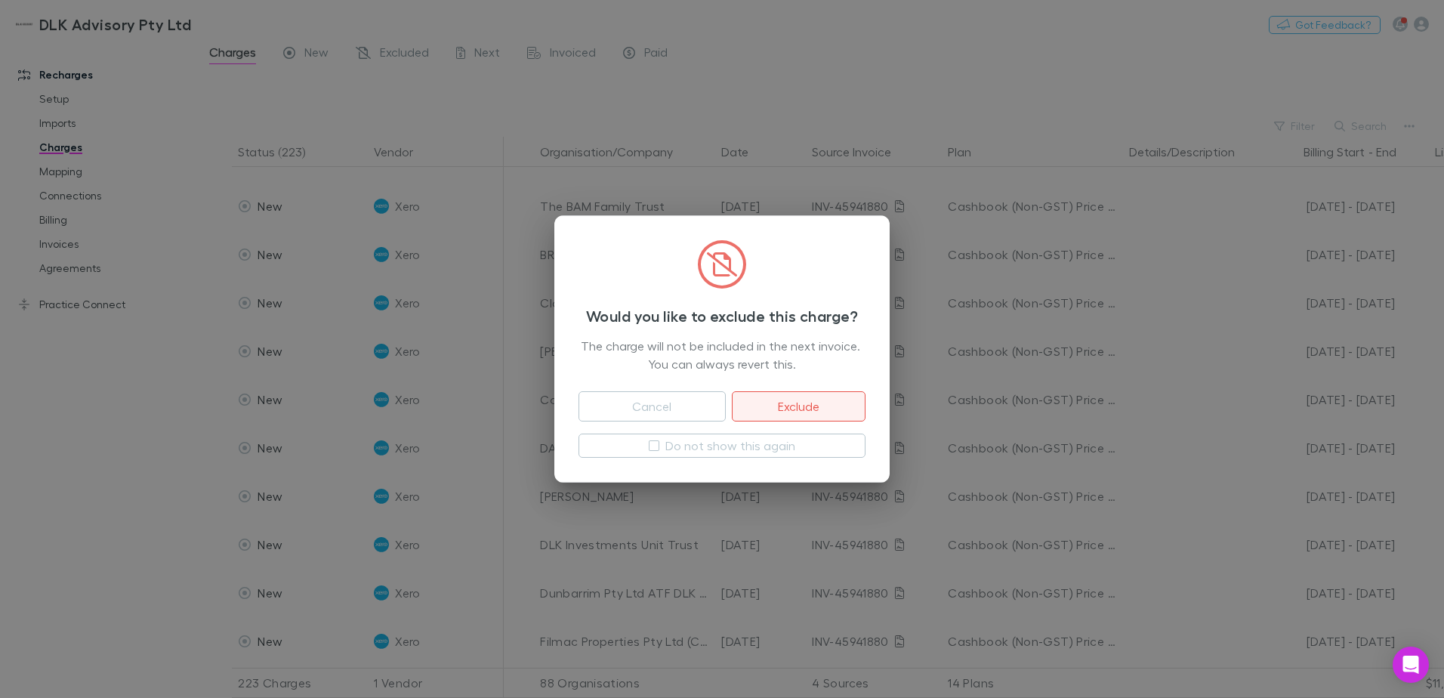
click at [766, 414] on button "Exclude" at bounding box center [799, 406] width 134 height 30
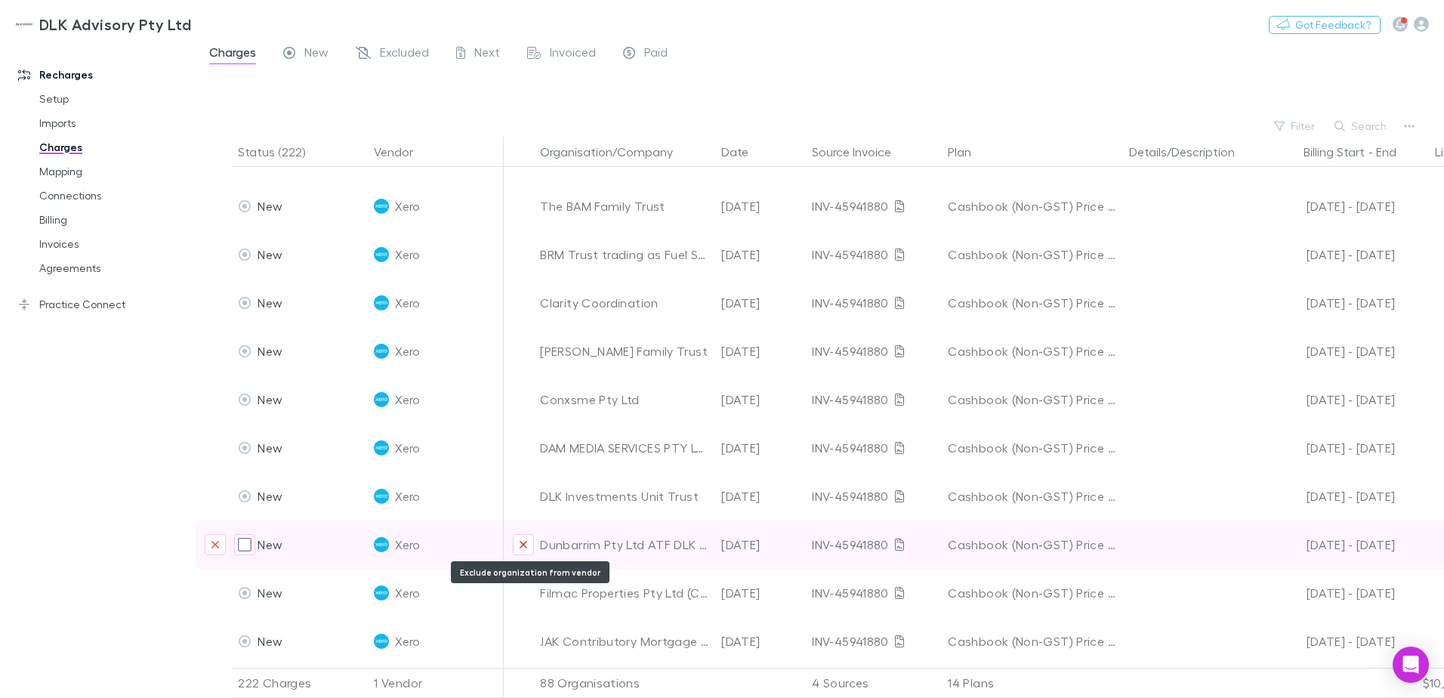
click at [520, 543] on icon "Exclude organization from vendor" at bounding box center [523, 544] width 9 height 12
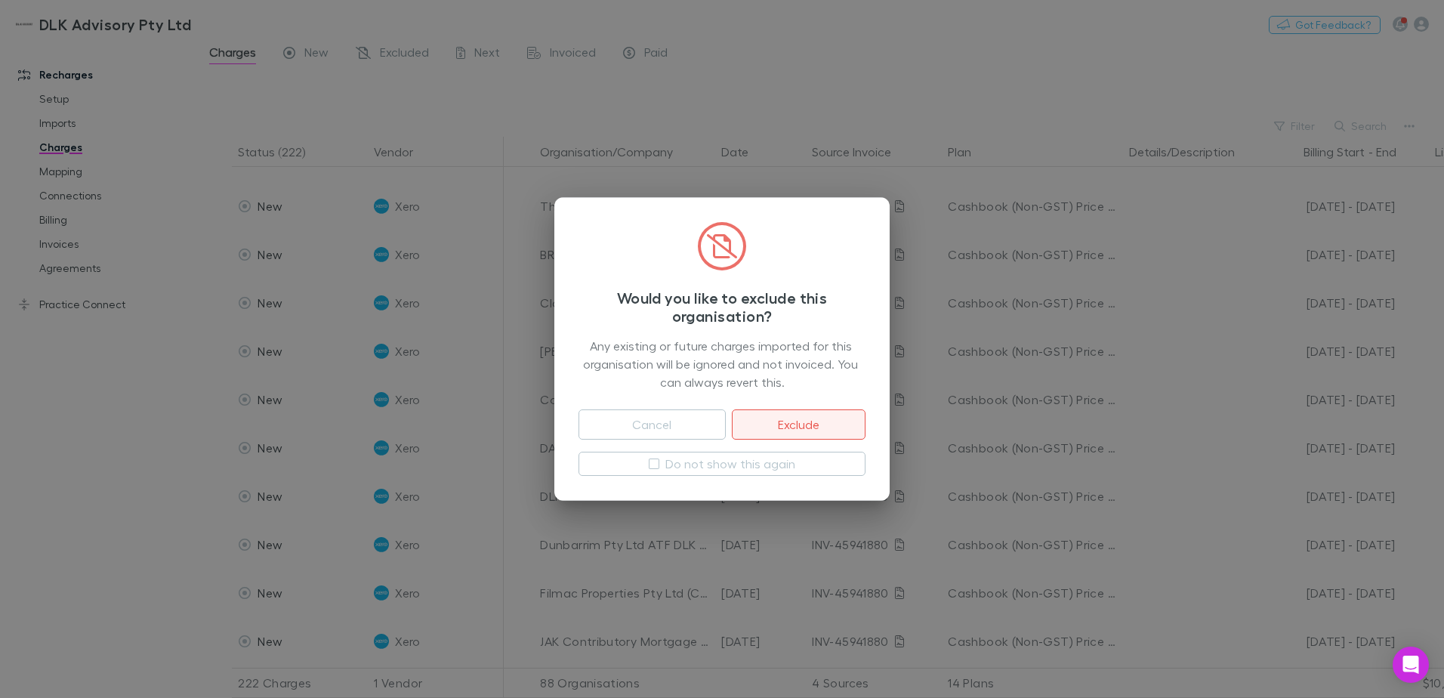
click at [805, 412] on button "Exclude" at bounding box center [799, 424] width 134 height 30
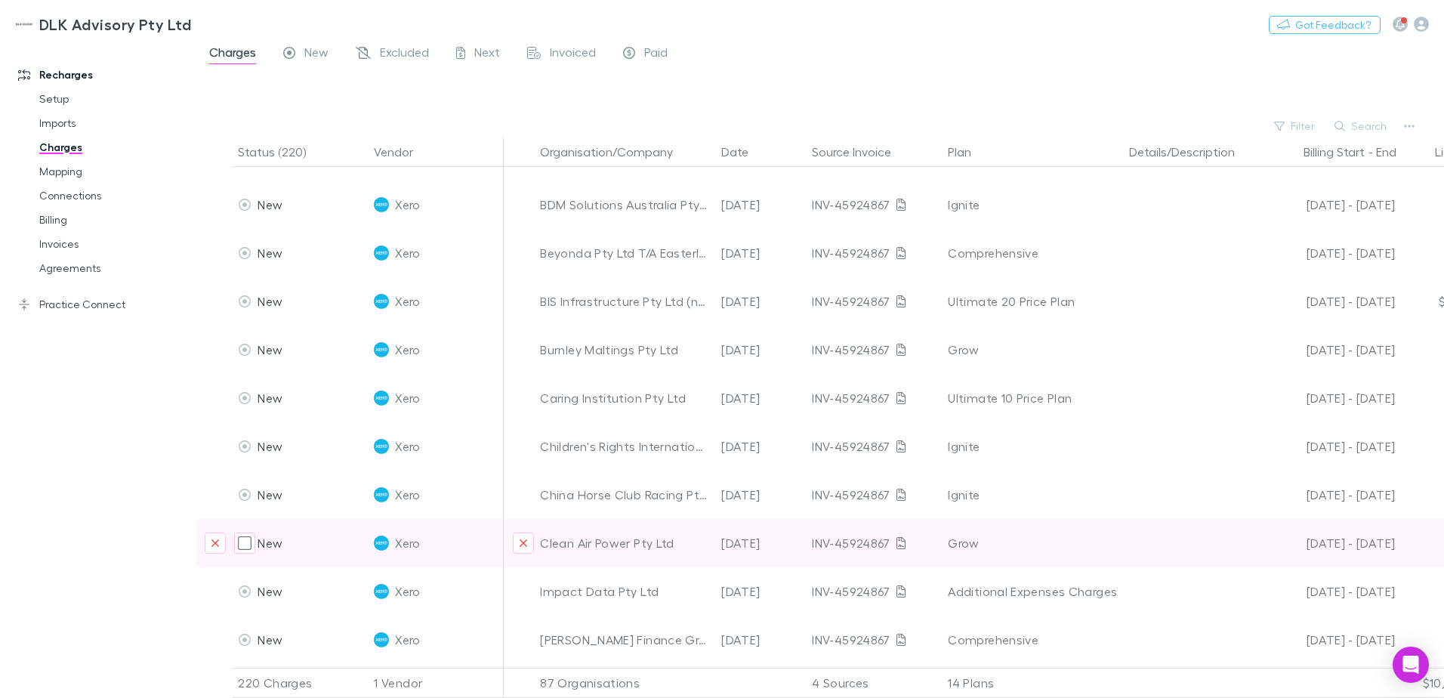
scroll to position [906, 0]
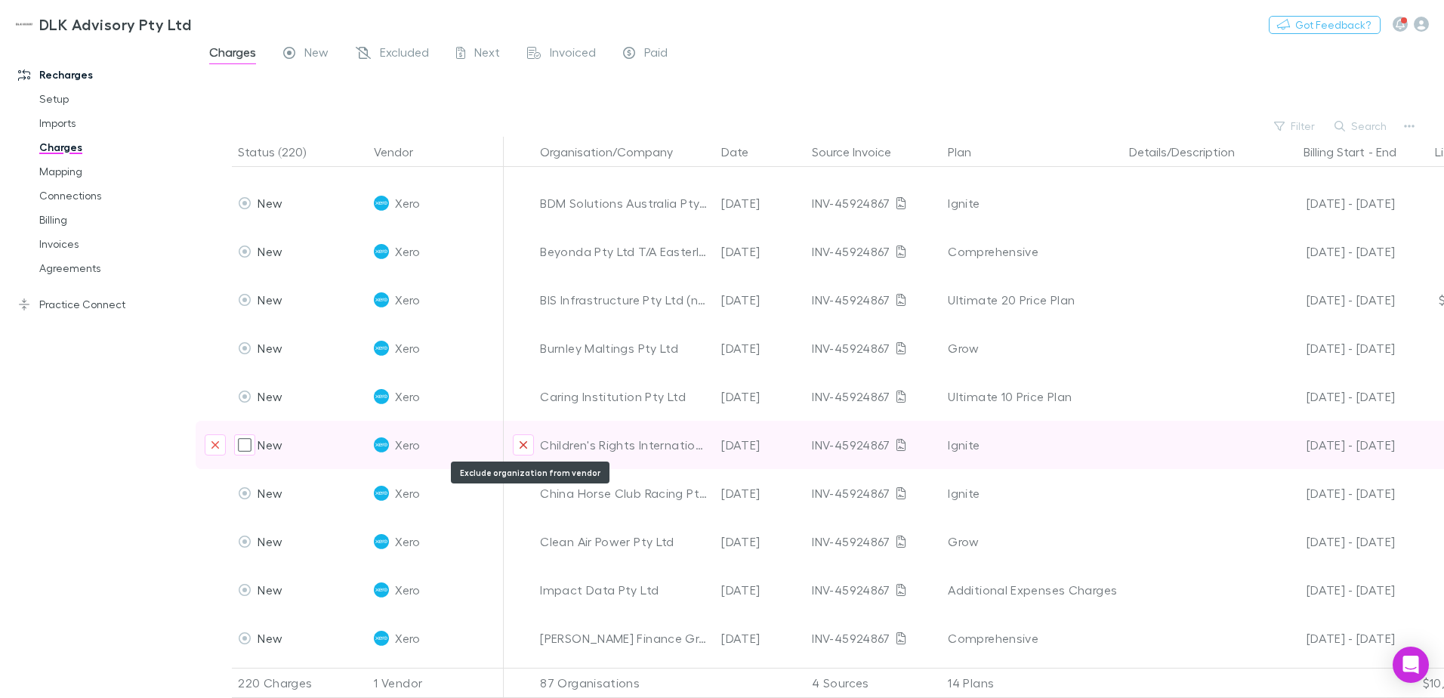
click at [515, 448] on button "Exclude organization from vendor" at bounding box center [523, 444] width 21 height 21
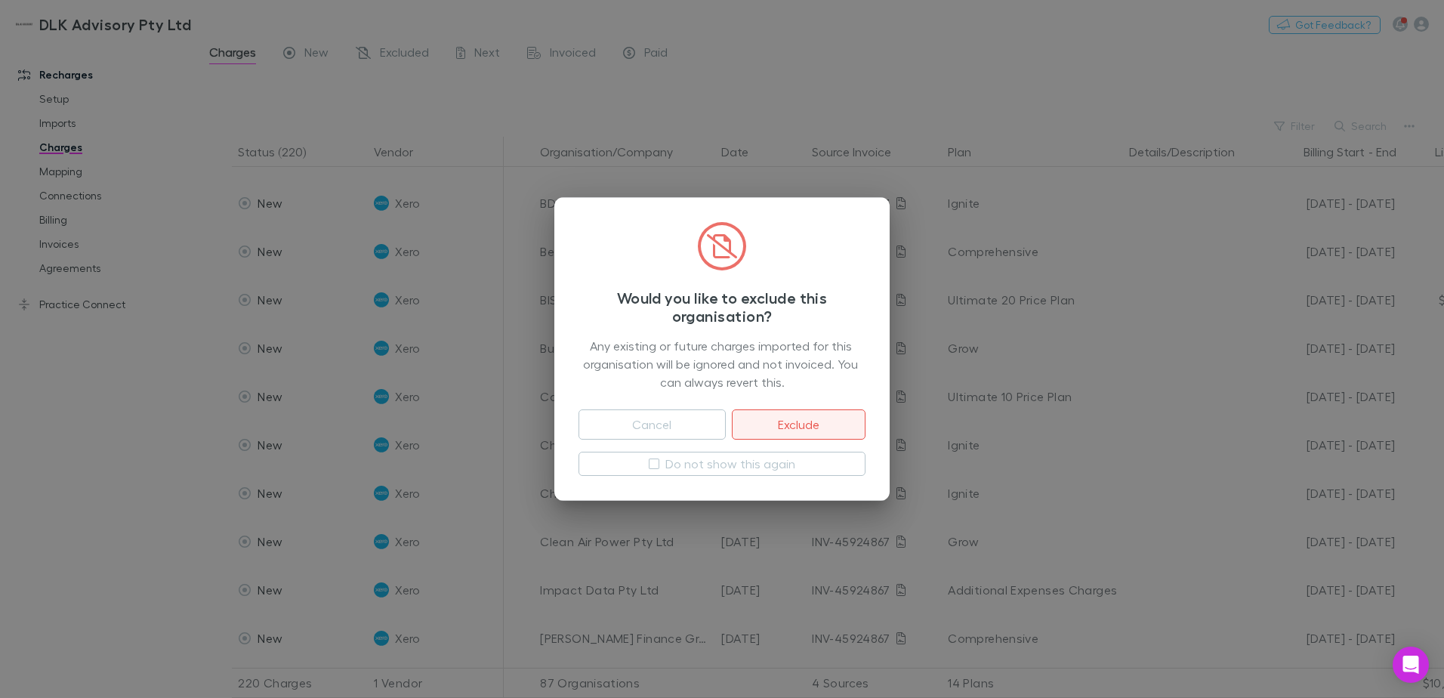
click at [828, 424] on button "Exclude" at bounding box center [799, 424] width 134 height 30
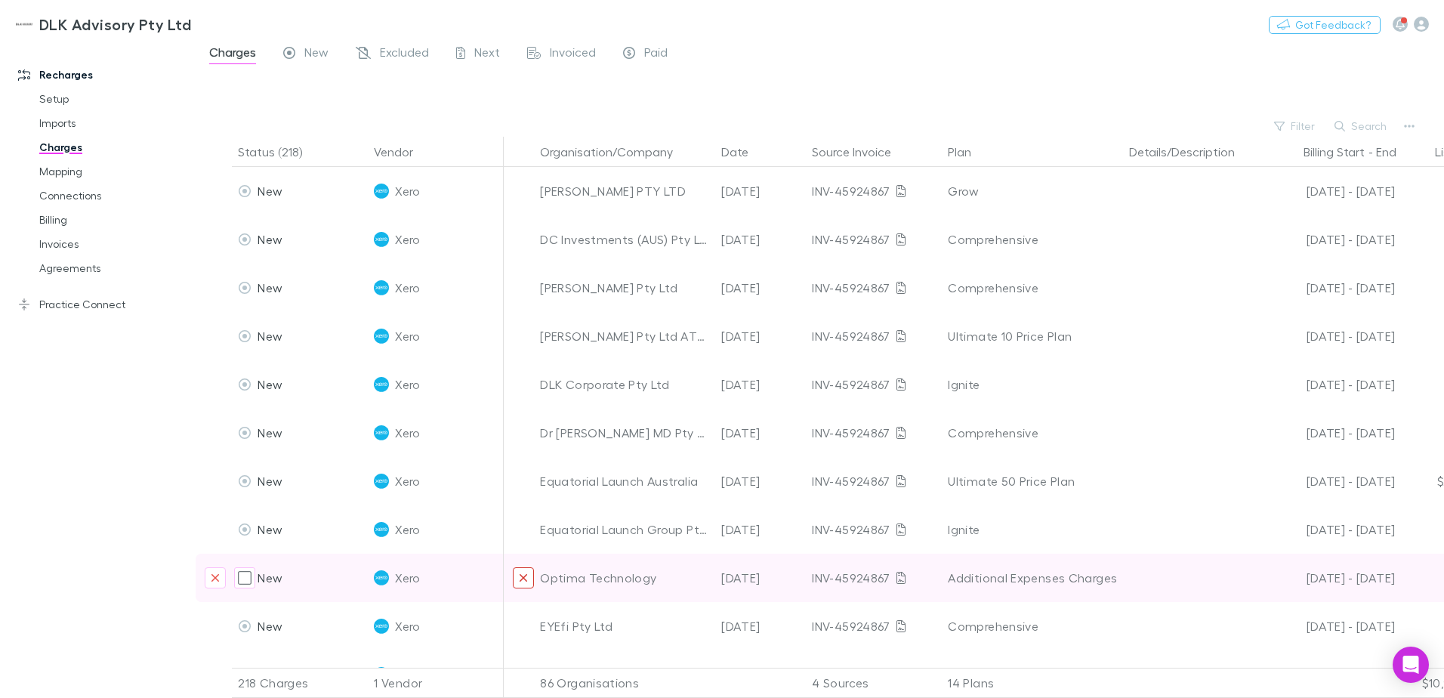
scroll to position [1435, 0]
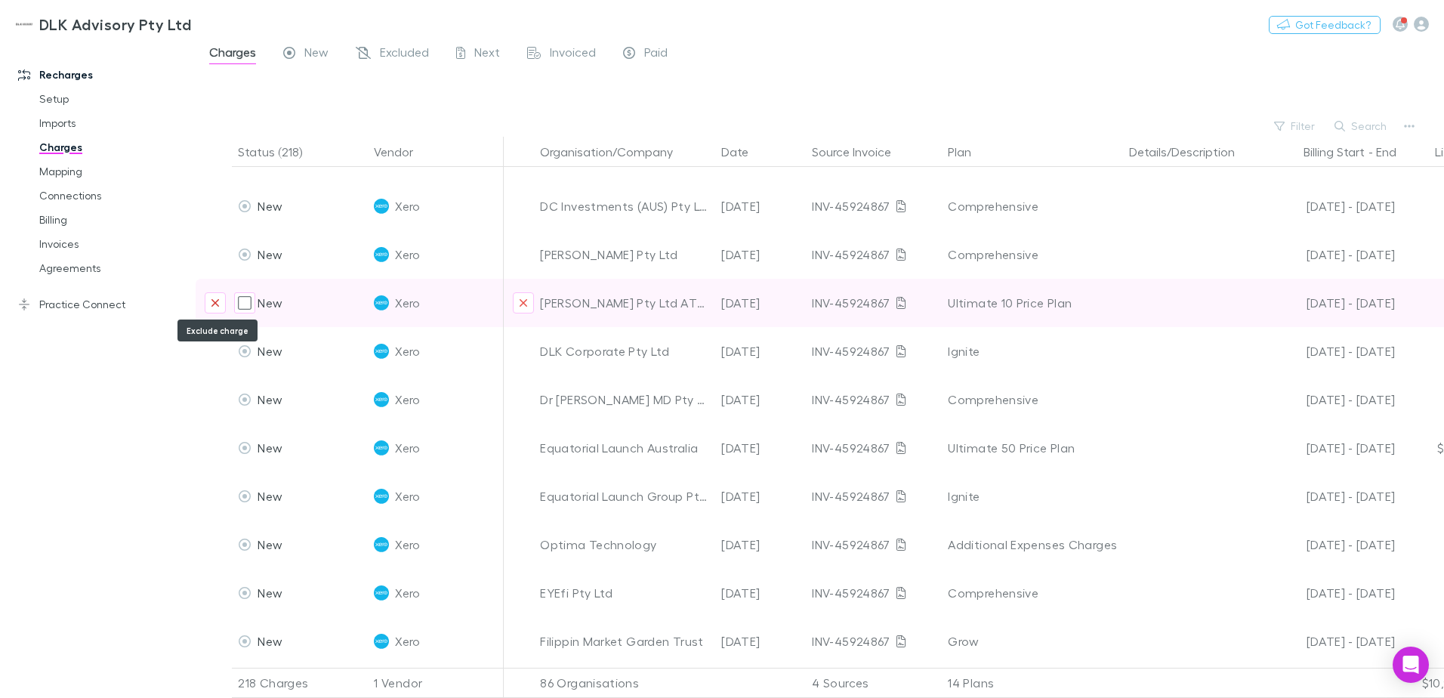
click at [215, 304] on icon "Exclude charge" at bounding box center [215, 303] width 9 height 12
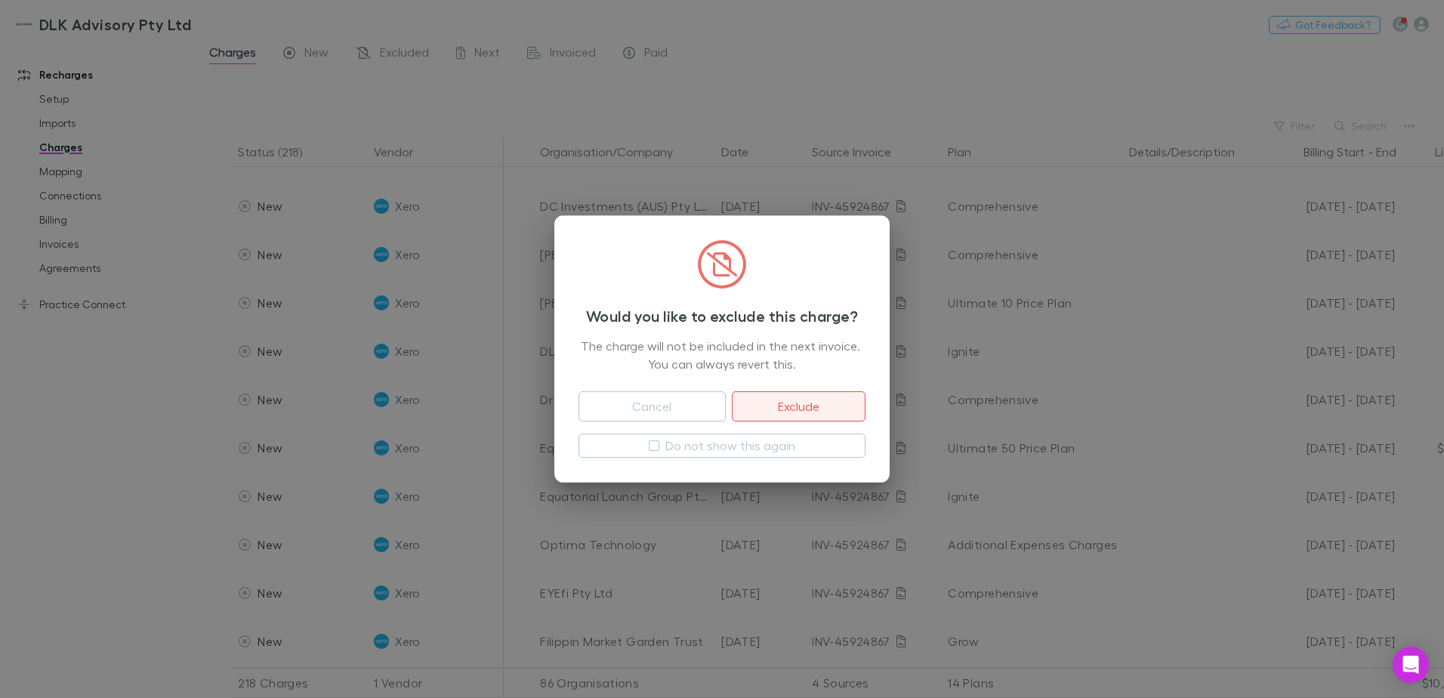
click at [815, 397] on button "Exclude" at bounding box center [799, 406] width 134 height 30
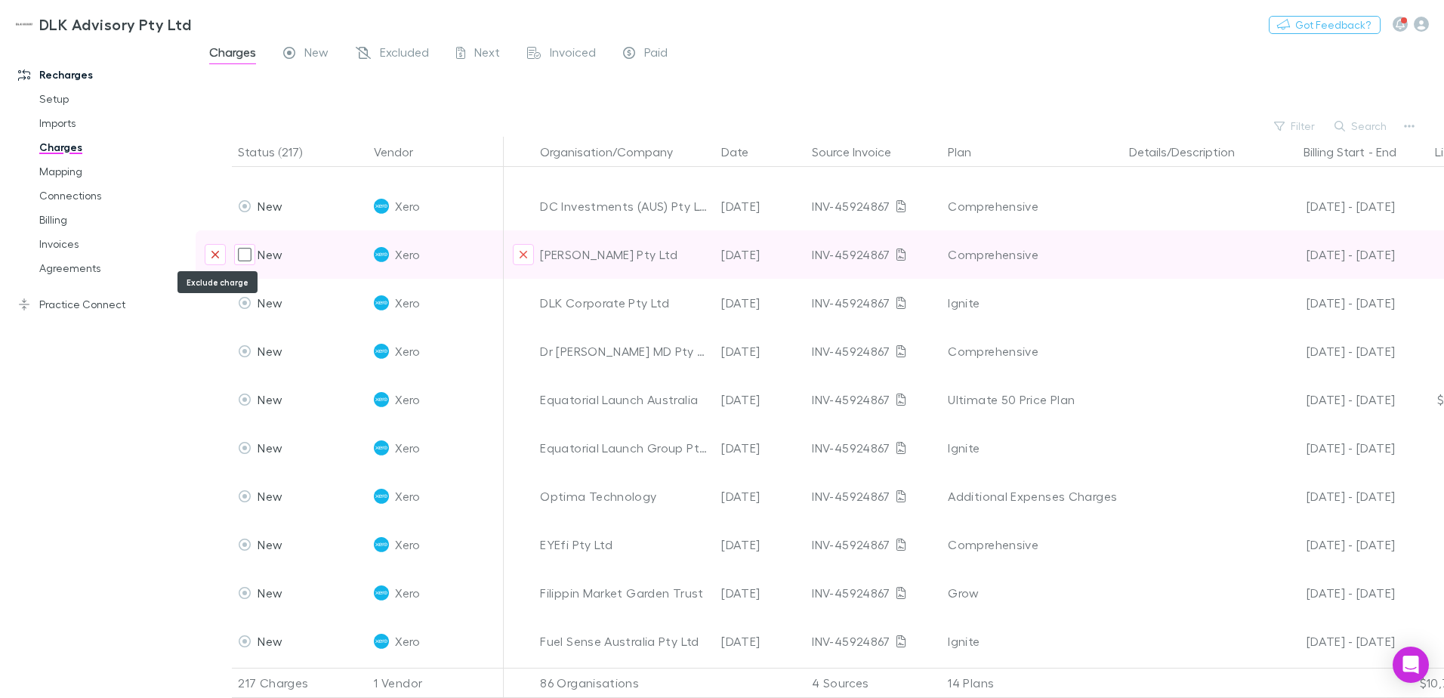
click at [218, 259] on icon "Exclude charge" at bounding box center [215, 254] width 9 height 12
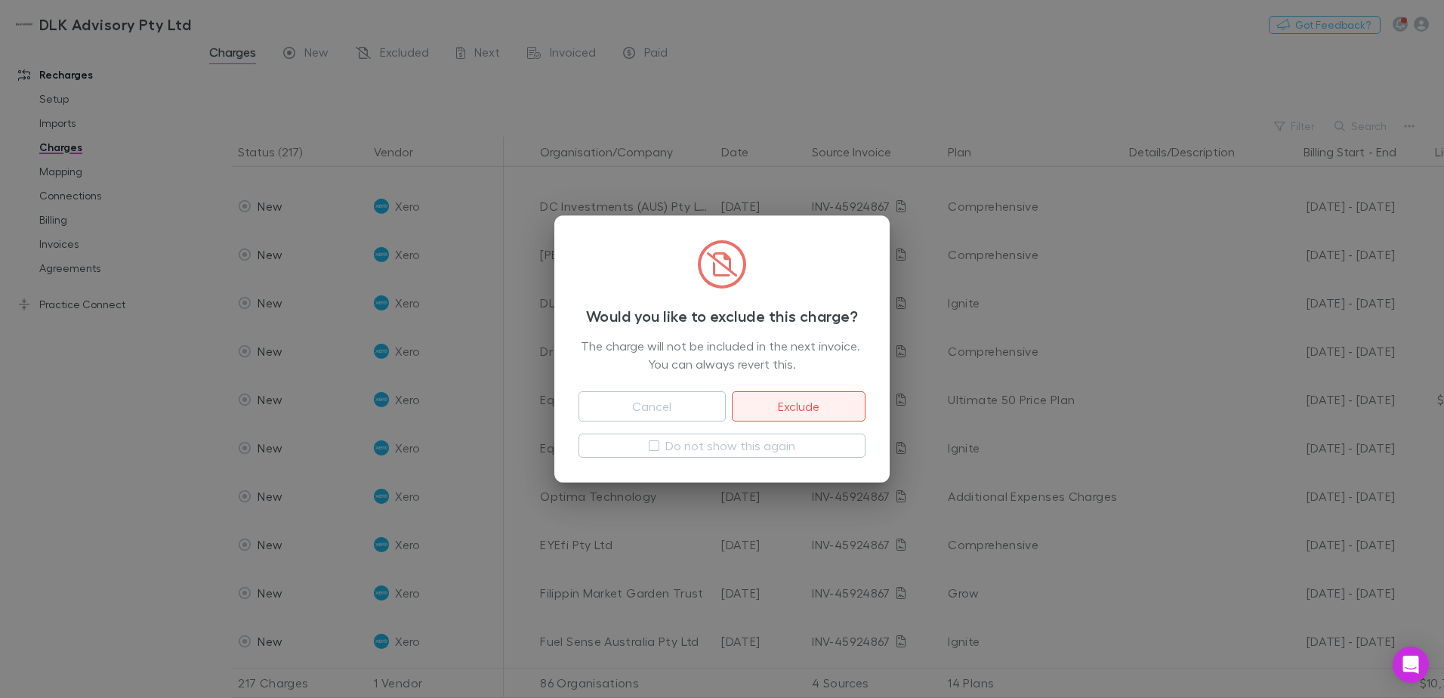
click at [805, 409] on button "Exclude" at bounding box center [799, 406] width 134 height 30
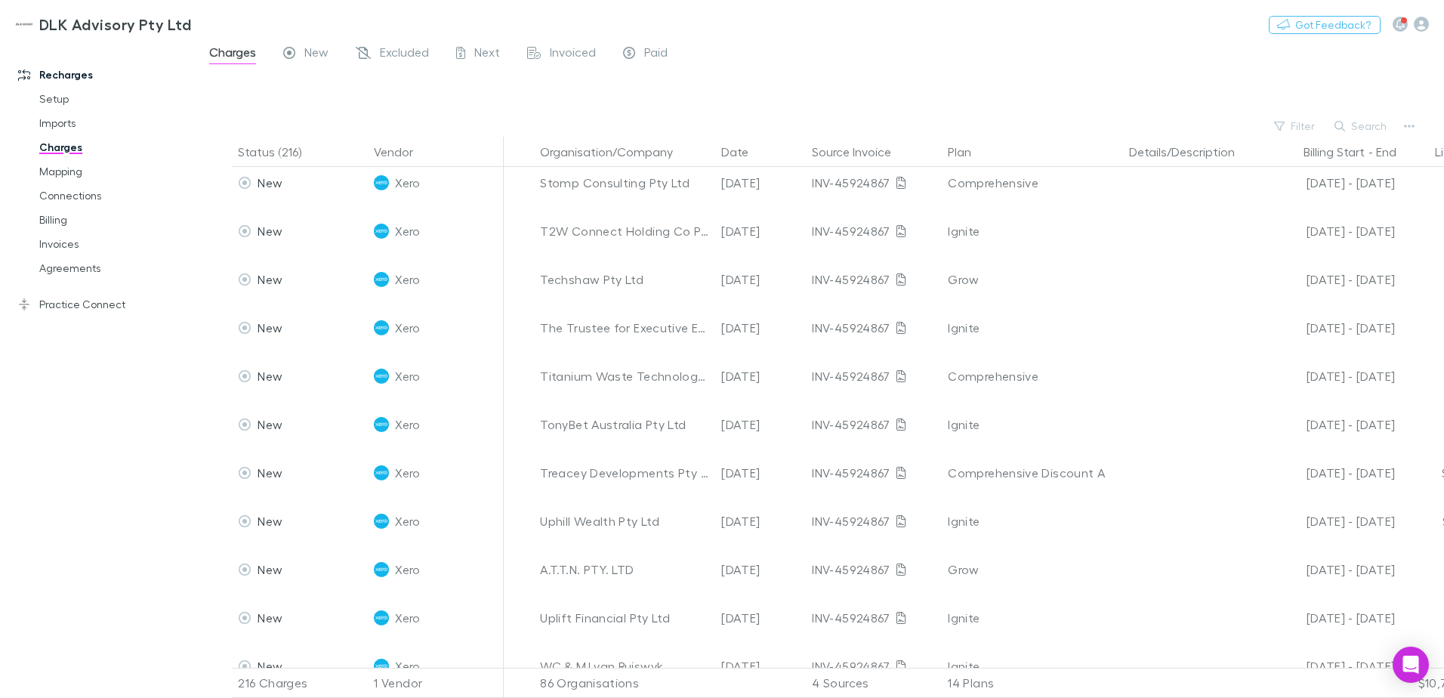
scroll to position [3473, 0]
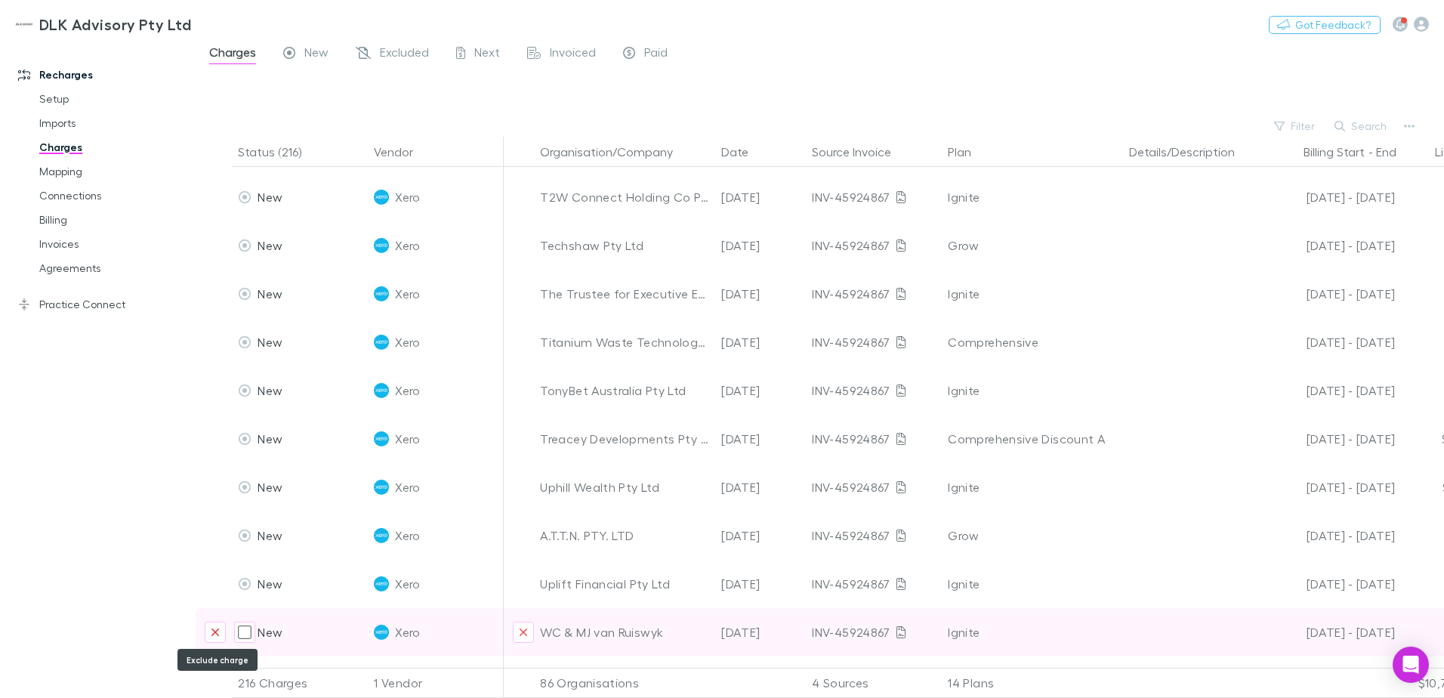
click at [213, 626] on button "Exclude charge" at bounding box center [215, 631] width 21 height 21
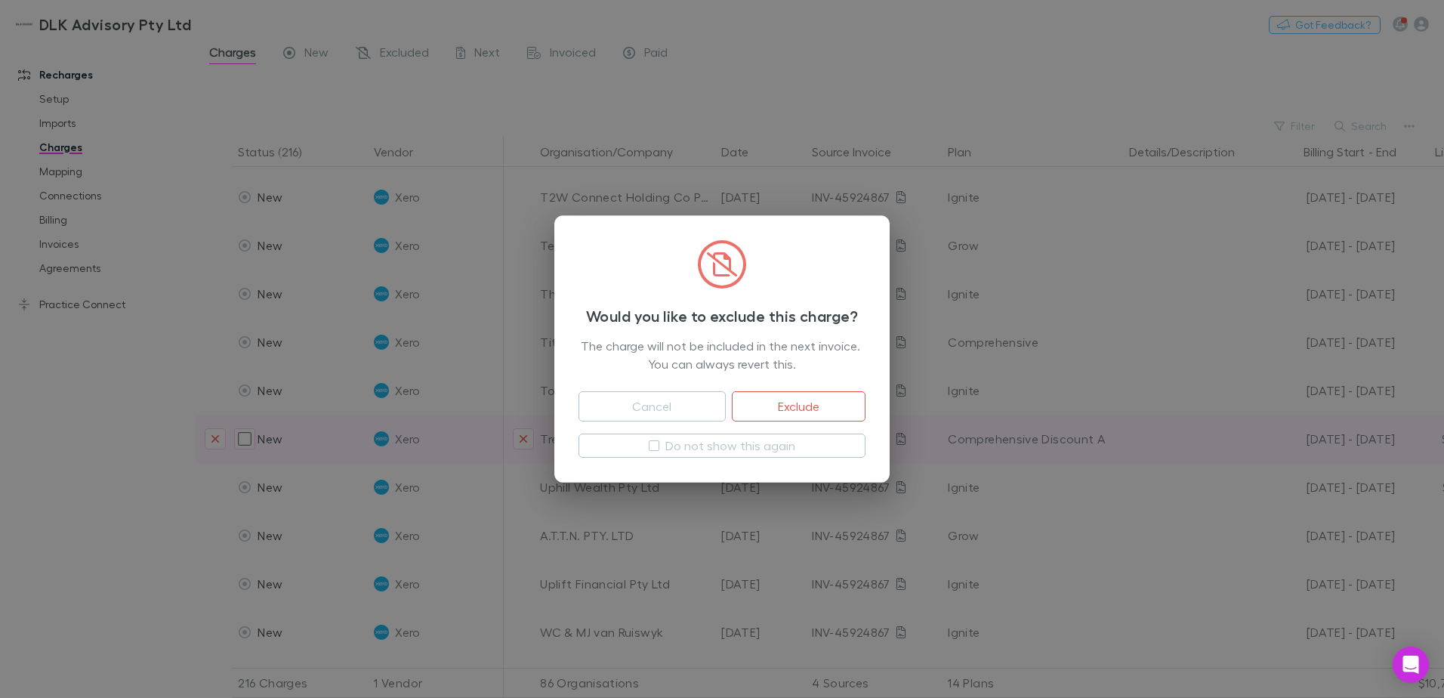
click at [838, 405] on button "Exclude" at bounding box center [799, 406] width 134 height 30
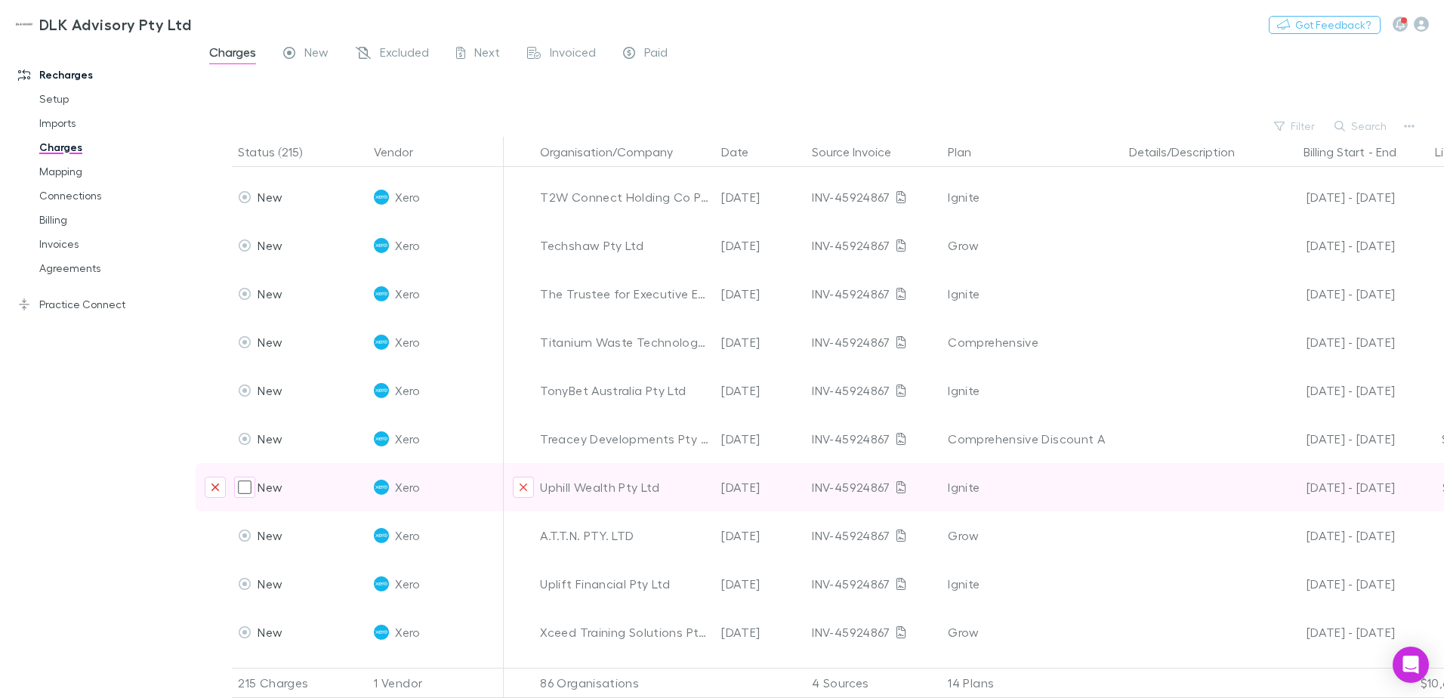
click at [215, 490] on icon "Exclude charge" at bounding box center [215, 487] width 9 height 12
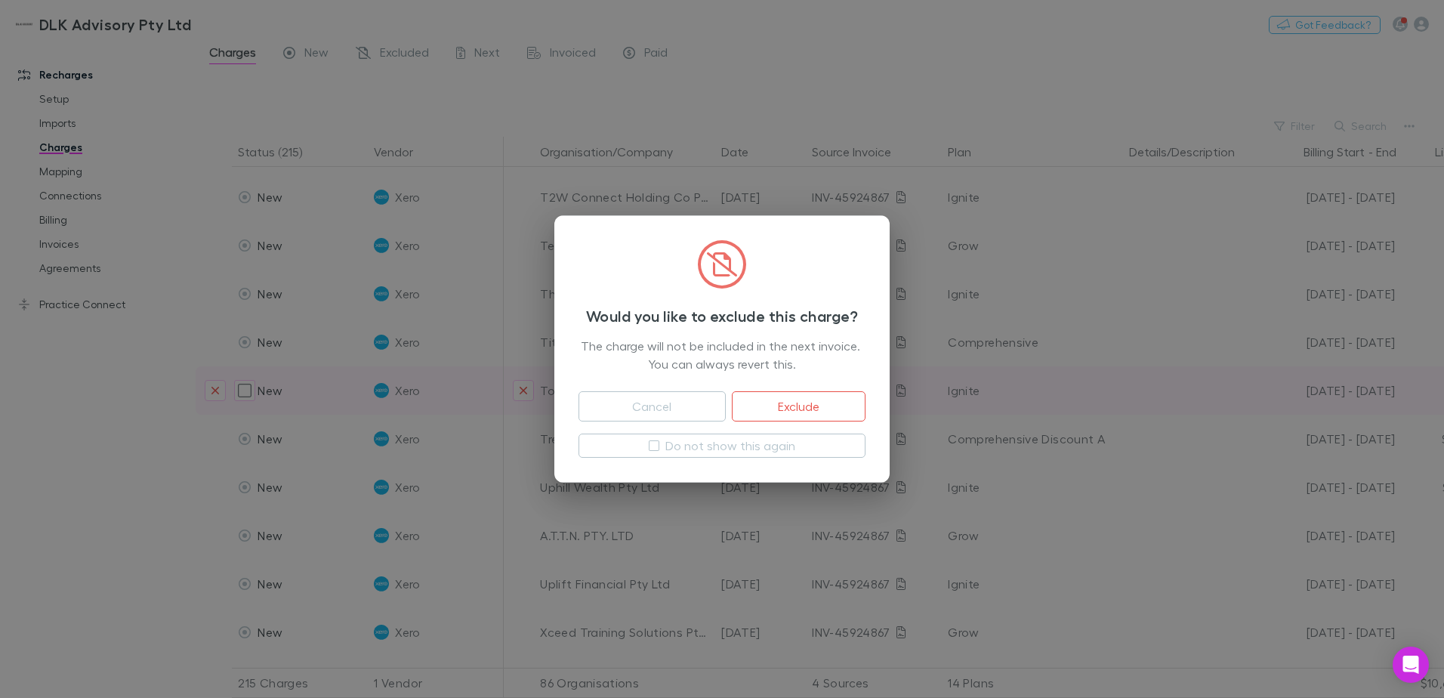
drag, startPoint x: 816, startPoint y: 401, endPoint x: 777, endPoint y: 410, distance: 40.3
click at [816, 402] on button "Exclude" at bounding box center [799, 406] width 134 height 30
click at [777, 410] on div "[DATE]" at bounding box center [760, 390] width 91 height 48
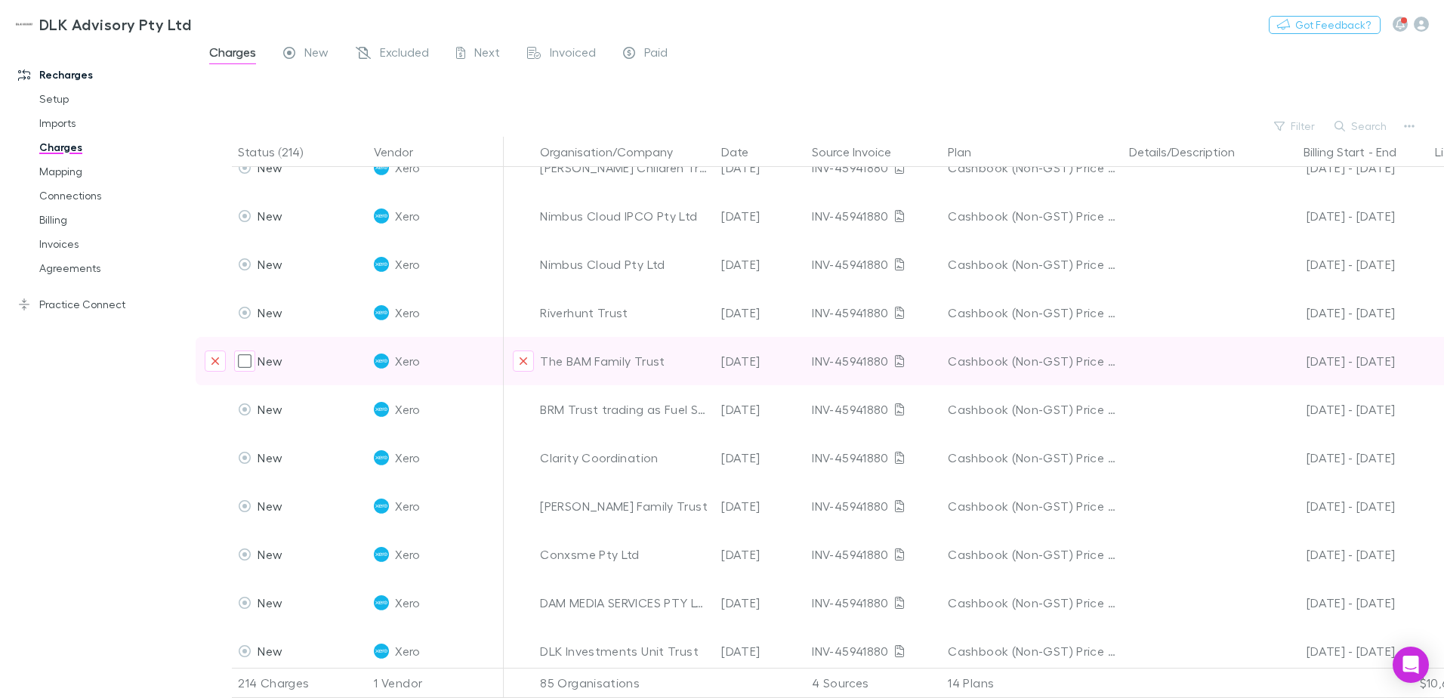
scroll to position [0, 0]
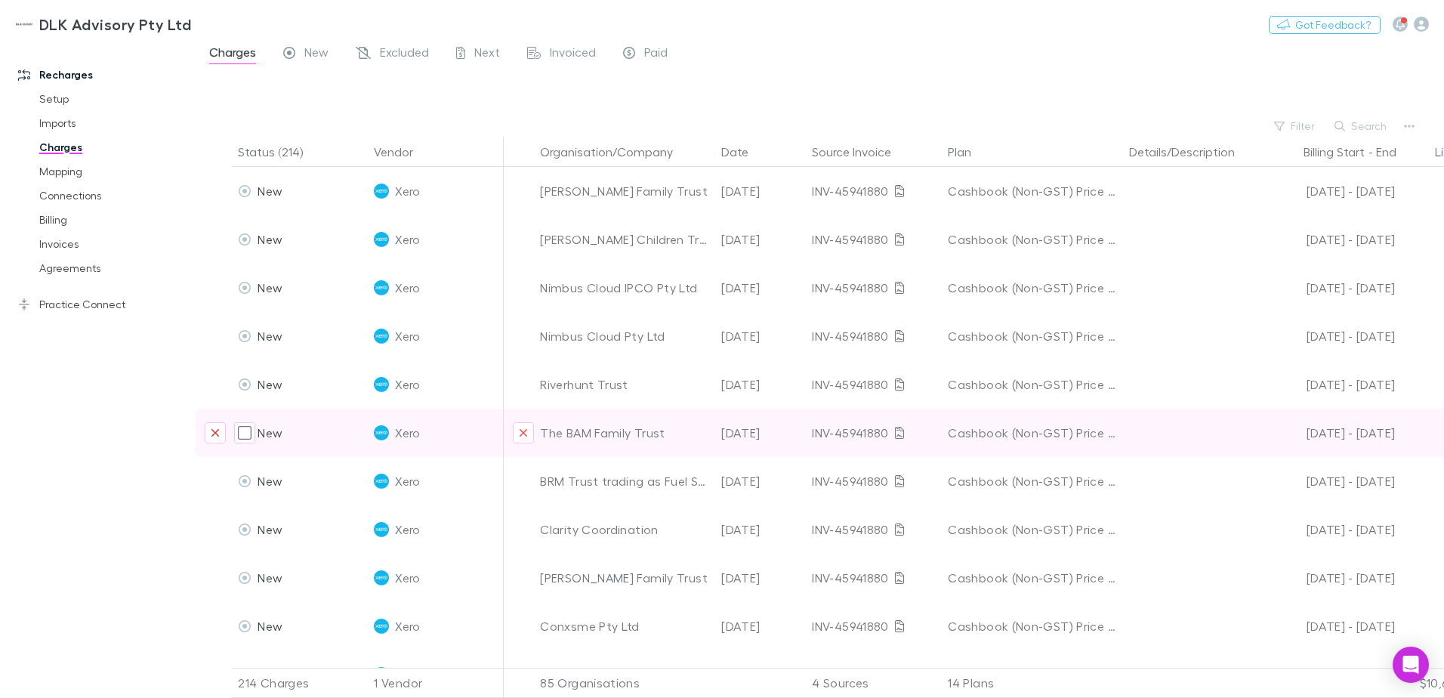
click at [216, 435] on icon "Exclude charge" at bounding box center [215, 433] width 9 height 12
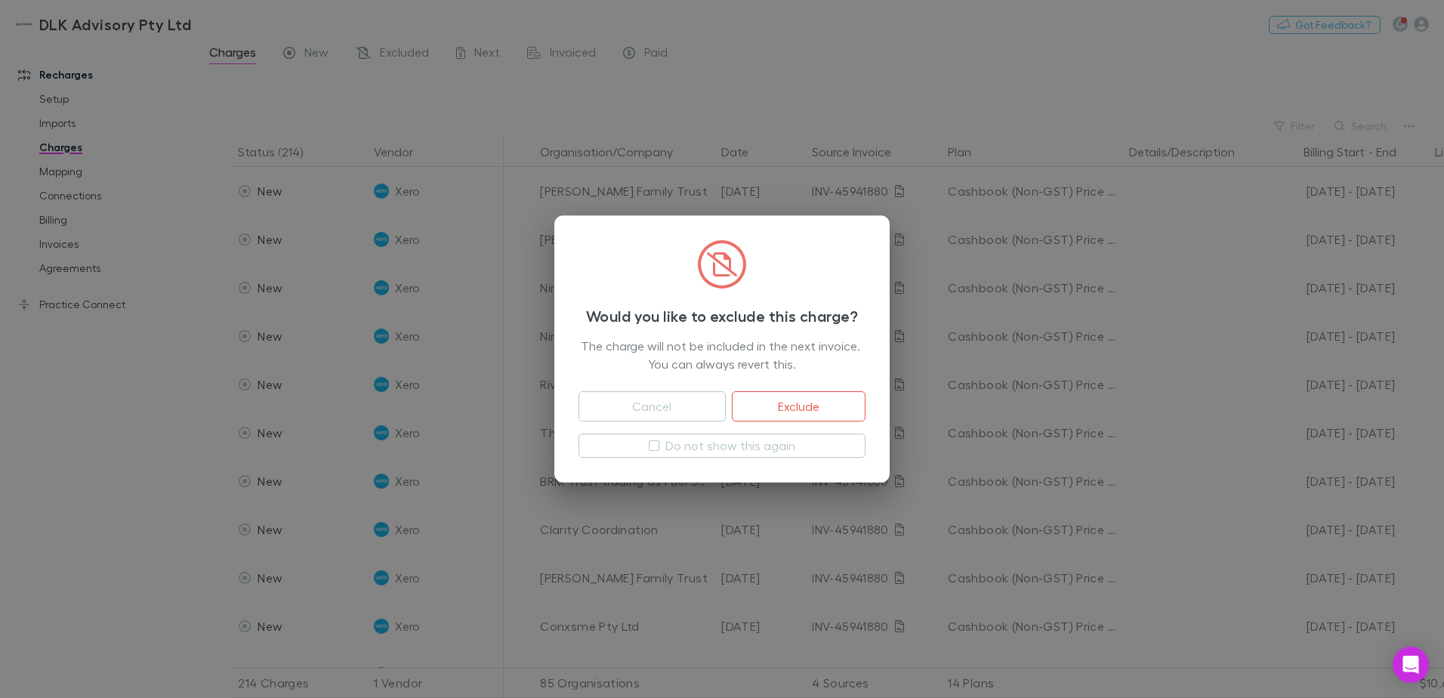
click at [782, 405] on button "Exclude" at bounding box center [799, 406] width 134 height 30
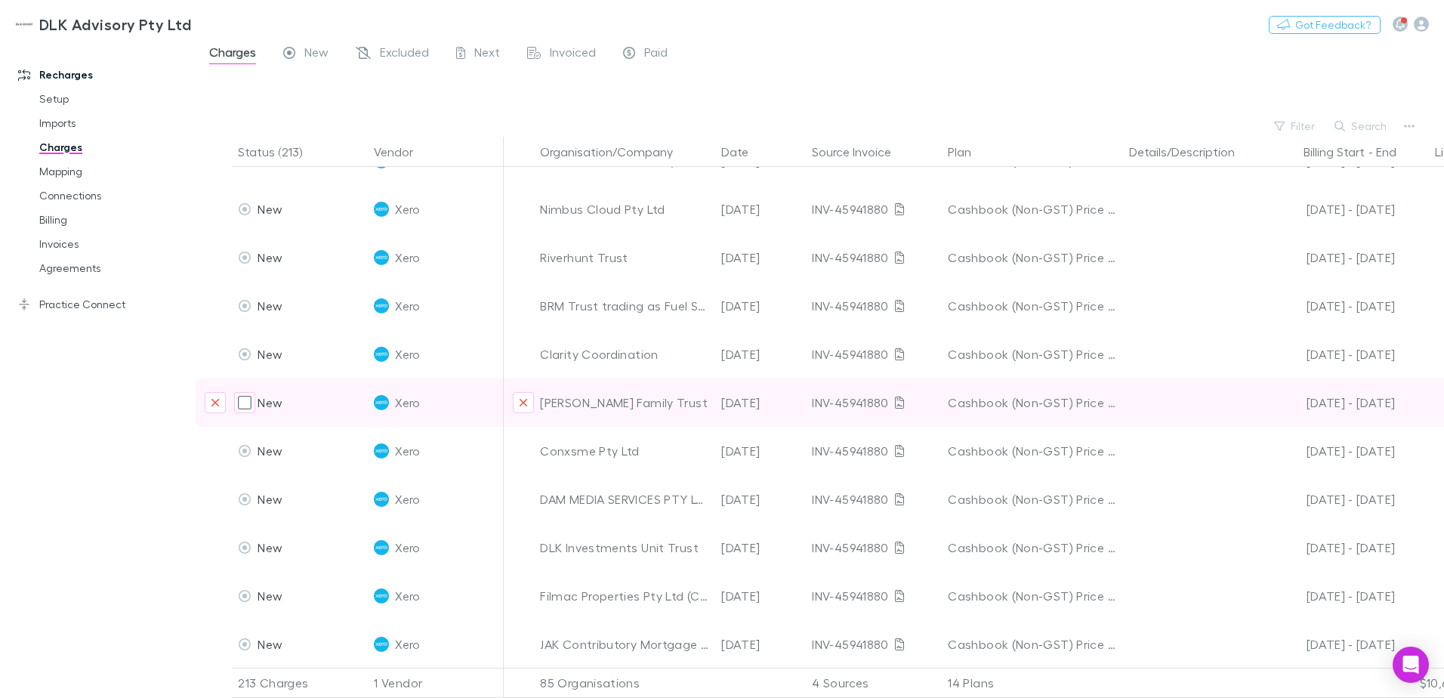
scroll to position [151, 0]
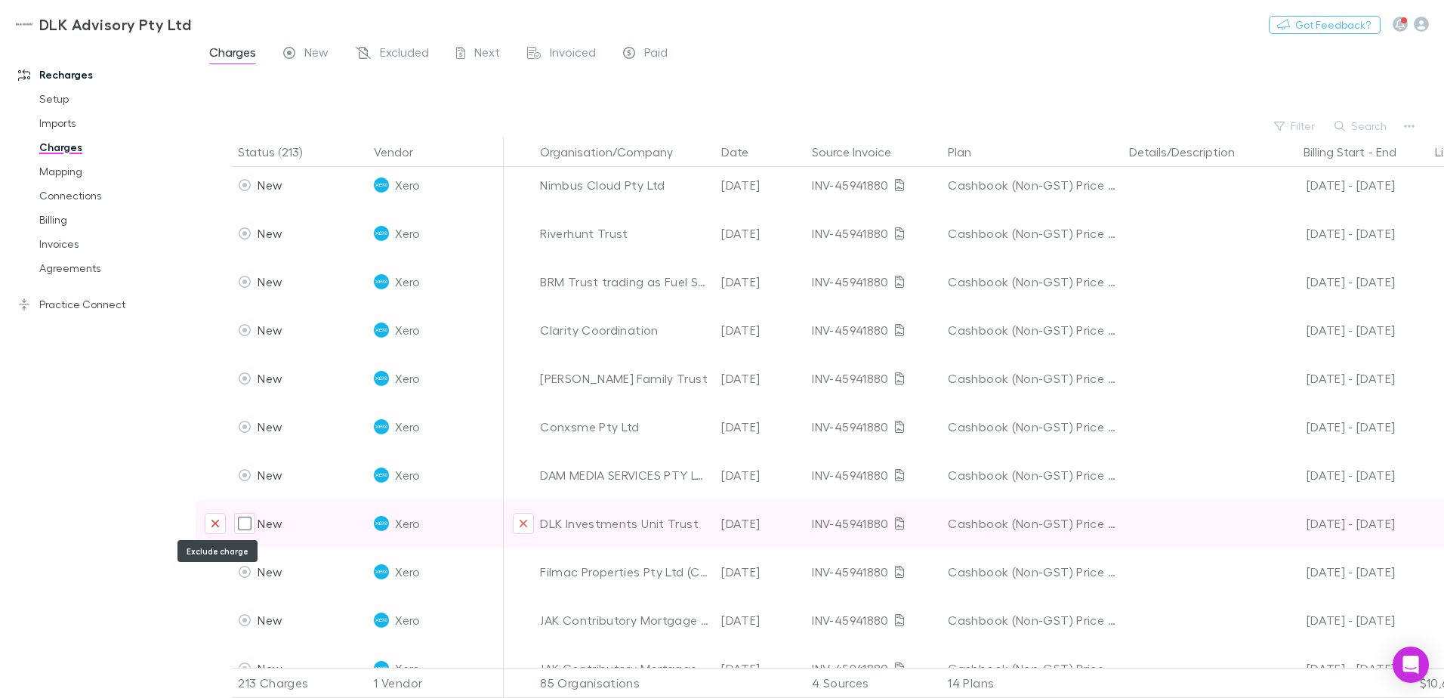
click at [217, 523] on icon "Exclude charge" at bounding box center [215, 524] width 8 height 8
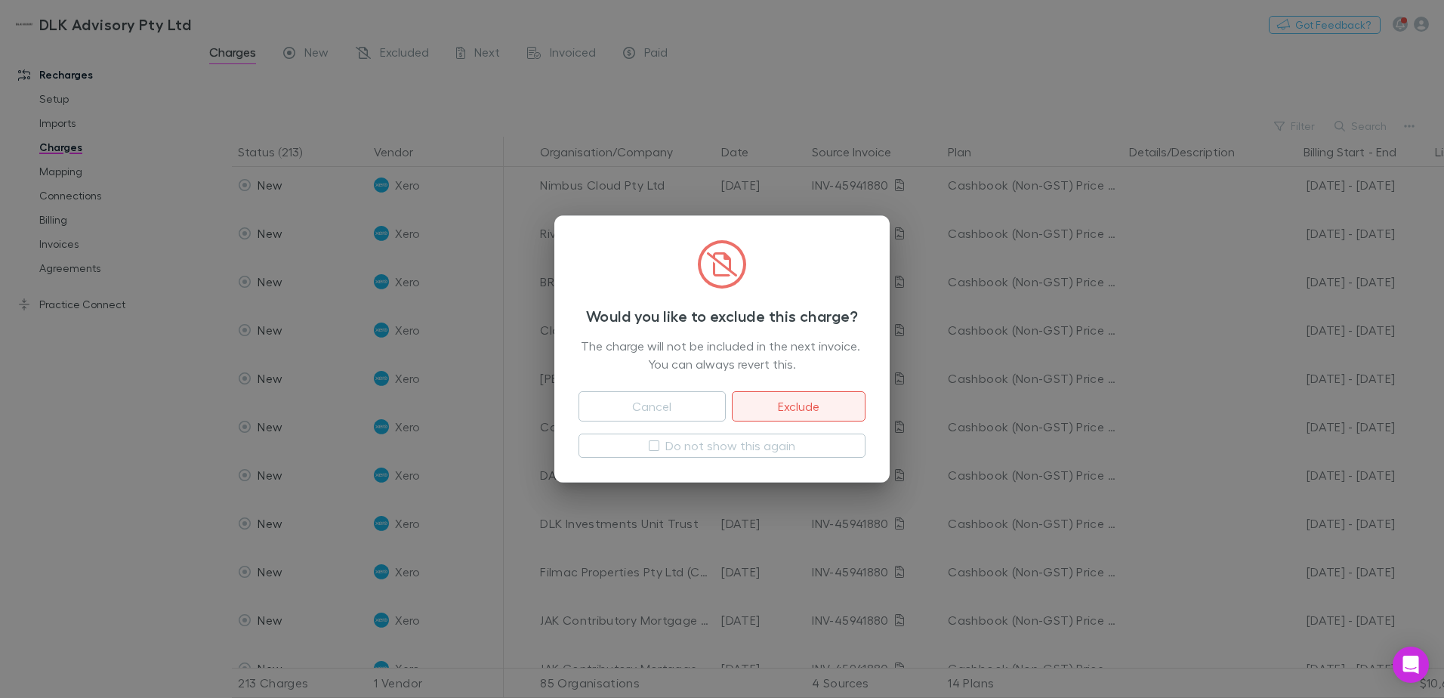
click at [776, 412] on button "Exclude" at bounding box center [799, 406] width 134 height 30
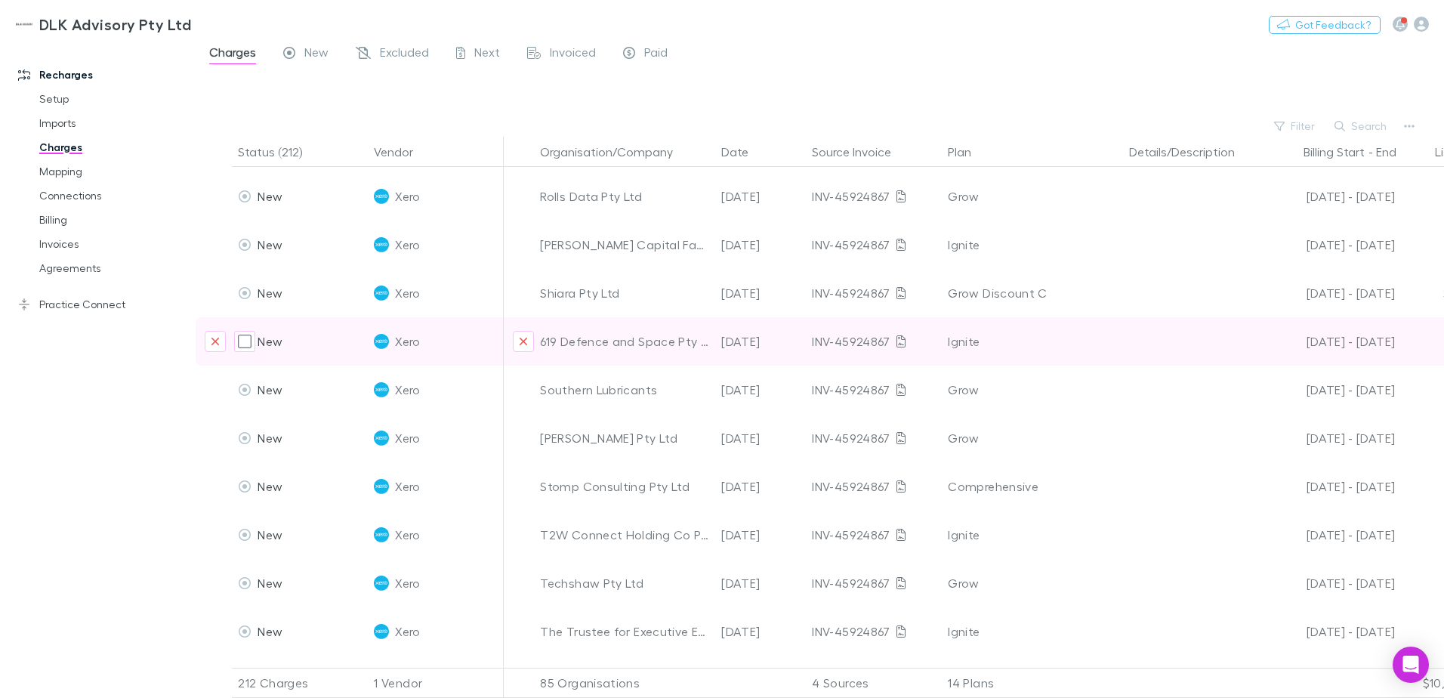
scroll to position [3096, 0]
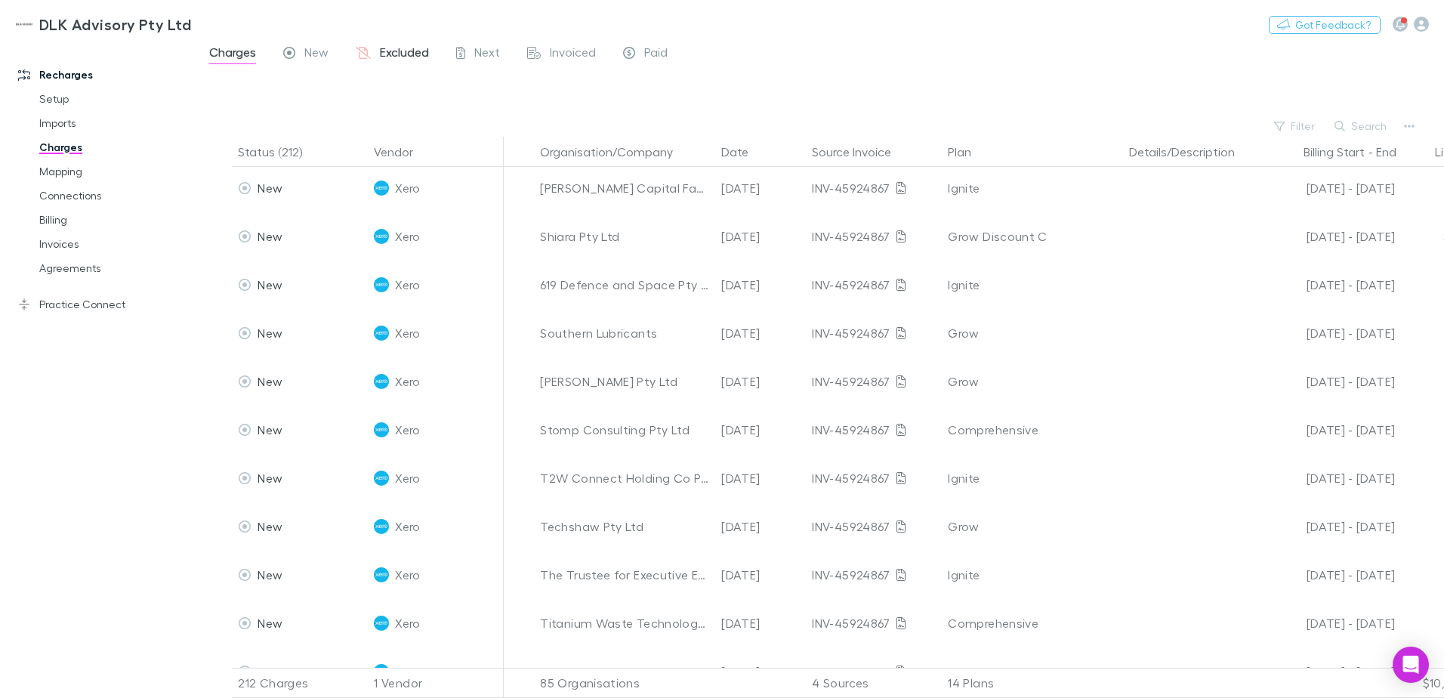
click at [396, 51] on span "Excluded" at bounding box center [404, 55] width 49 height 20
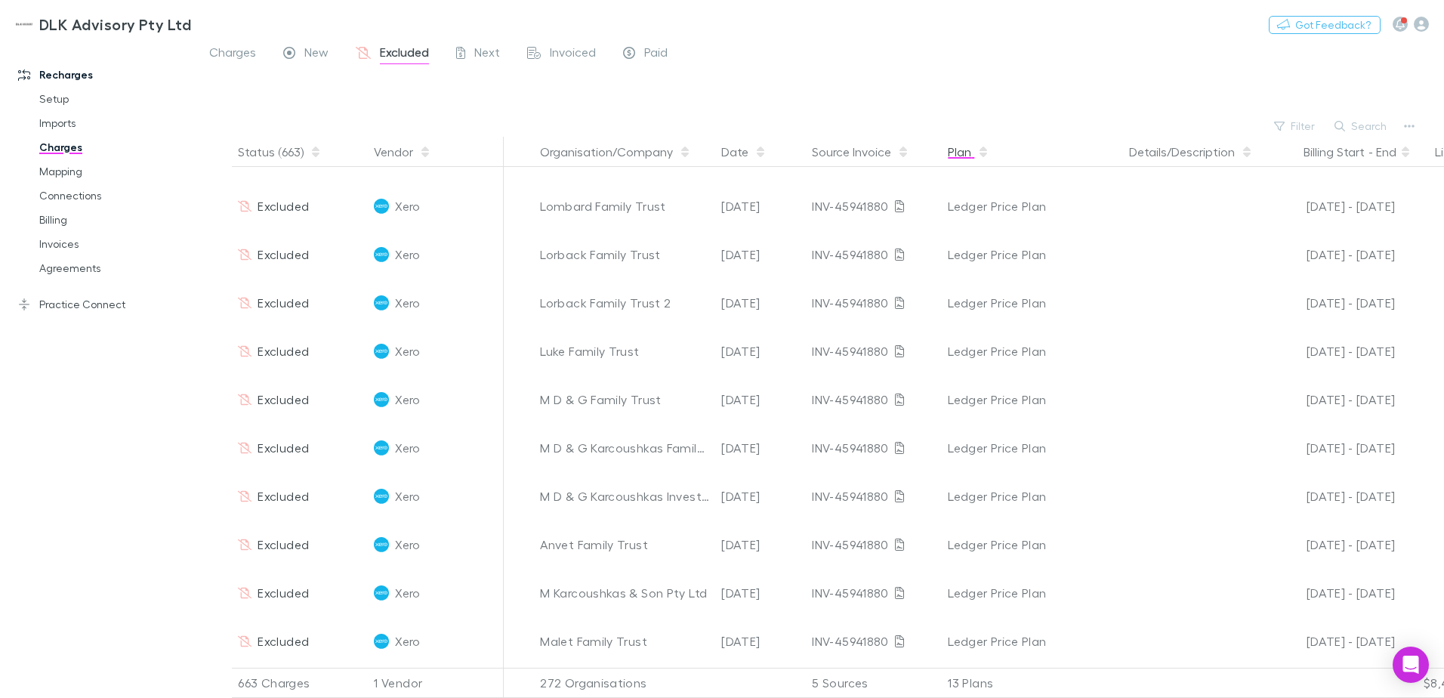
scroll to position [529, 0]
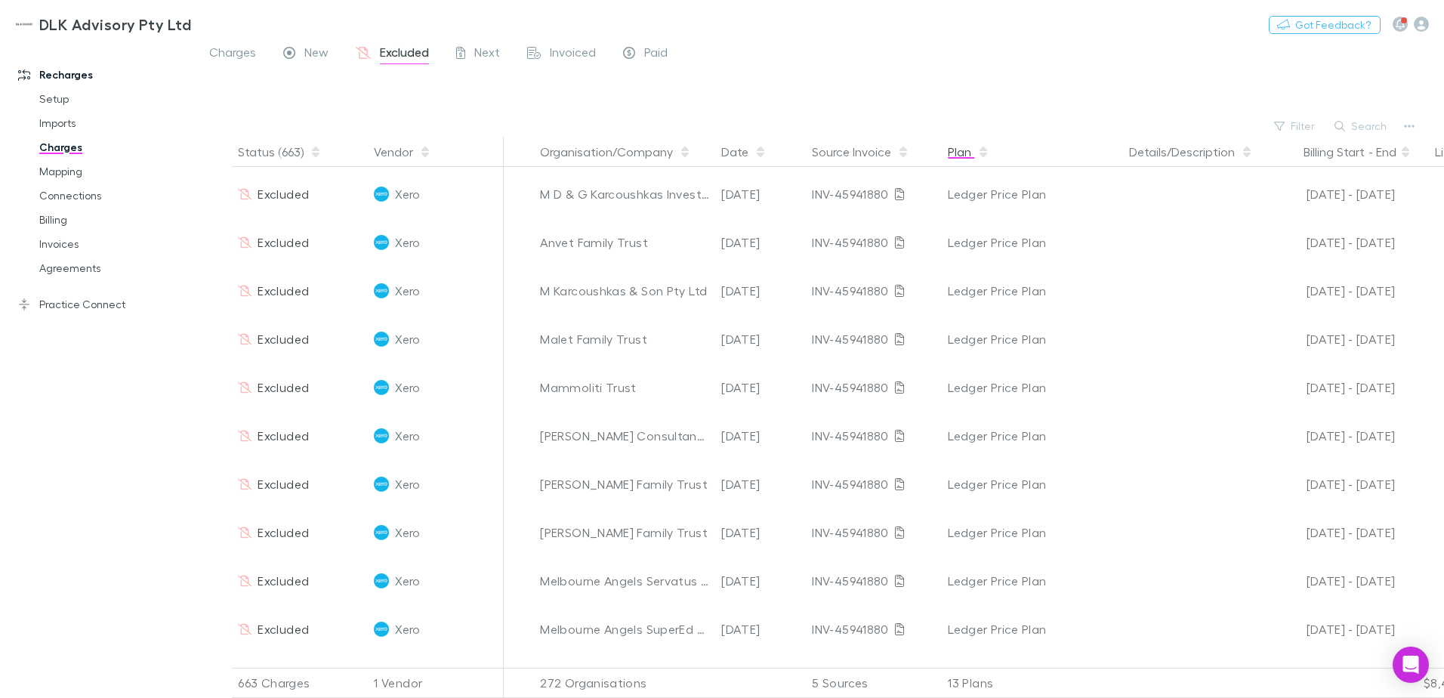
click at [961, 147] on button "Plan" at bounding box center [969, 152] width 42 height 30
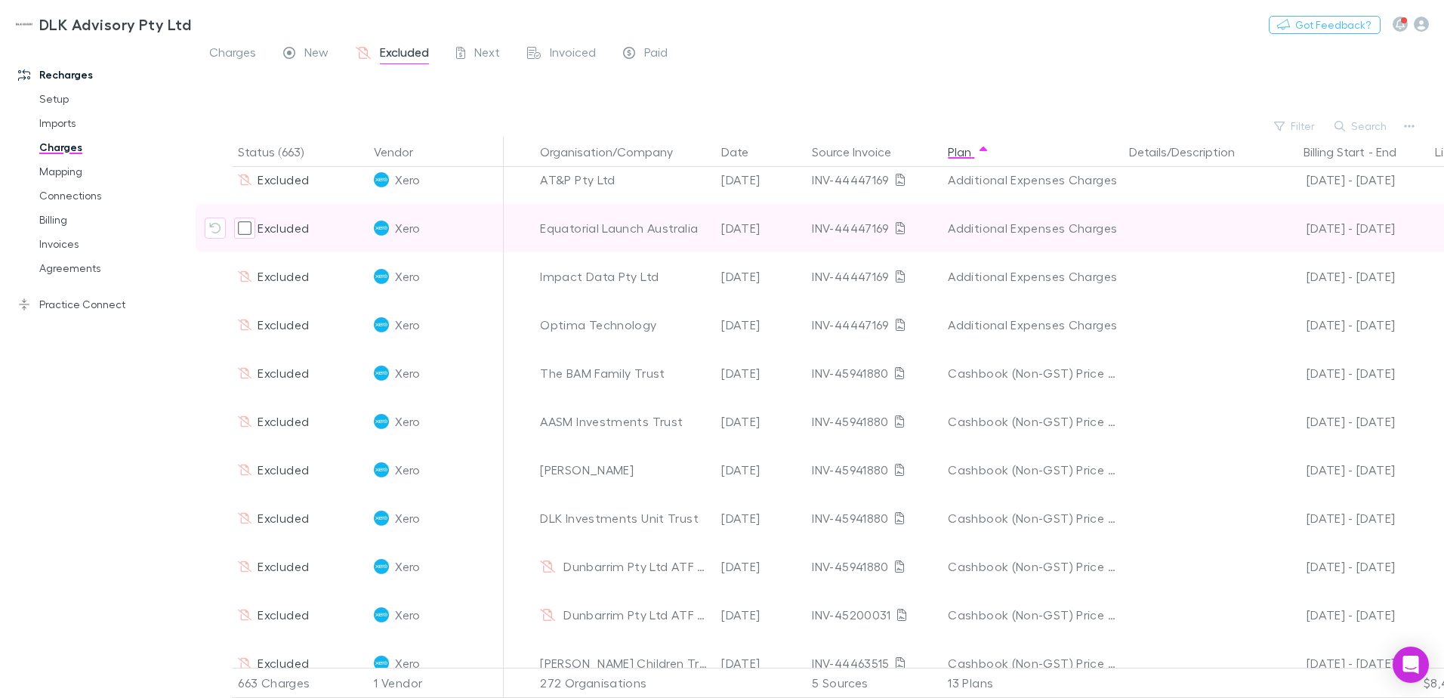
scroll to position [0, 0]
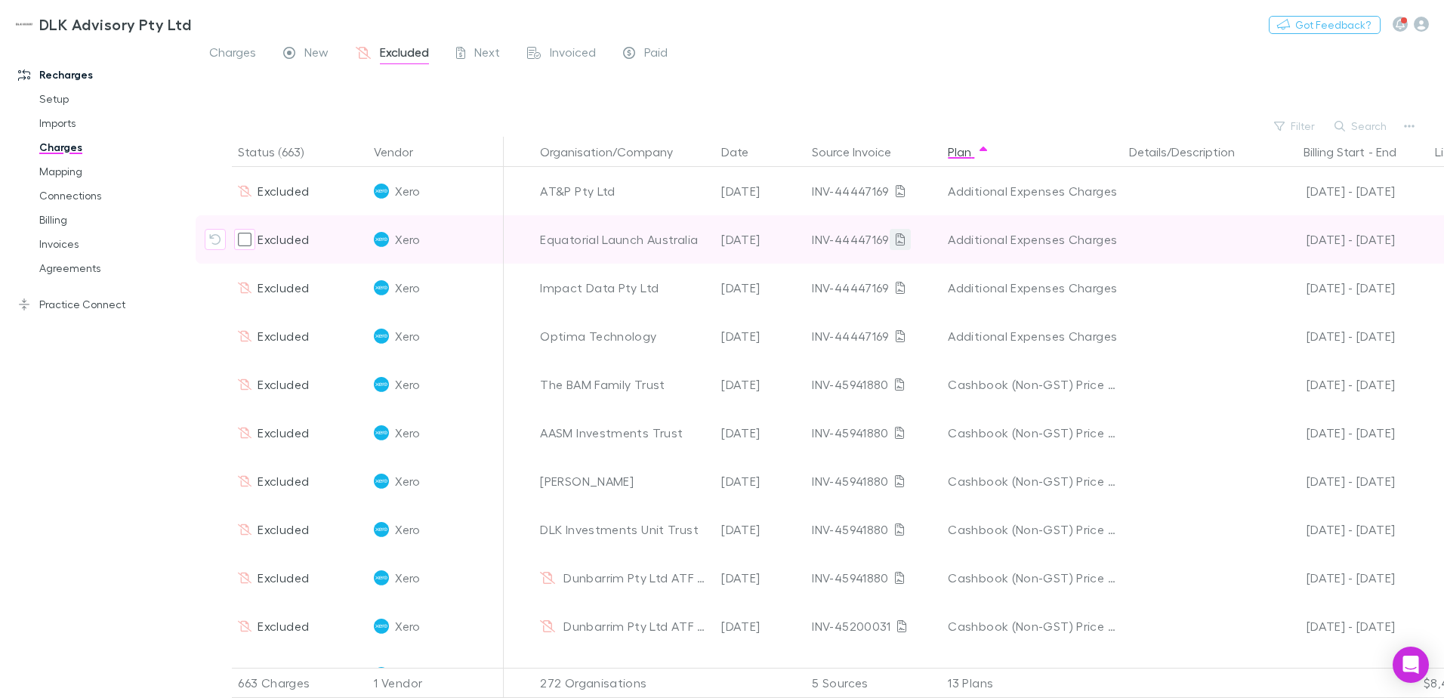
click at [897, 240] on icon at bounding box center [900, 239] width 9 height 12
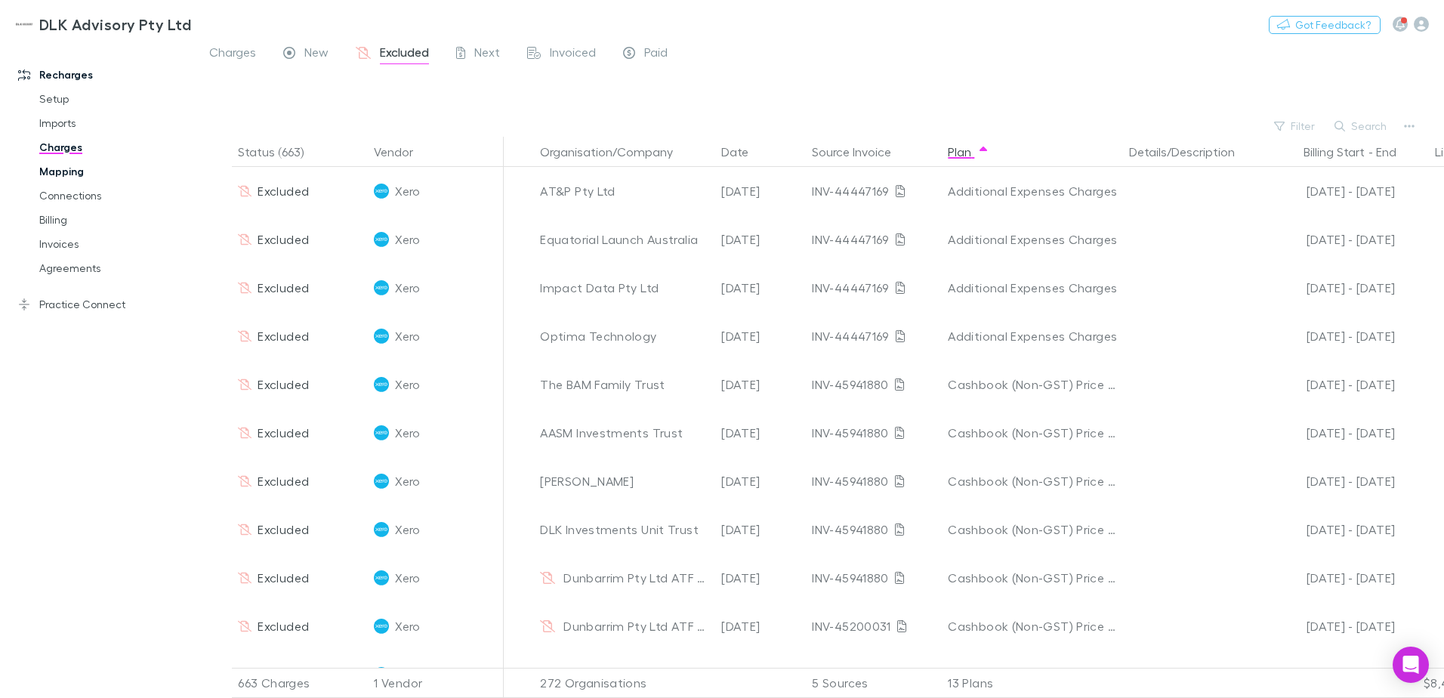
click at [59, 174] on link "Mapping" at bounding box center [114, 171] width 180 height 24
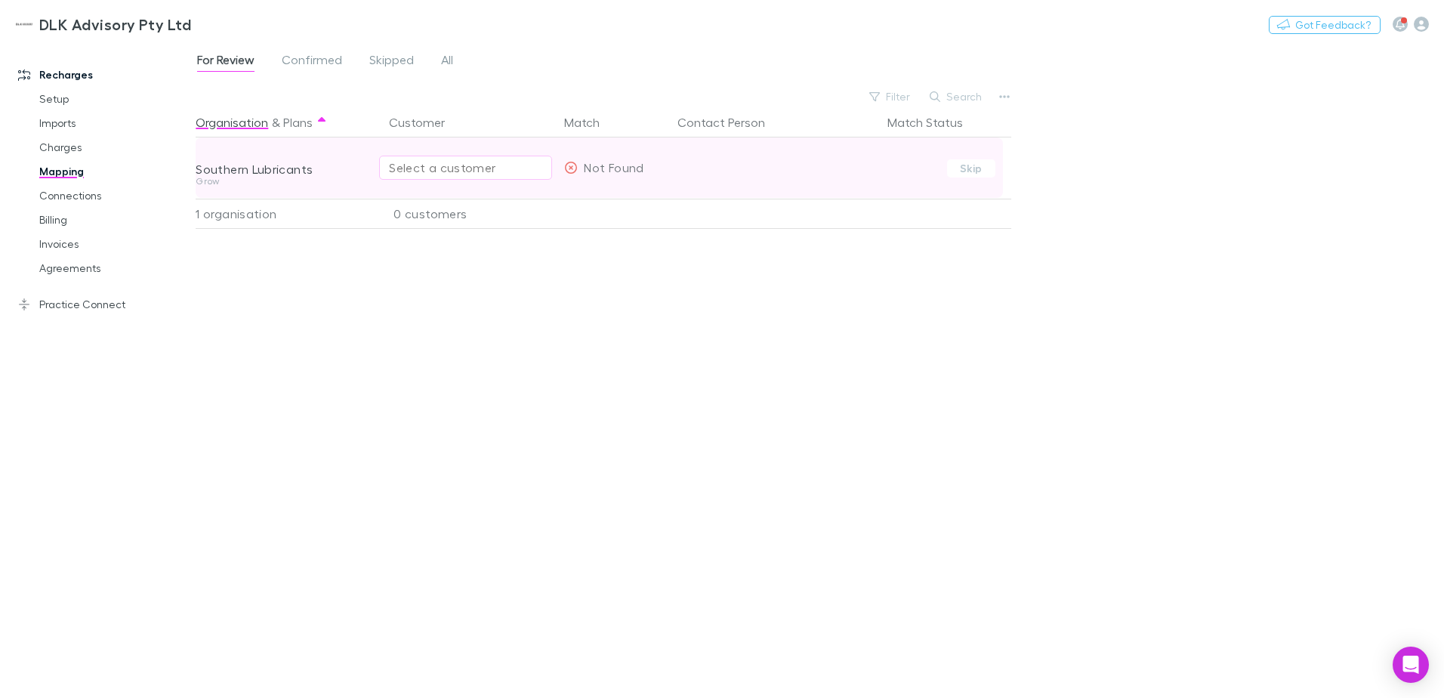
click at [468, 167] on div "Select a customer" at bounding box center [465, 168] width 153 height 18
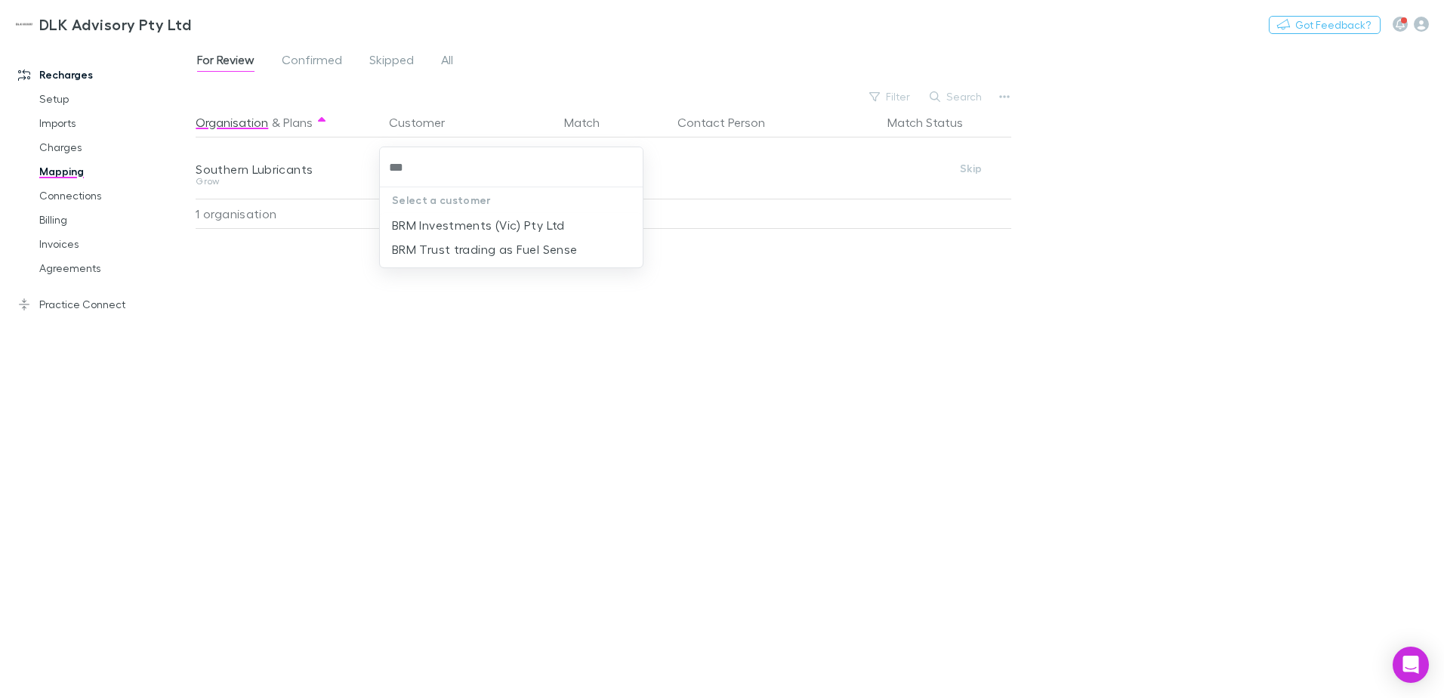
type input "***"
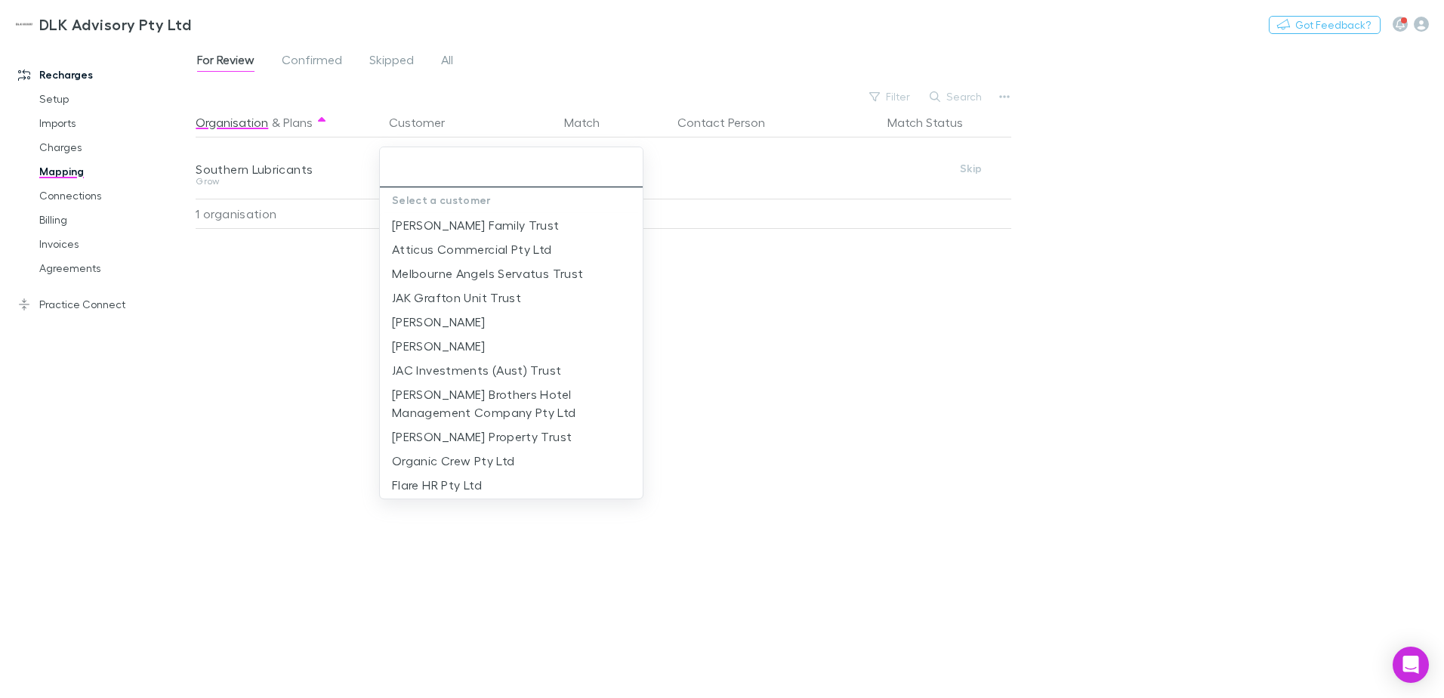
click at [430, 174] on input "text" at bounding box center [511, 167] width 251 height 28
type input "***"
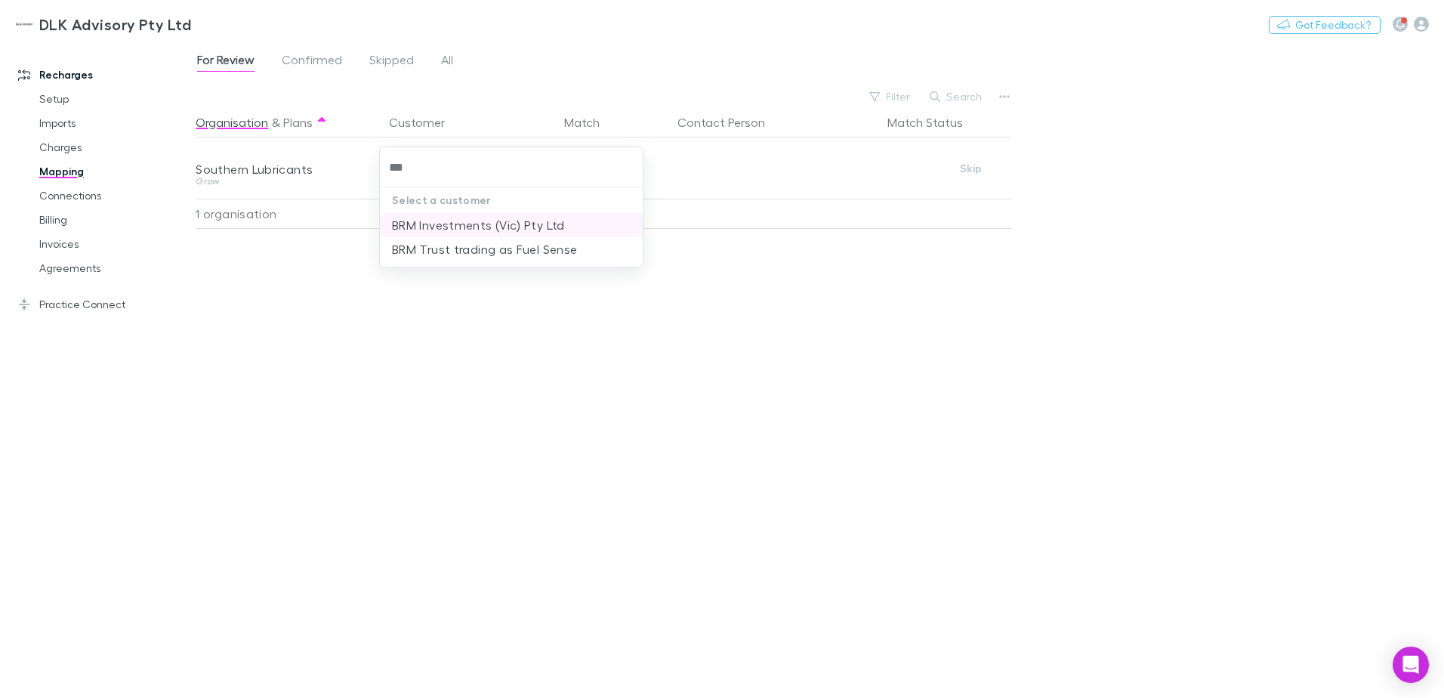
click at [550, 227] on li "BRM Investments (Vic) Pty Ltd" at bounding box center [511, 225] width 263 height 24
